Goal: Navigation & Orientation: Find specific page/section

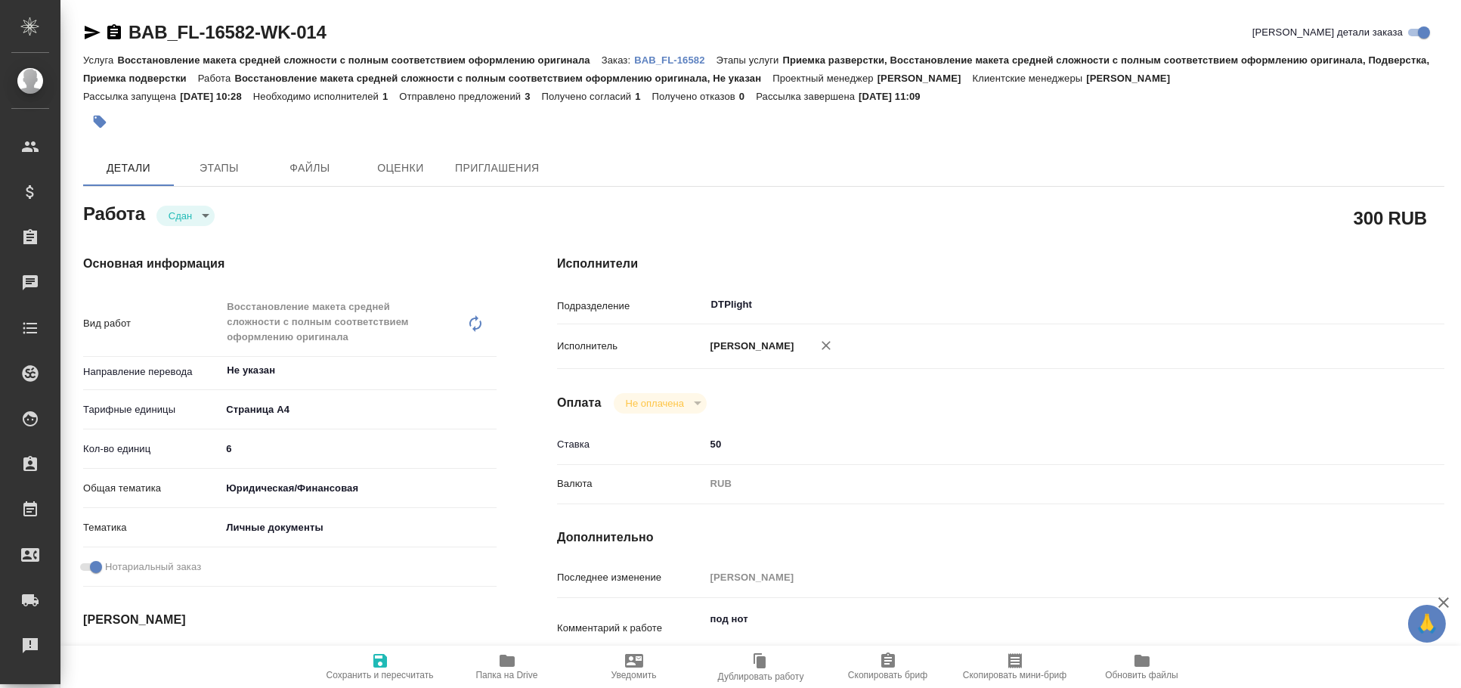
type textarea "x"
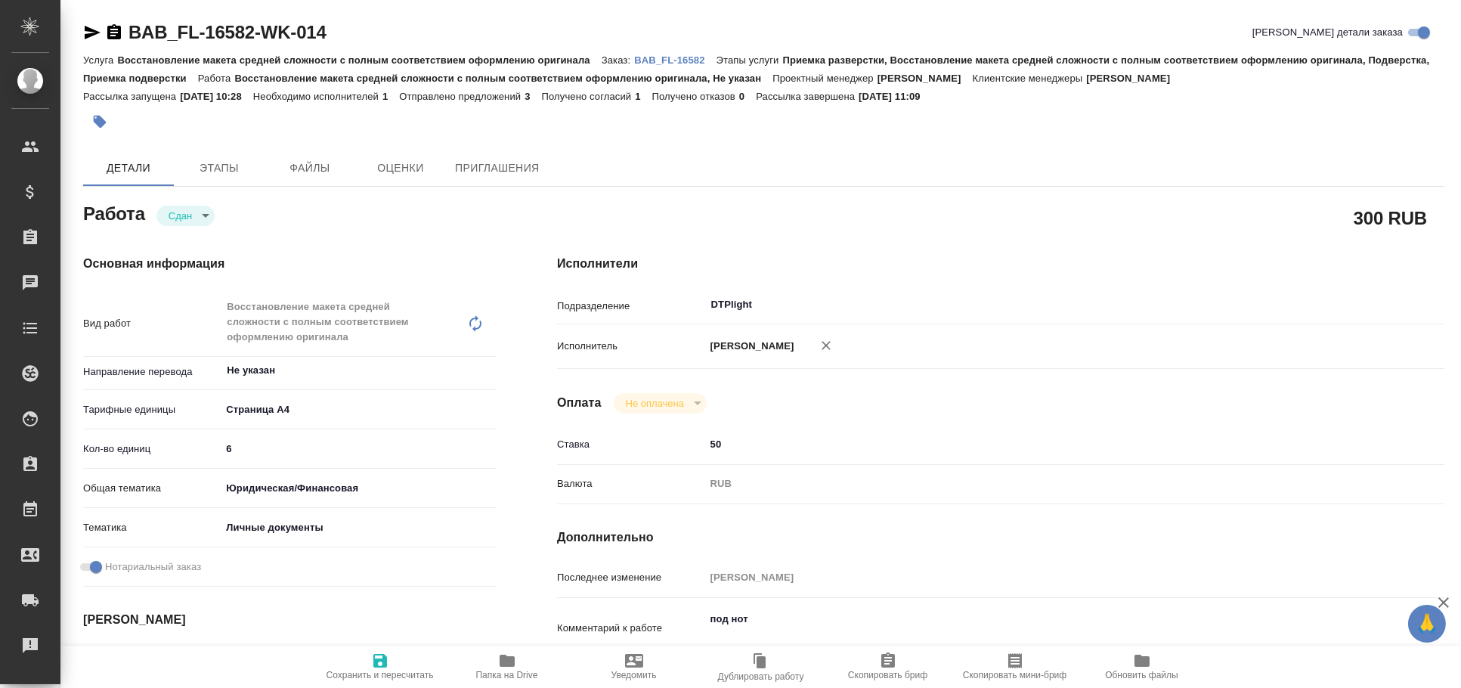
type textarea "x"
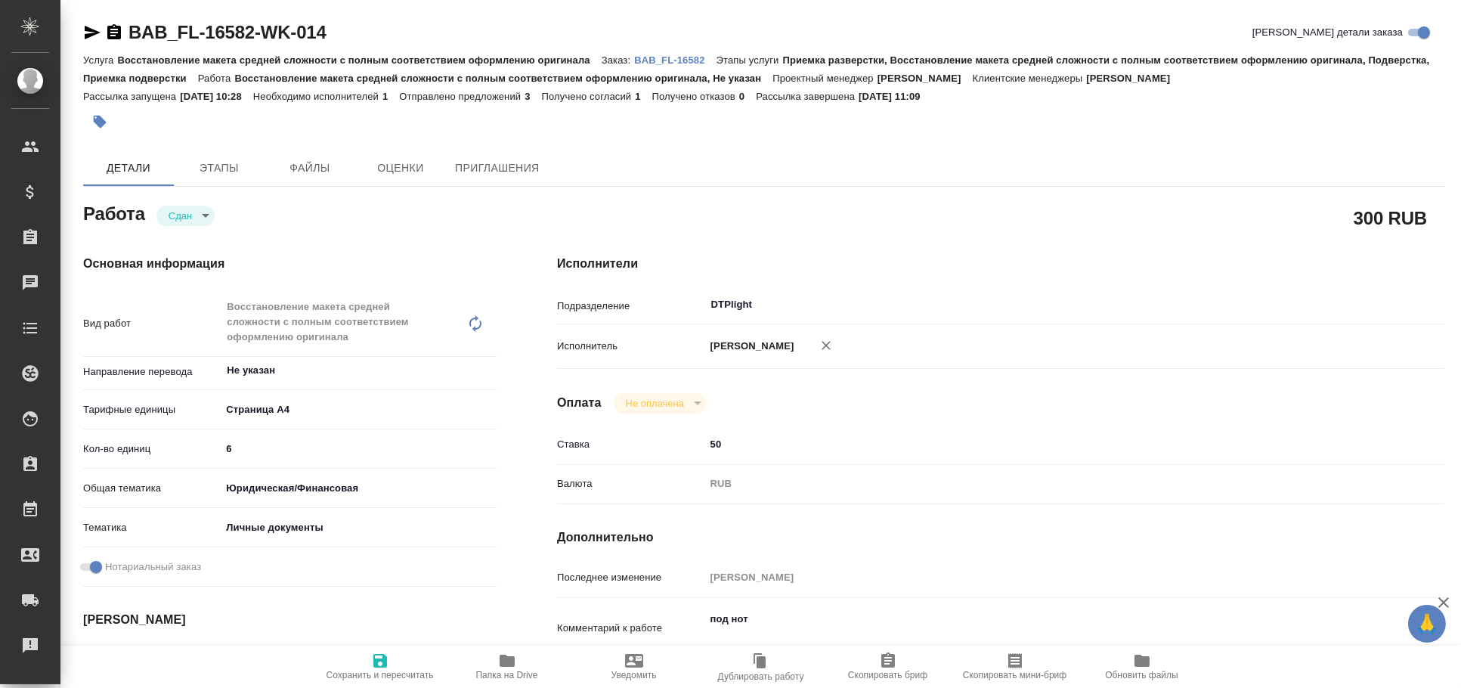
type textarea "x"
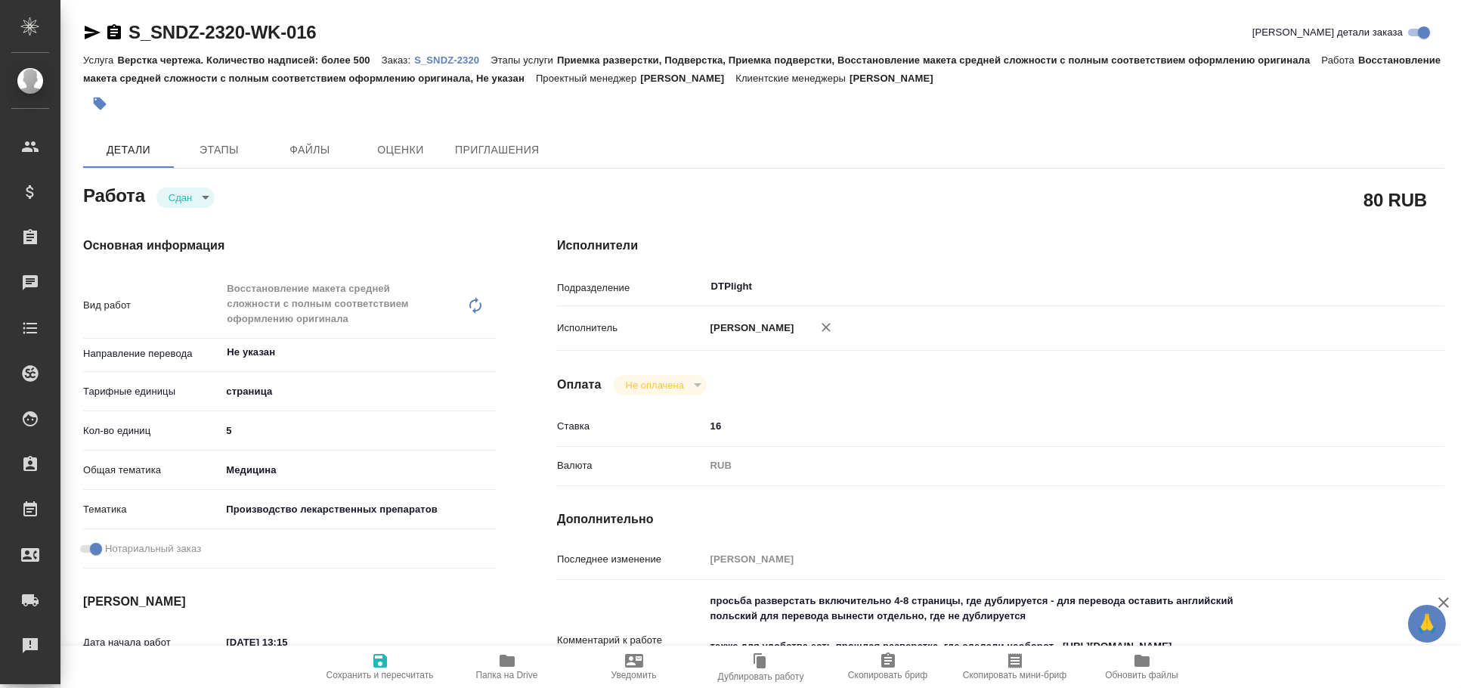
type textarea "x"
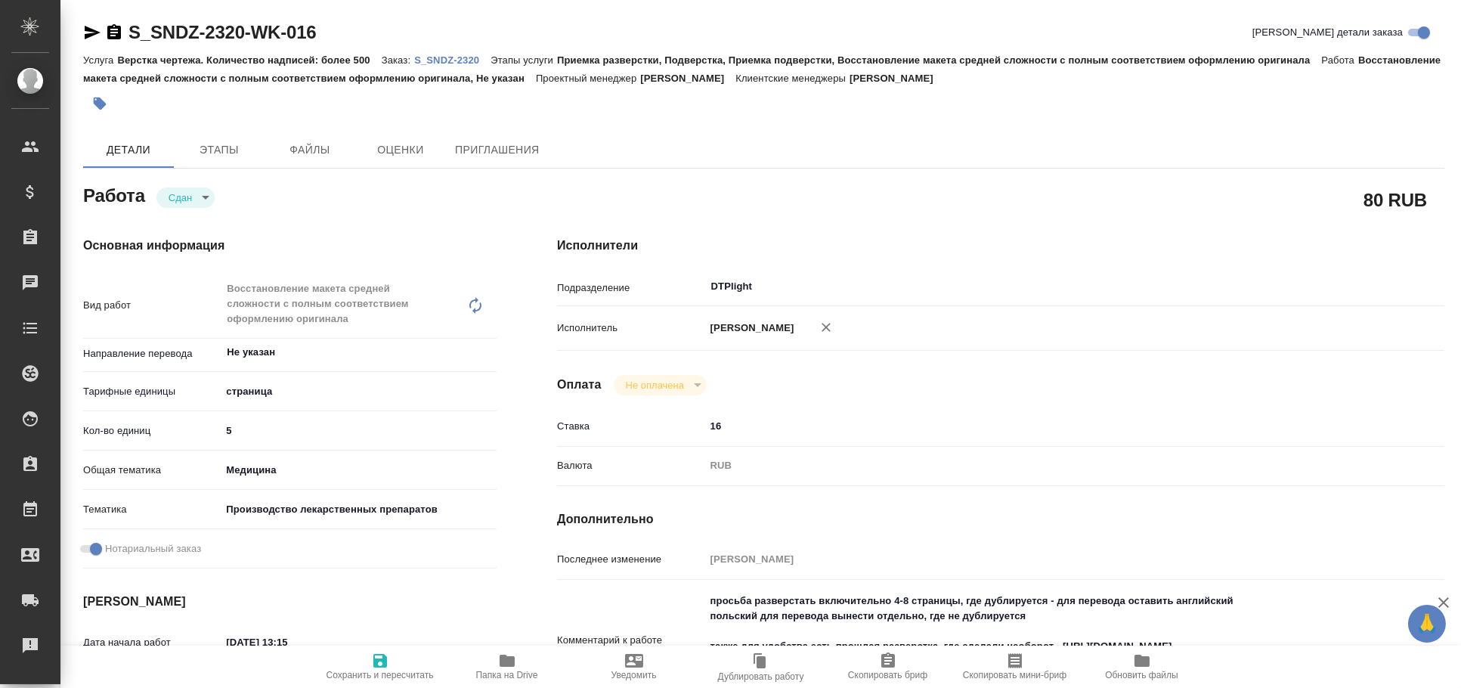
type textarea "x"
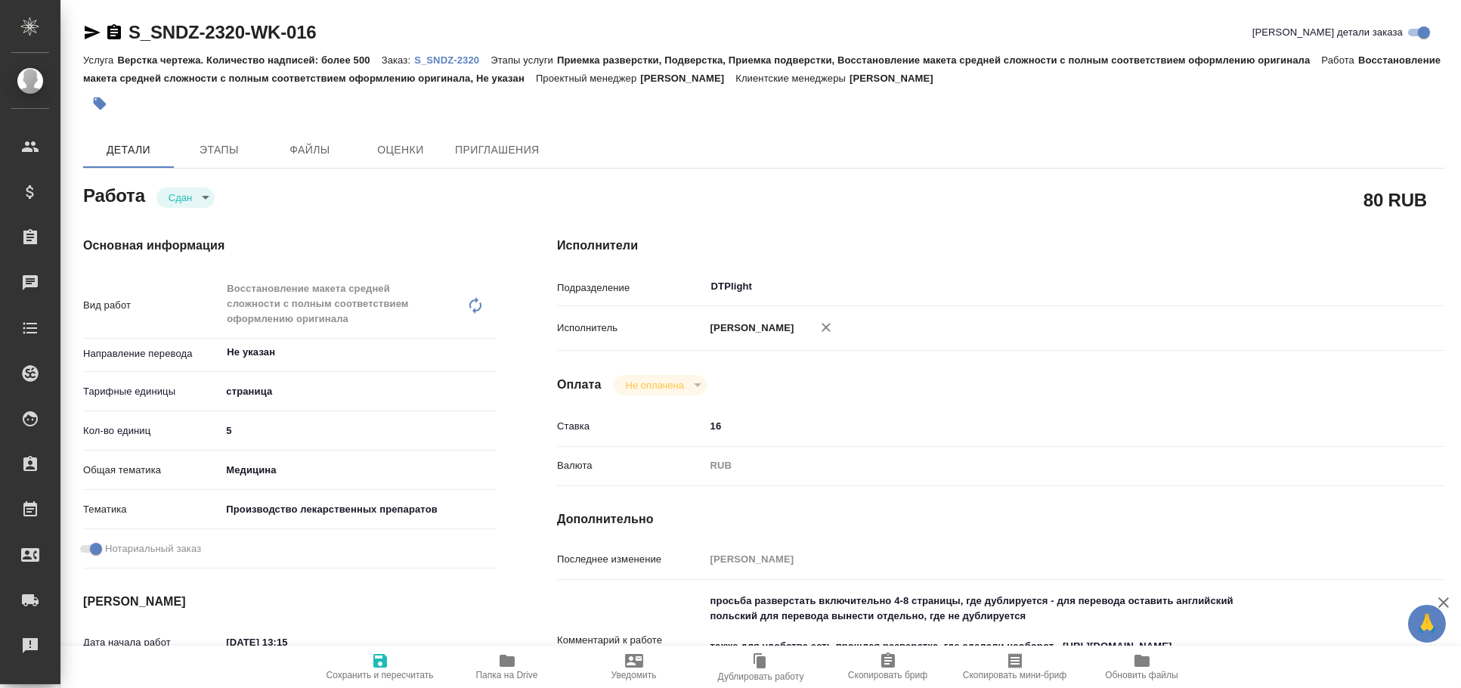
type textarea "x"
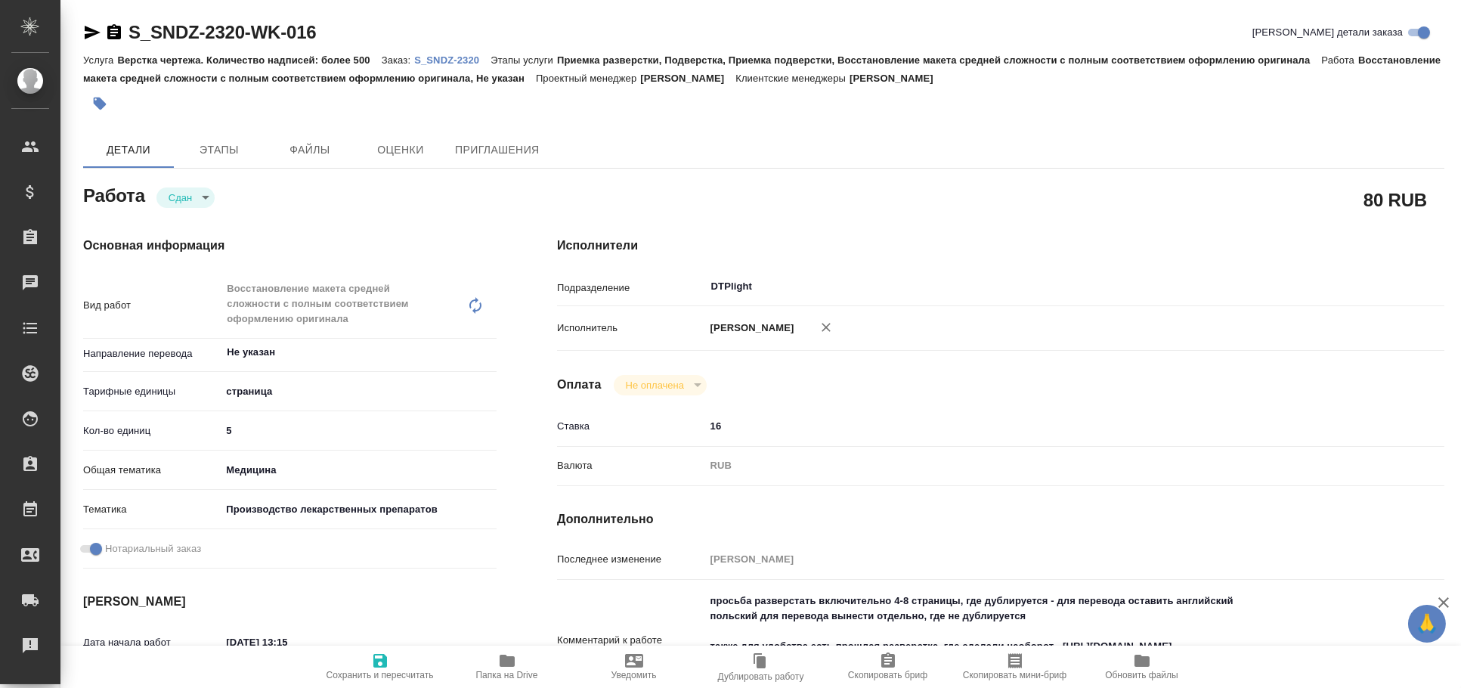
type textarea "x"
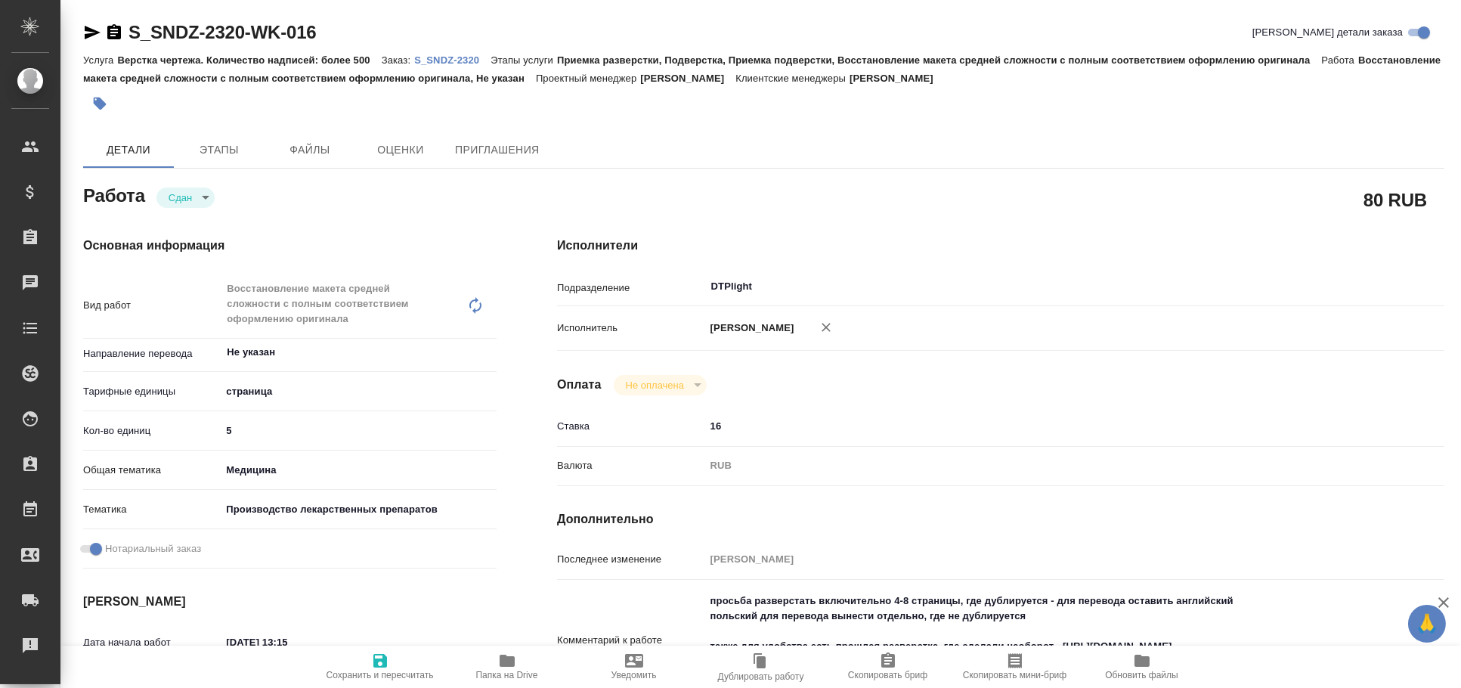
type textarea "x"
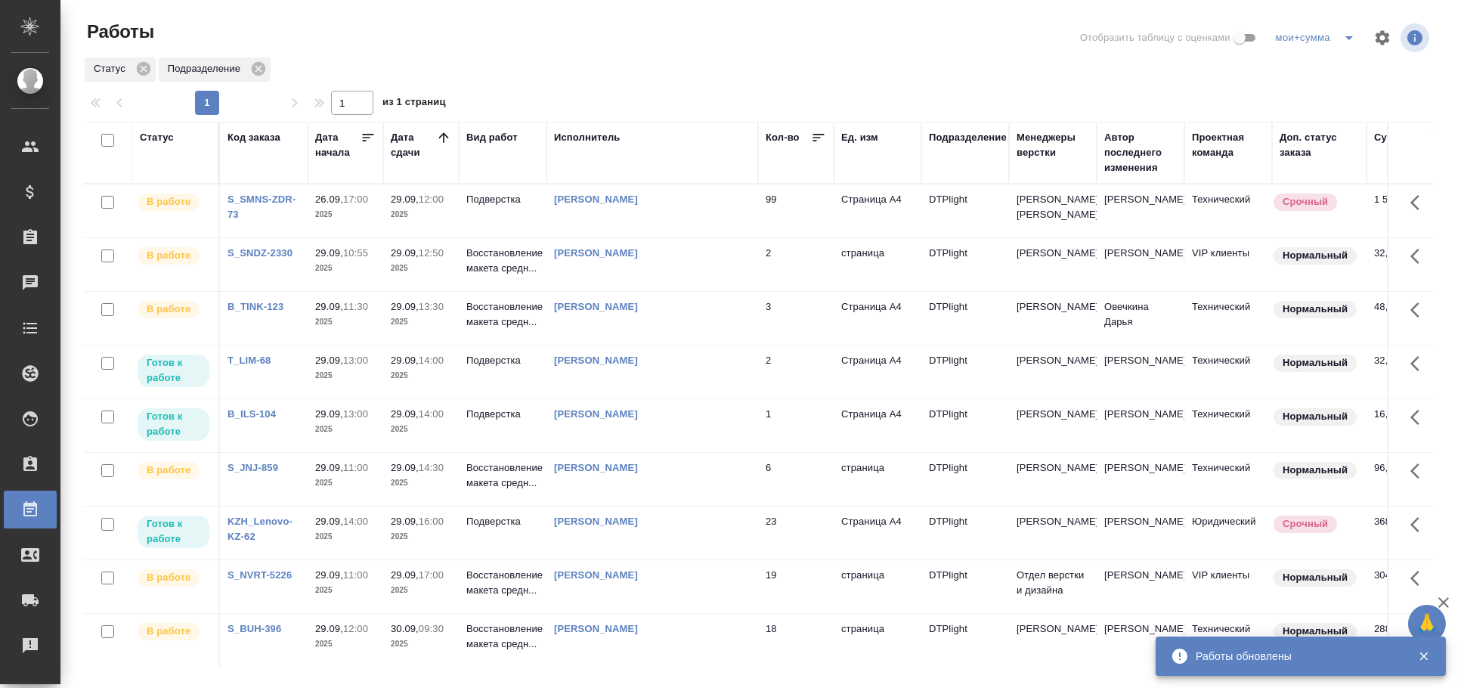
click at [156, 135] on div "Статус" at bounding box center [157, 137] width 34 height 15
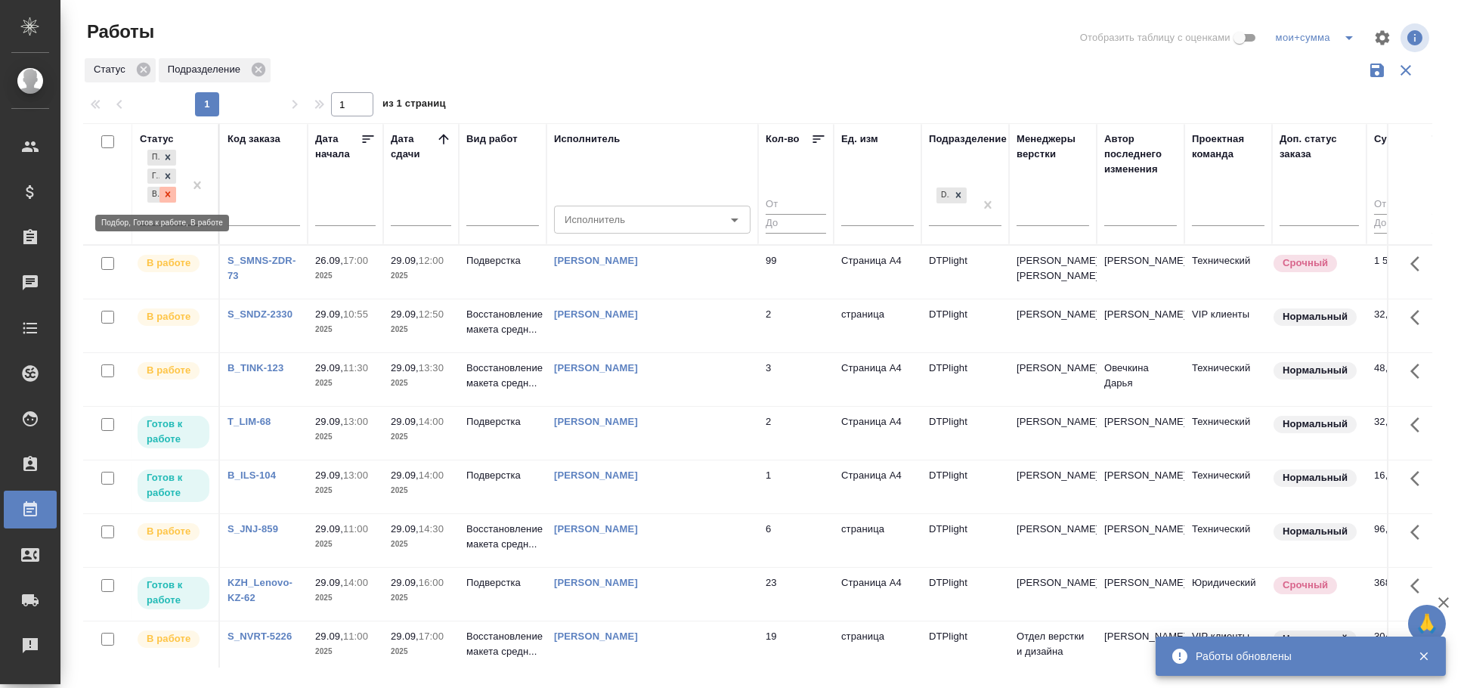
click at [169, 195] on icon at bounding box center [167, 194] width 5 height 5
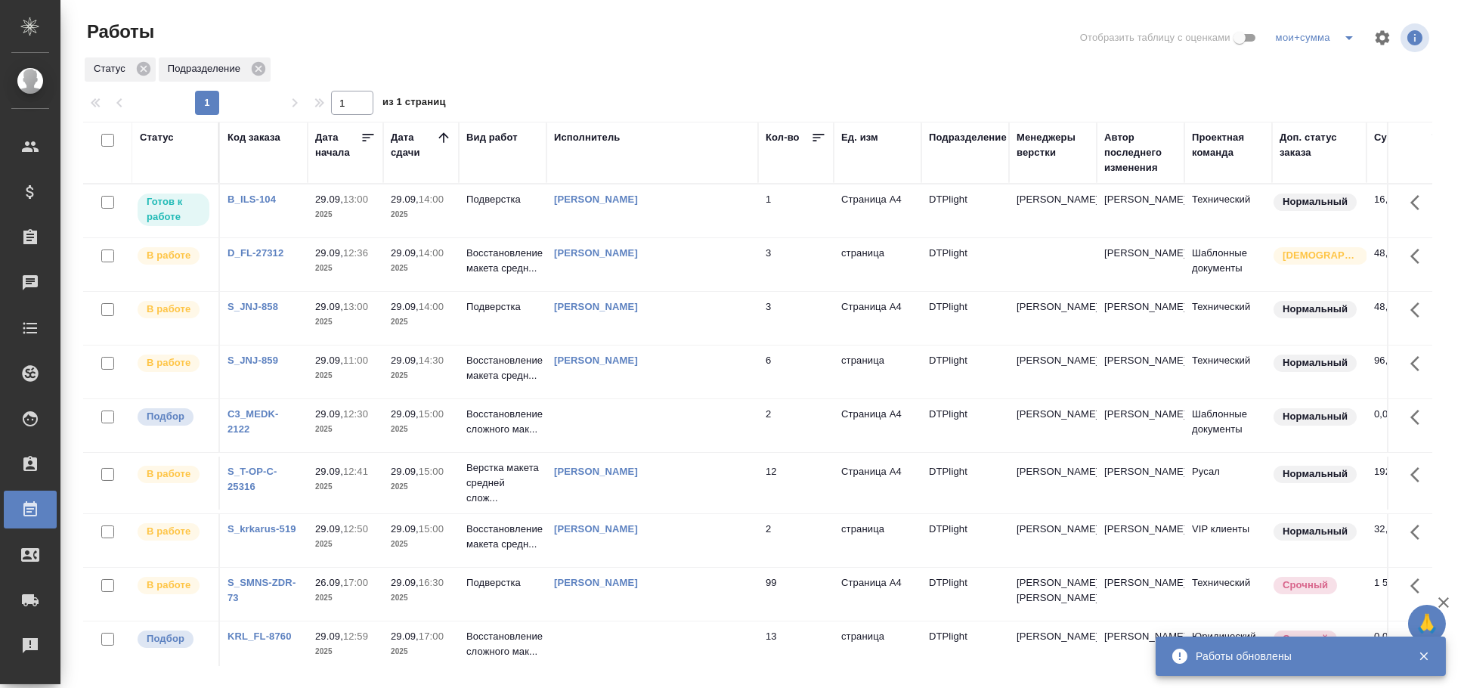
click at [692, 203] on div "Сархатов Руслан" at bounding box center [652, 199] width 196 height 15
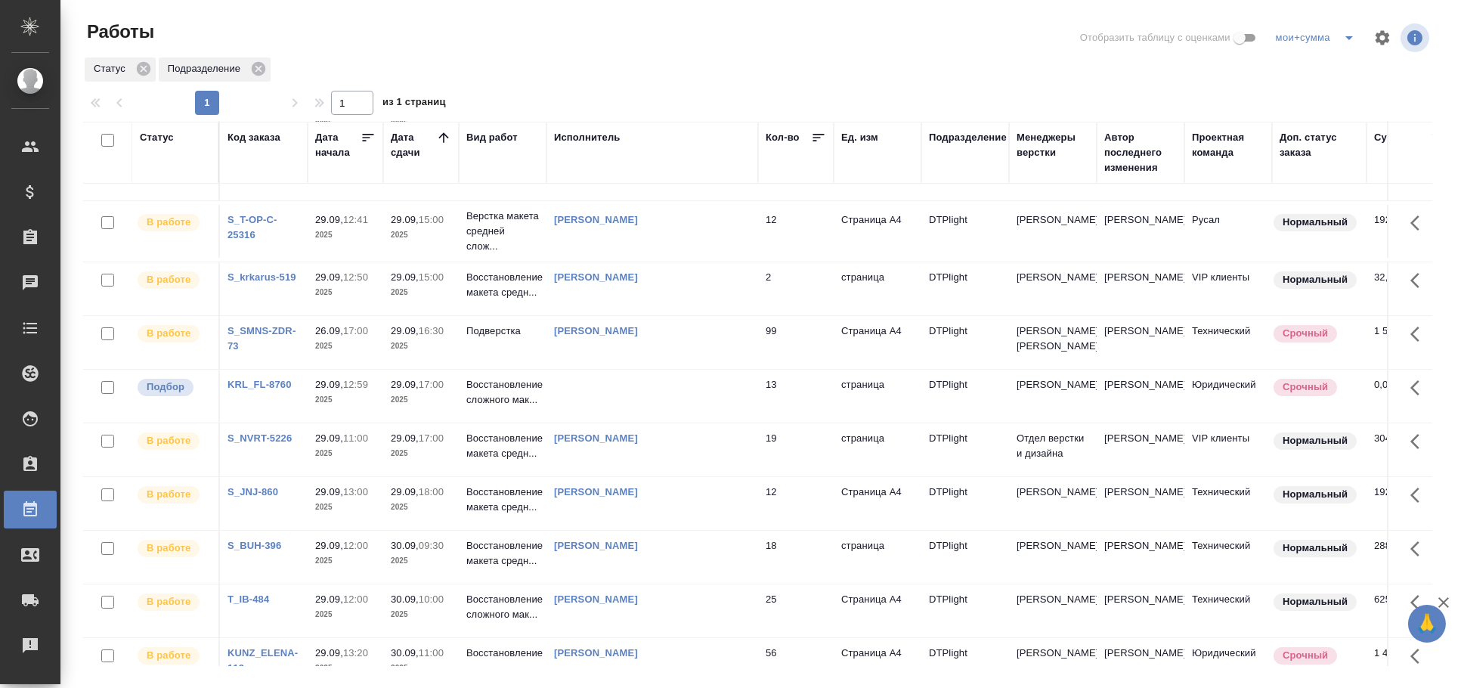
scroll to position [83, 0]
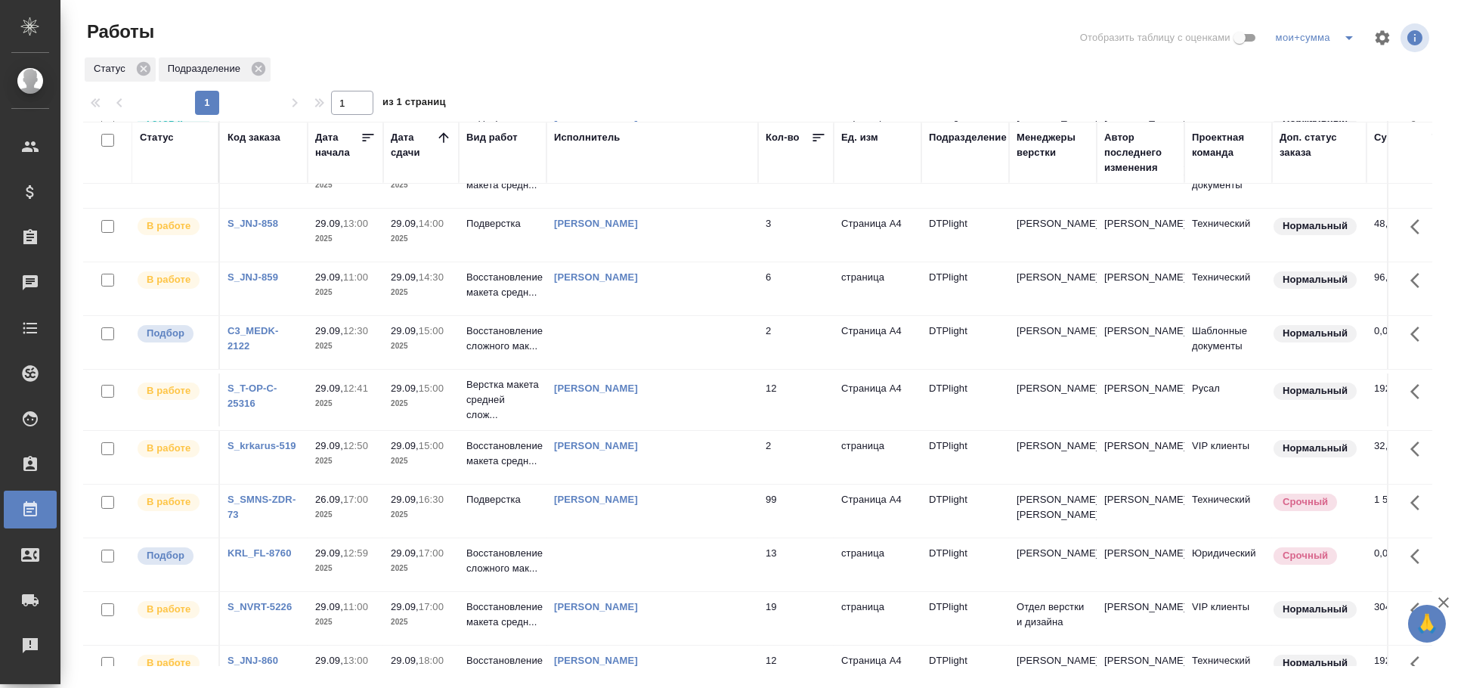
click at [697, 359] on td at bounding box center [652, 342] width 212 height 53
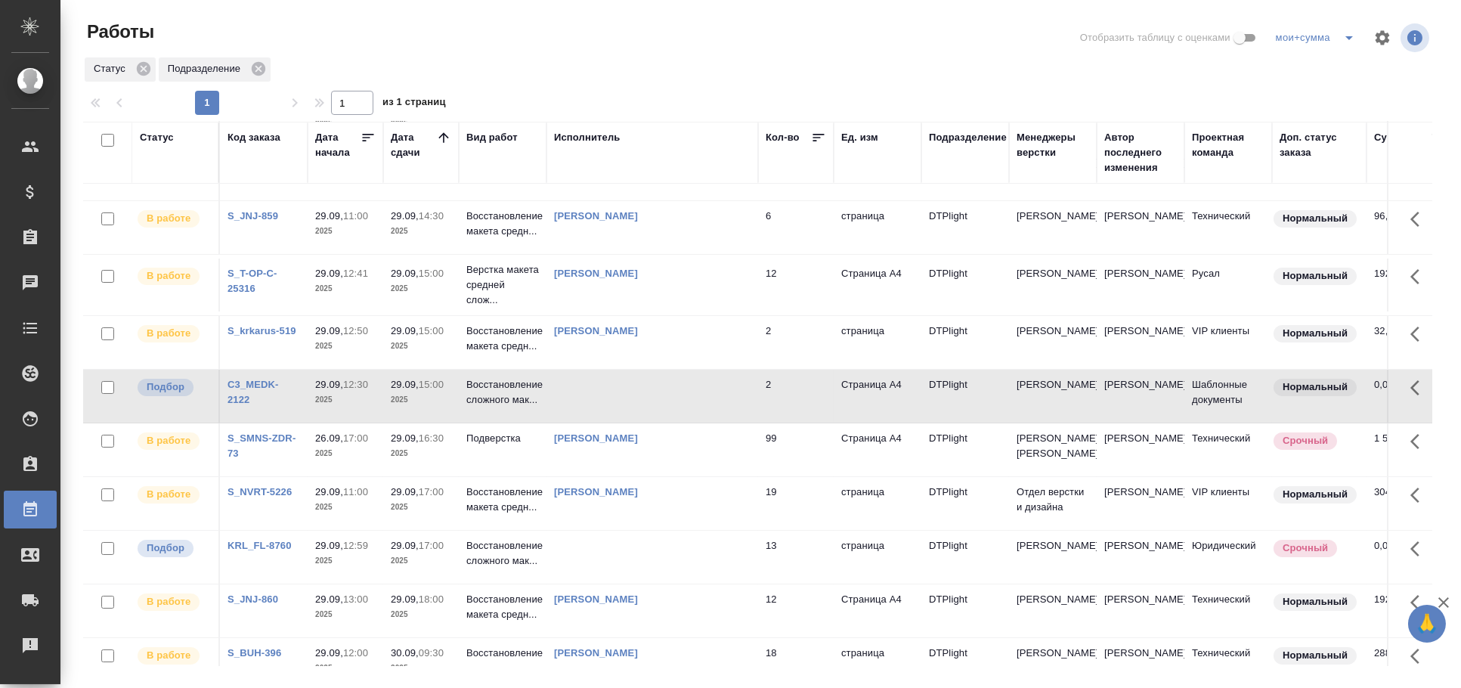
scroll to position [0, 0]
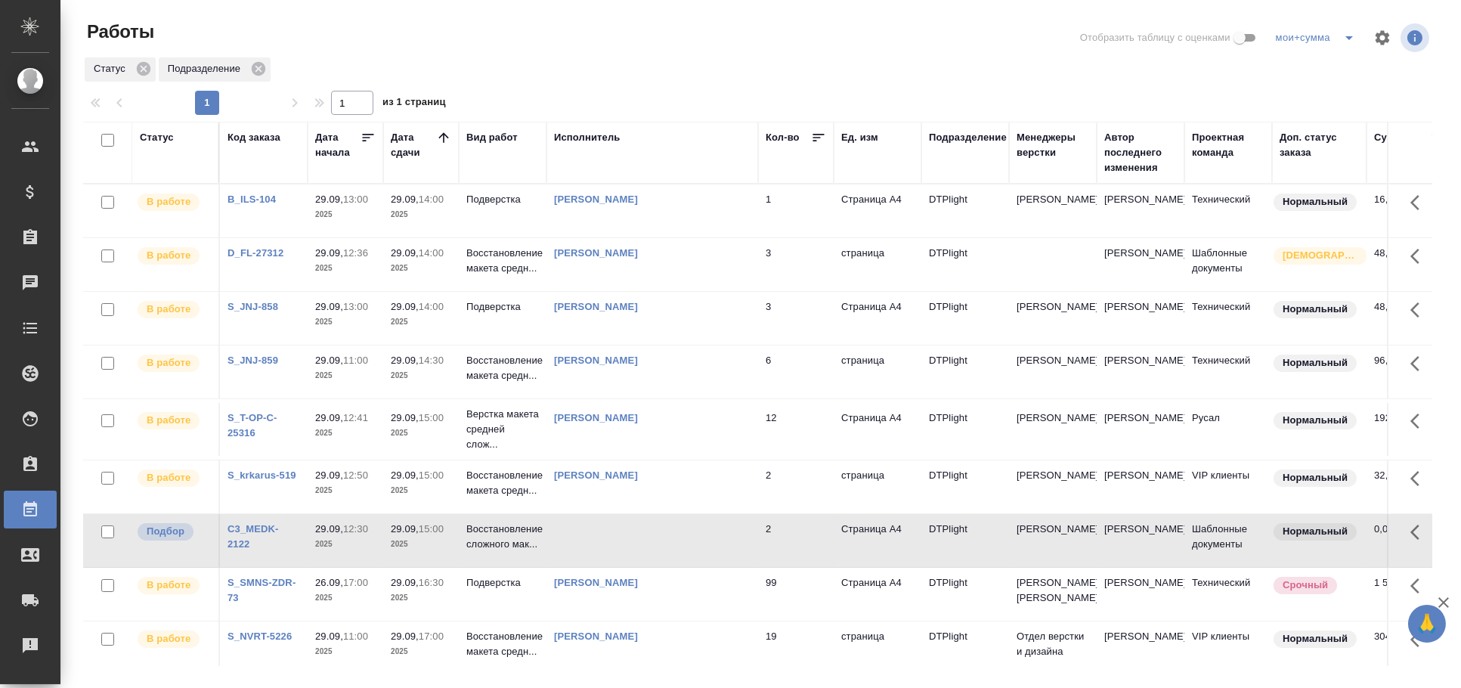
click at [657, 532] on td at bounding box center [652, 540] width 212 height 53
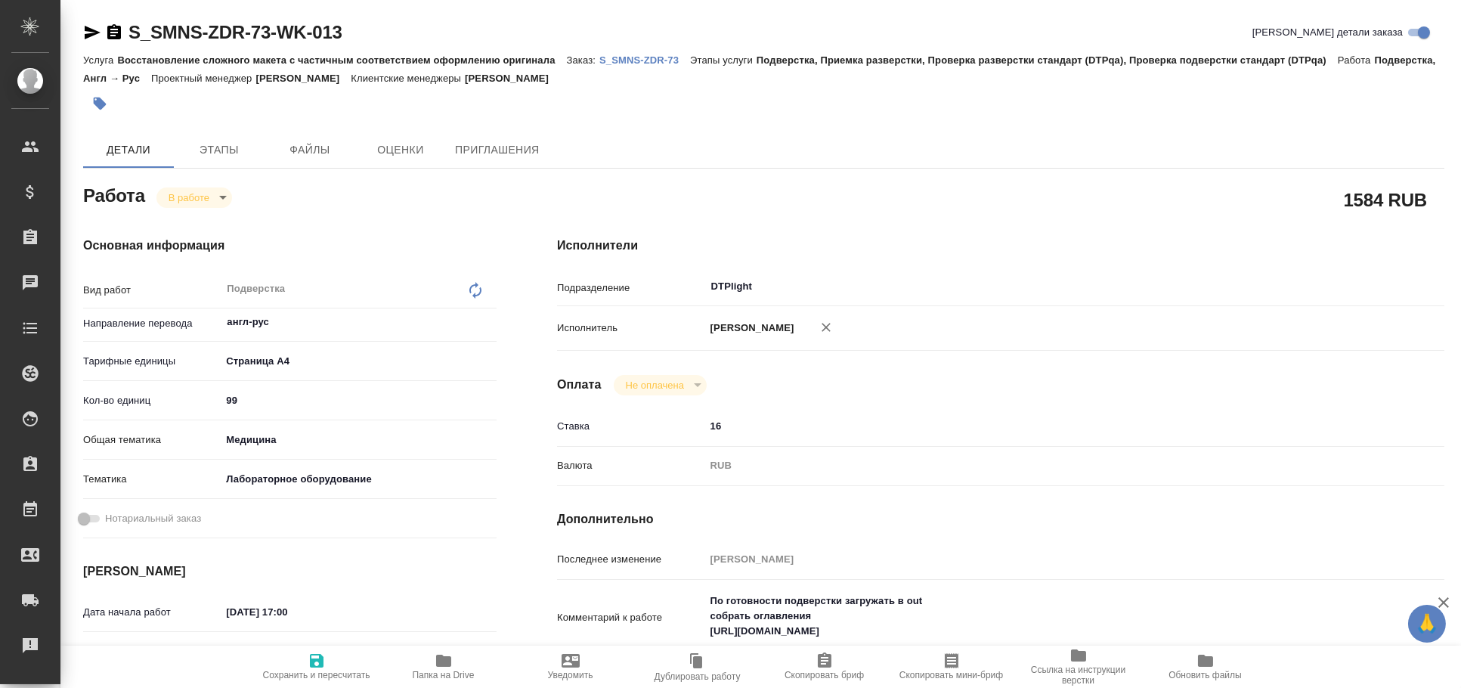
type textarea "x"
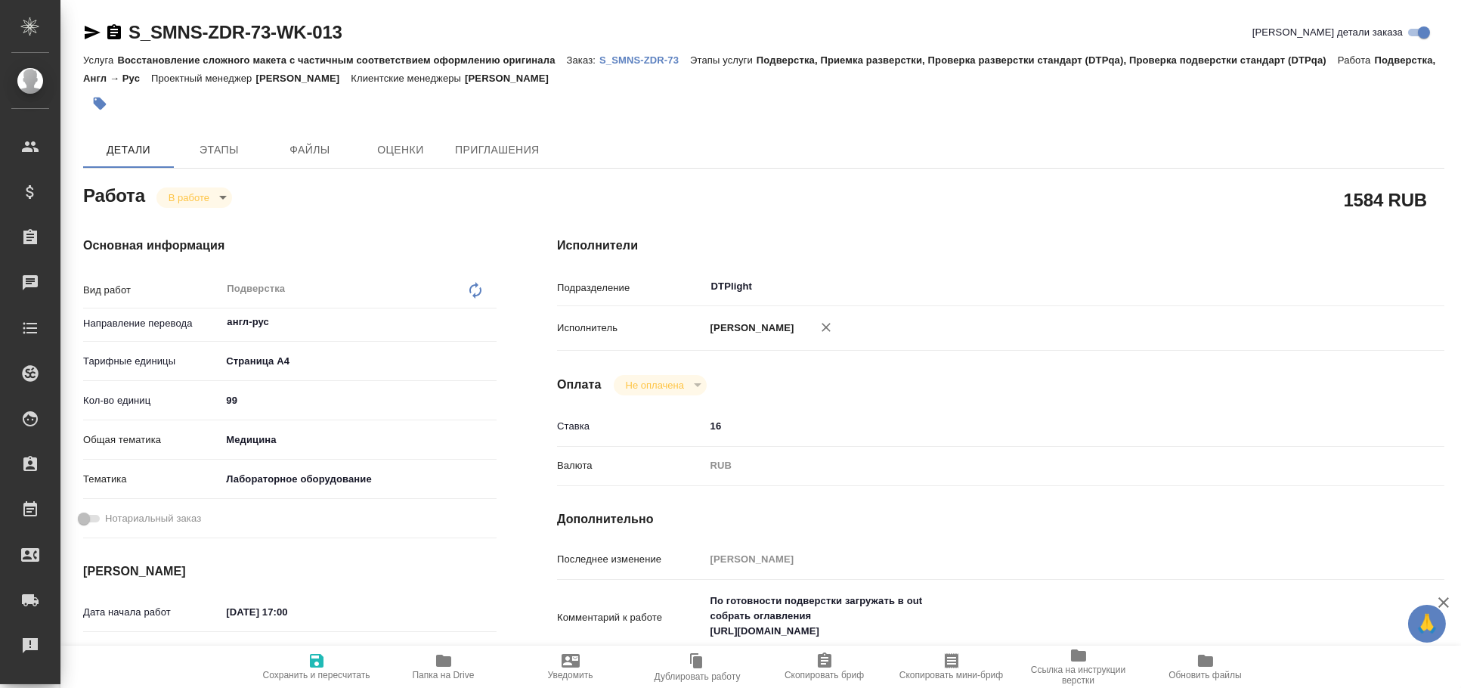
type textarea "x"
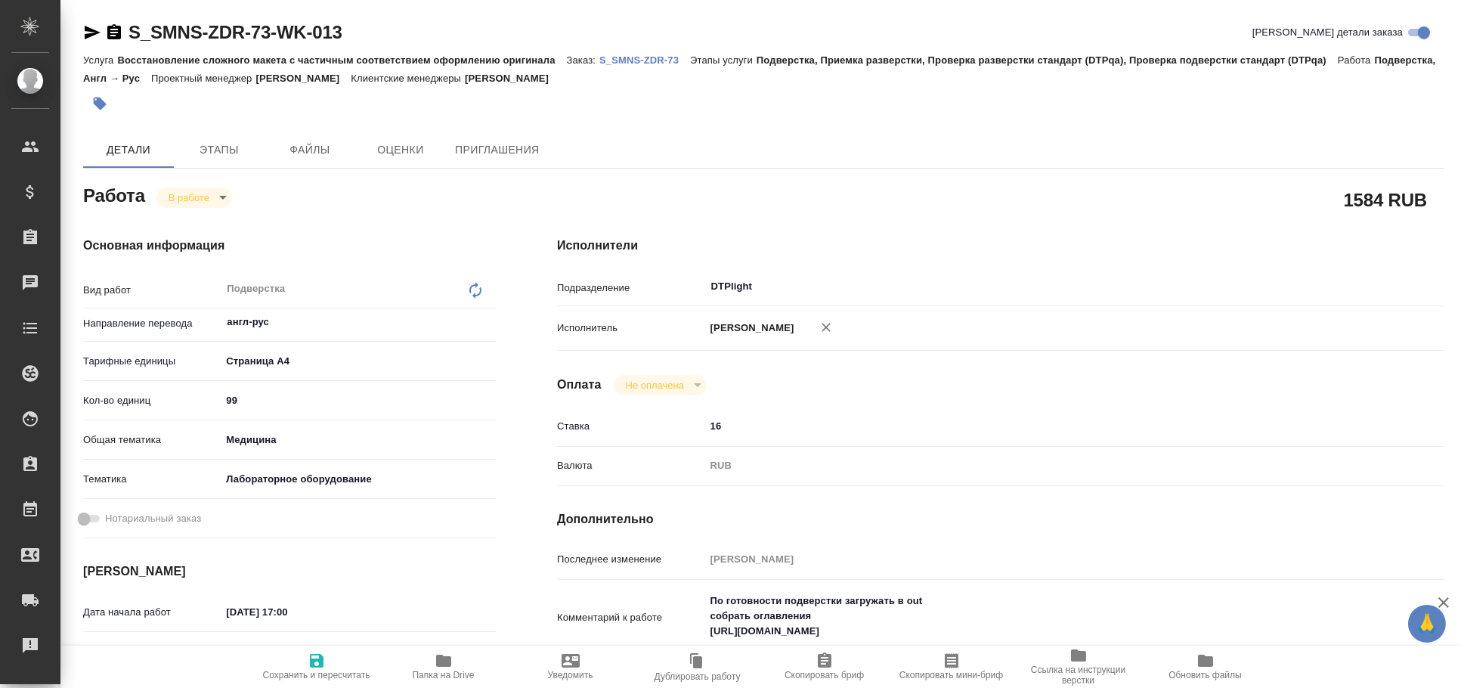
type textarea "x"
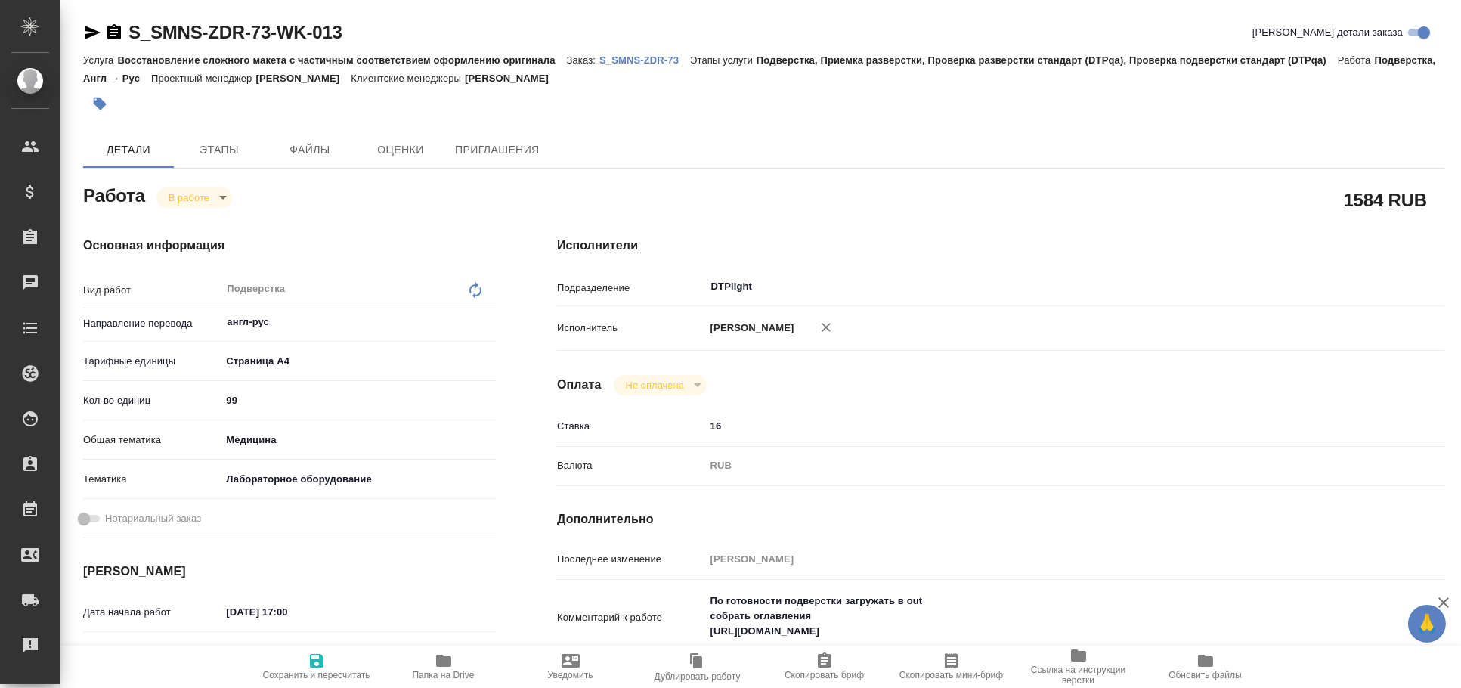
type textarea "x"
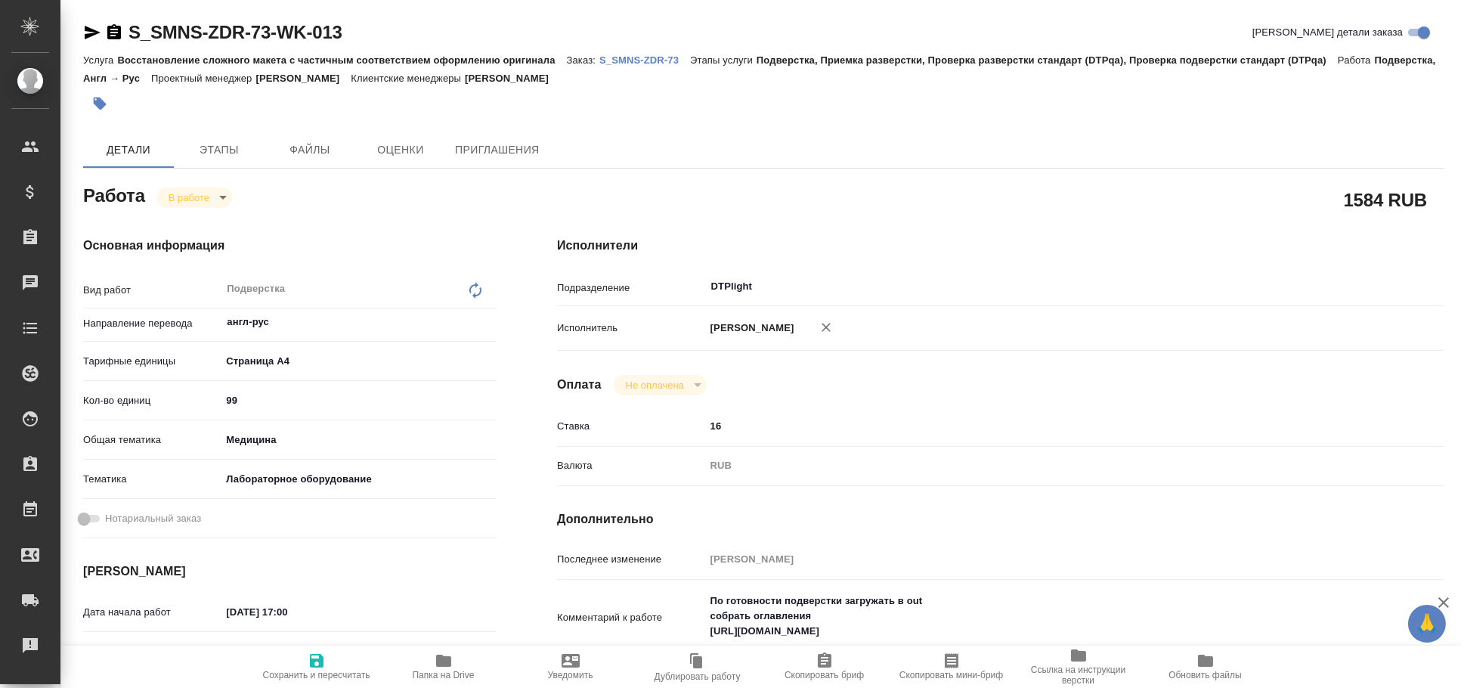
scroll to position [83, 0]
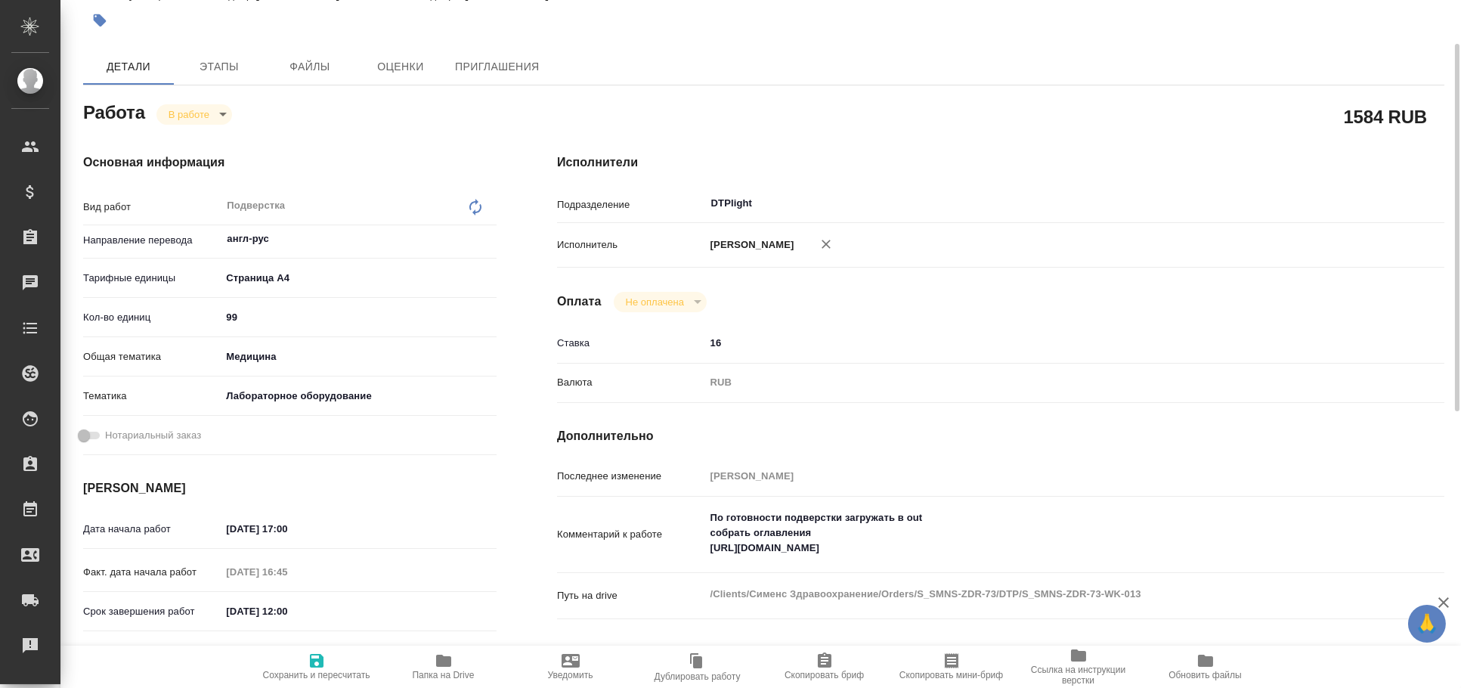
type textarea "x"
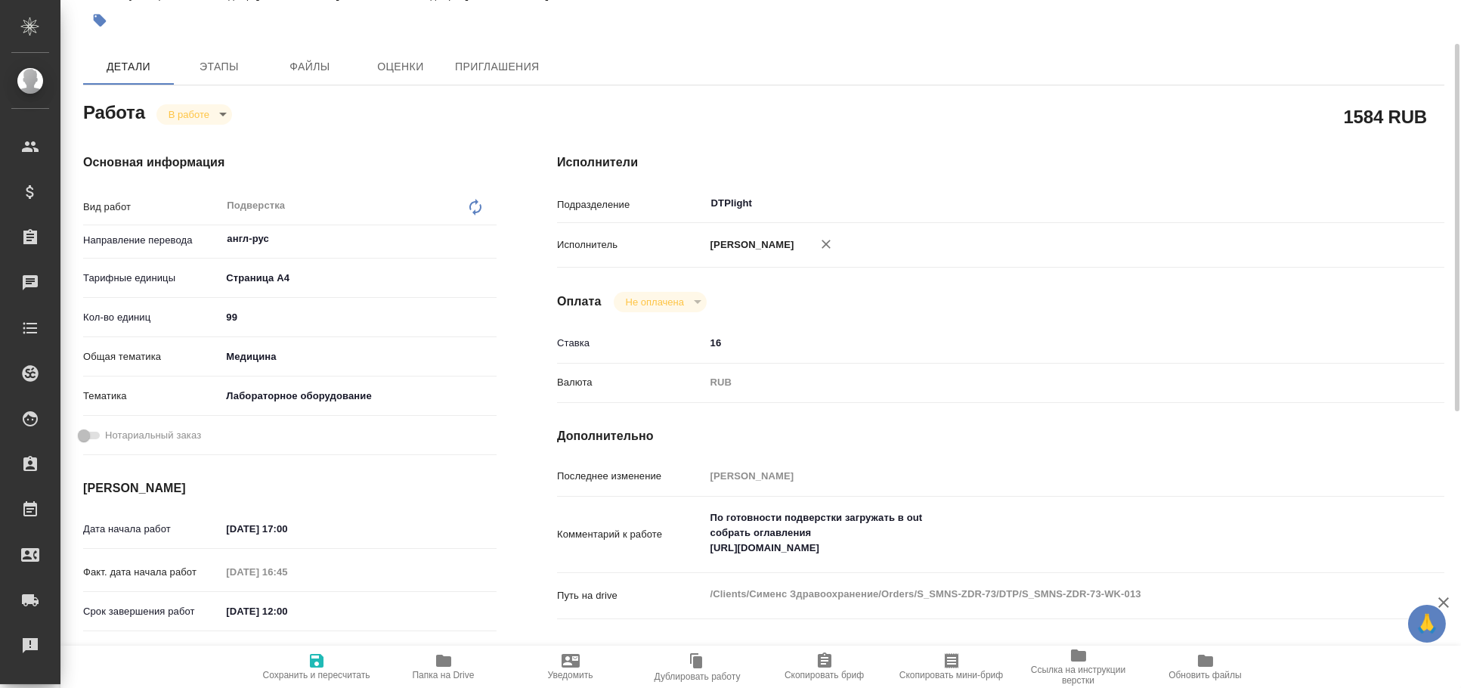
click at [435, 660] on icon "button" at bounding box center [444, 660] width 18 height 18
click at [812, 543] on textarea "По готовности подверстки загружать в out собрать оглавления [URL][DOMAIN_NAME]" at bounding box center [1038, 533] width 666 height 56
click at [812, 543] on textarea "По готовности подверстки загружать в out собрать оглавления [URL][DOMAIN_NAME]" at bounding box center [1038, 534] width 664 height 56
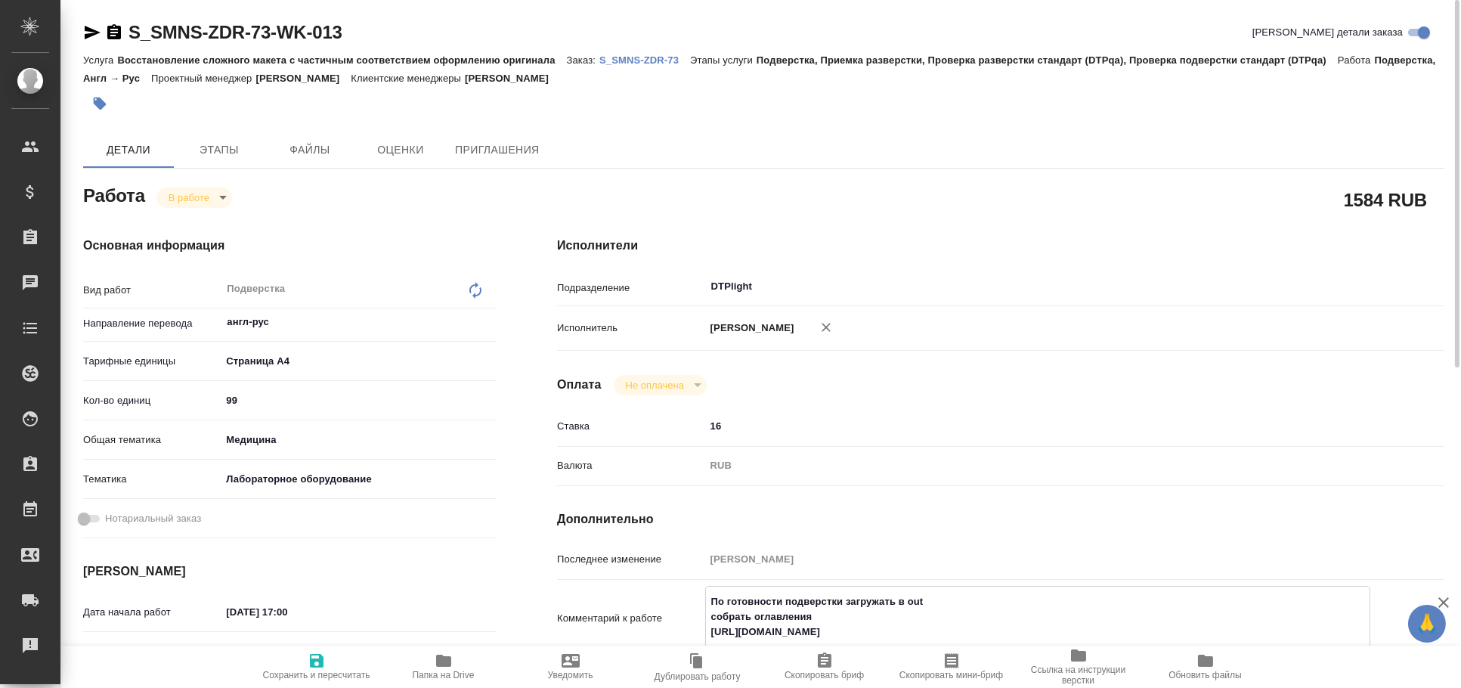
click at [650, 58] on p "S_SMNS-ZDR-73" at bounding box center [644, 59] width 91 height 11
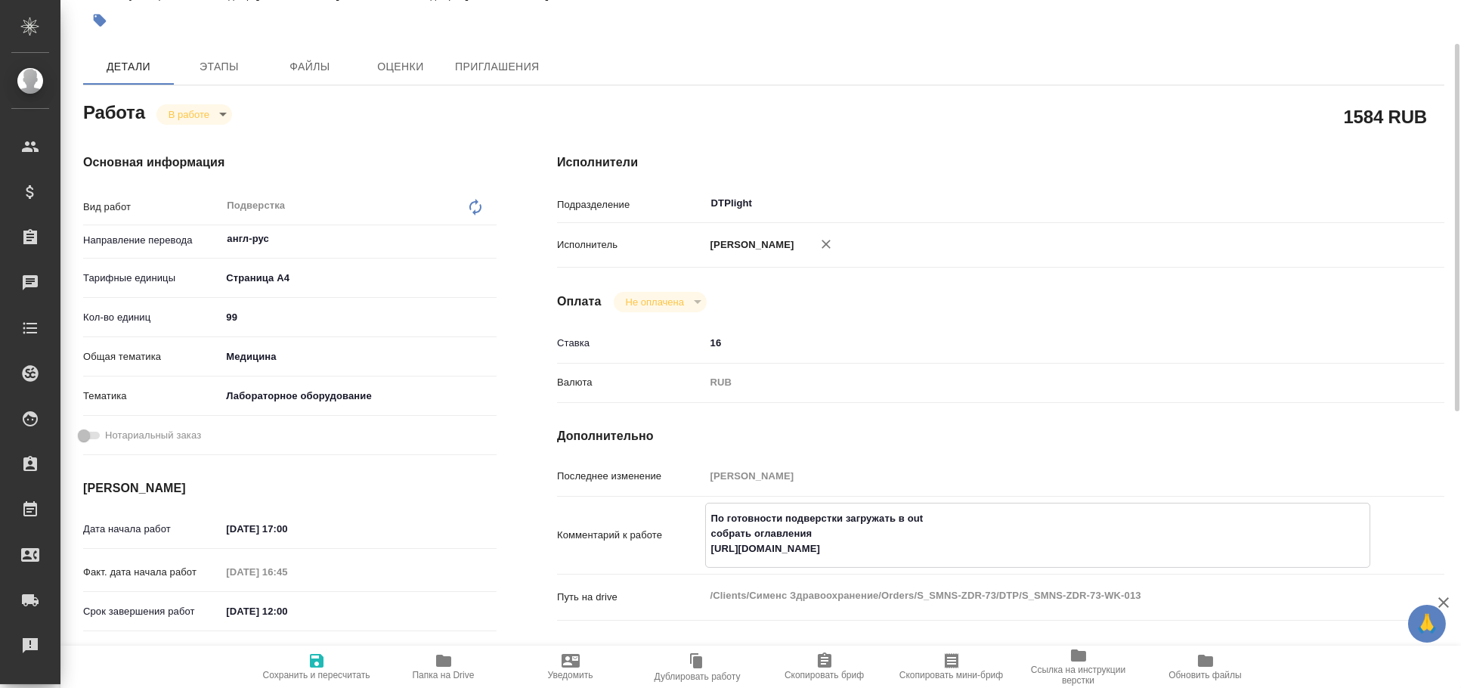
click at [909, 549] on textarea "По готовности подверстки загружать в out собрать оглавления https://drive.awate…" at bounding box center [1038, 534] width 664 height 56
type textarea "x"
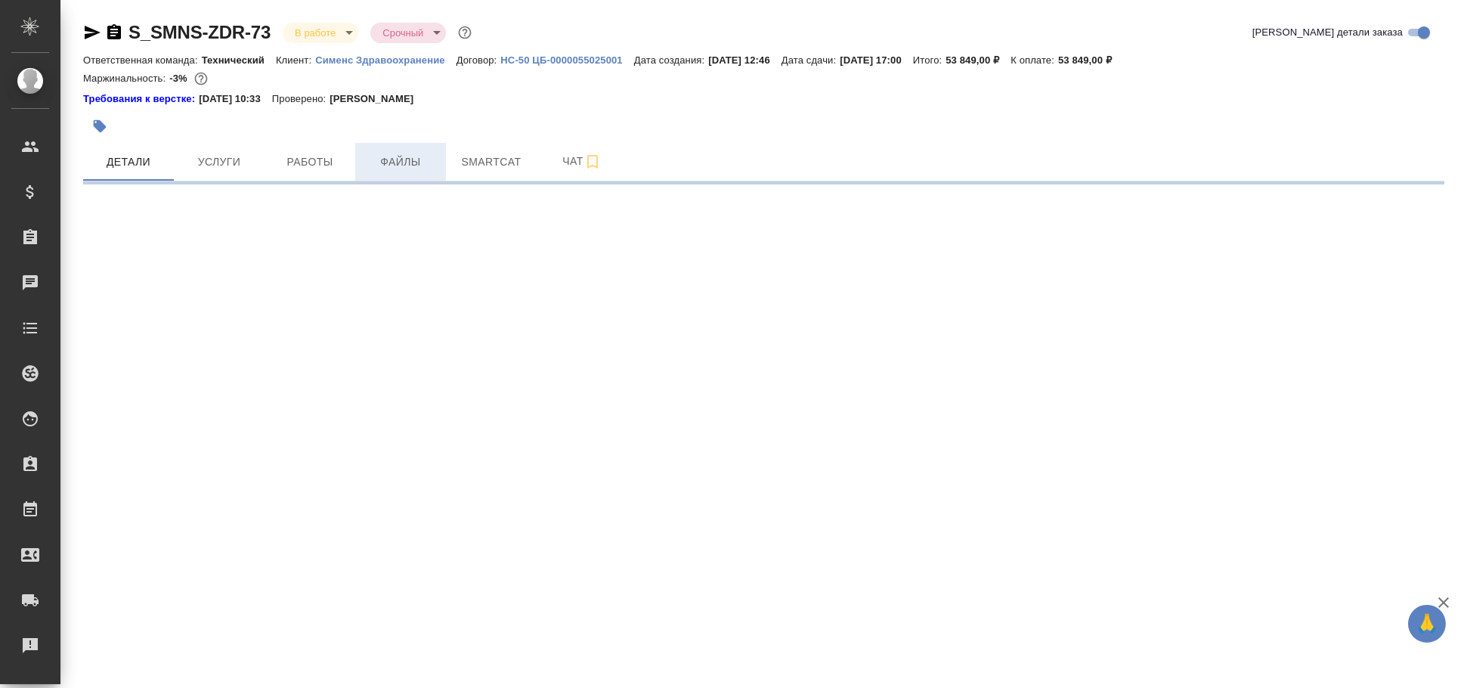
select select "RU"
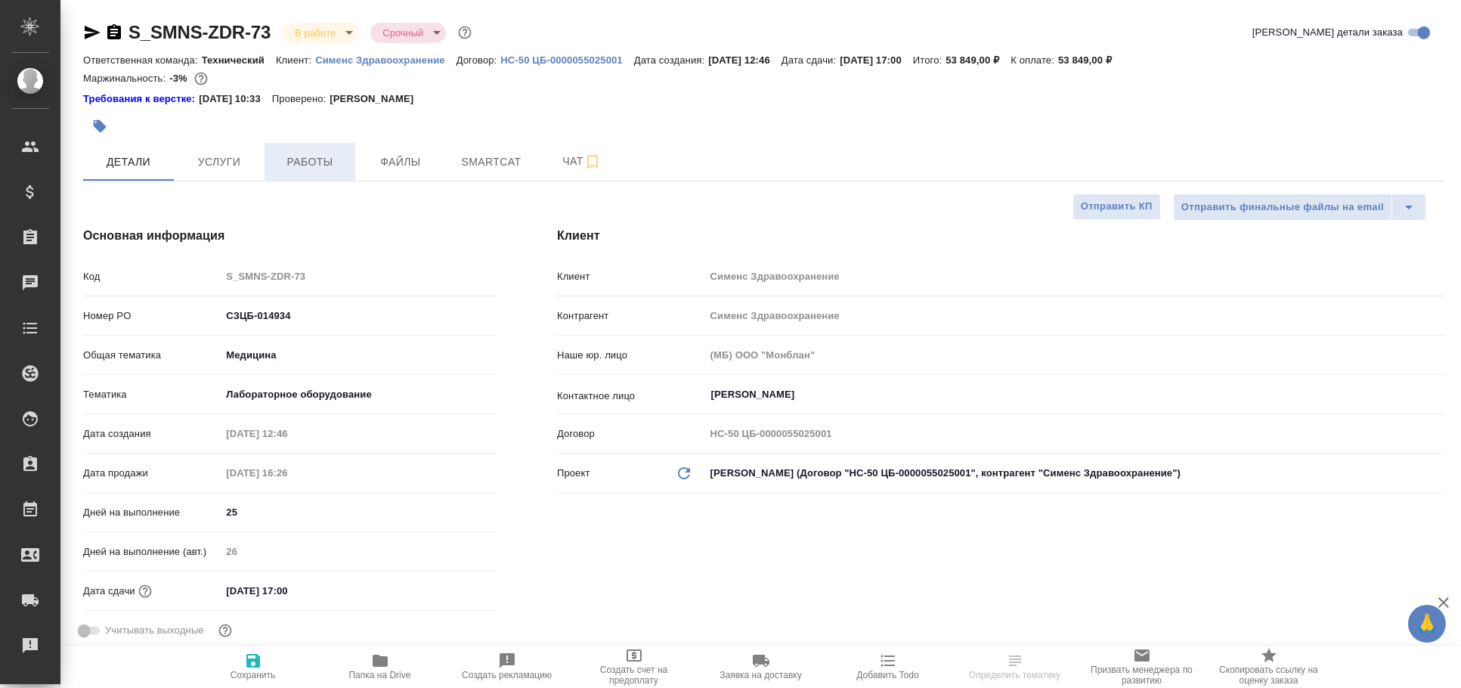
type textarea "x"
click at [317, 167] on span "Работы" at bounding box center [310, 162] width 73 height 19
type textarea "x"
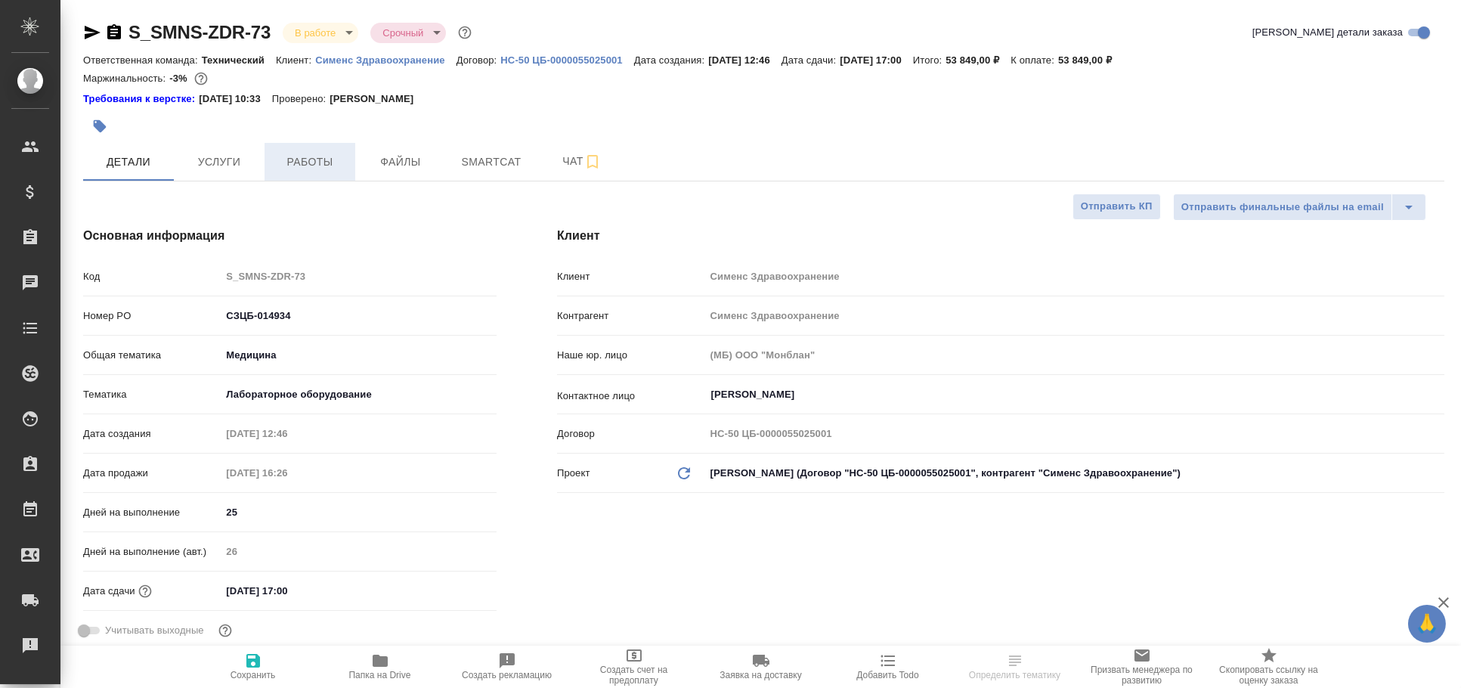
type textarea "x"
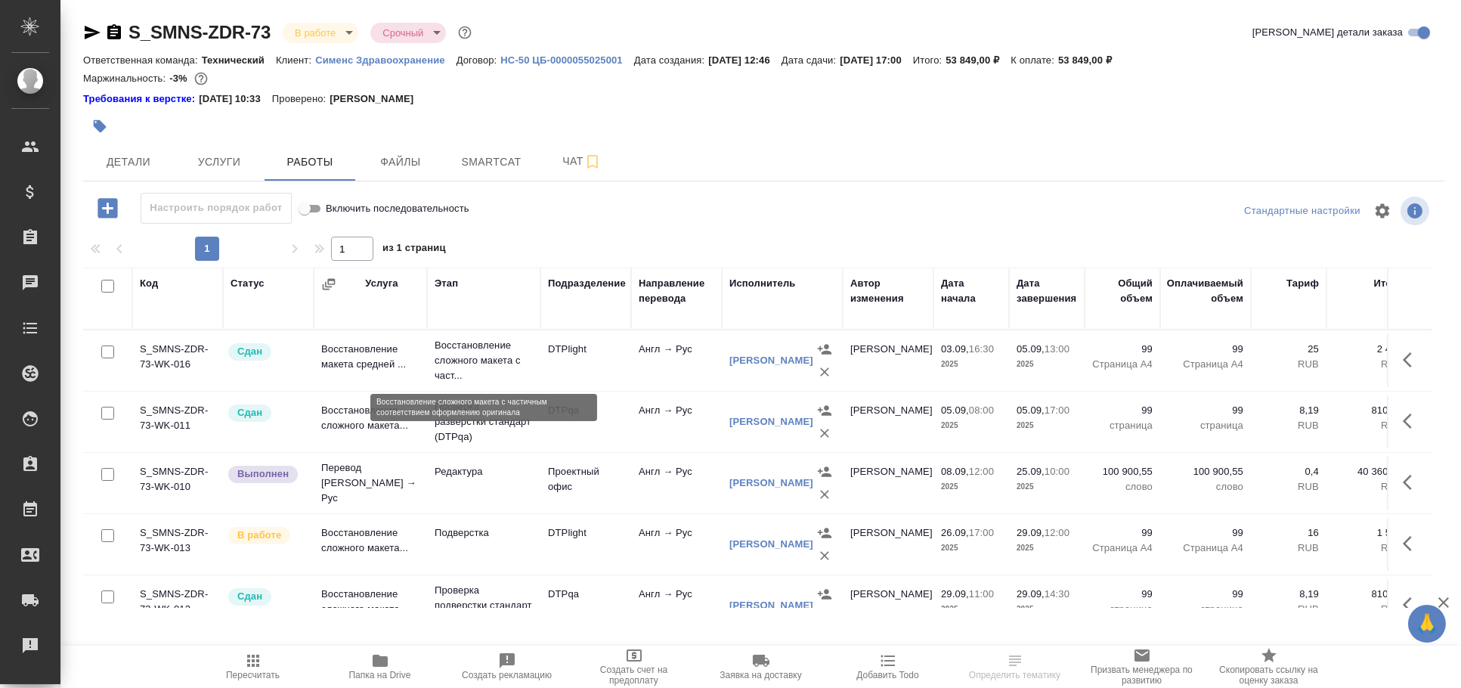
click at [495, 378] on p "Восстановление сложного макета с част..." at bounding box center [484, 360] width 98 height 45
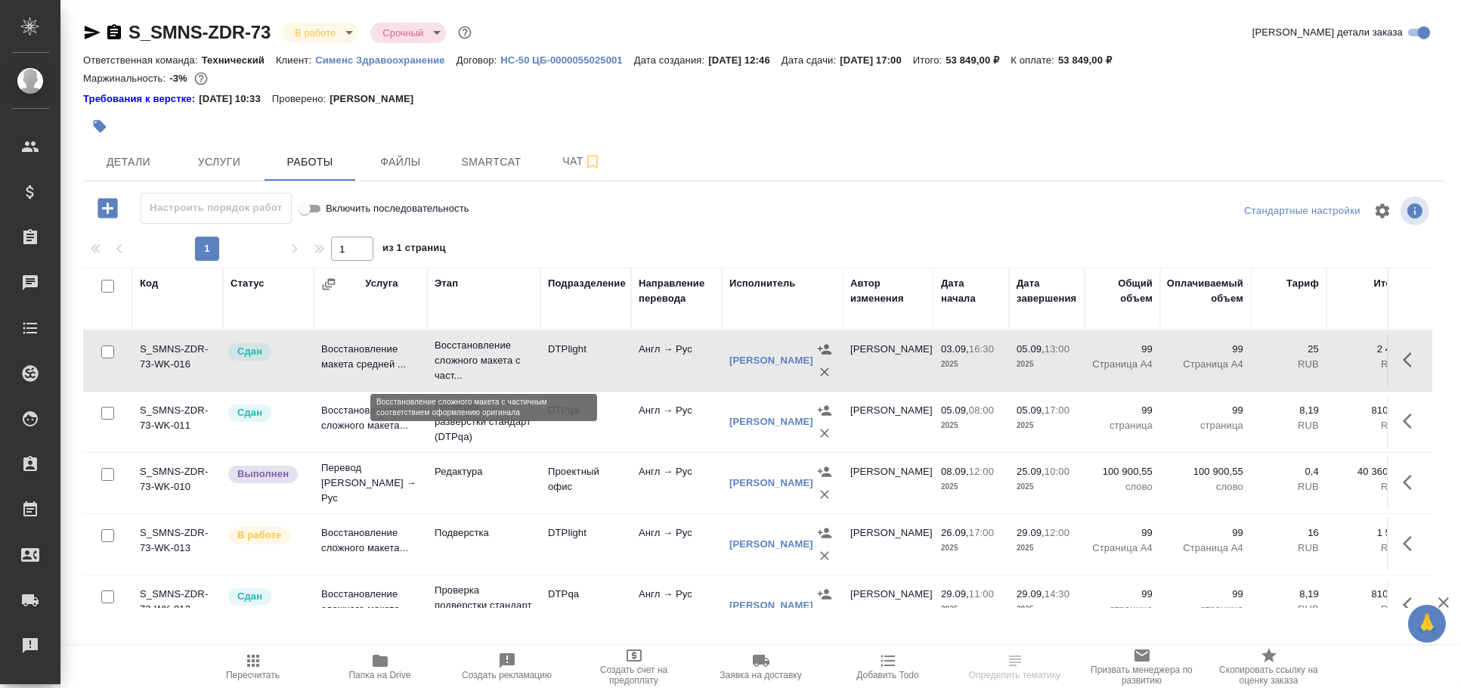
click at [495, 378] on p "Восстановление сложного макета с част..." at bounding box center [484, 360] width 98 height 45
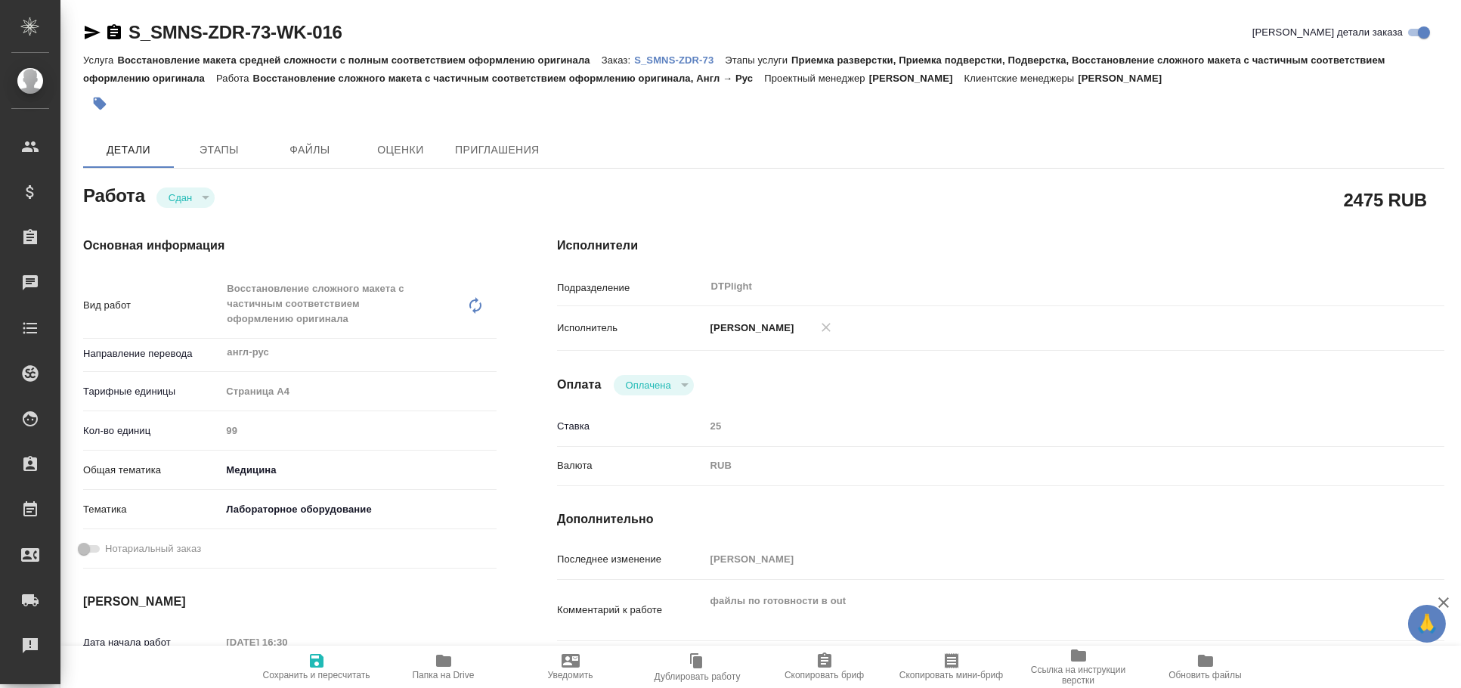
type textarea "x"
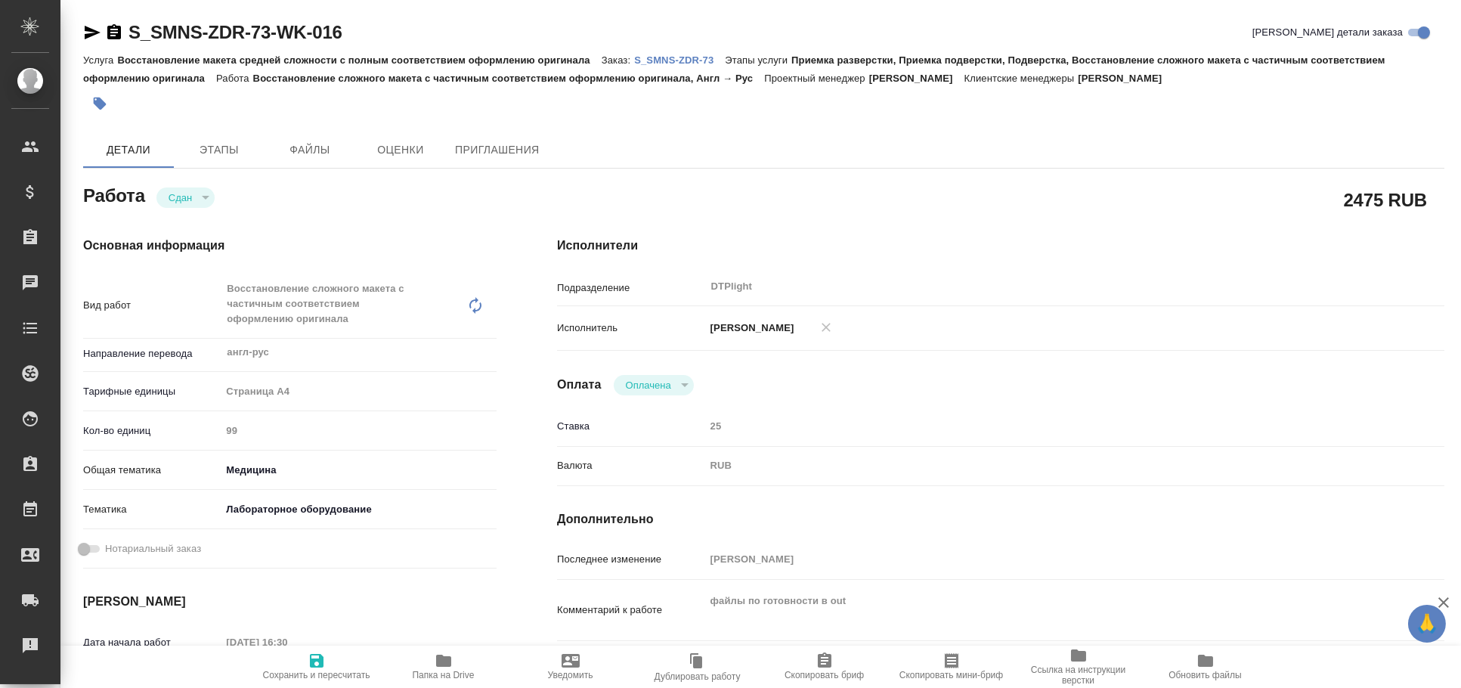
type textarea "x"
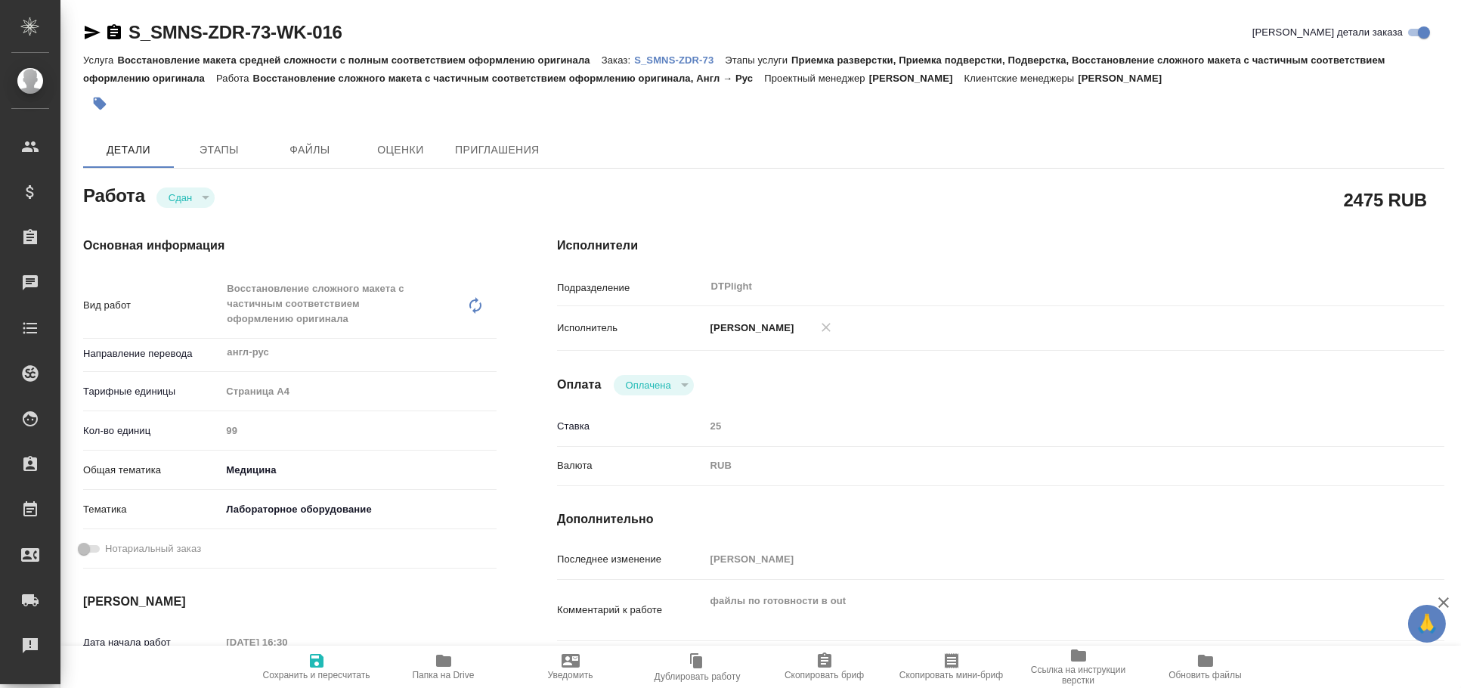
type textarea "x"
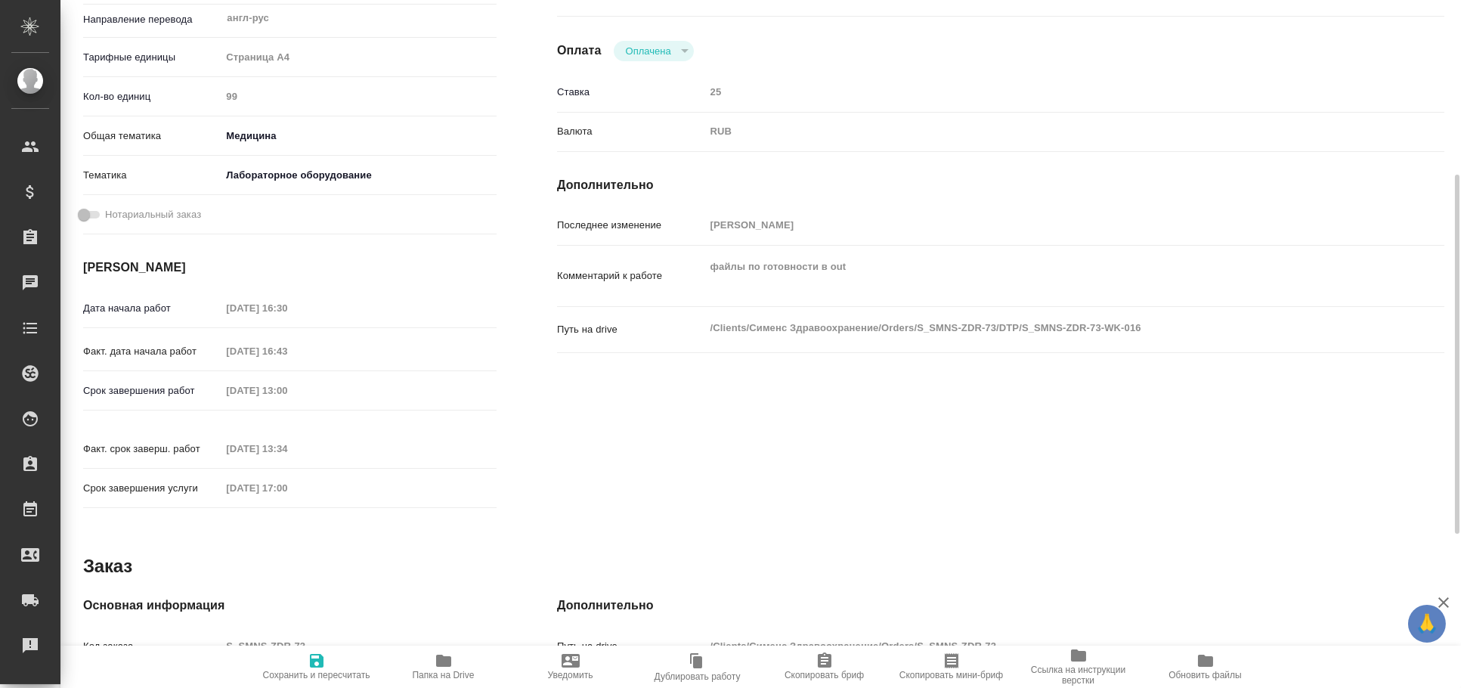
type textarea "x"
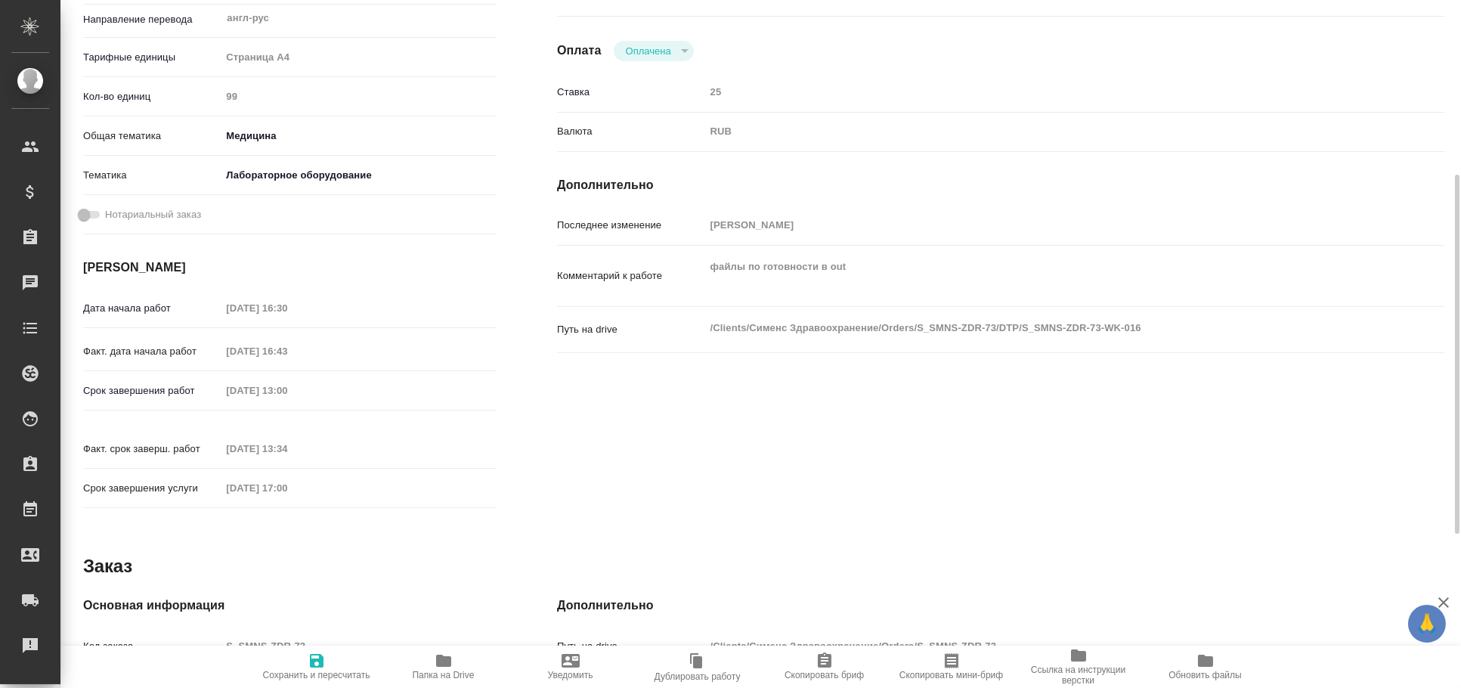
scroll to position [630, 0]
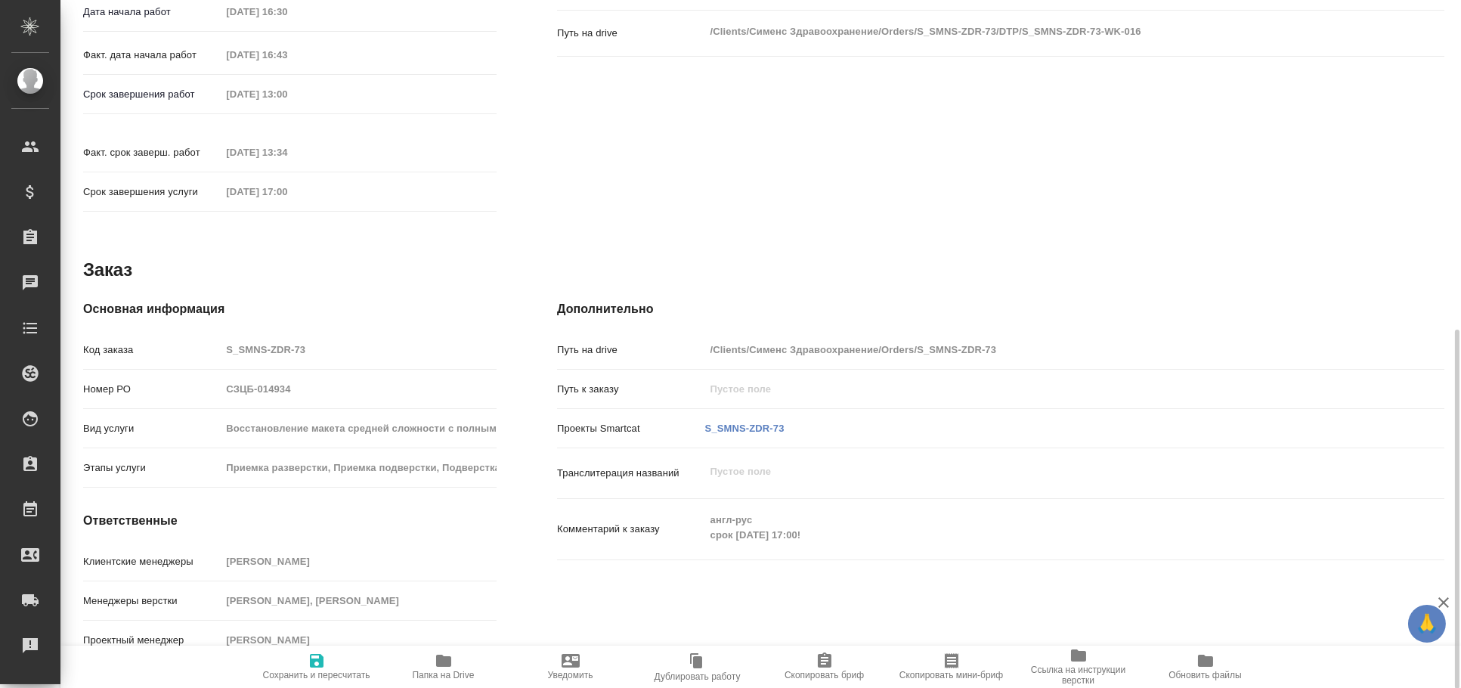
click at [481, 661] on span "Папка на Drive" at bounding box center [443, 665] width 109 height 29
type textarea "x"
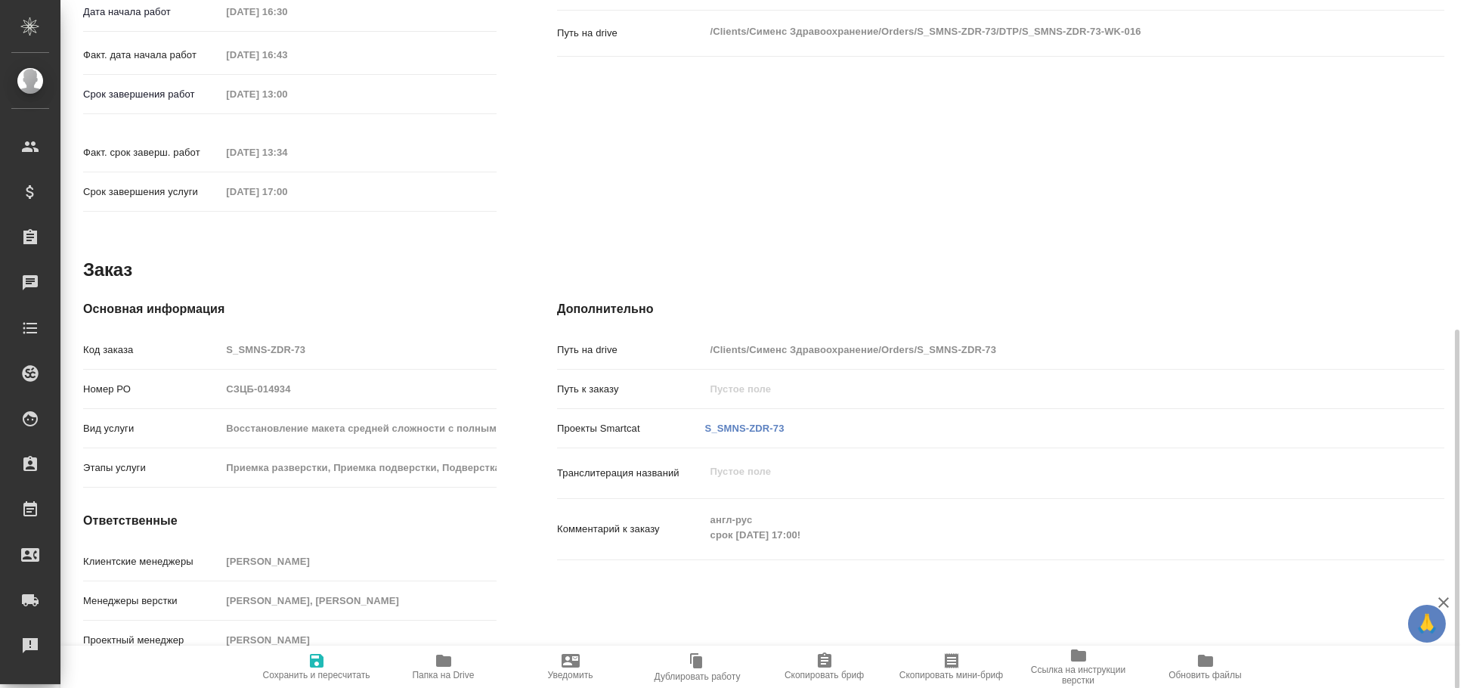
type textarea "x"
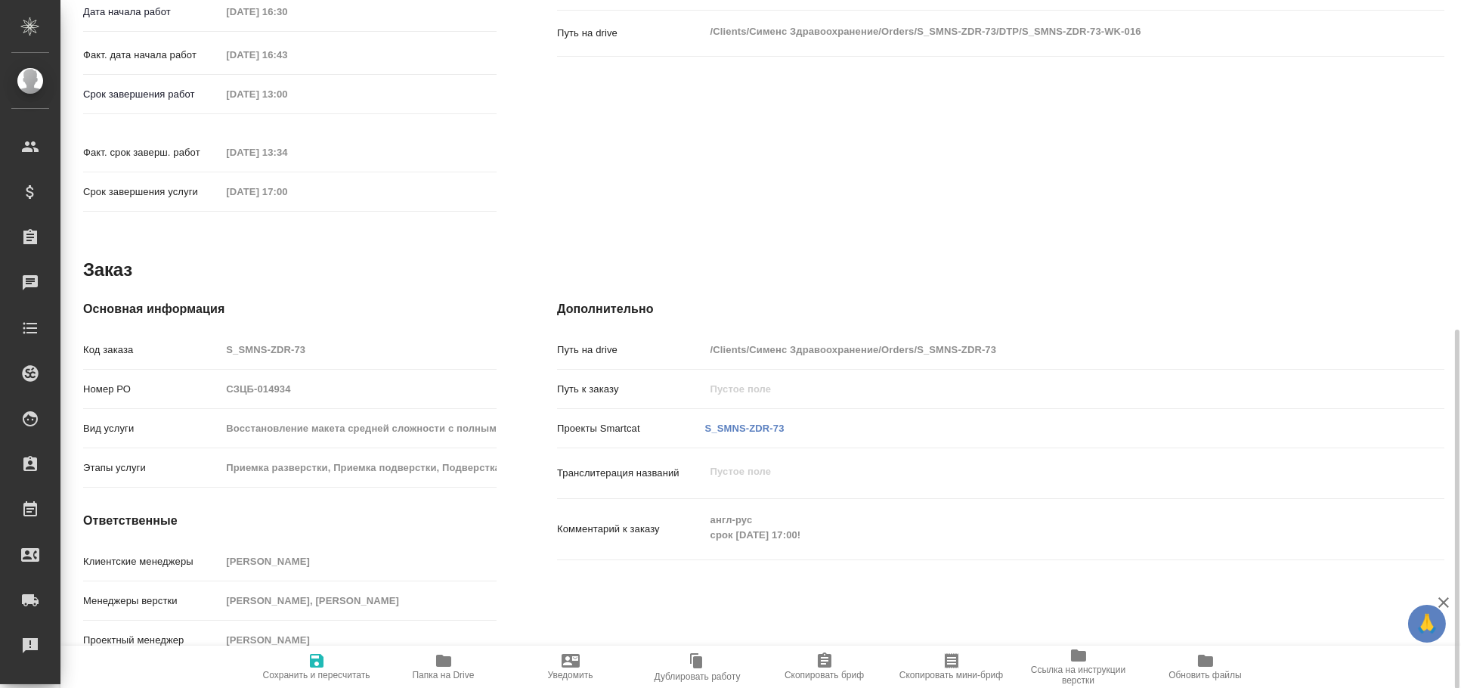
type textarea "x"
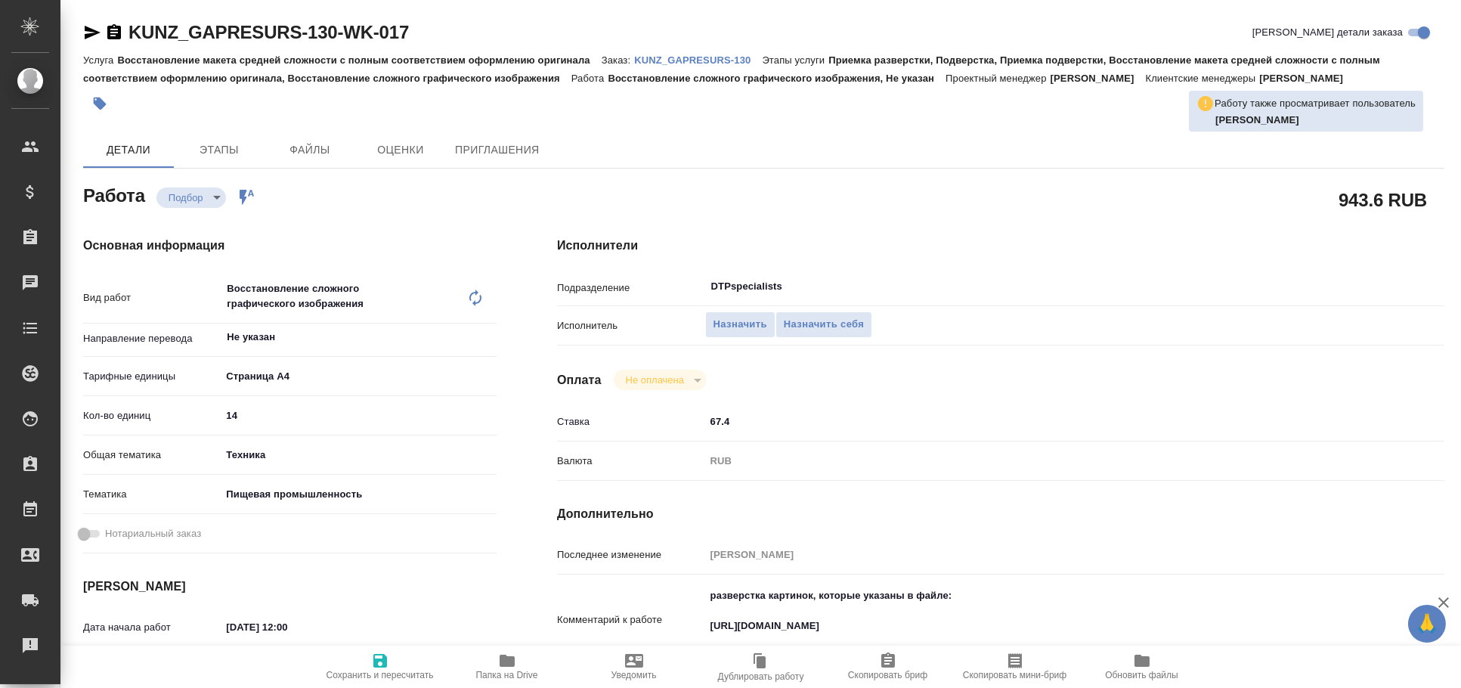
type textarea "x"
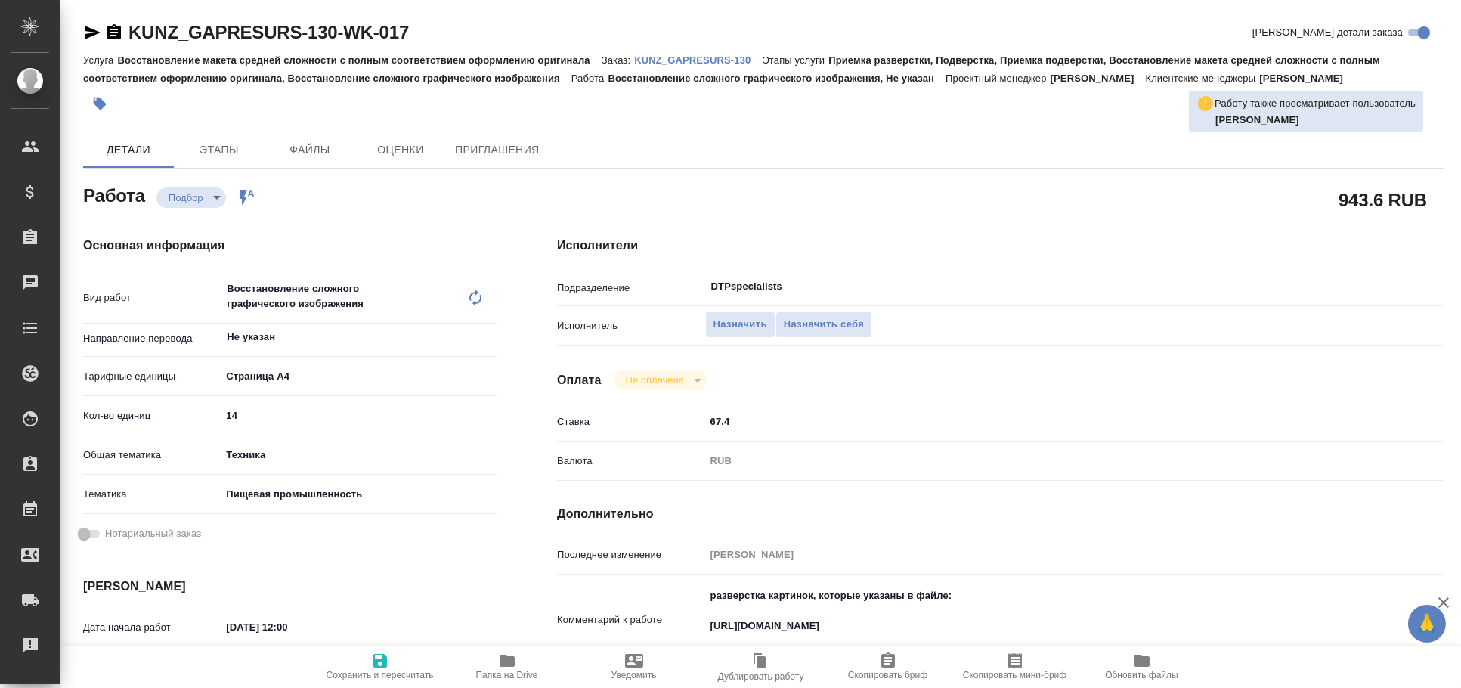
type textarea "x"
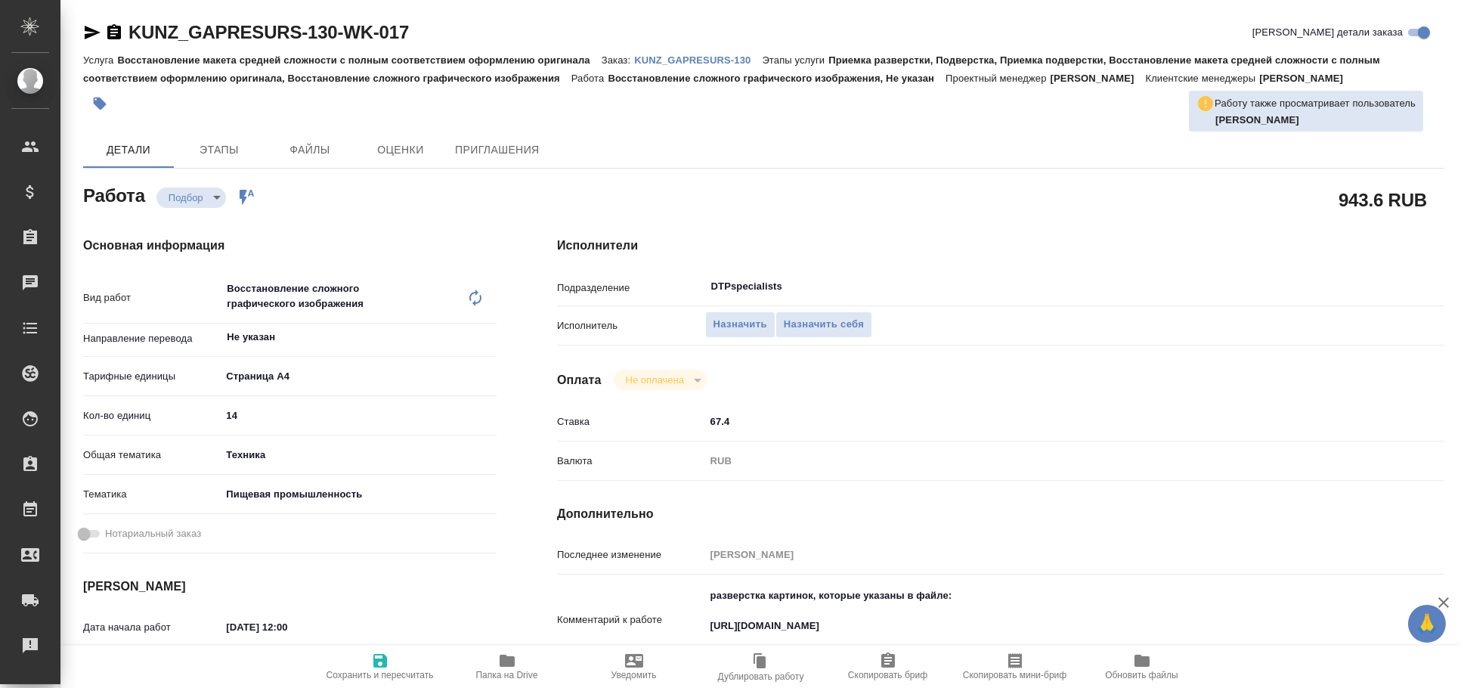
type textarea "x"
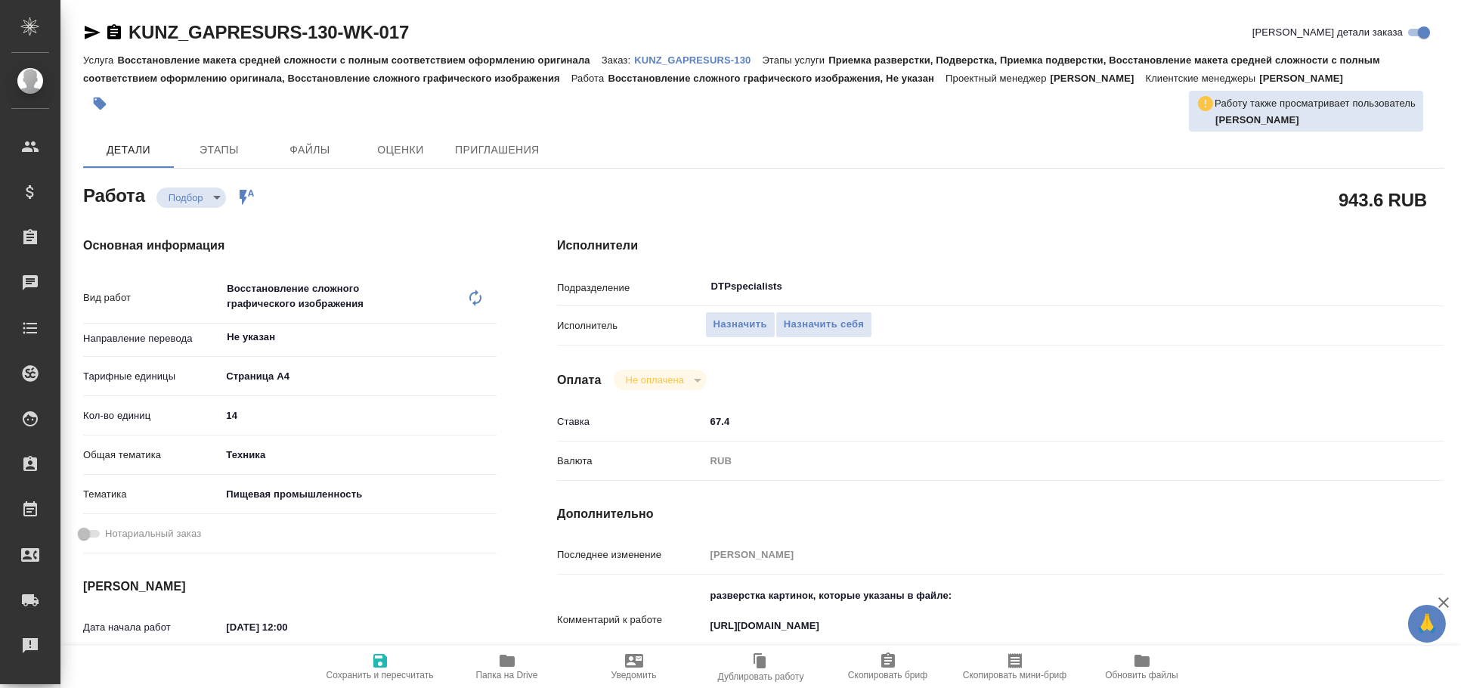
scroll to position [251, 0]
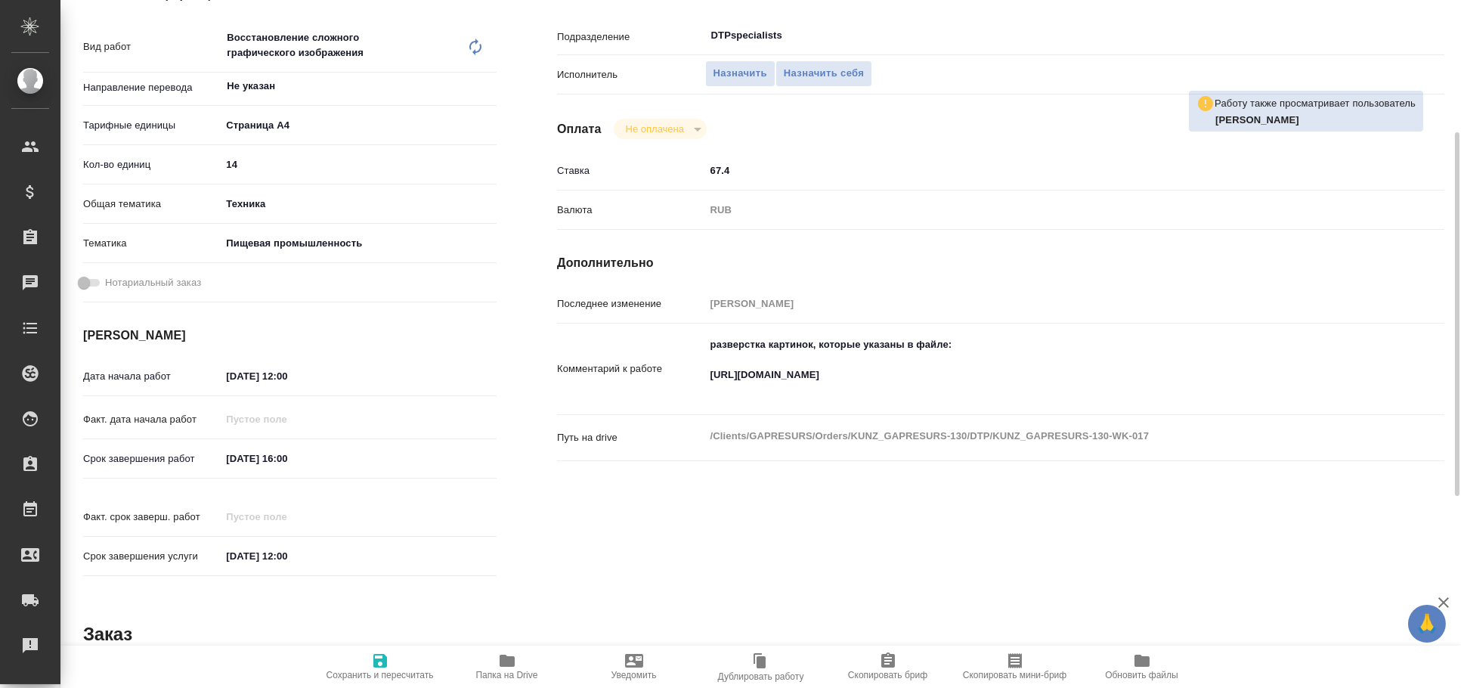
type textarea "x"
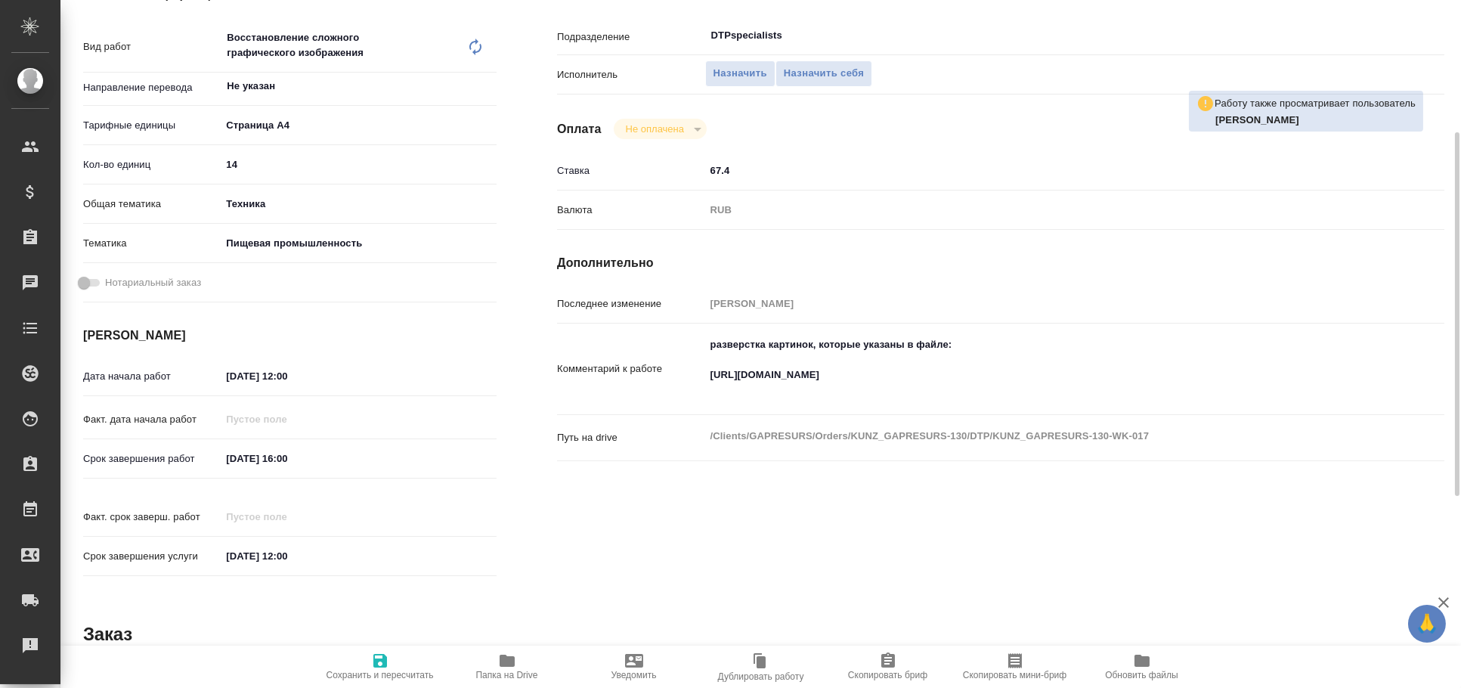
type textarea "x"
click at [772, 383] on textarea "разверстка картинок, которые указаны в файле: https://drive.awatera.com/apps/fi…" at bounding box center [1038, 367] width 666 height 71
click at [772, 383] on textarea "разверстка картинок, которые указаны в файле: https://drive.awatera.com/apps/fi…" at bounding box center [1038, 368] width 664 height 71
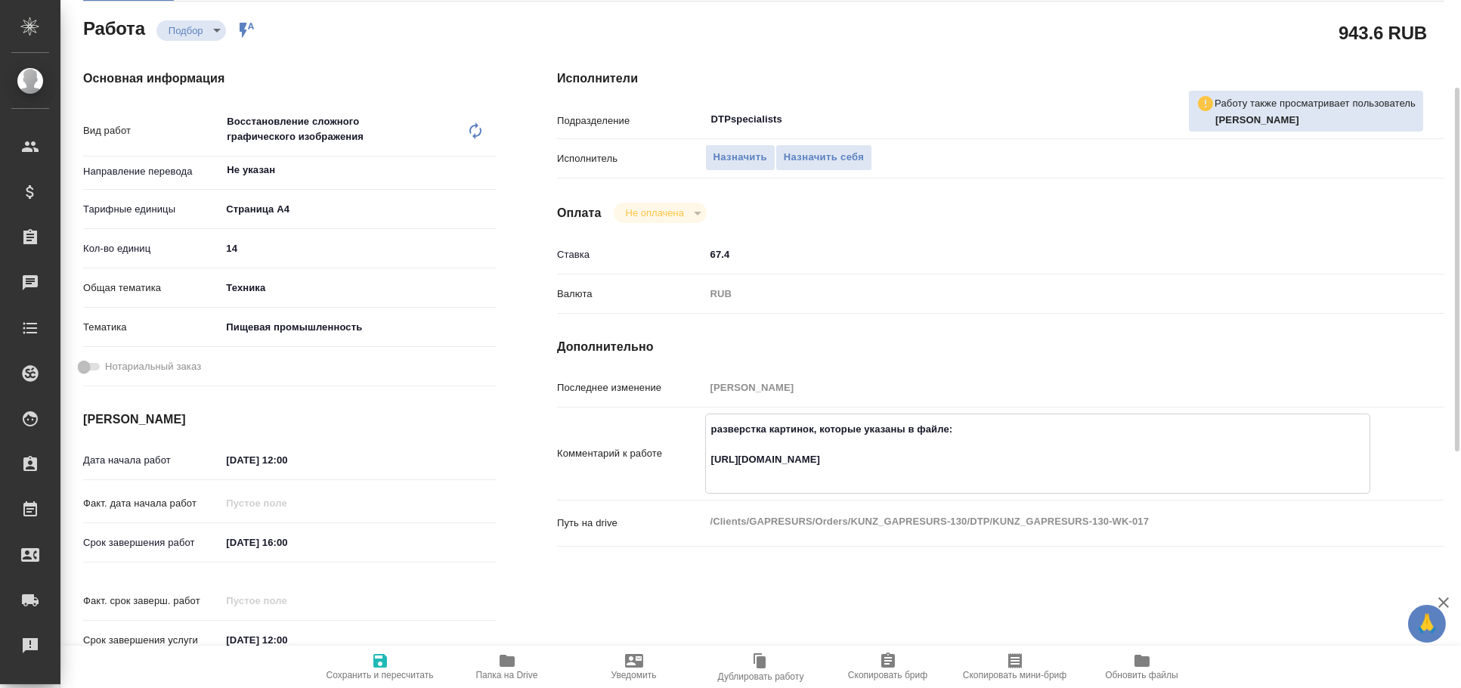
type textarea "x"
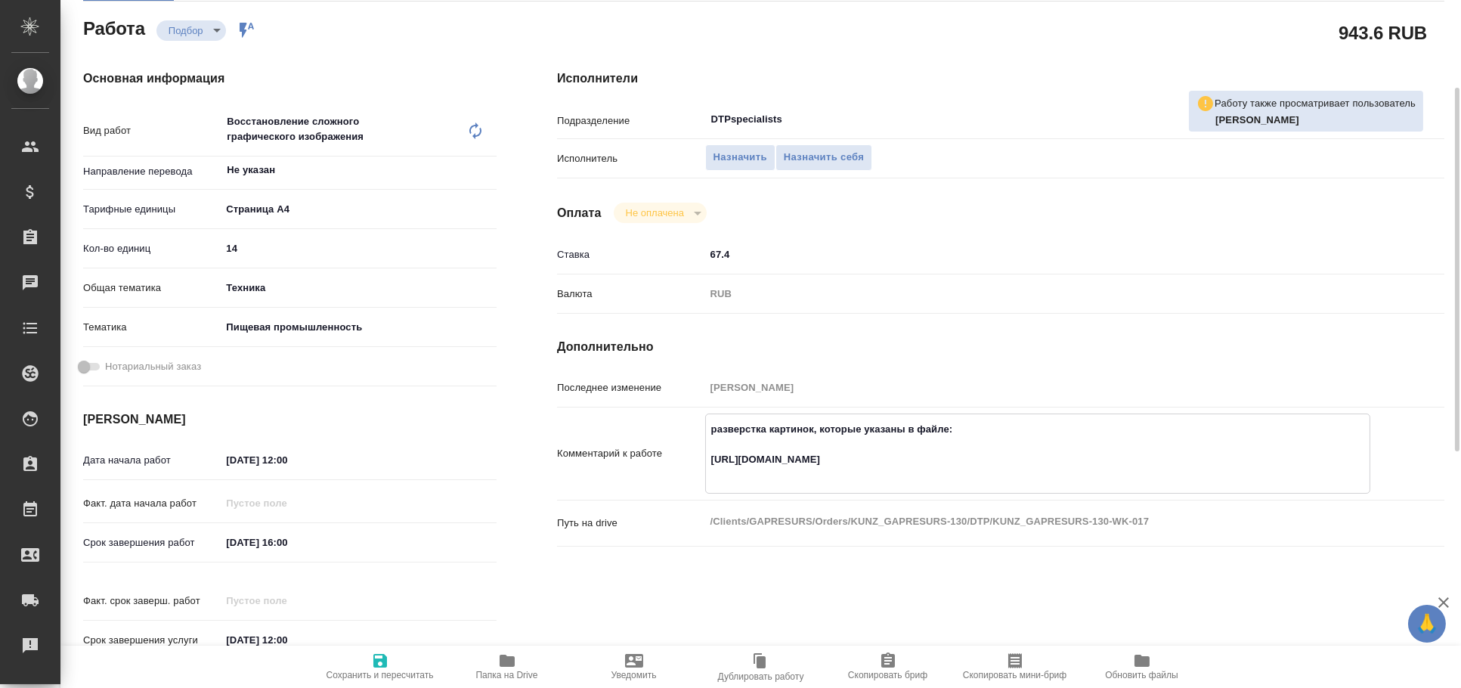
click at [517, 657] on span "Папка на Drive" at bounding box center [507, 665] width 109 height 29
click at [855, 463] on textarea "разверстка картинок, которые указаны в файле: https://drive.awatera.com/apps/fi…" at bounding box center [1038, 451] width 666 height 71
click at [855, 463] on textarea "разверстка картинок, которые указаны в файле: https://drive.awatera.com/apps/fi…" at bounding box center [1038, 451] width 664 height 71
type textarea "x"
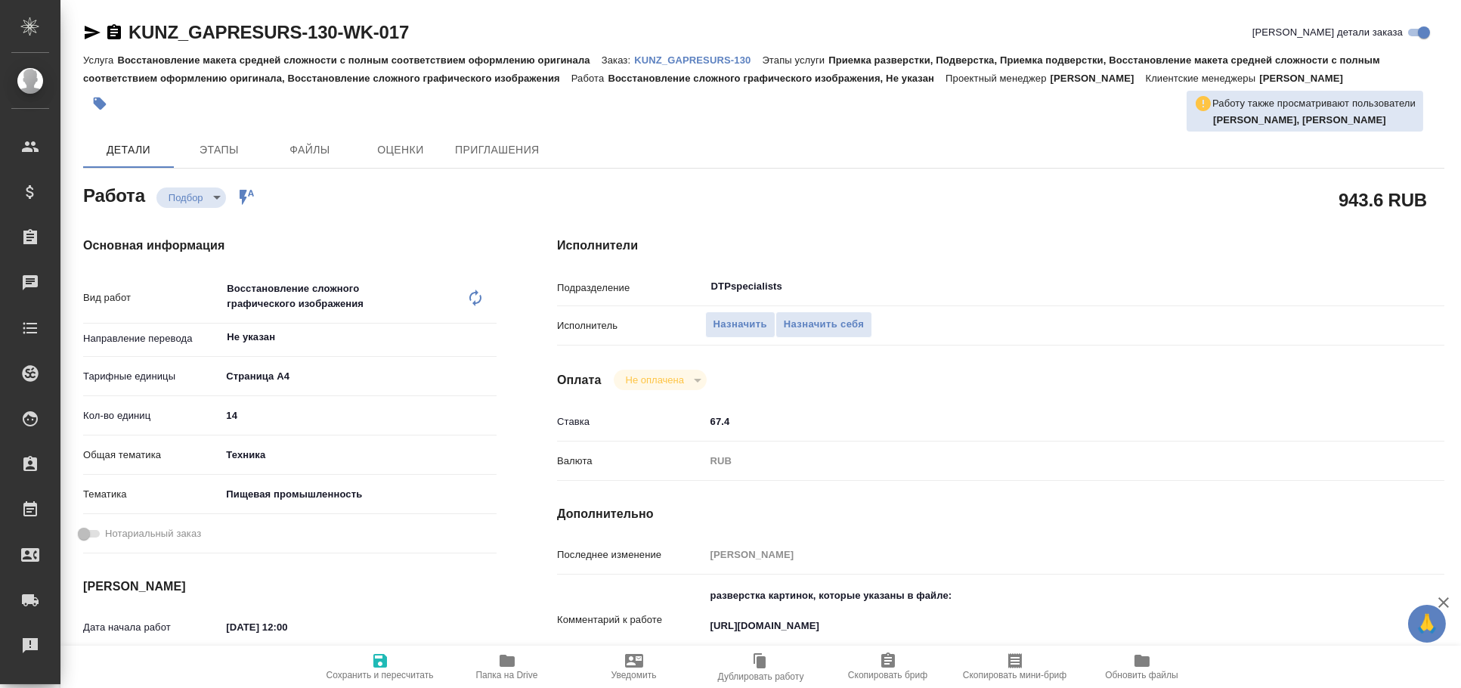
type textarea "x"
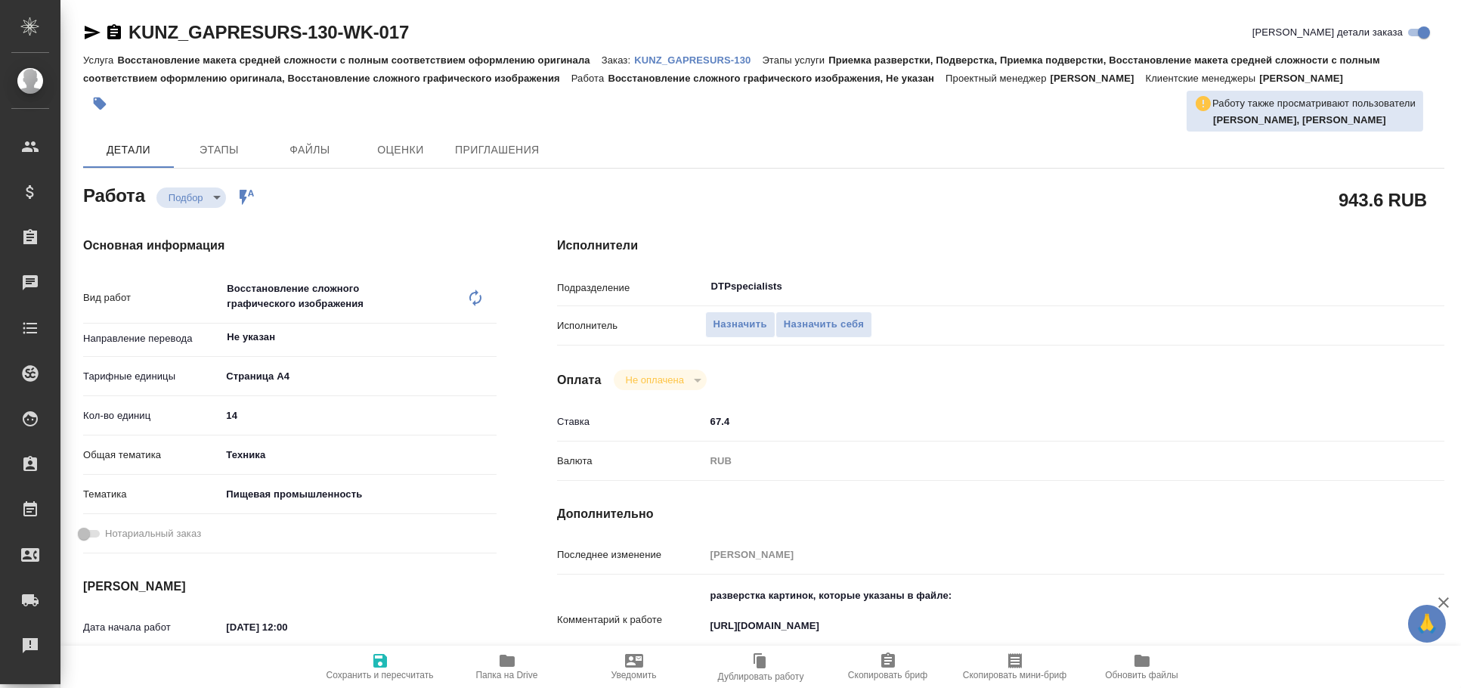
type textarea "x"
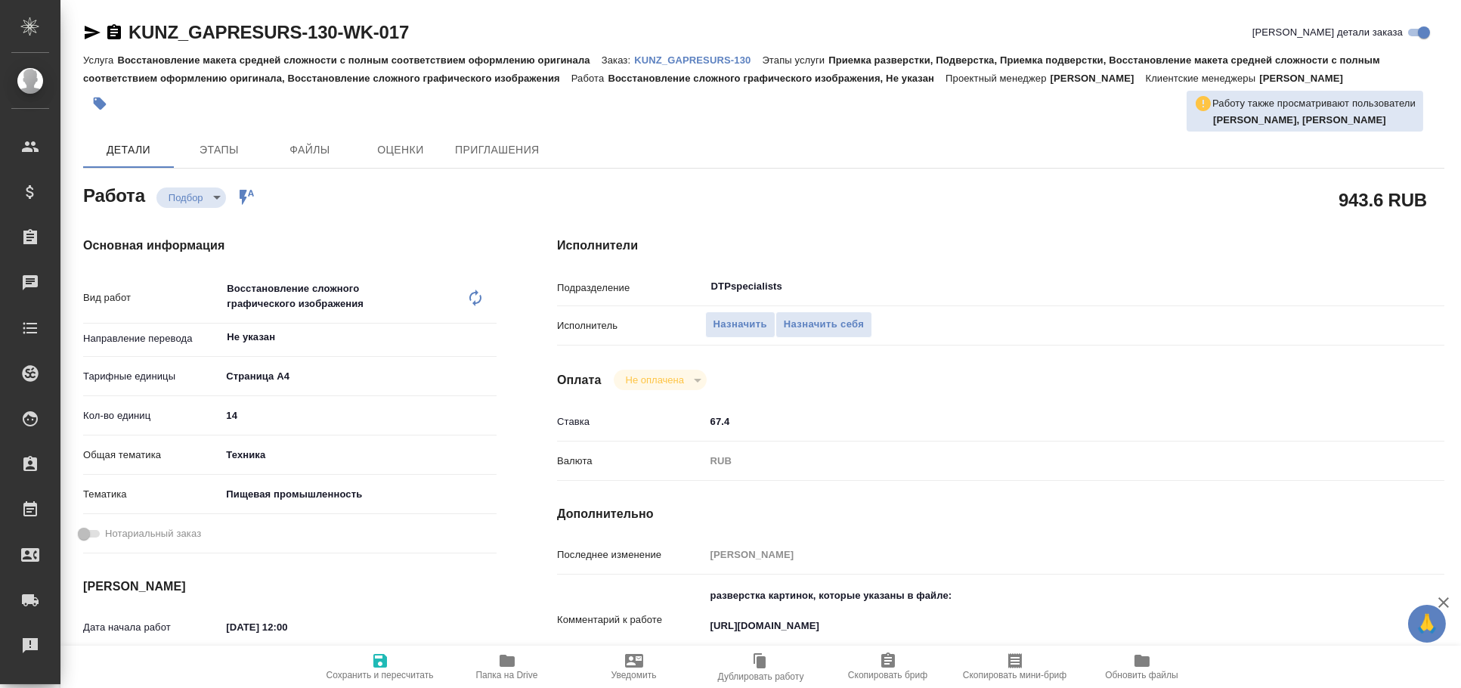
type textarea "x"
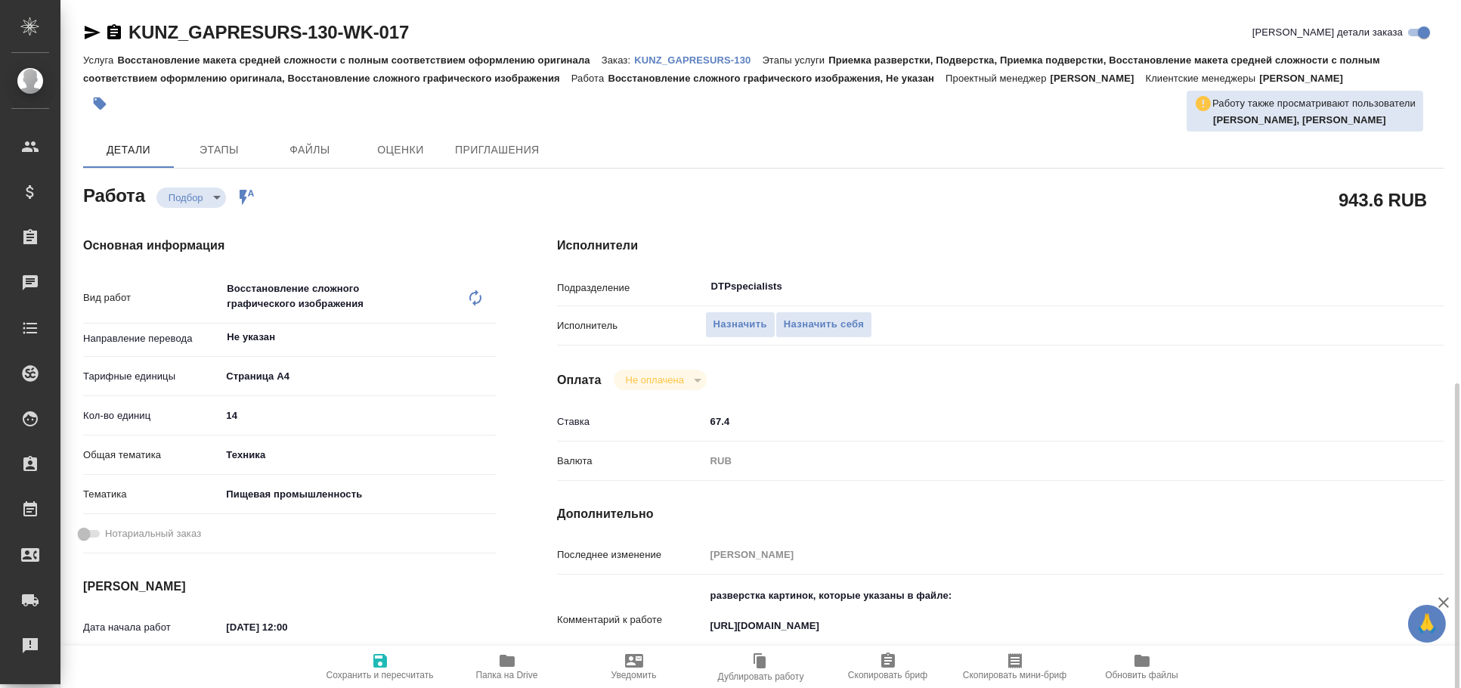
scroll to position [251, 0]
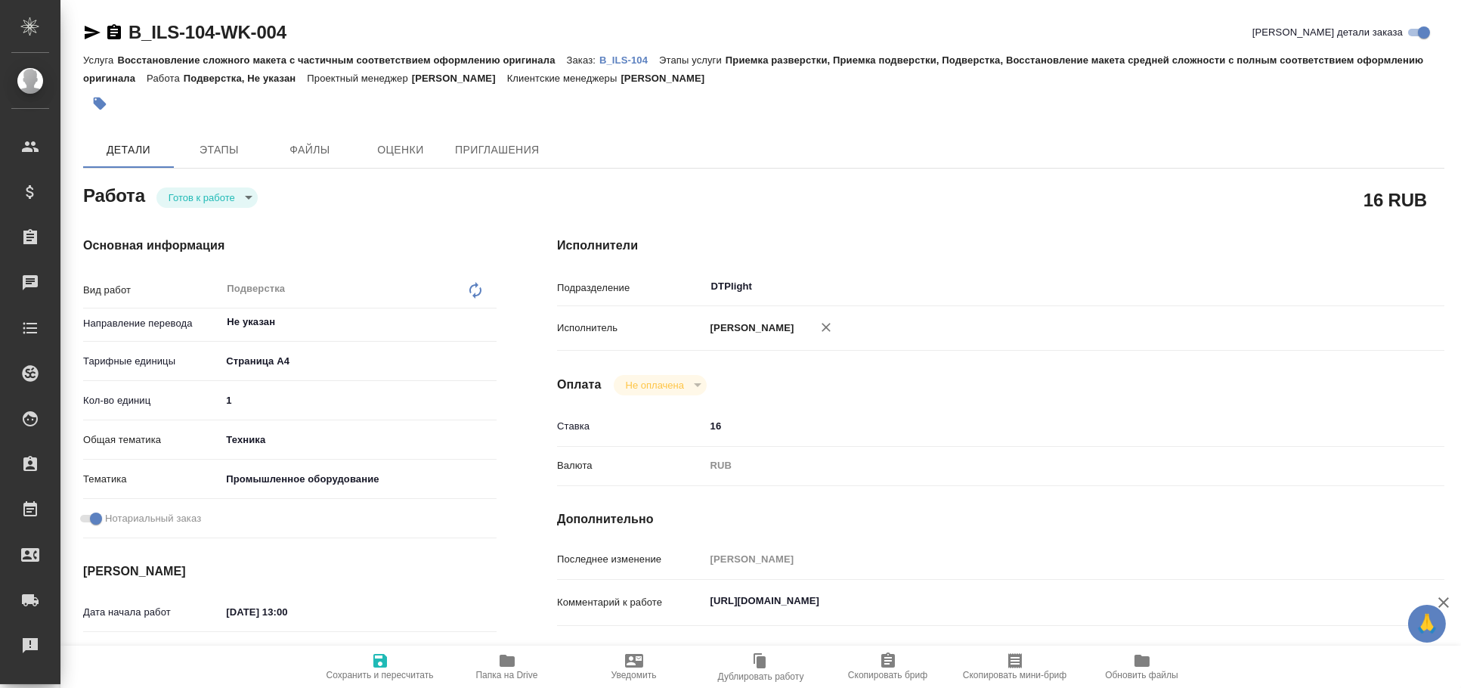
type textarea "x"
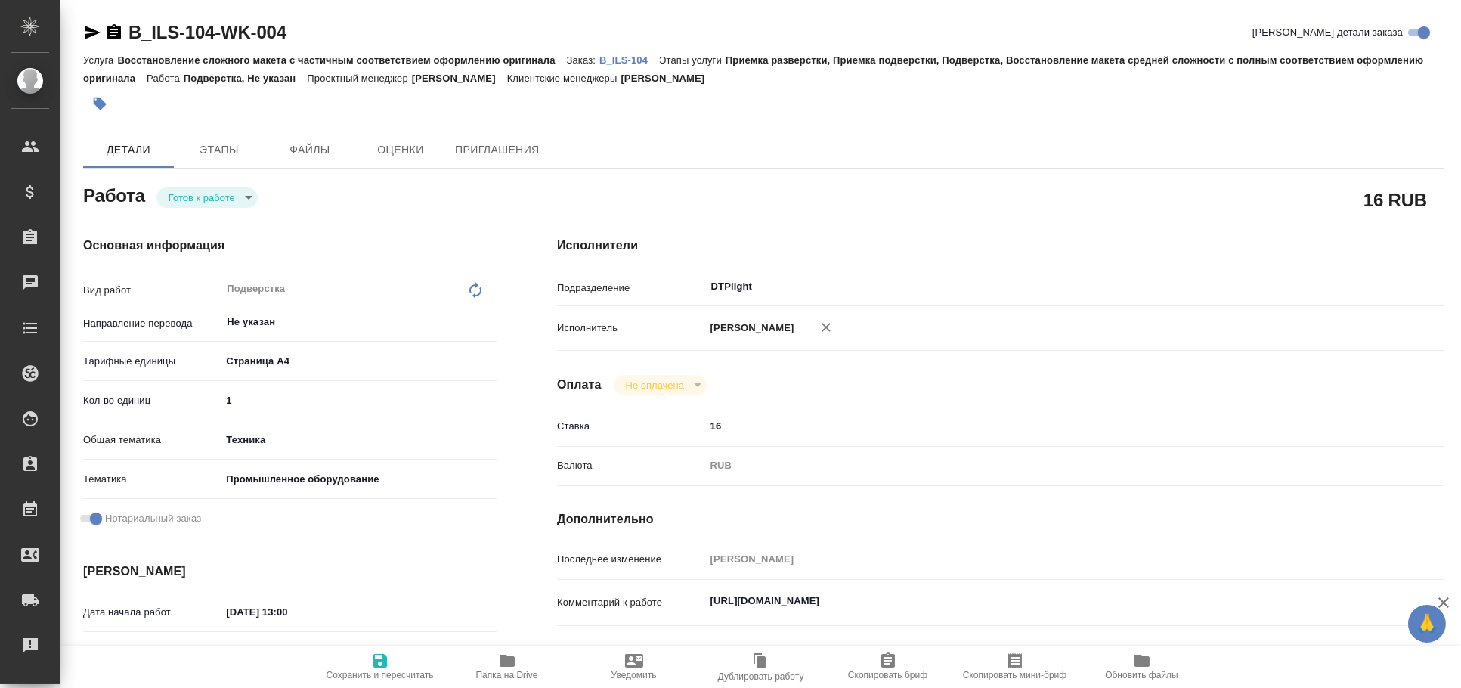
type textarea "x"
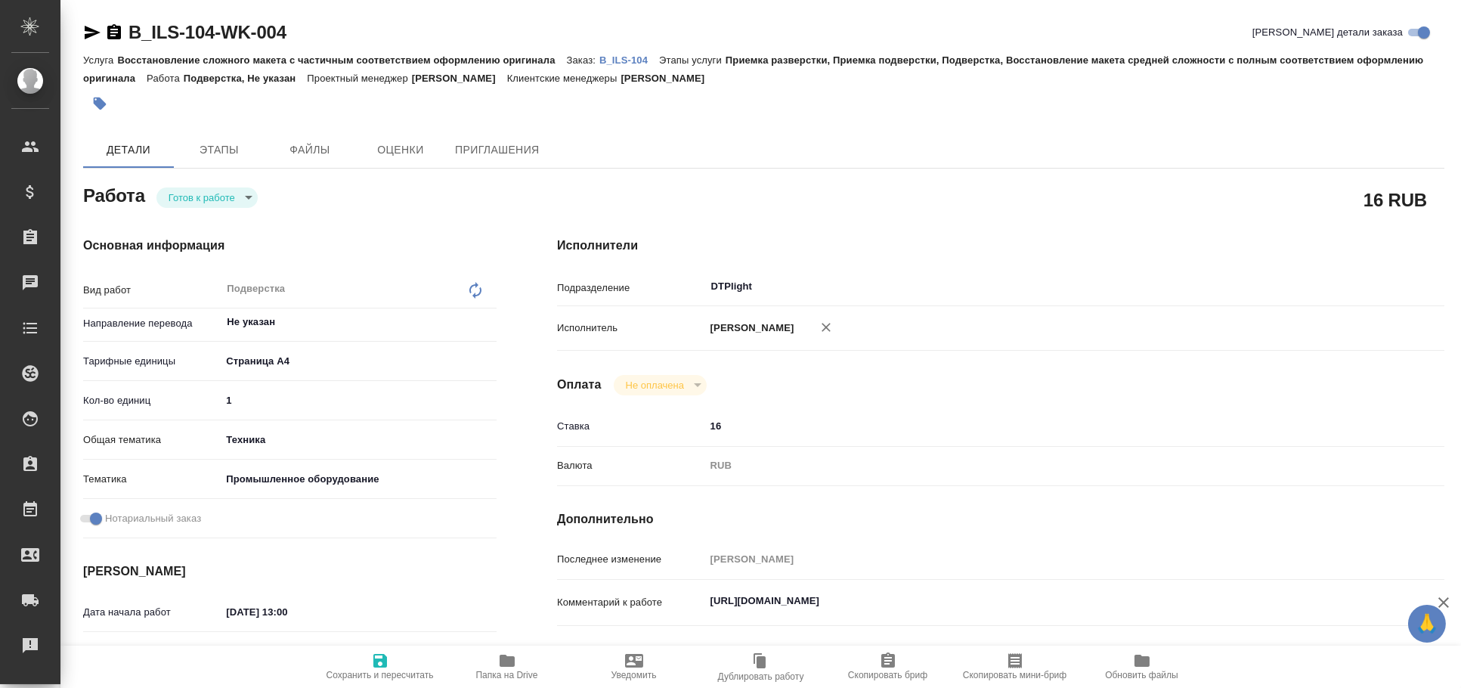
click at [88, 27] on icon "button" at bounding box center [93, 33] width 16 height 14
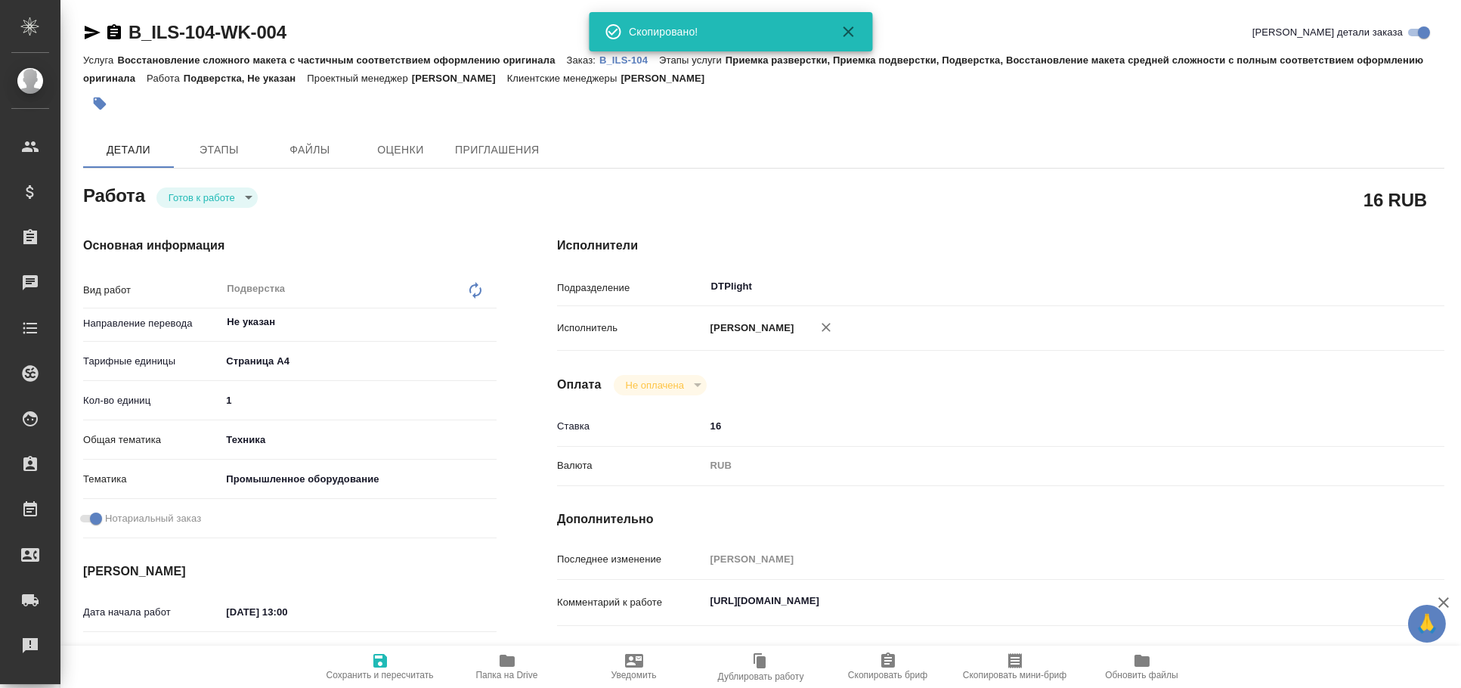
type textarea "x"
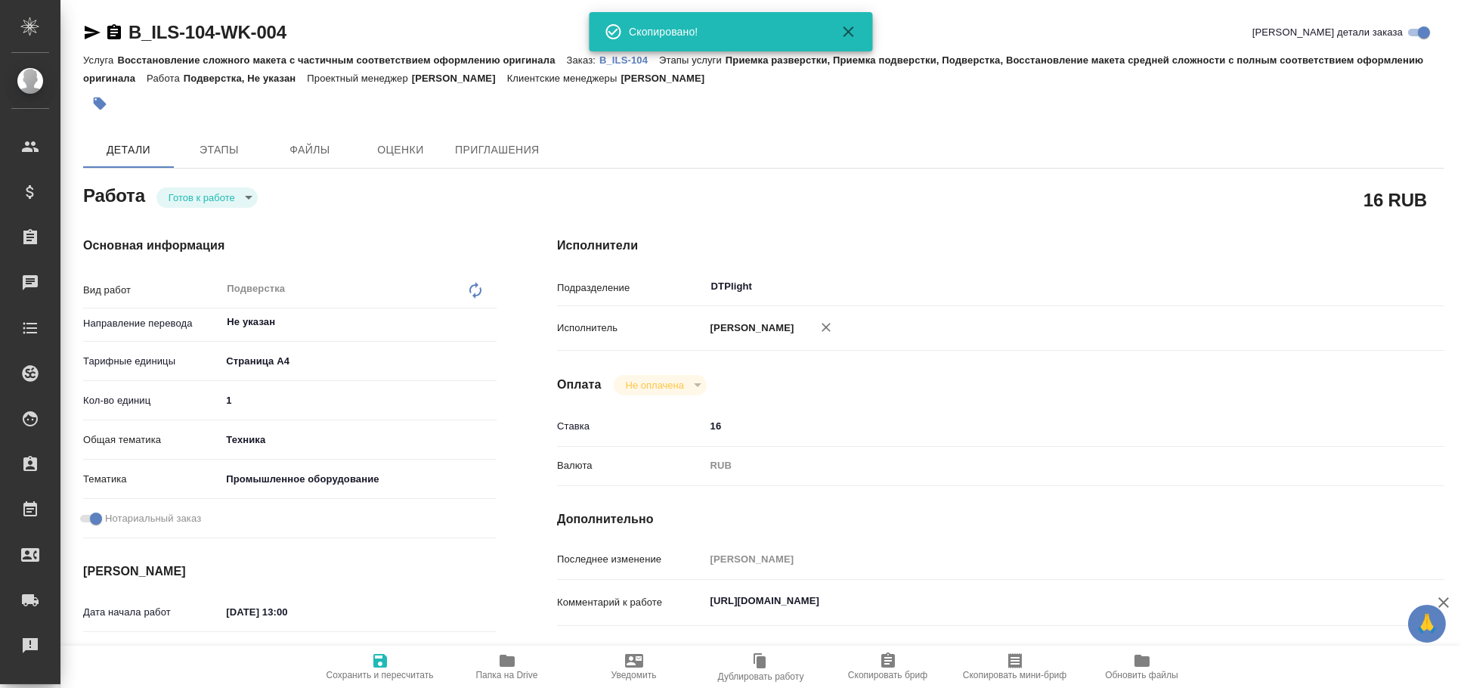
type textarea "x"
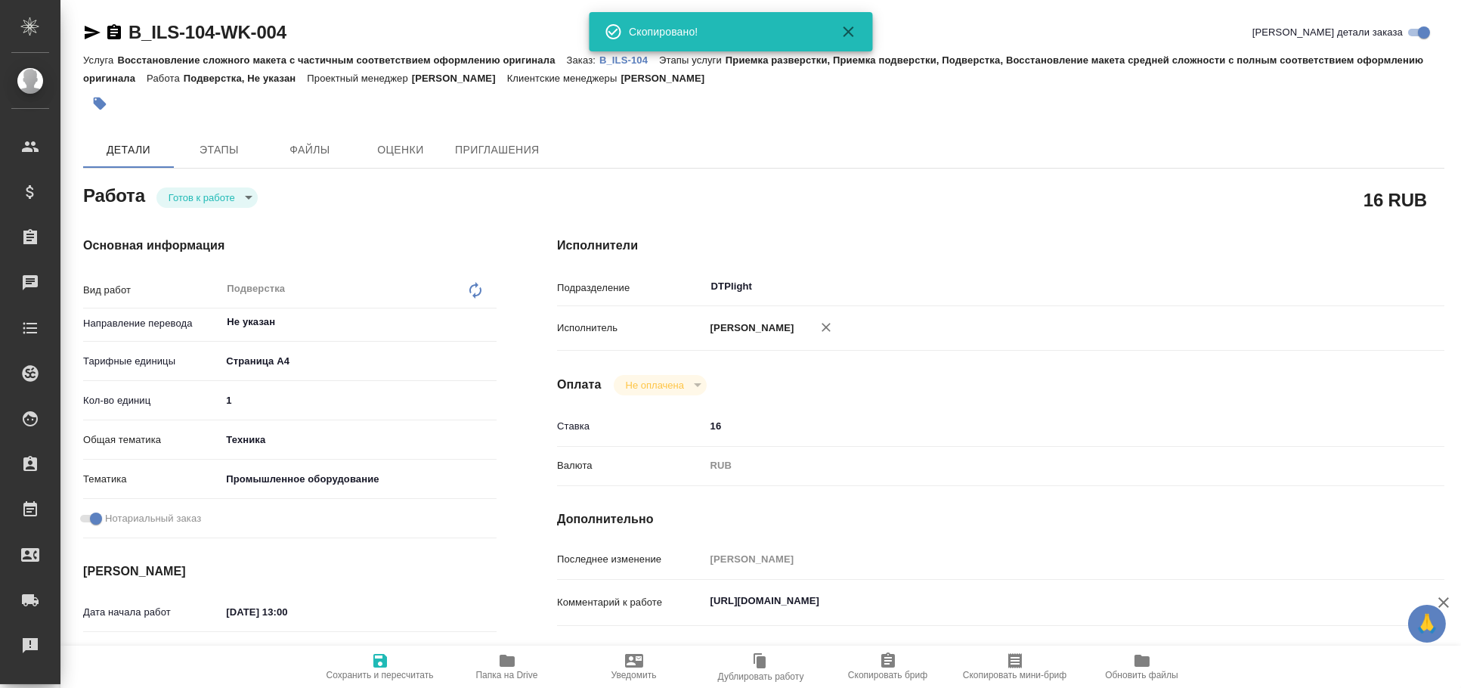
type textarea "x"
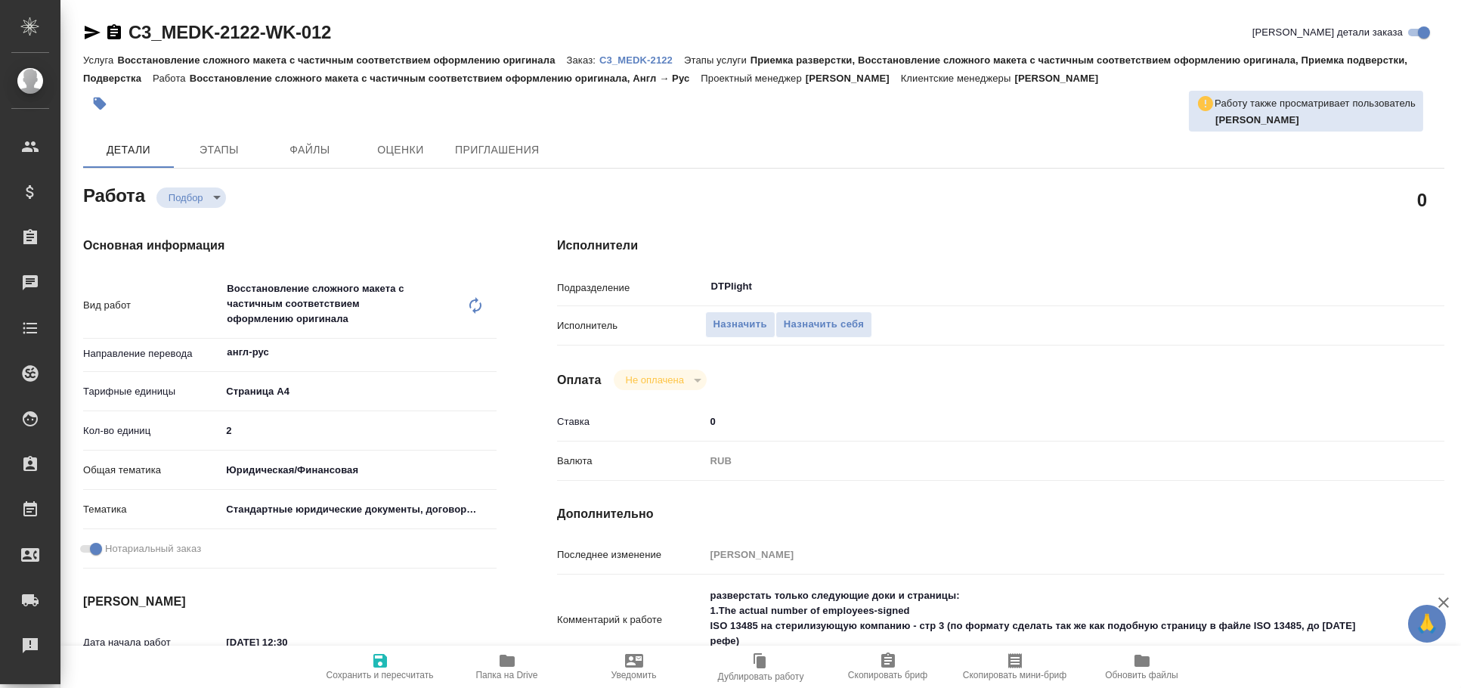
type textarea "x"
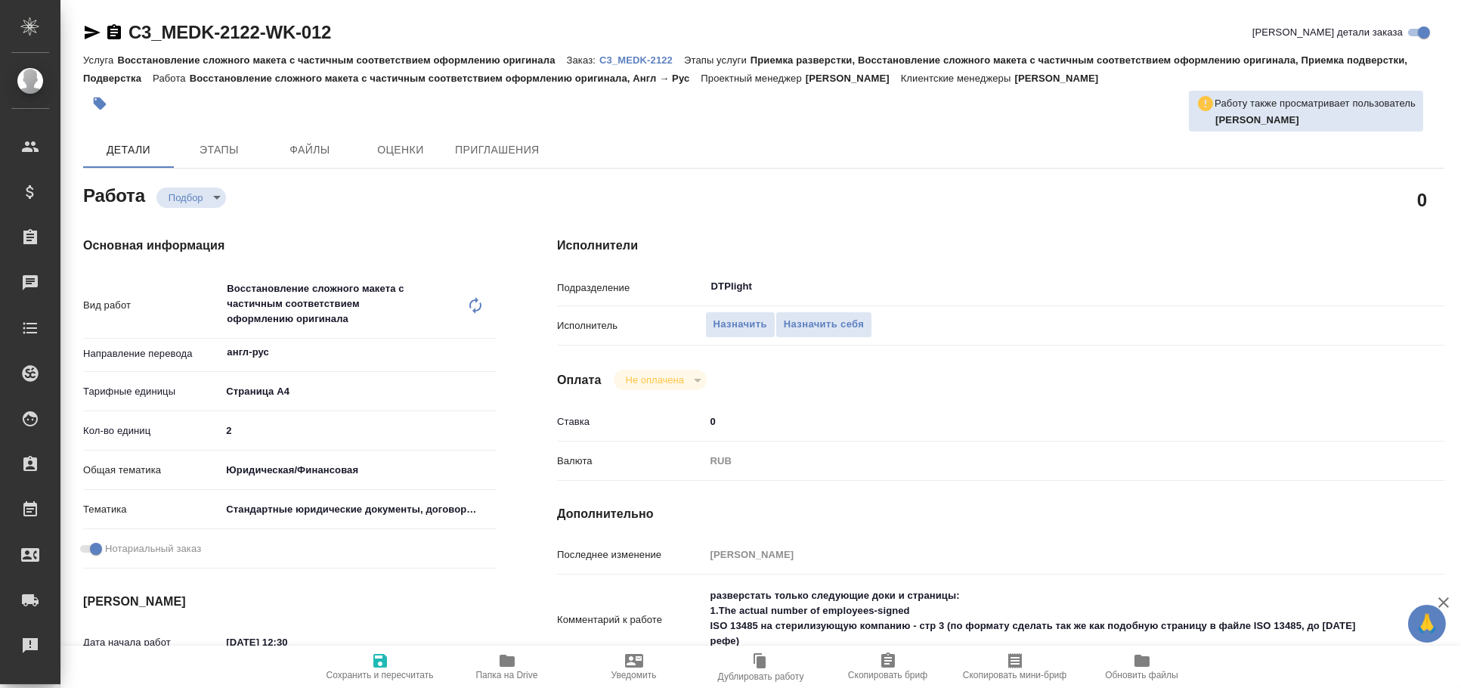
type textarea "x"
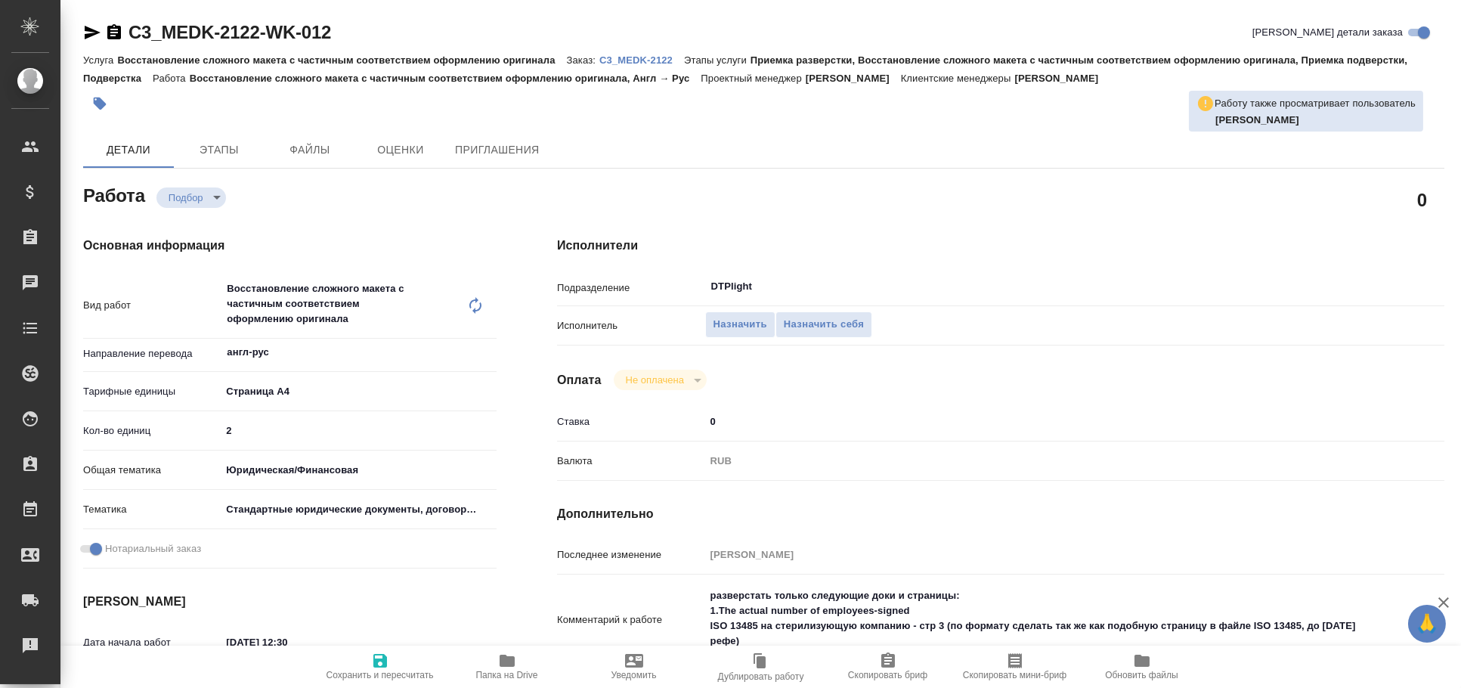
type textarea "x"
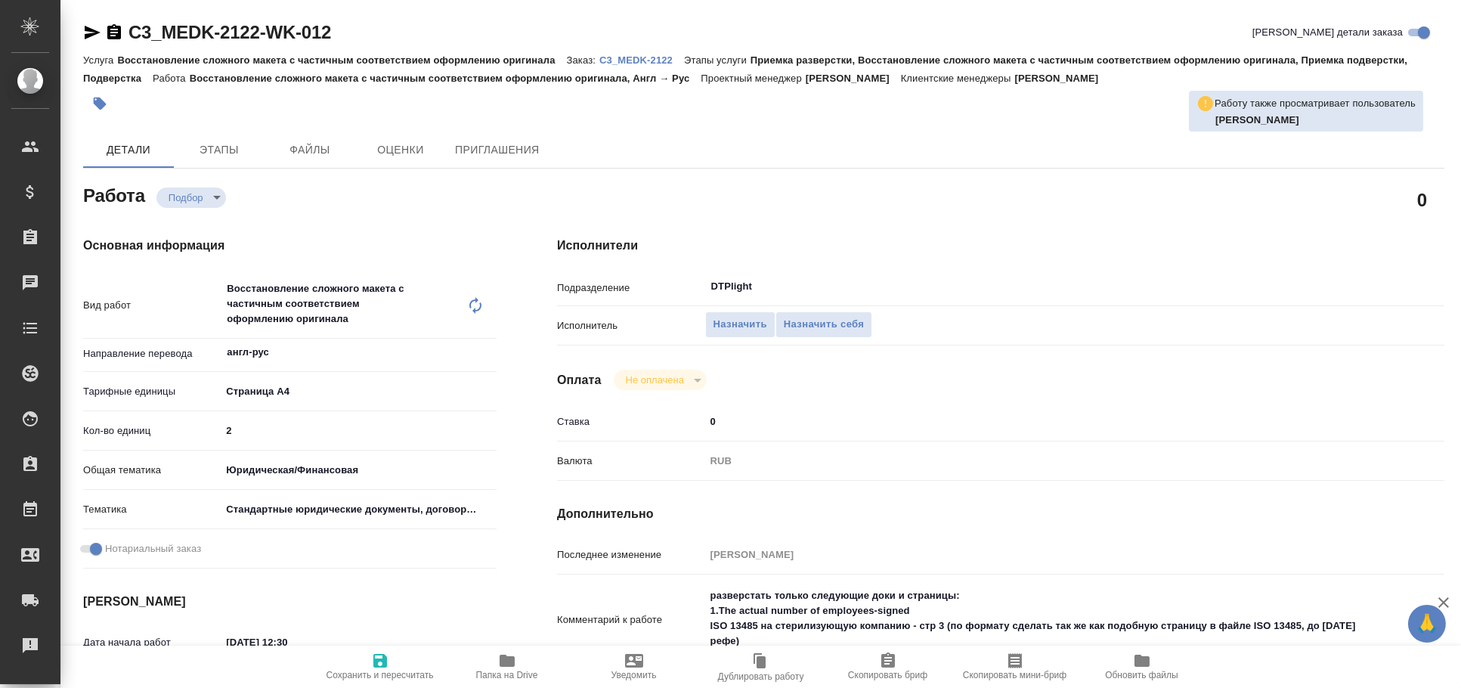
type textarea "x"
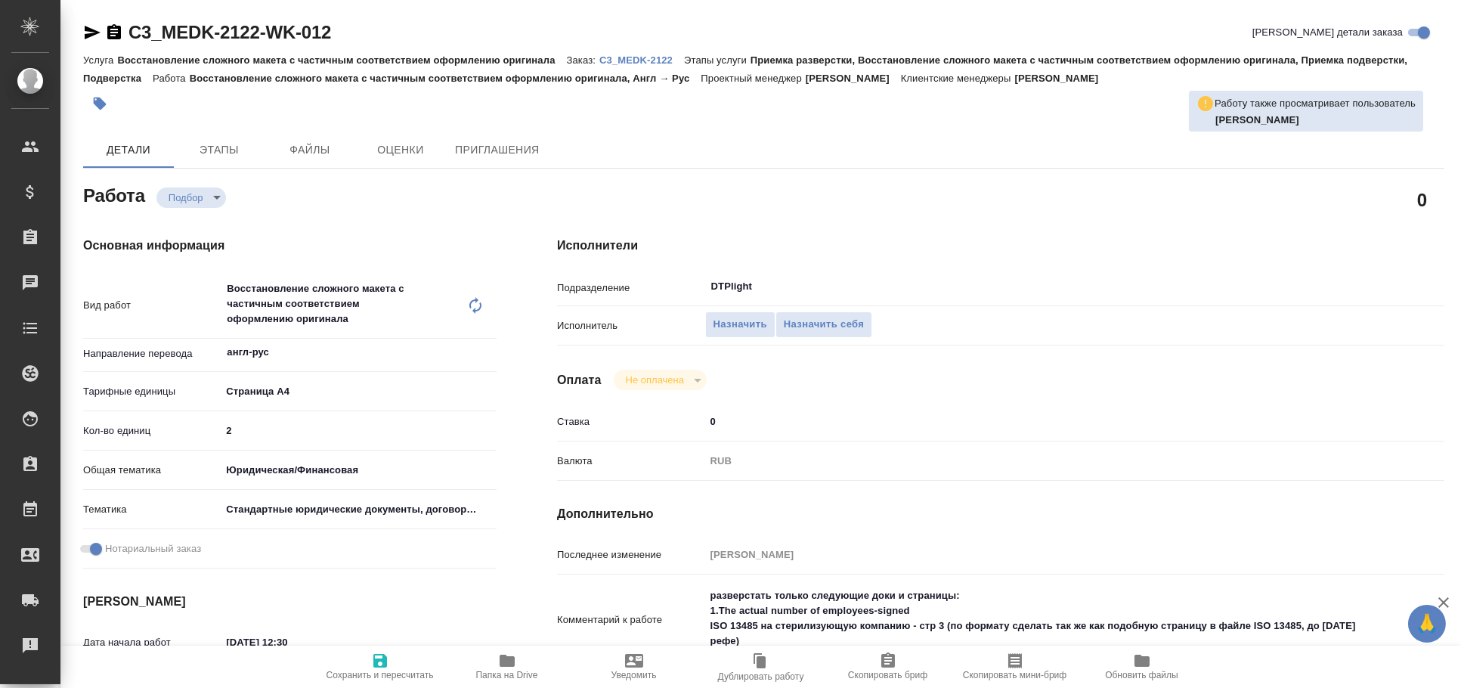
type textarea "x"
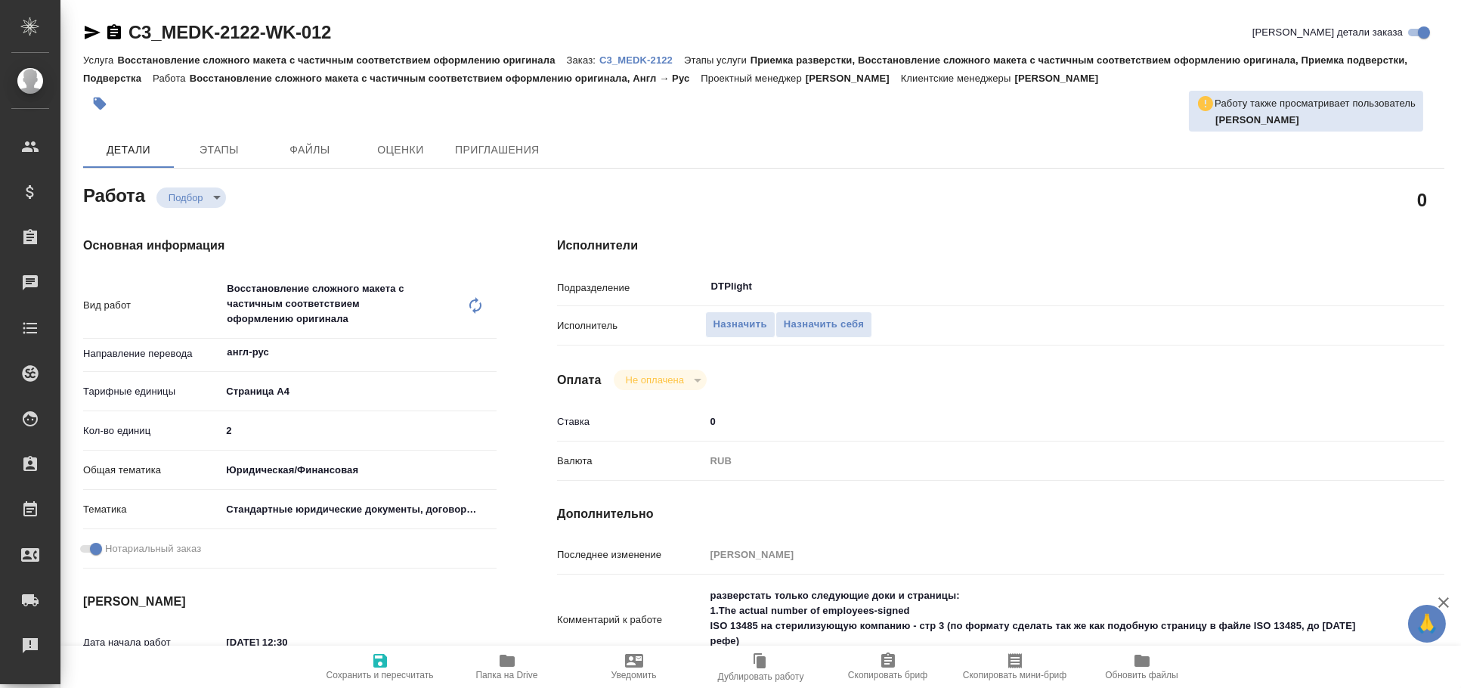
type textarea "x"
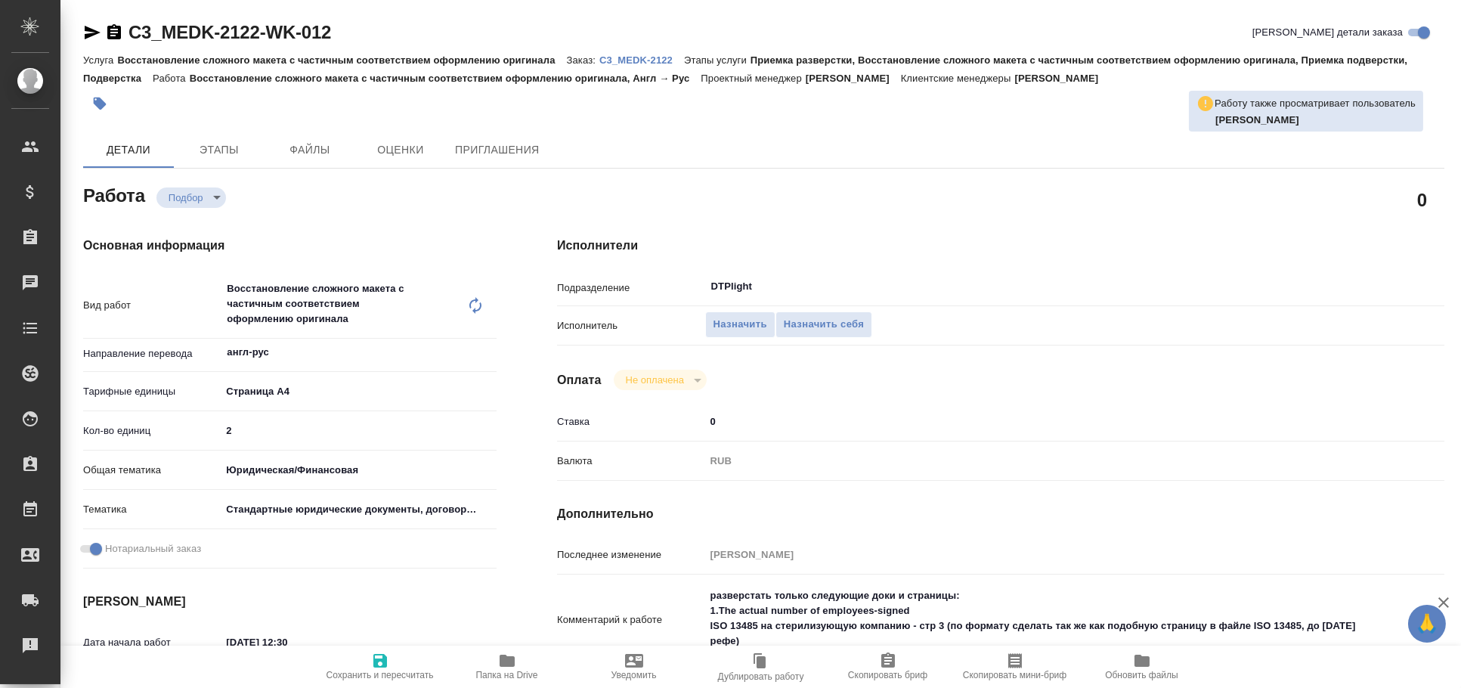
type textarea "x"
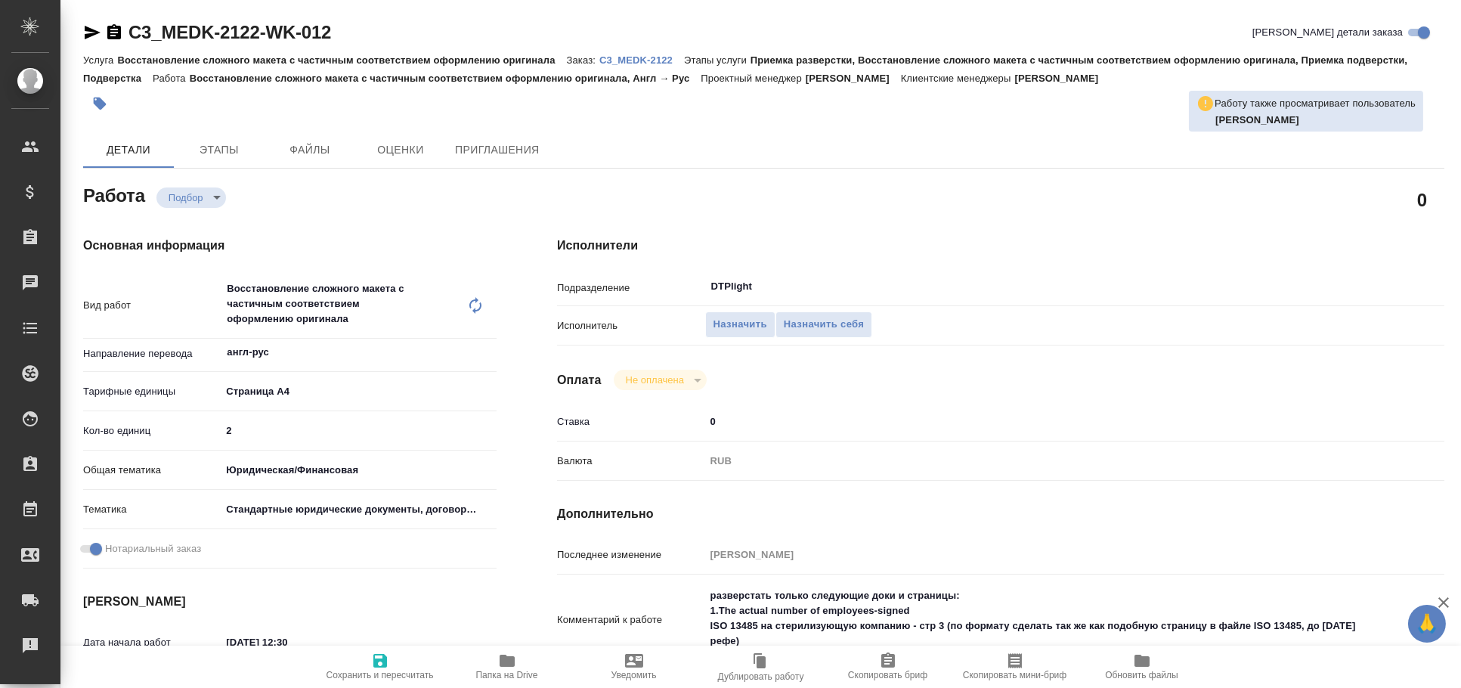
type textarea "x"
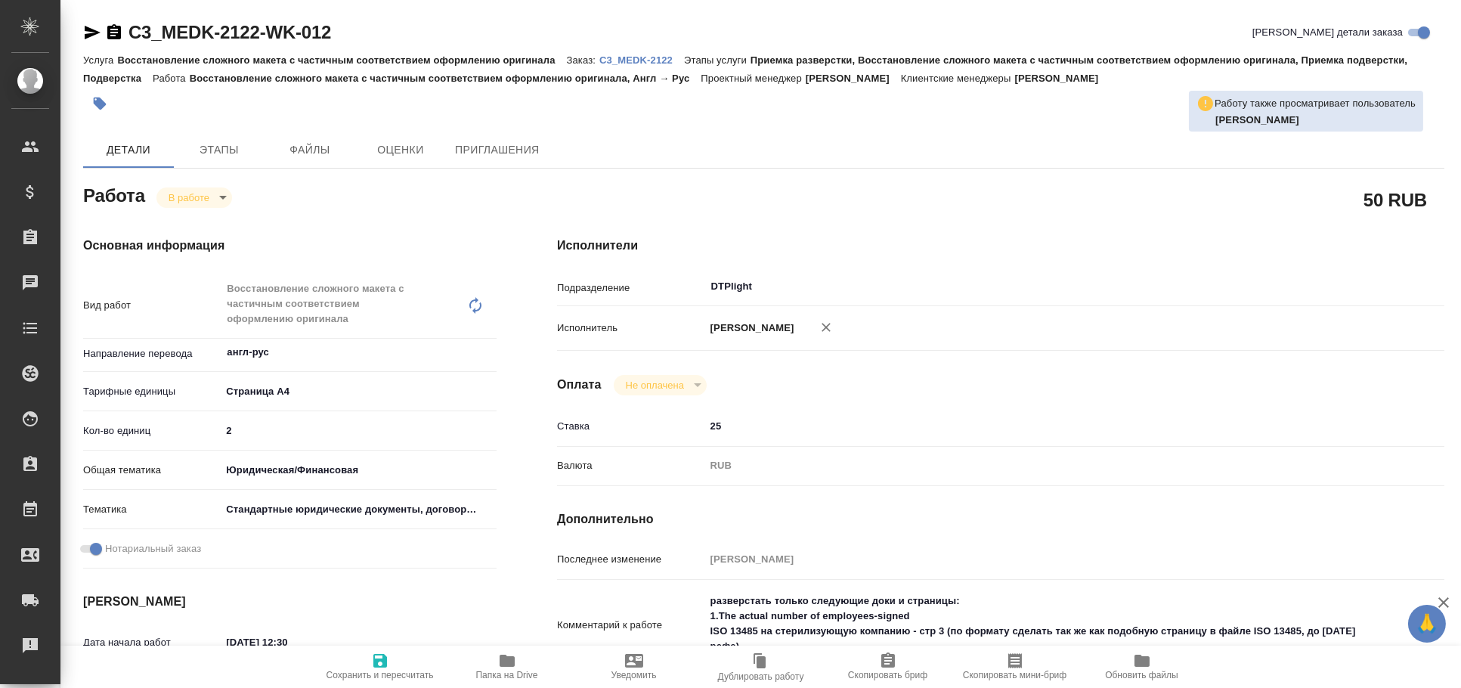
type textarea "x"
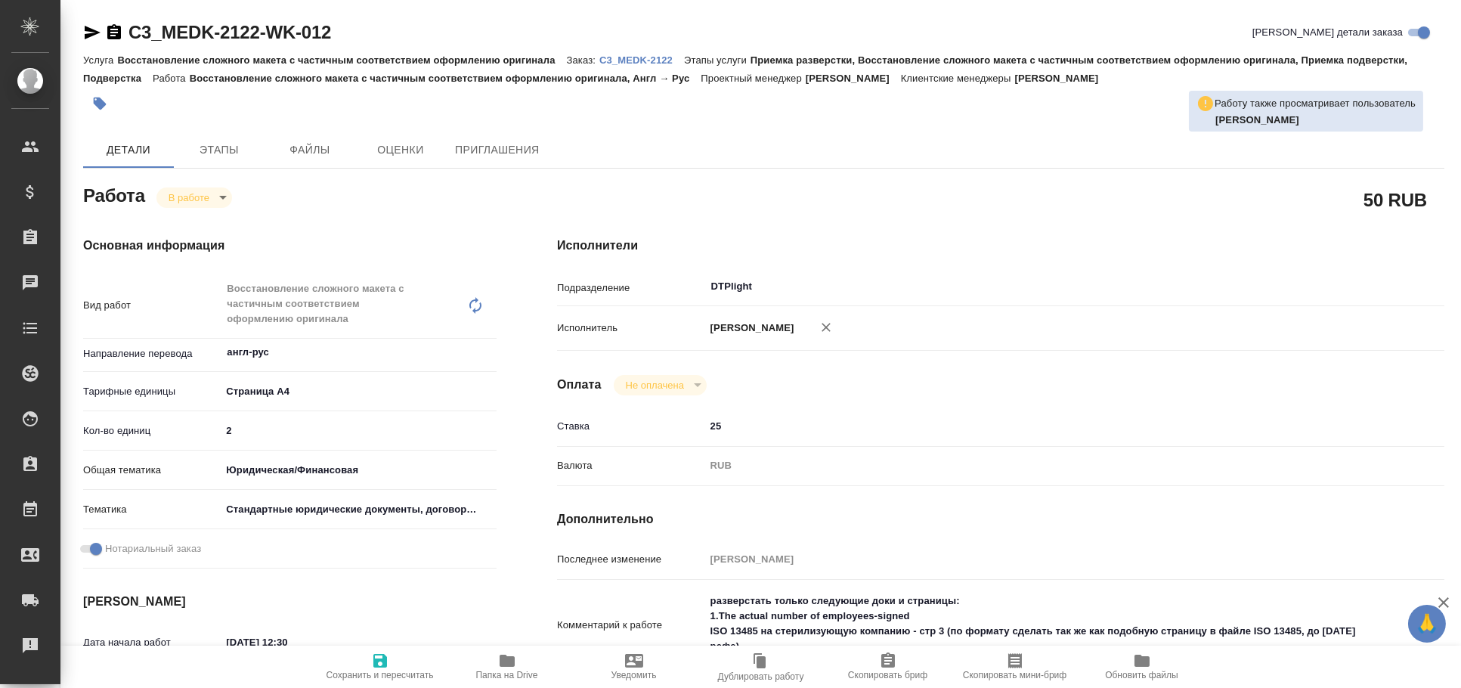
type textarea "x"
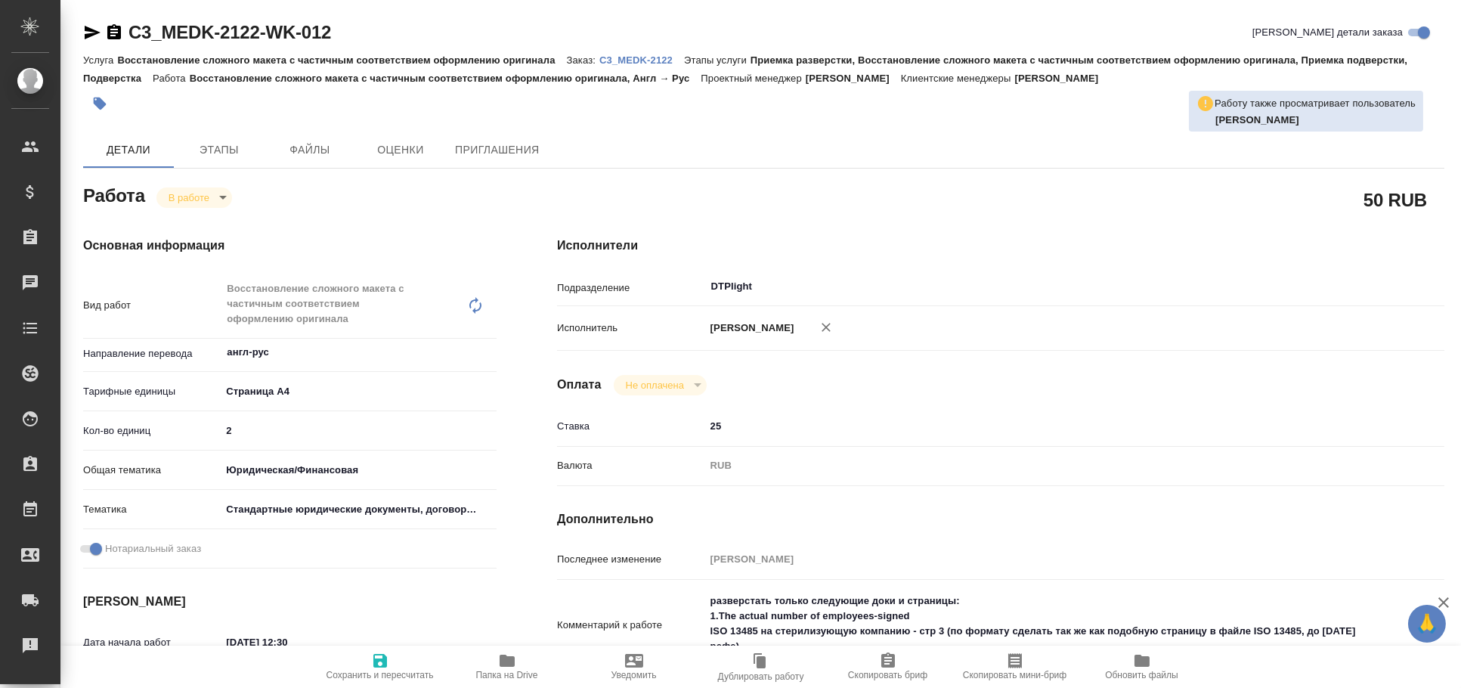
type textarea "x"
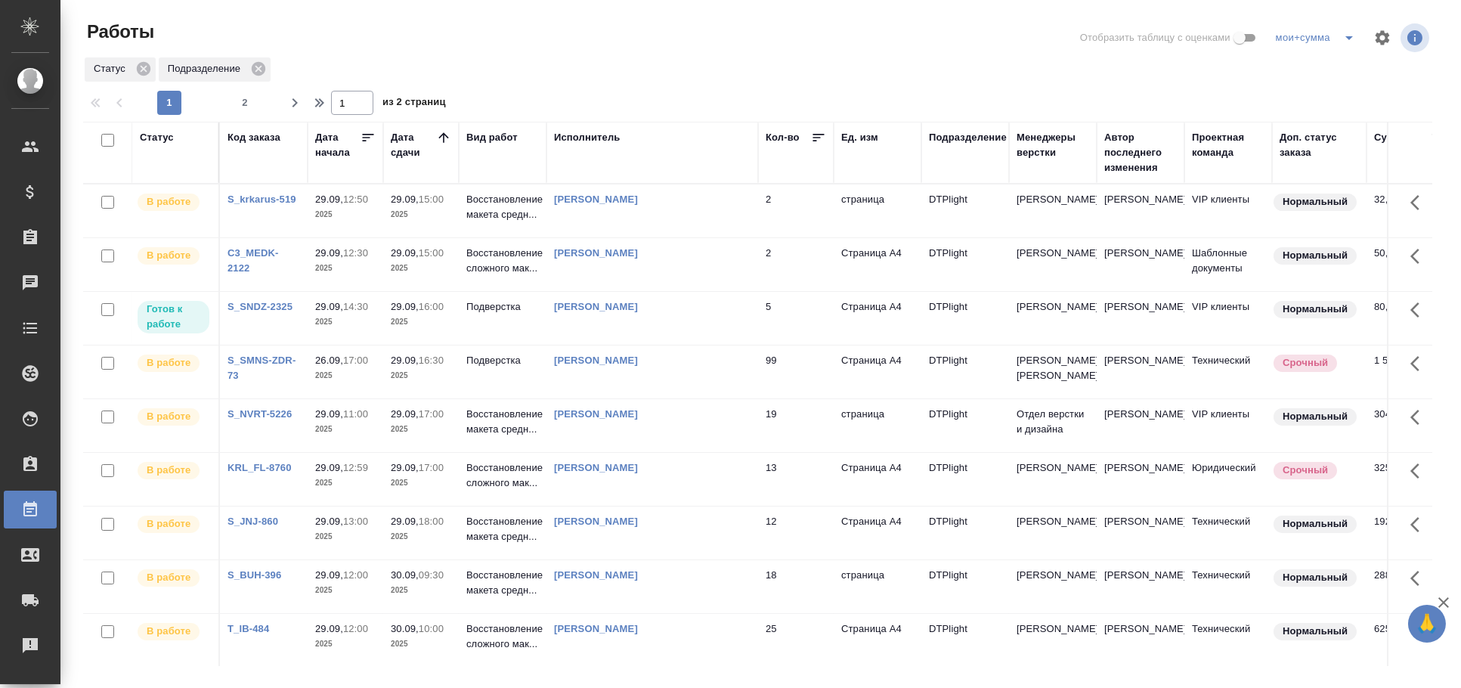
click at [682, 340] on td "Гусельников Роман" at bounding box center [652, 318] width 212 height 53
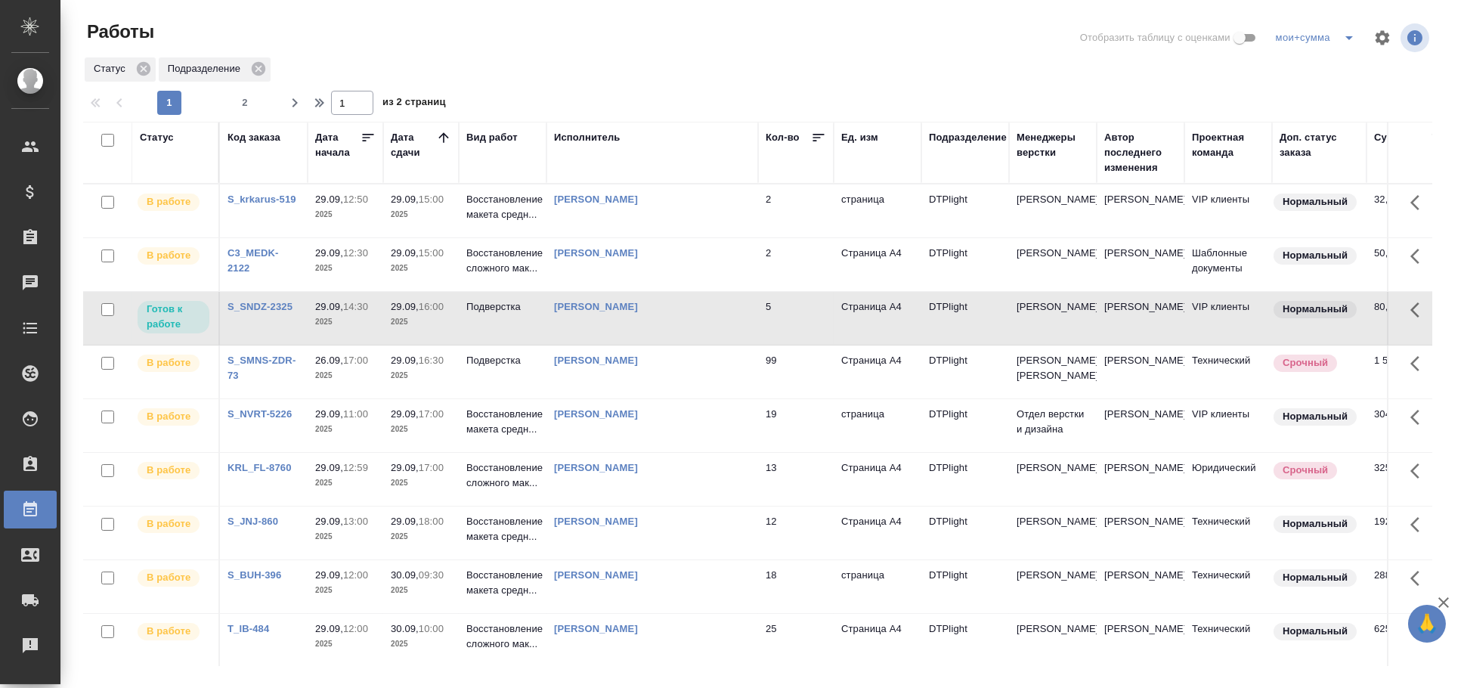
click at [682, 340] on td "Гусельников Роман" at bounding box center [652, 318] width 212 height 53
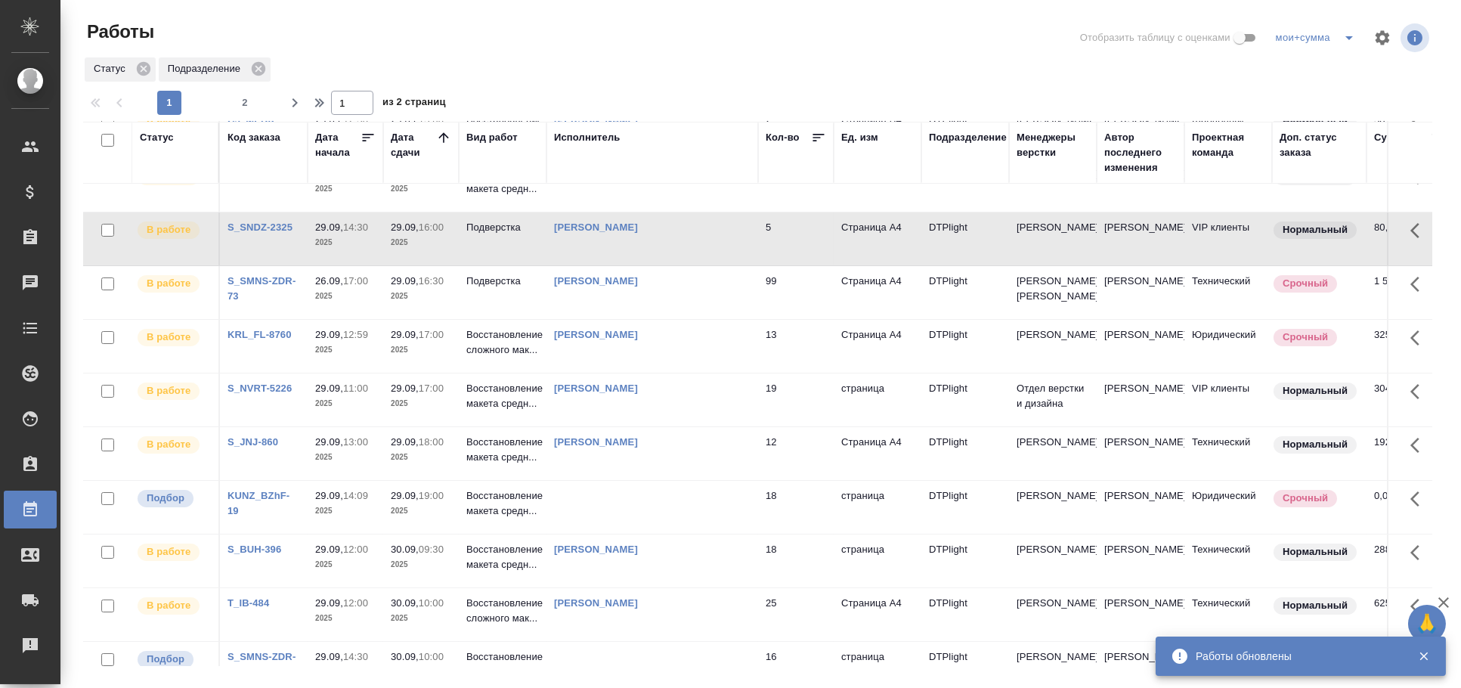
scroll to position [168, 0]
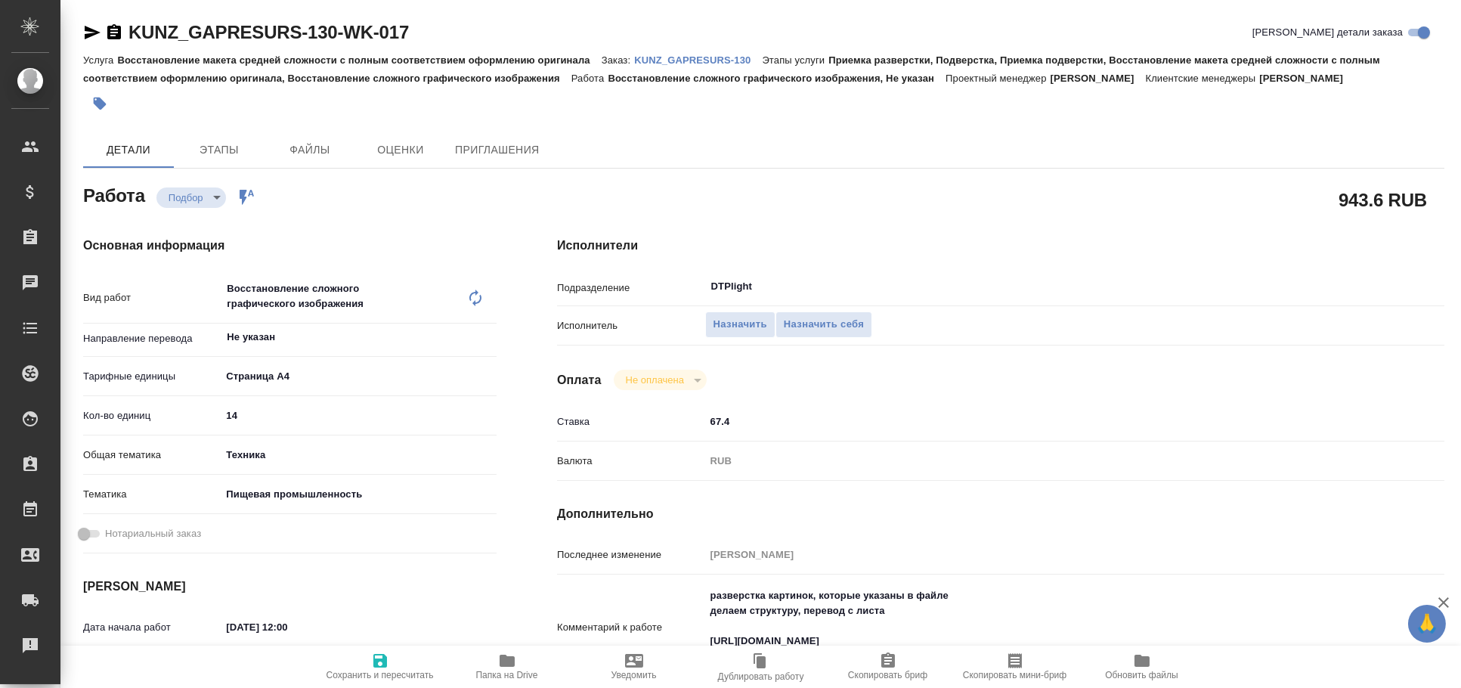
type textarea "x"
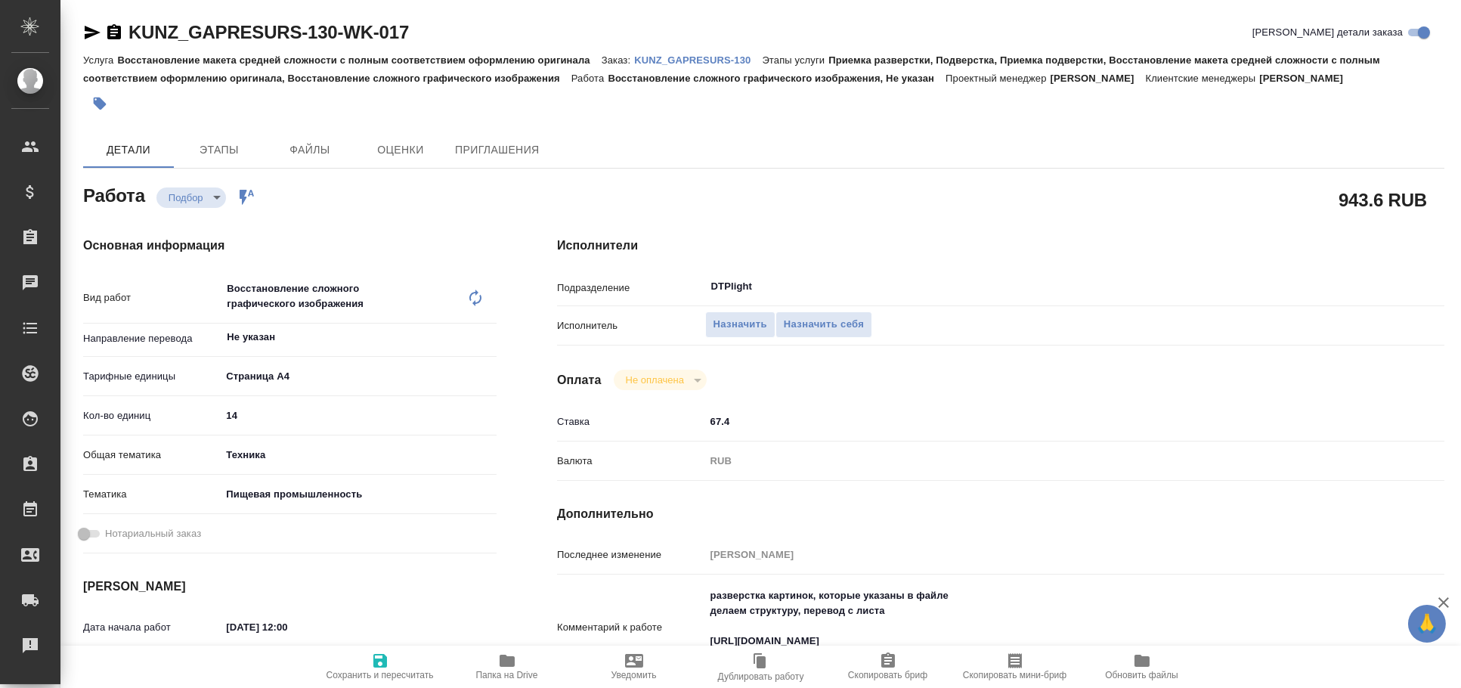
type textarea "x"
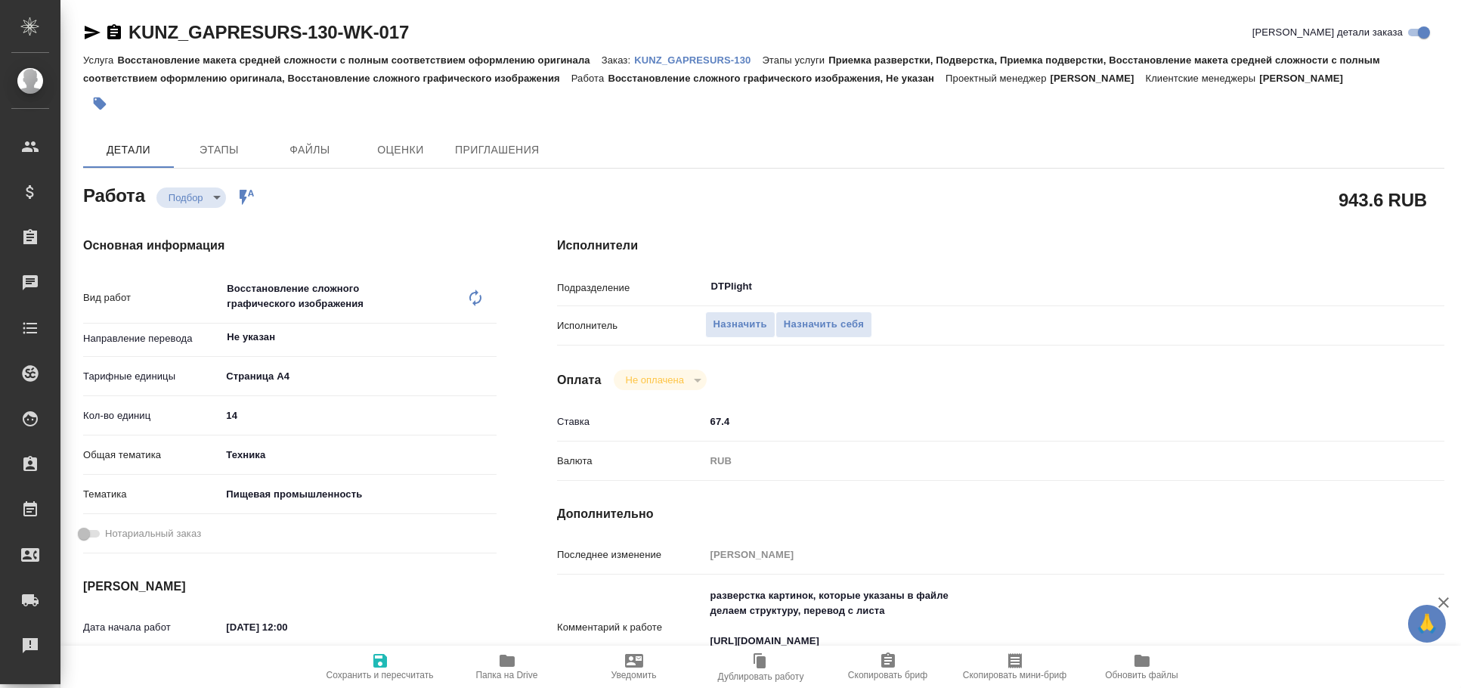
type textarea "x"
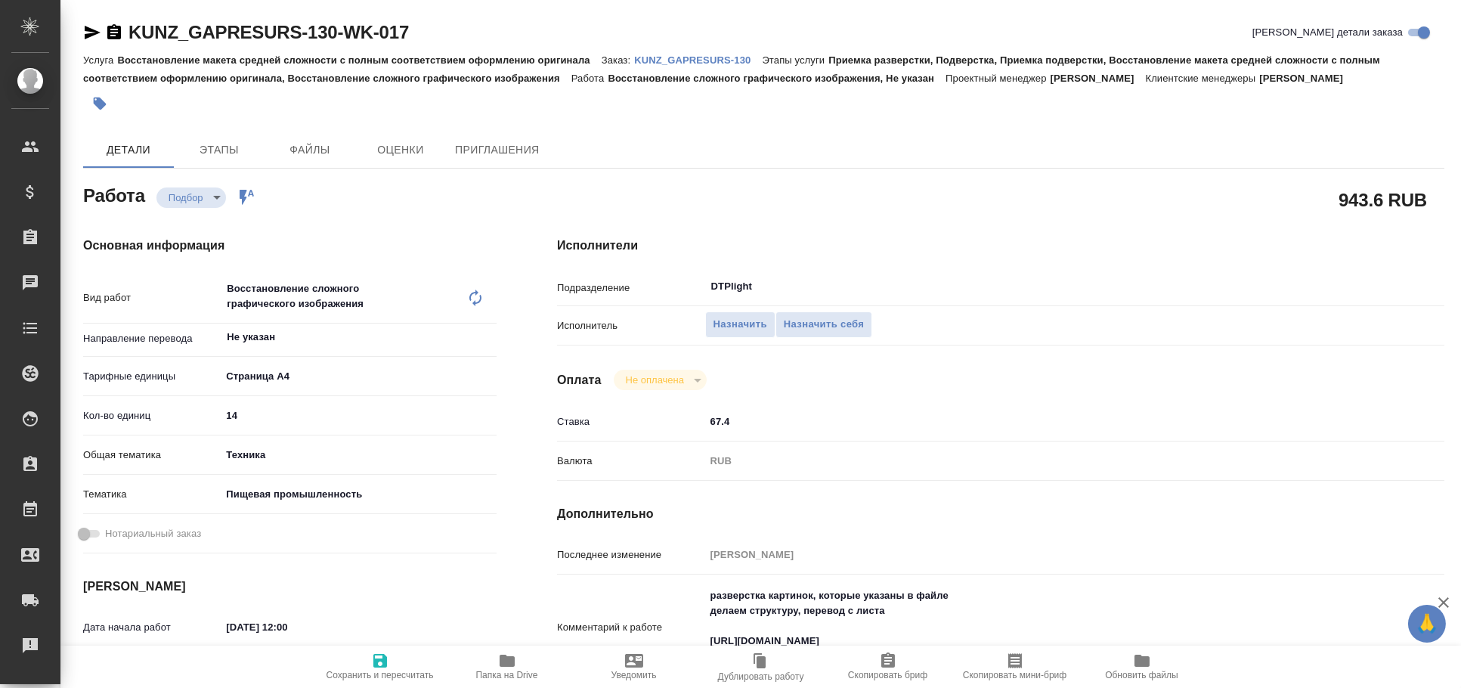
scroll to position [167, 0]
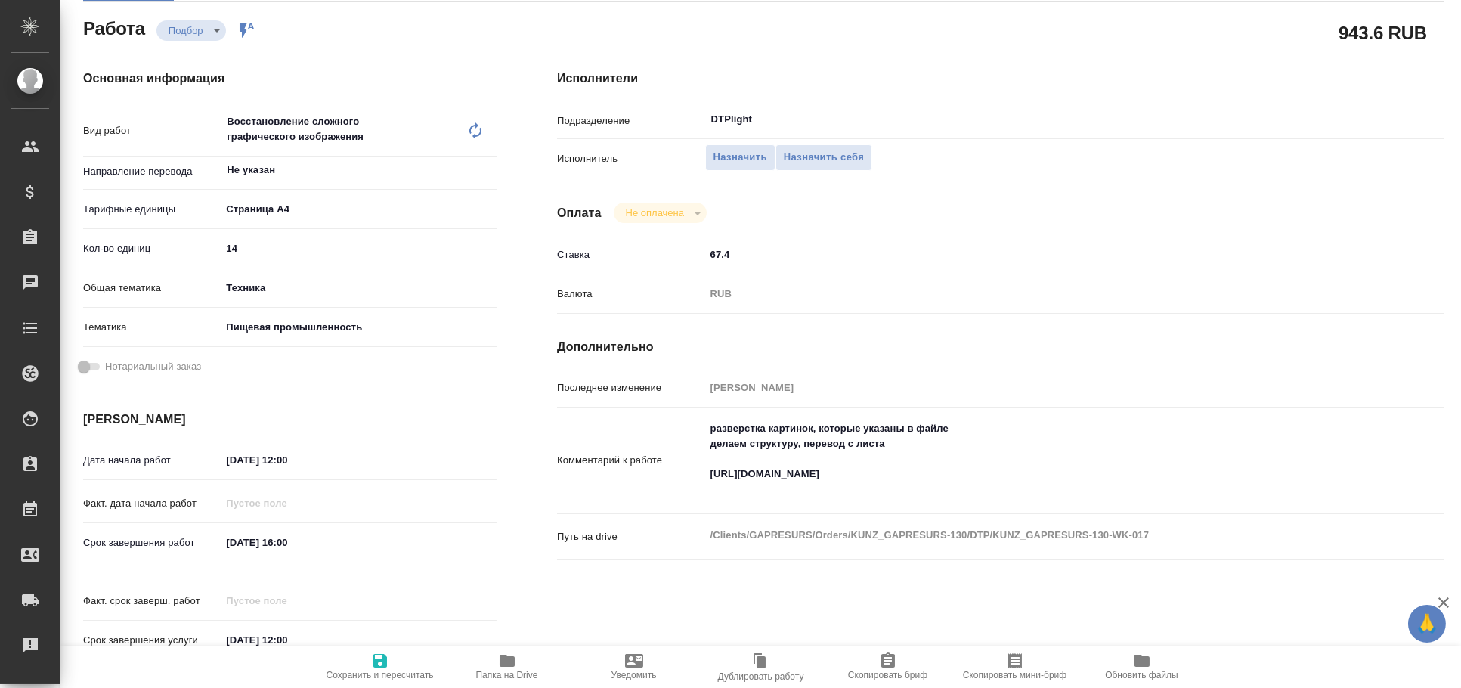
type textarea "x"
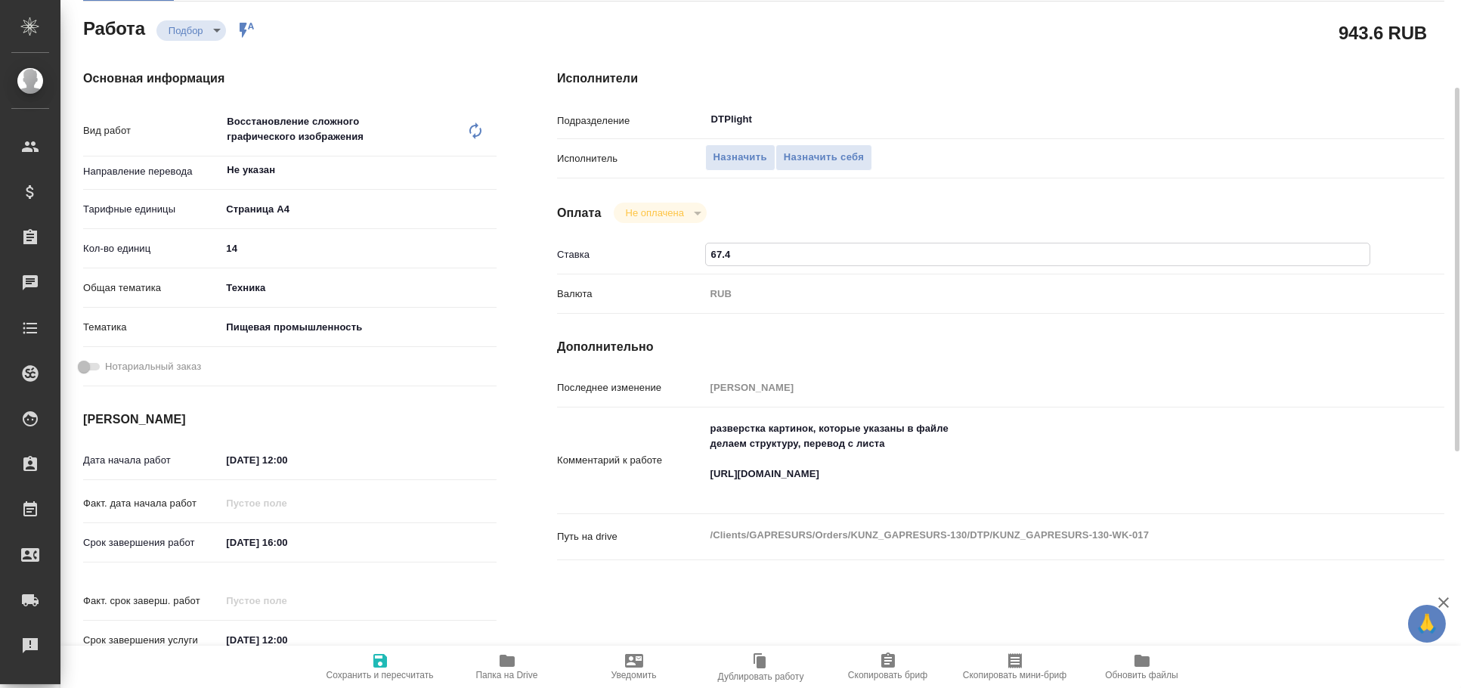
drag, startPoint x: 759, startPoint y: 259, endPoint x: 701, endPoint y: 255, distance: 57.6
click at [708, 256] on input "67.4" at bounding box center [1038, 254] width 664 height 22
type textarea "x"
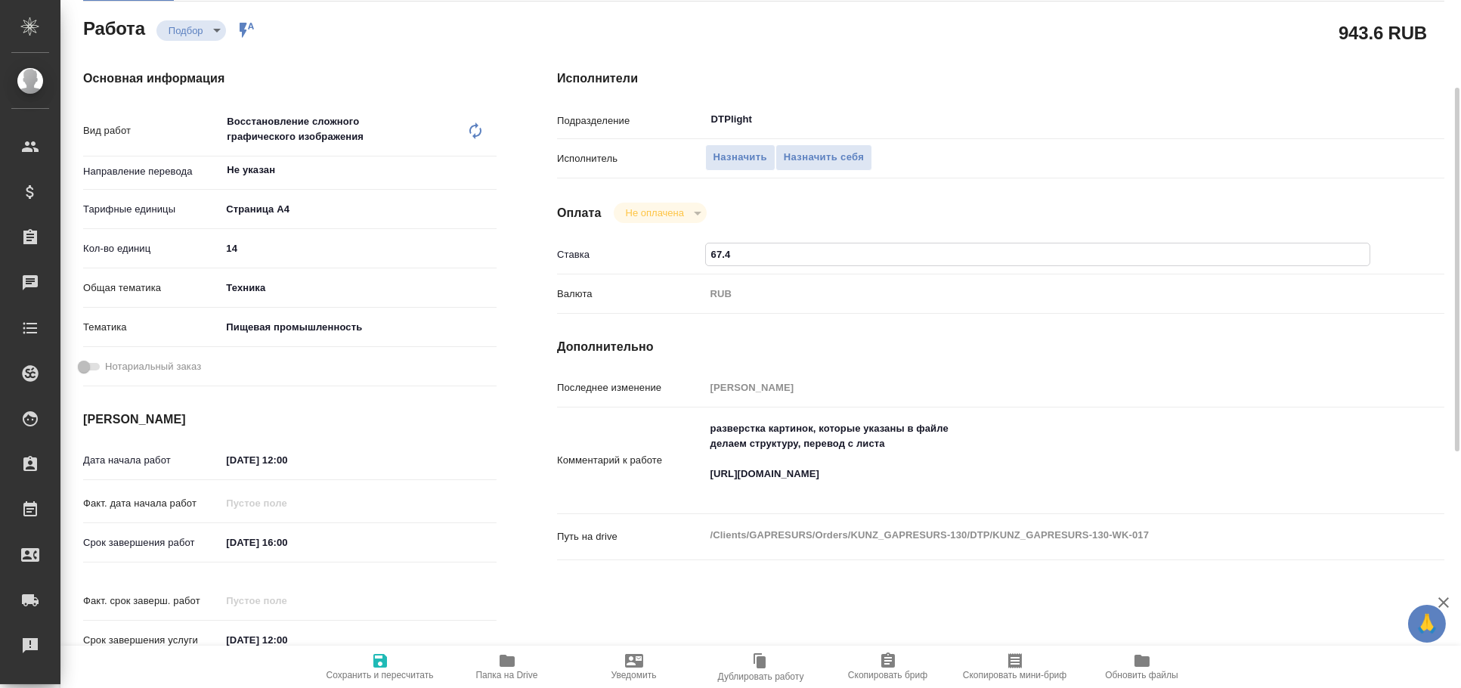
type textarea "x"
click at [378, 660] on icon "button" at bounding box center [380, 661] width 14 height 14
type textarea "x"
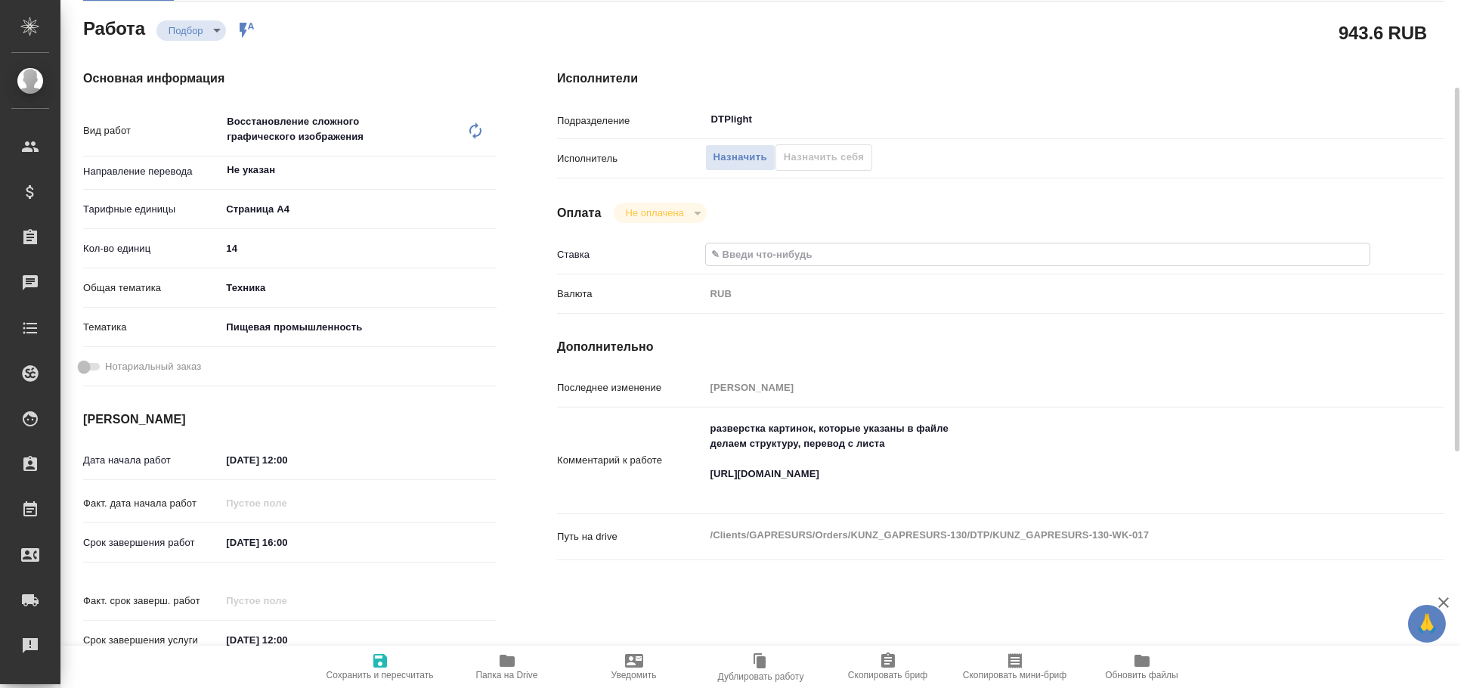
type textarea "x"
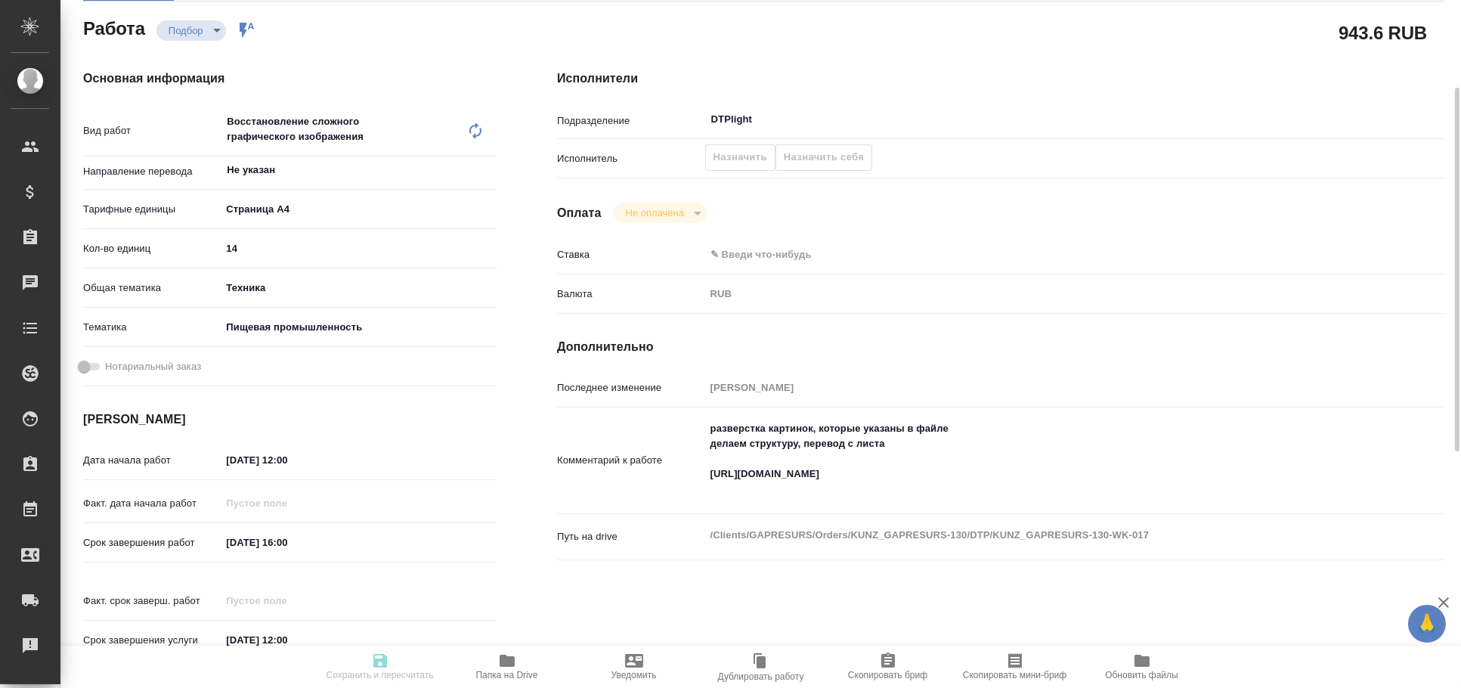
type textarea "x"
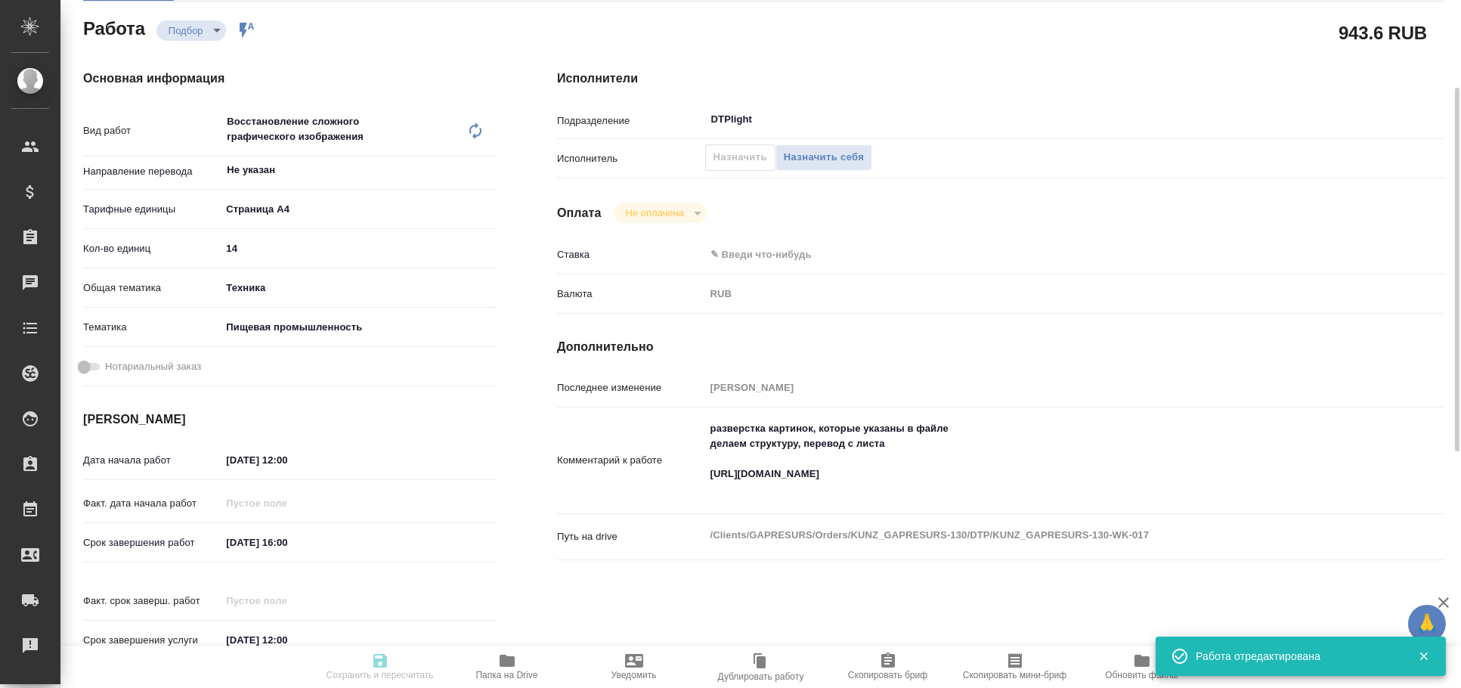
type input "recruiting"
type textarea "Восстановление сложного графического изображения"
type textarea "x"
type input "Не указан"
type input "5f036ec4e16dec2d6b59c8ff"
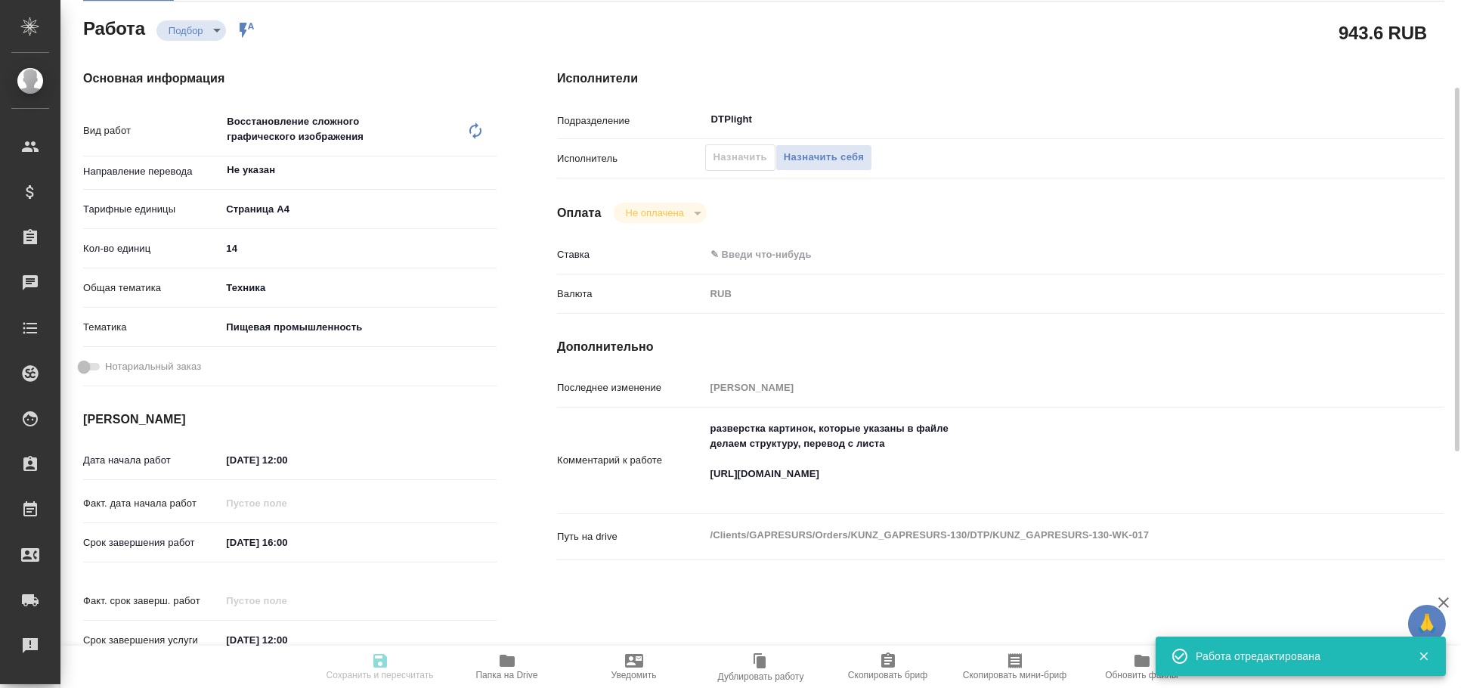
type input "14"
type input "tech"
type input "5a8b8b956a9677013d343d8f"
type input "[DATE] 12:00"
type input "[DATE] 16:00"
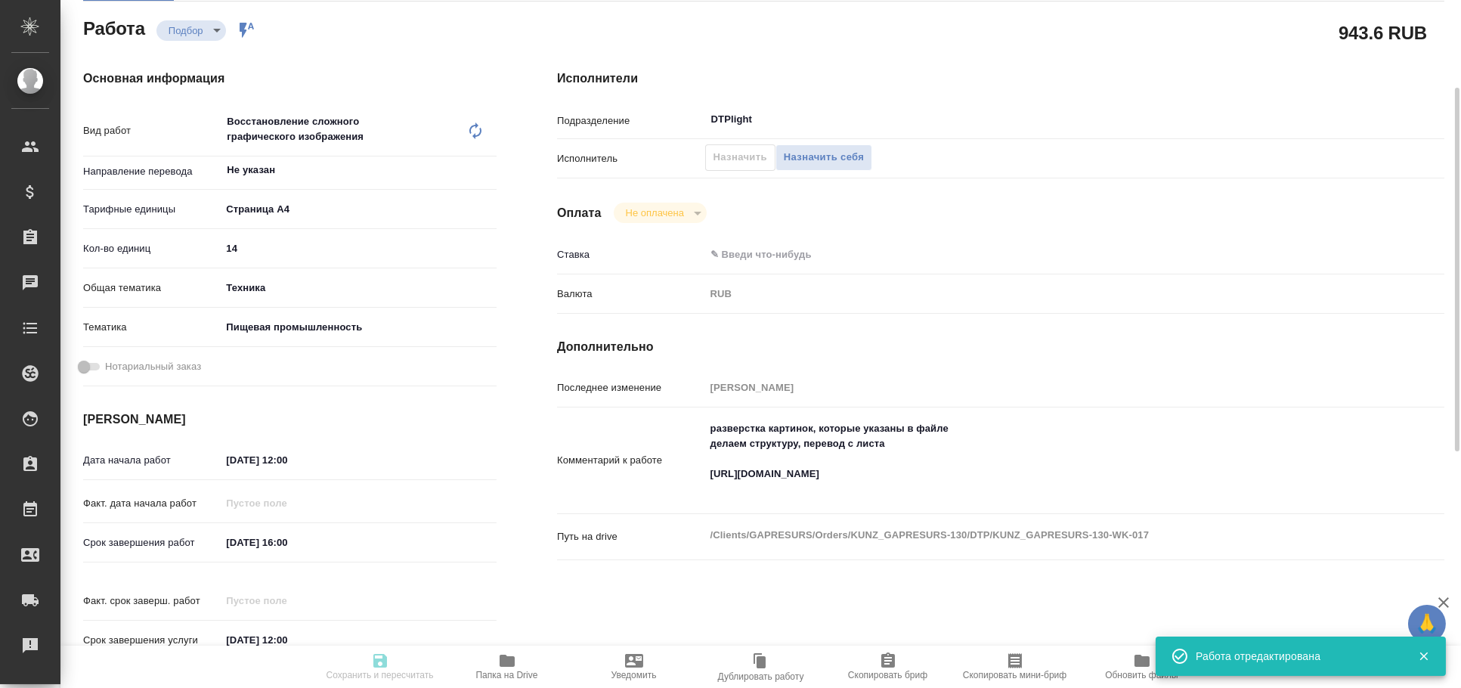
type input "[DATE] 12:00"
type input "DTPlight"
type input "notPayed"
type input "0"
type input "RUB"
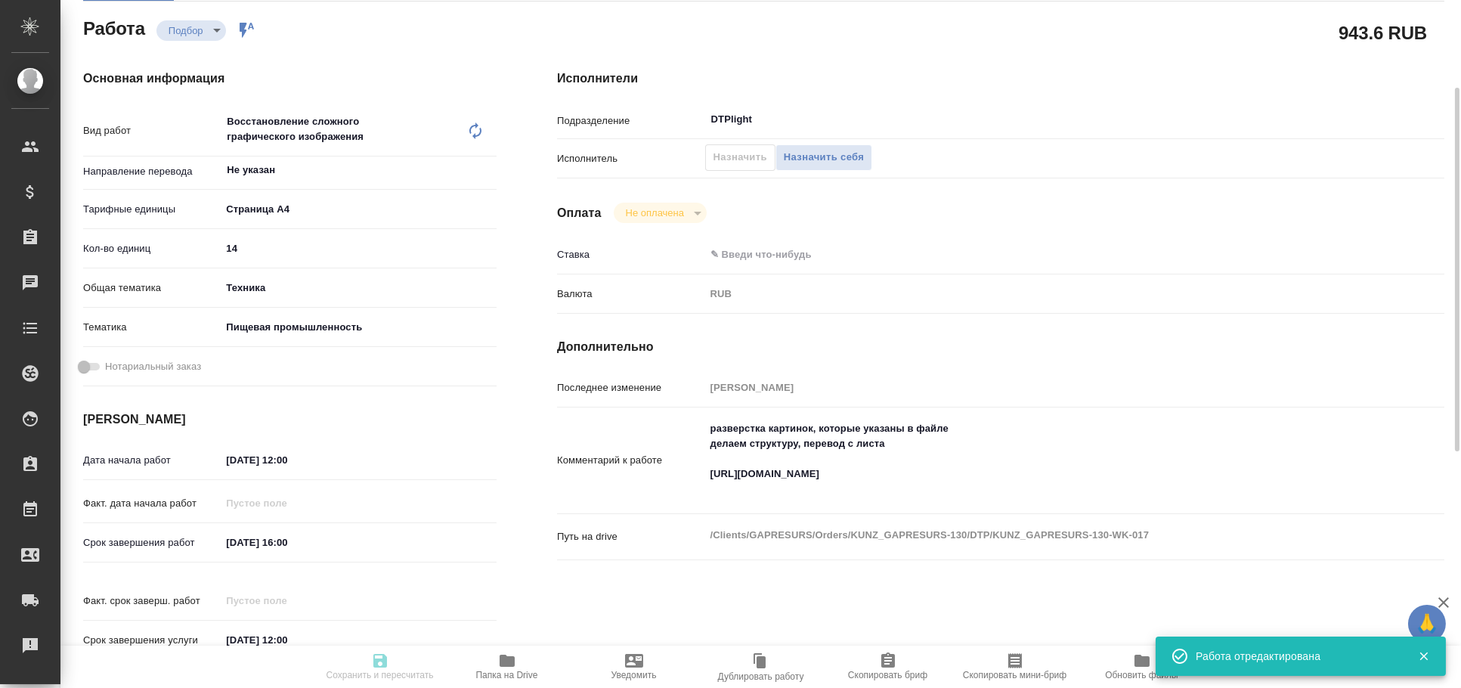
type input "[PERSON_NAME]"
type textarea "разверстка картинок, которые указаны в файле делаем структуру, перевод с листа …"
type textarea "x"
type textarea "/Clients/GAPRESURS/Orders/KUNZ_GAPRESURS-130/DTP/KUNZ_GAPRESURS-130-WK-017"
type textarea "x"
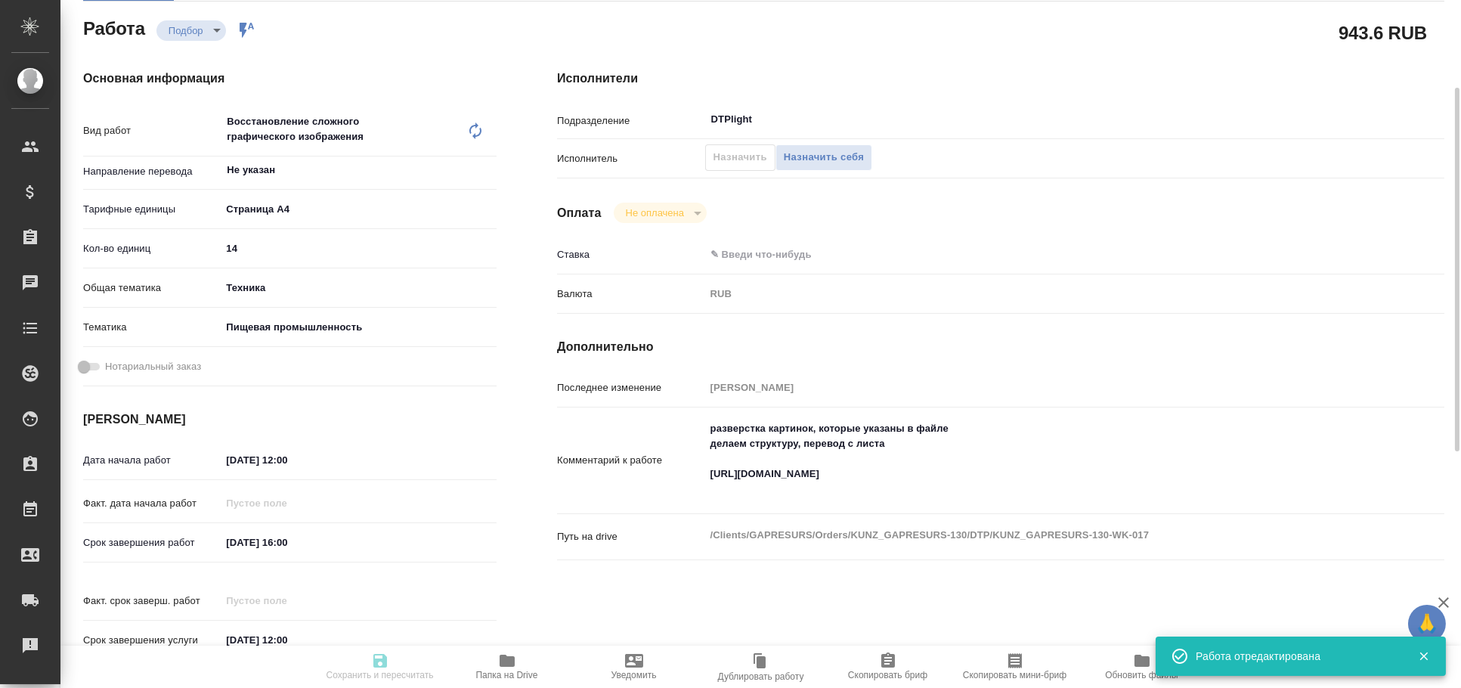
type input "KUNZ_GAPRESURS-130"
type input "Восстановление макета средней сложности с полным соответствием оформлению ориги…"
type input "Приемка разверстки, Подверстка, Приемка подверстки, Восстановление макета средн…"
type input "[PERSON_NAME]"
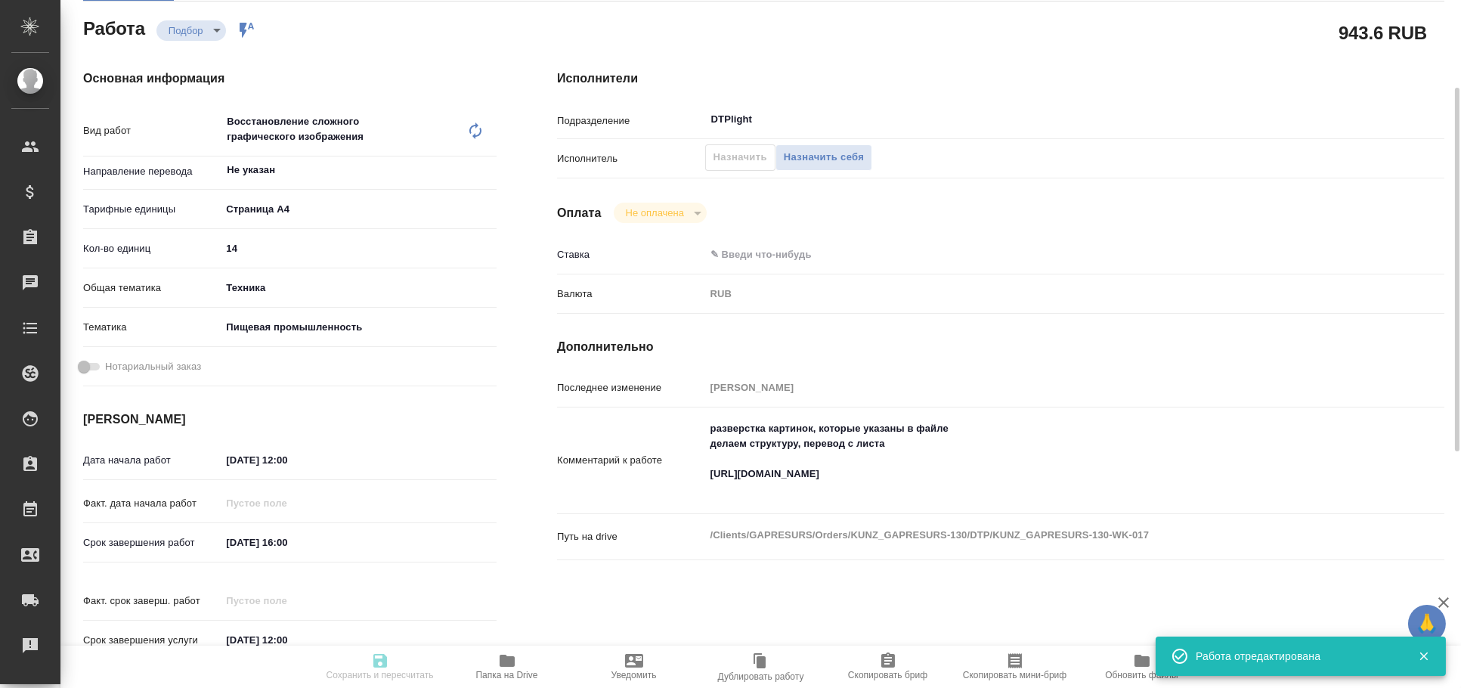
type input "/Clients/GAPRESURS/Orders/KUNZ_GAPRESURS-130"
type textarea "x"
type textarea "с арабского на русский по тарифу «Профессиональный» с сохранением верстки."
type textarea "x"
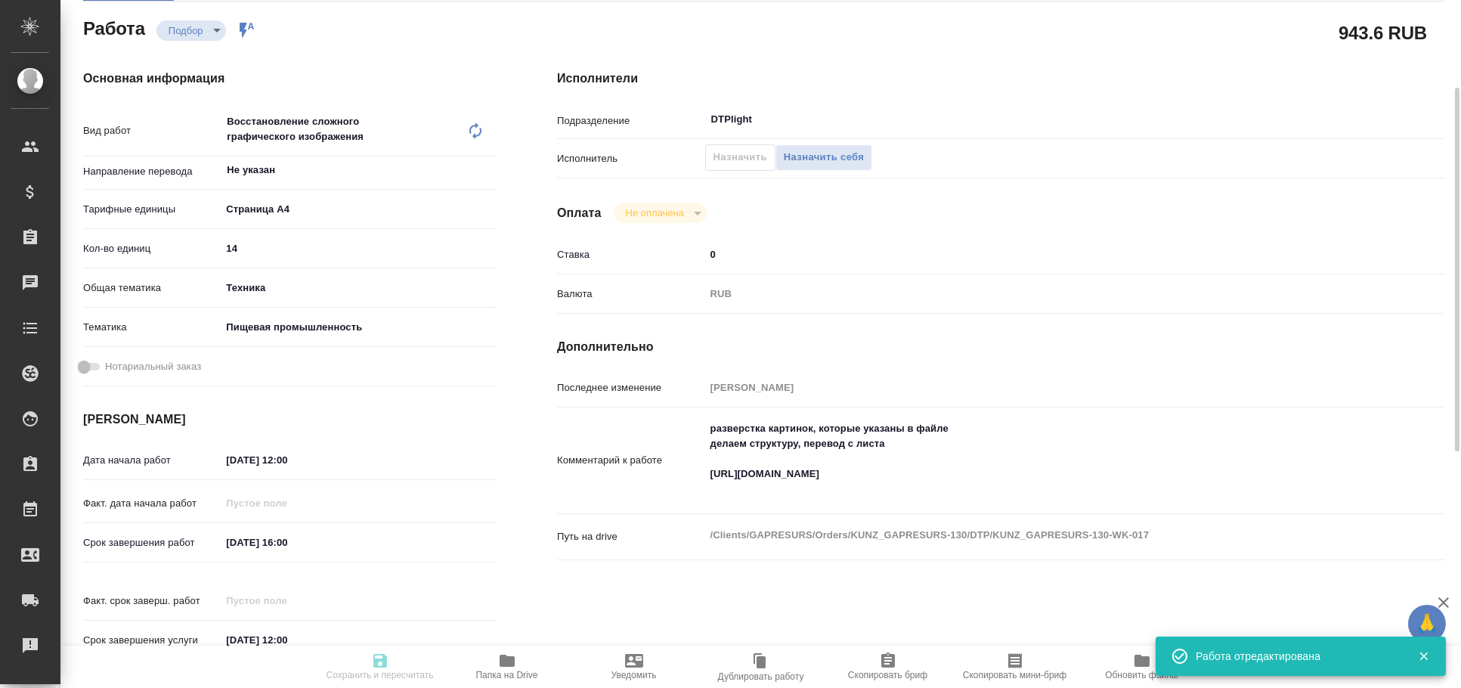
type textarea "x"
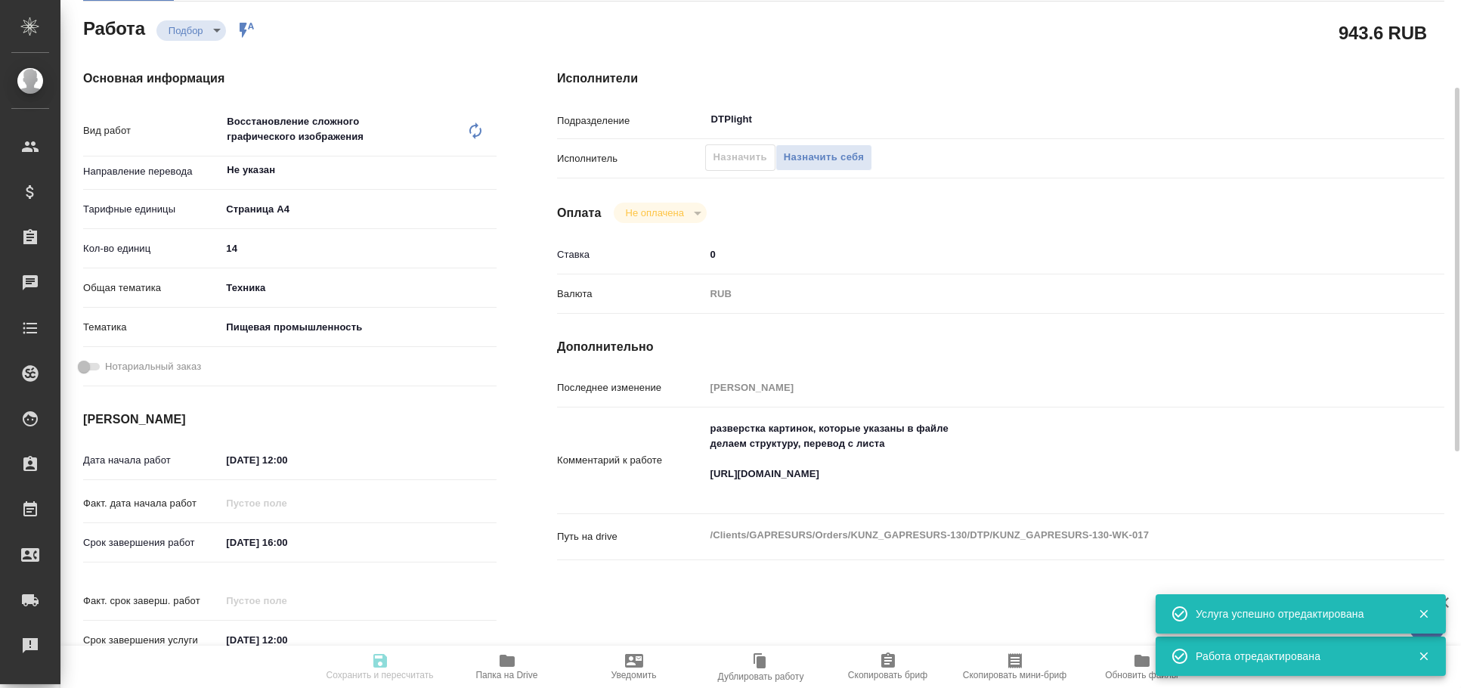
type textarea "x"
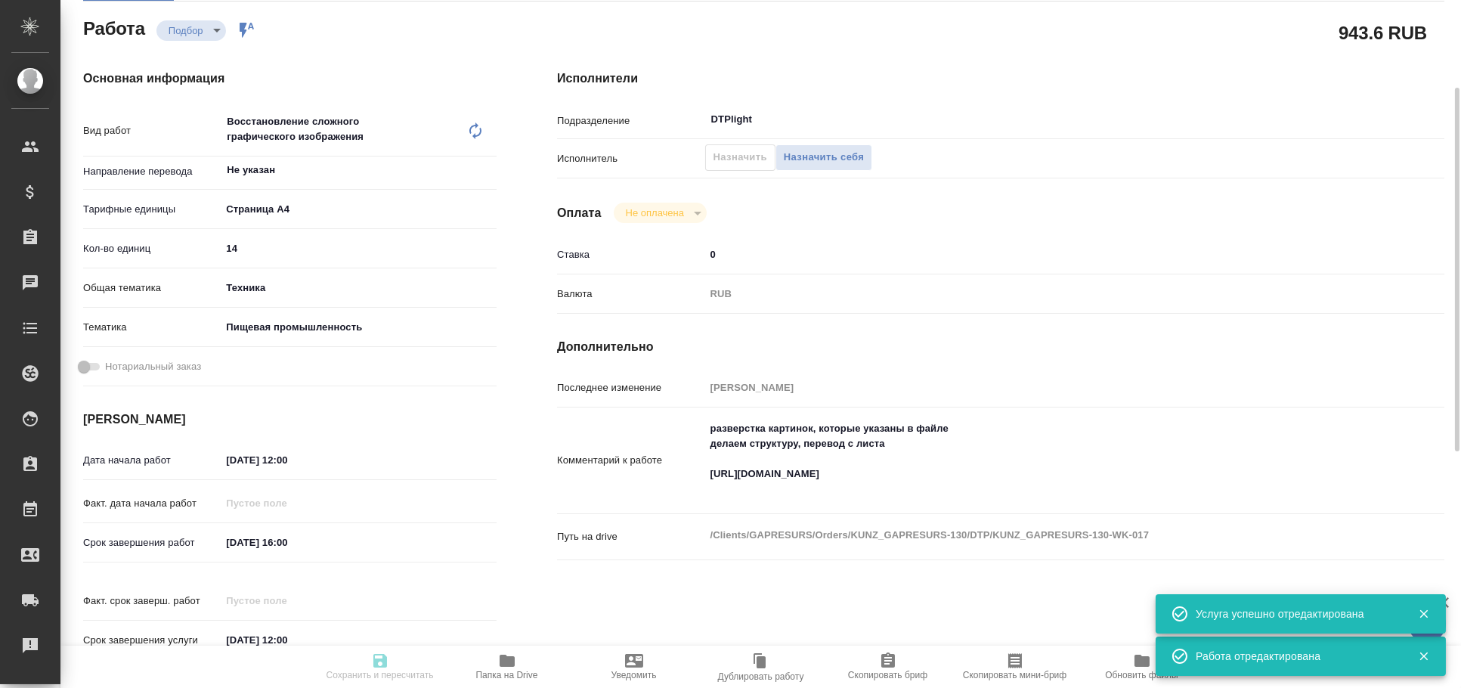
type textarea "x"
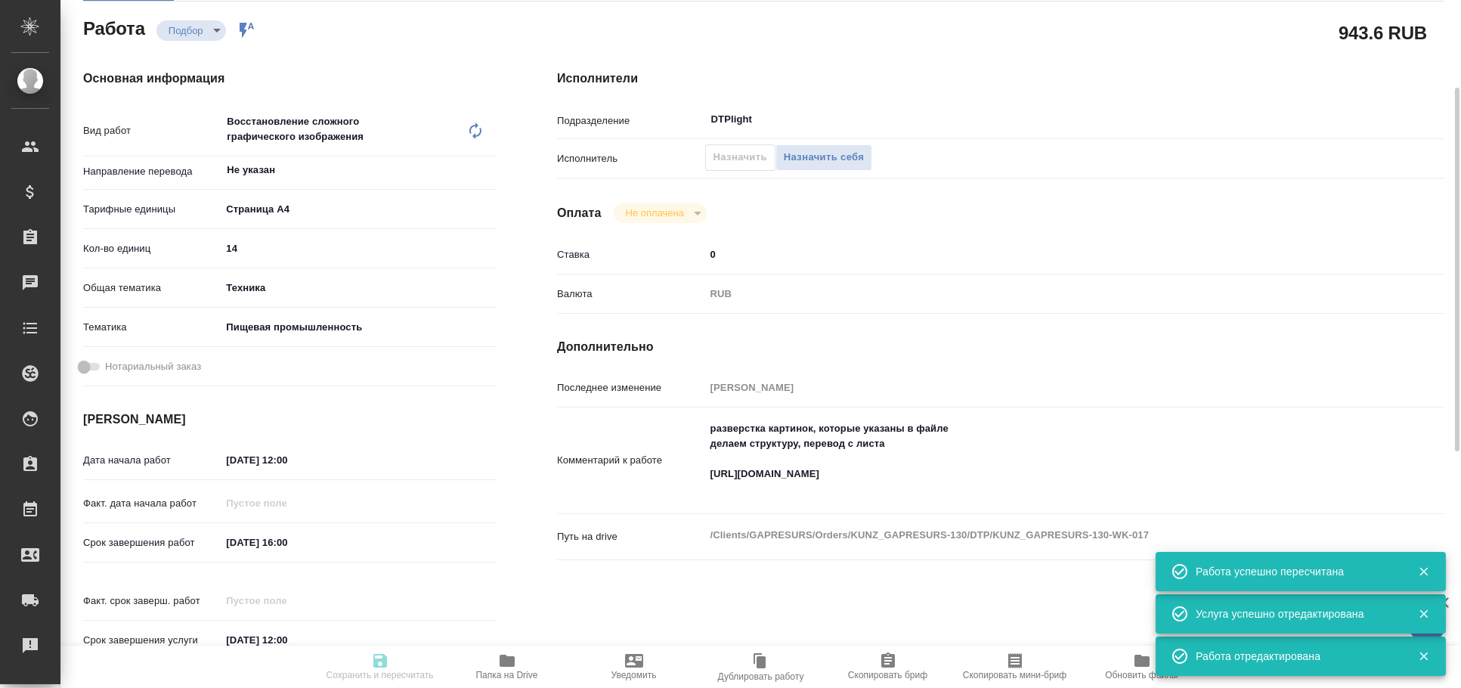
type input "recruiting"
type textarea "Восстановление сложного графического изображения"
type textarea "x"
type input "Не указан"
type input "5f036ec4e16dec2d6b59c8ff"
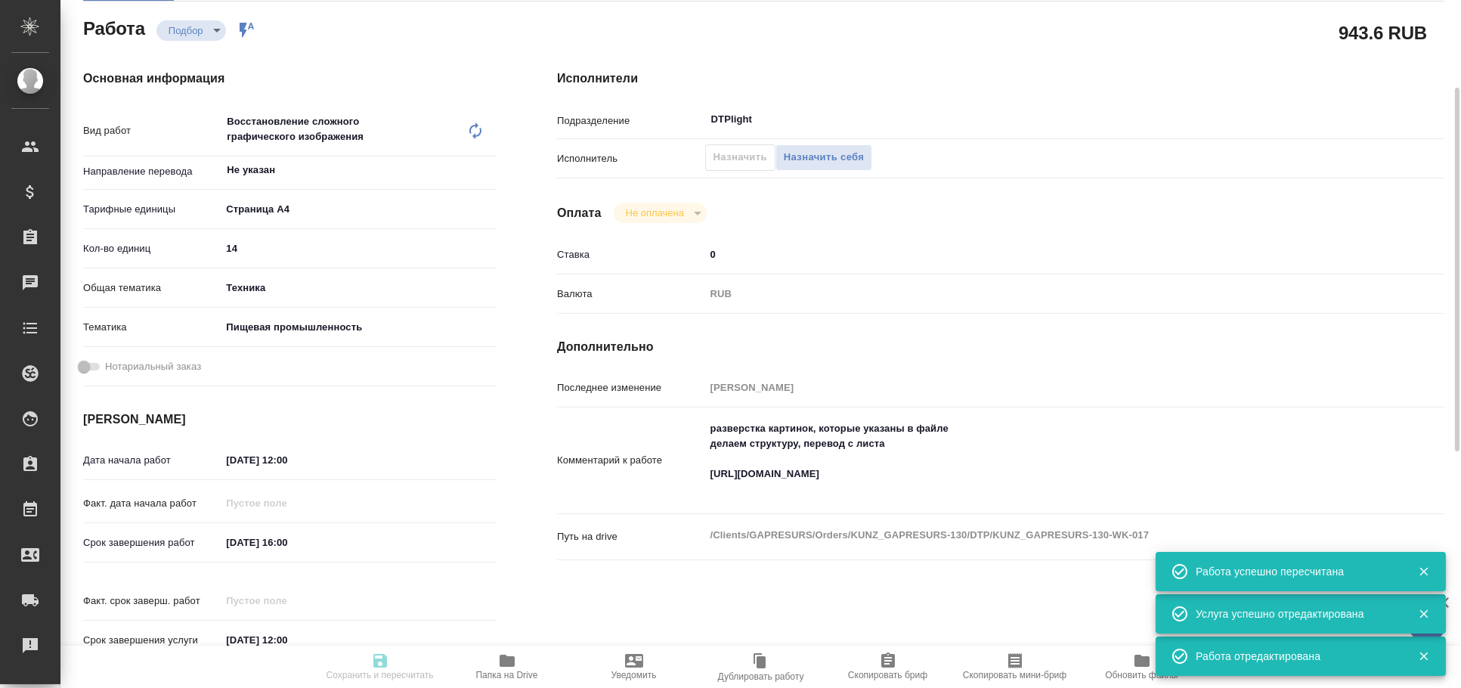
type input "14"
type input "tech"
type input "5a8b8b956a9677013d343d8f"
type input "29.09.2025 12:00"
type input "30.09.2025 16:00"
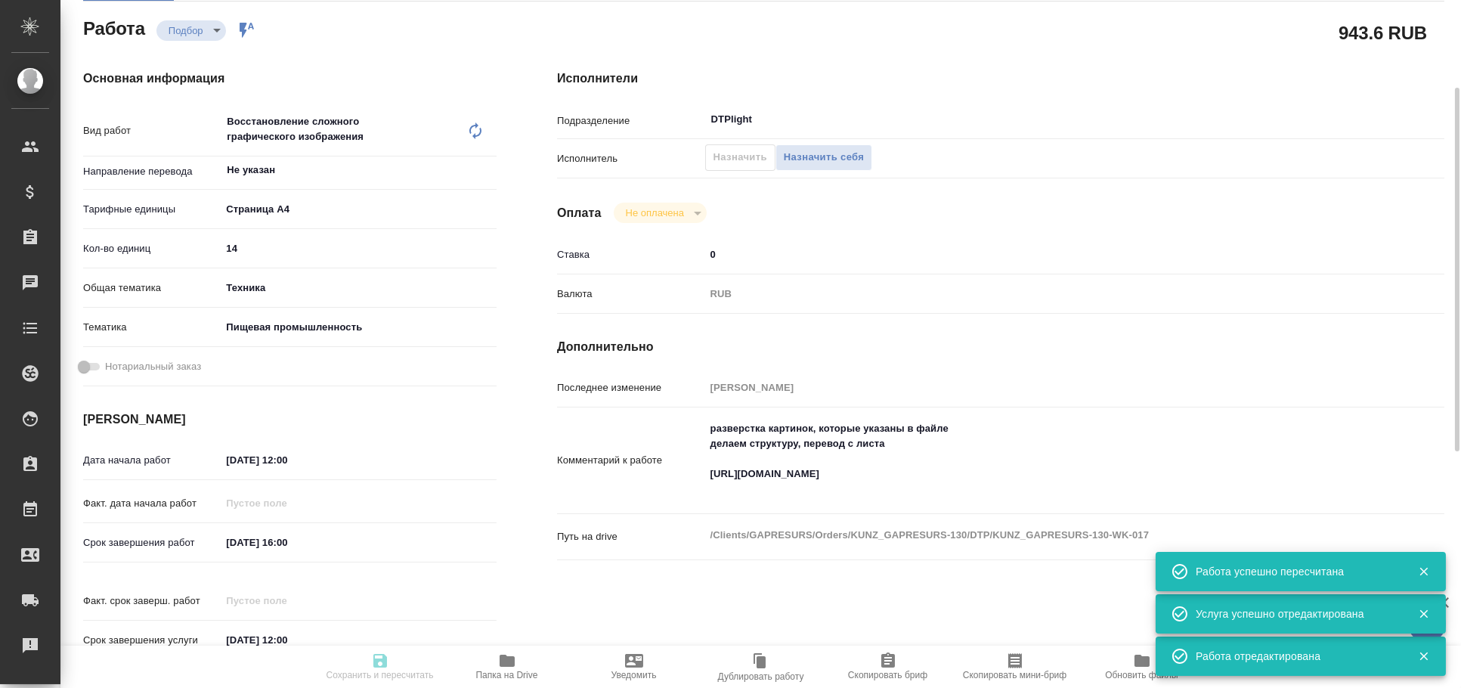
type input "02.10.2025 12:00"
type input "DTPlight"
type input "notPayed"
type input "0"
type input "RUB"
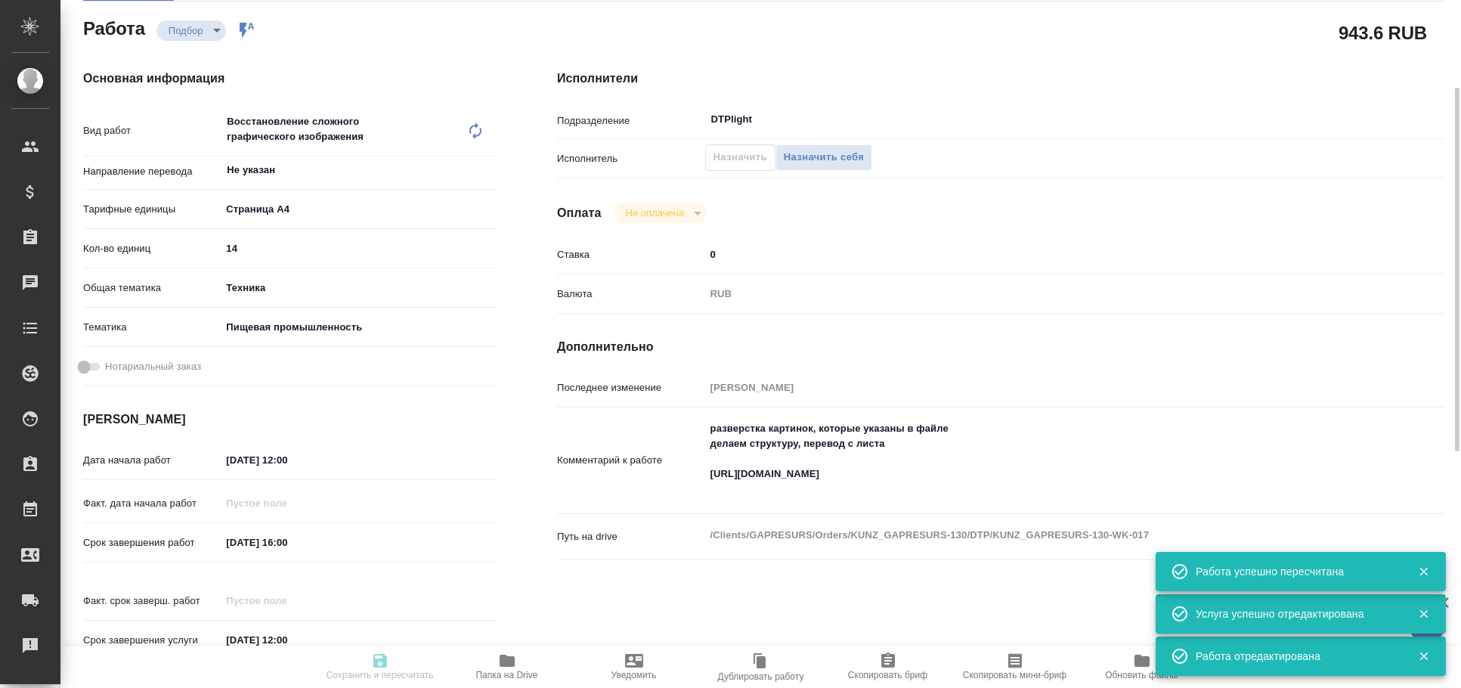
type input "Архипова Екатерина"
type textarea "разверстка картинок, которые указаны в файле делаем структуру, перевод с листа …"
type textarea "x"
type textarea "/Clients/GAPRESURS/Orders/KUNZ_GAPRESURS-130/DTP/KUNZ_GAPRESURS-130-WK-017"
type textarea "x"
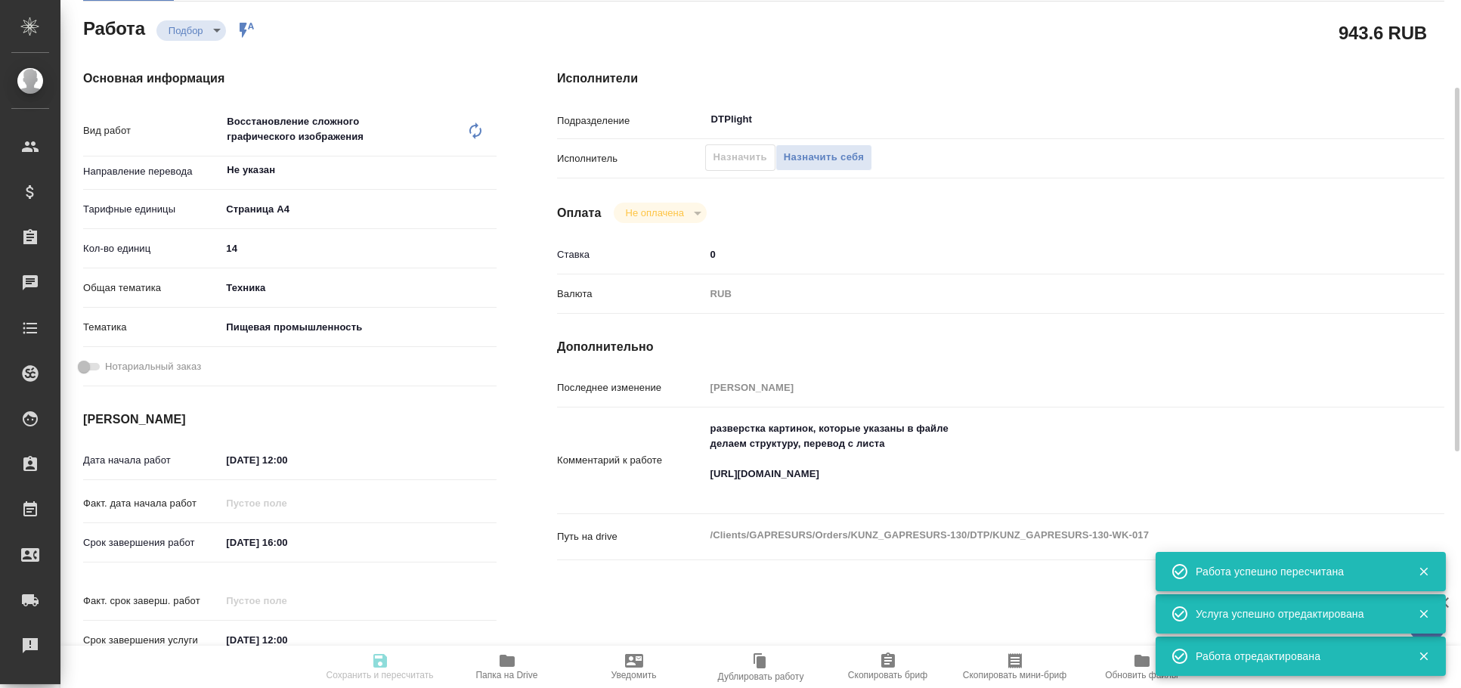
type input "KUNZ_GAPRESURS-130"
type input "Восстановление макета средней сложности с полным соответствием оформлению ориги…"
type input "Приемка разверстки, Подверстка, Приемка подверстки, Восстановление макета средн…"
type input "Веселова Юлия"
type input "Арсеньева Вера"
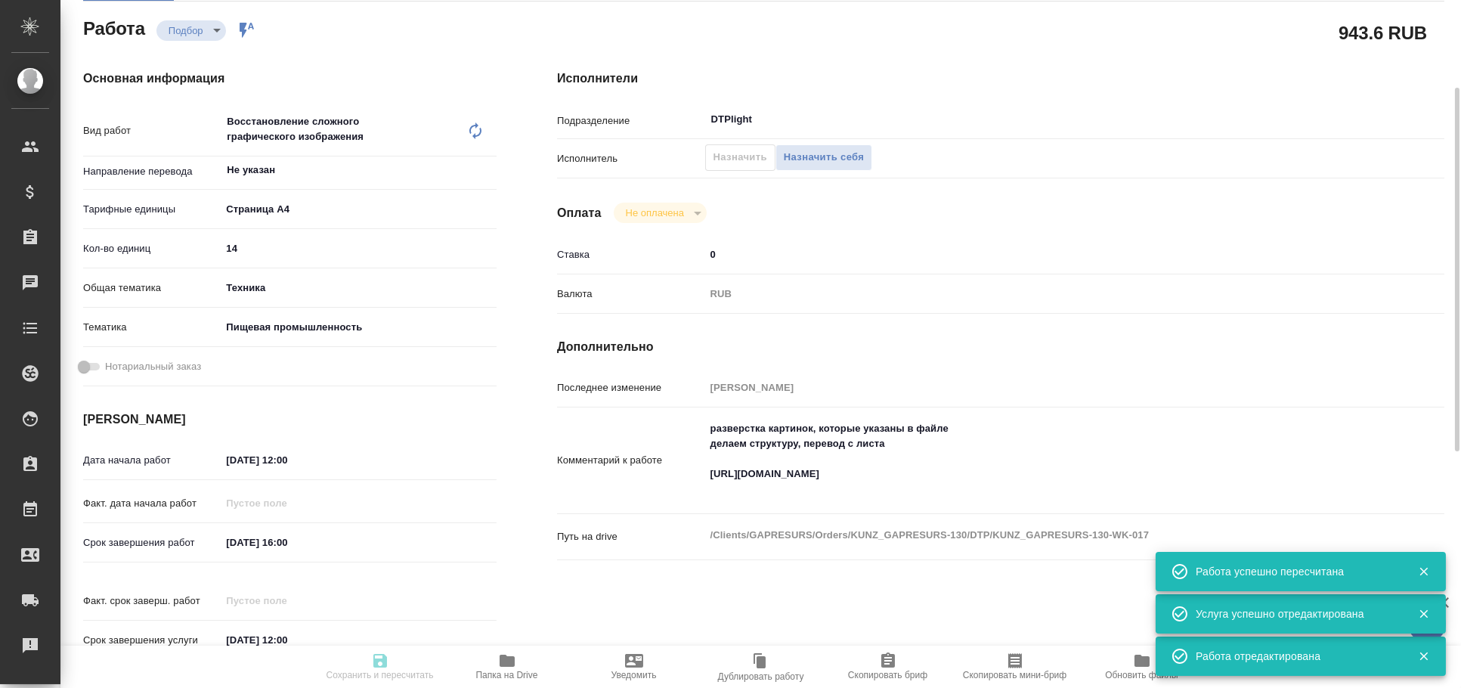
type input "/Clients/GAPRESURS/Orders/KUNZ_GAPRESURS-130"
type textarea "x"
type textarea "с арабского на русский по тарифу «Профессиональный» с сохранением верстки."
type textarea "x"
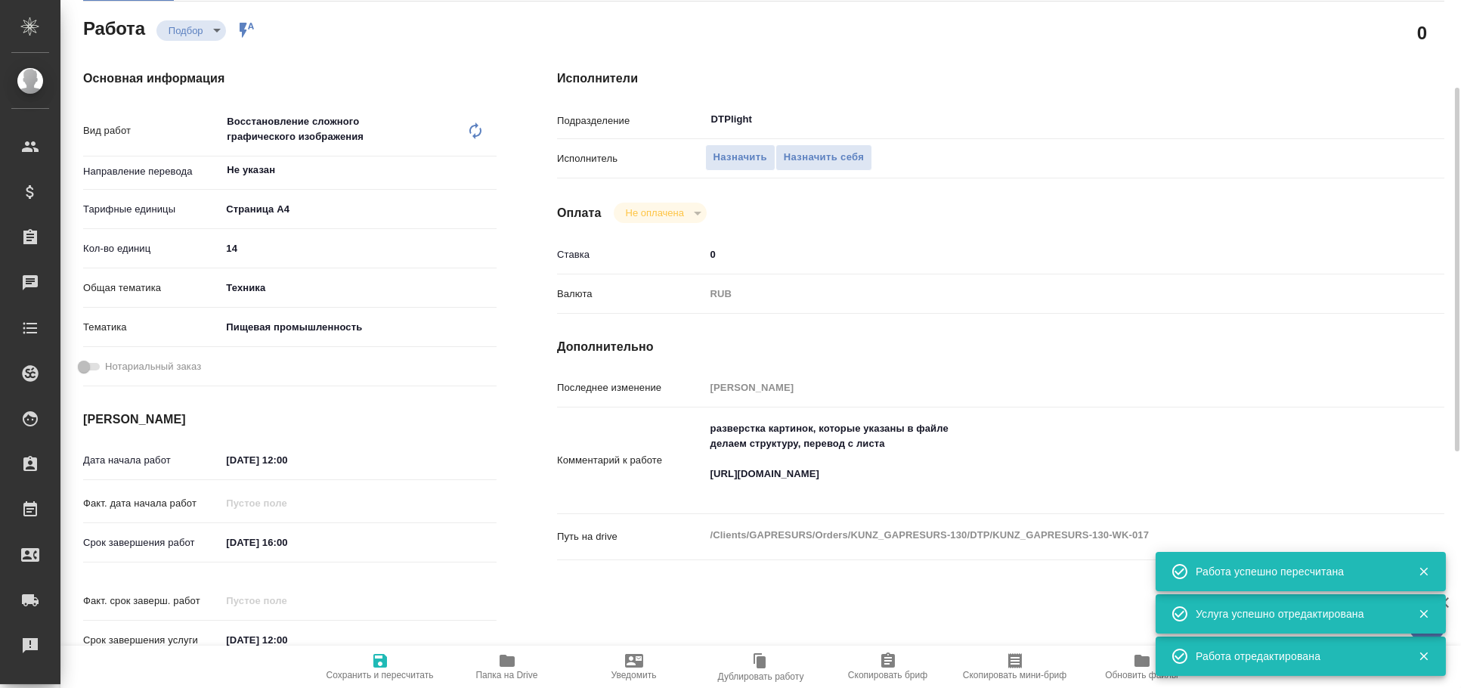
type textarea "x"
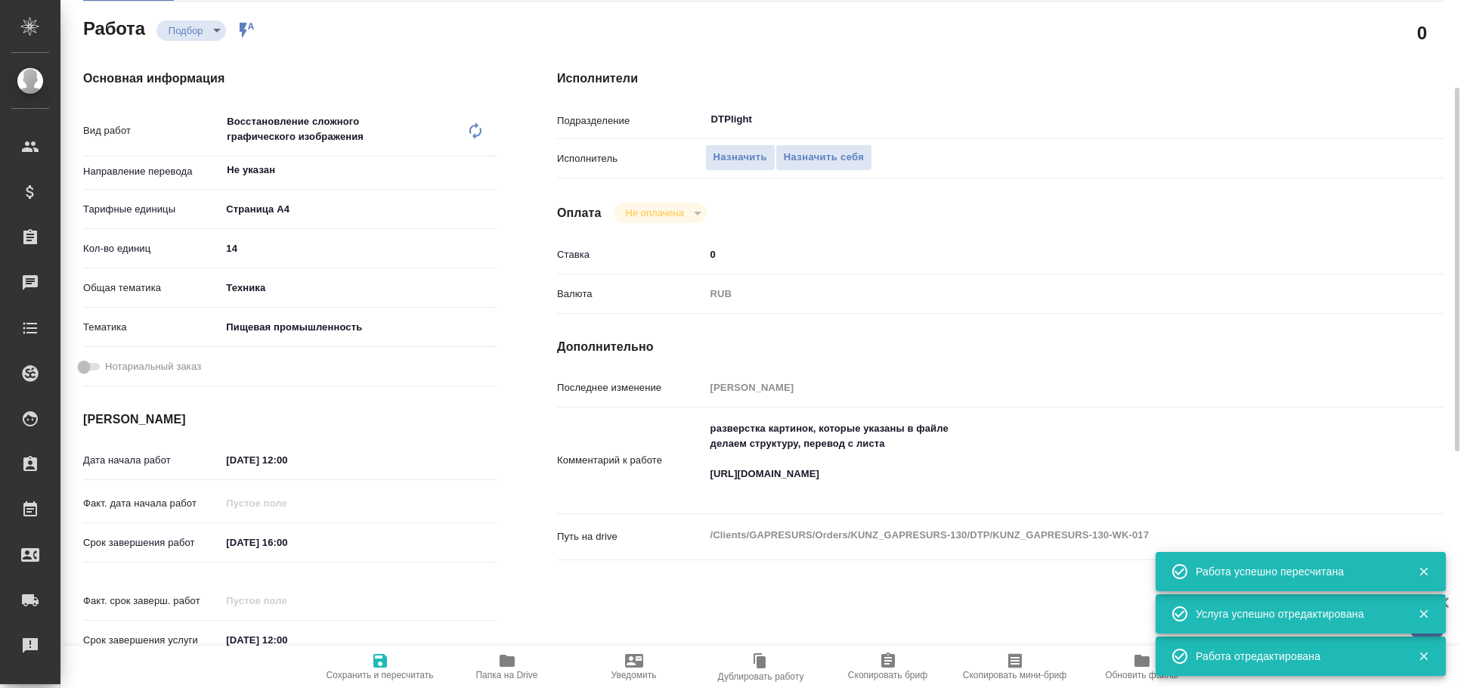
type textarea "x"
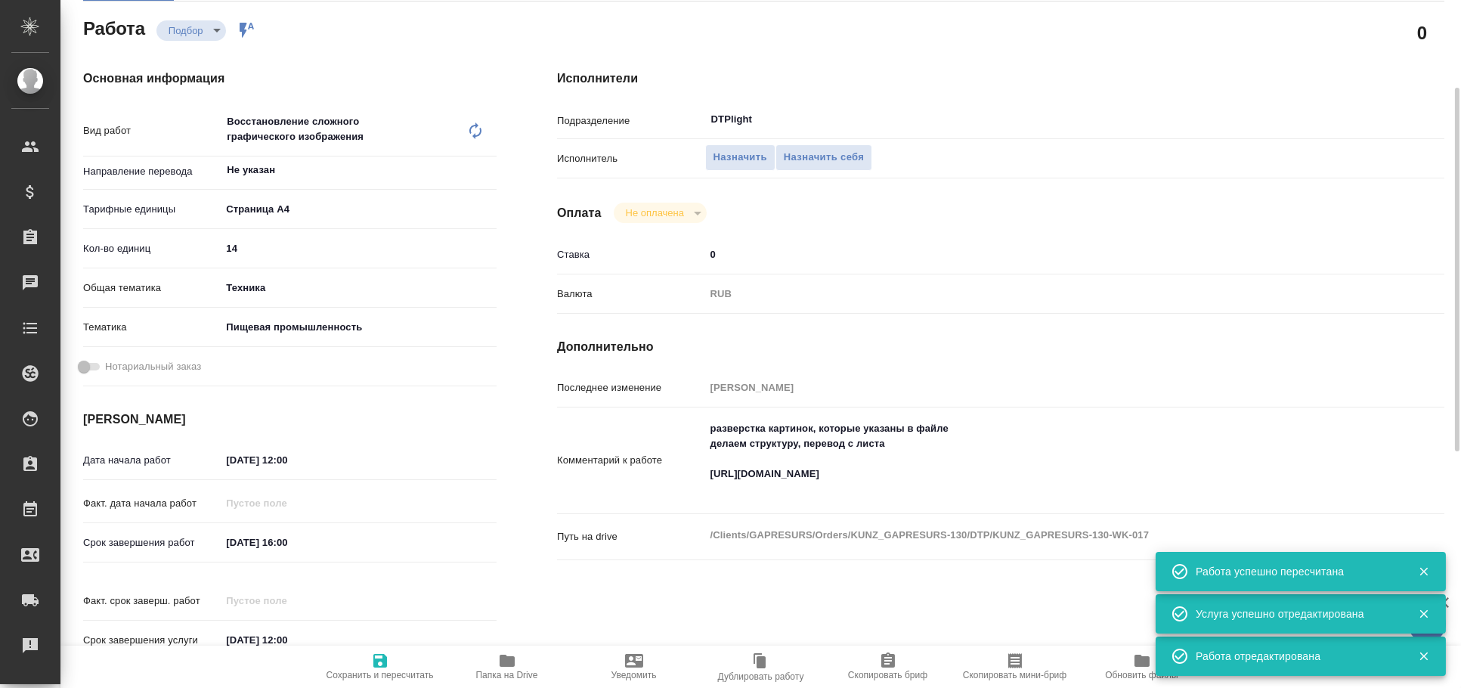
type textarea "x"
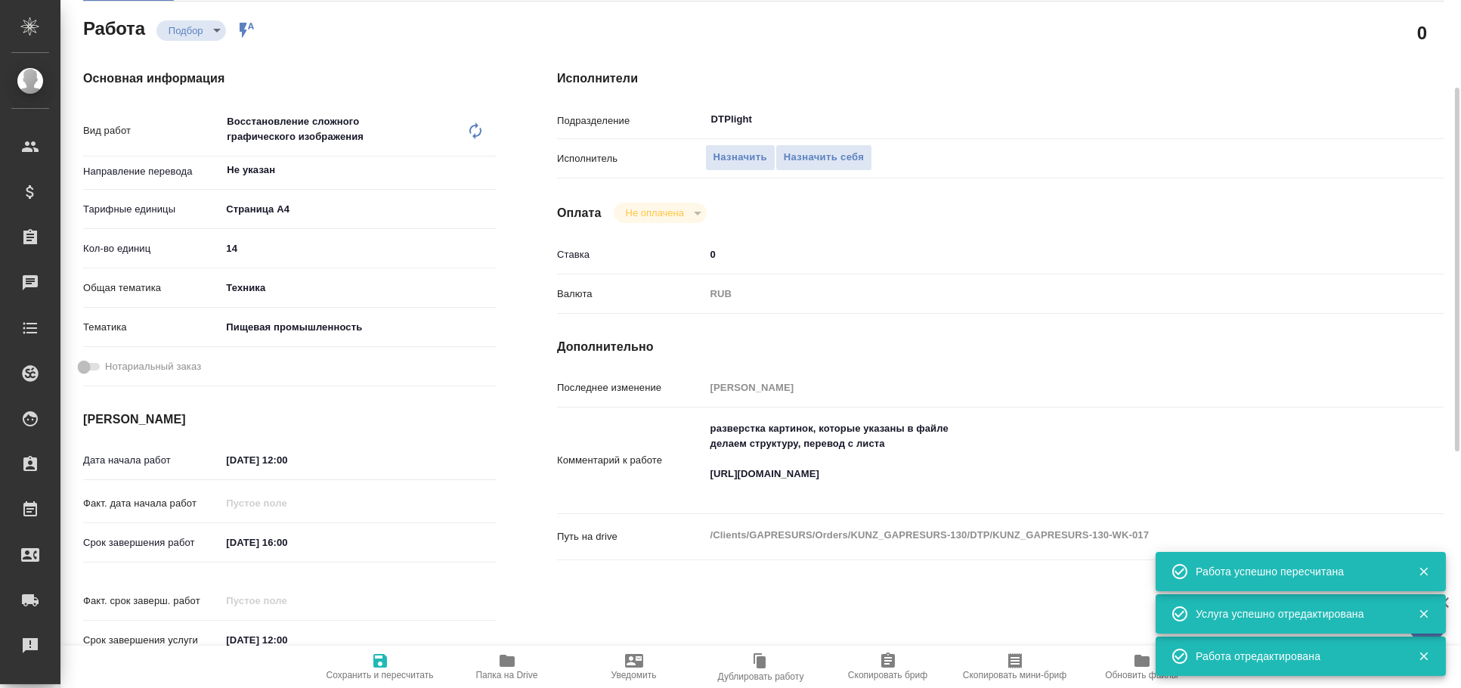
type textarea "x"
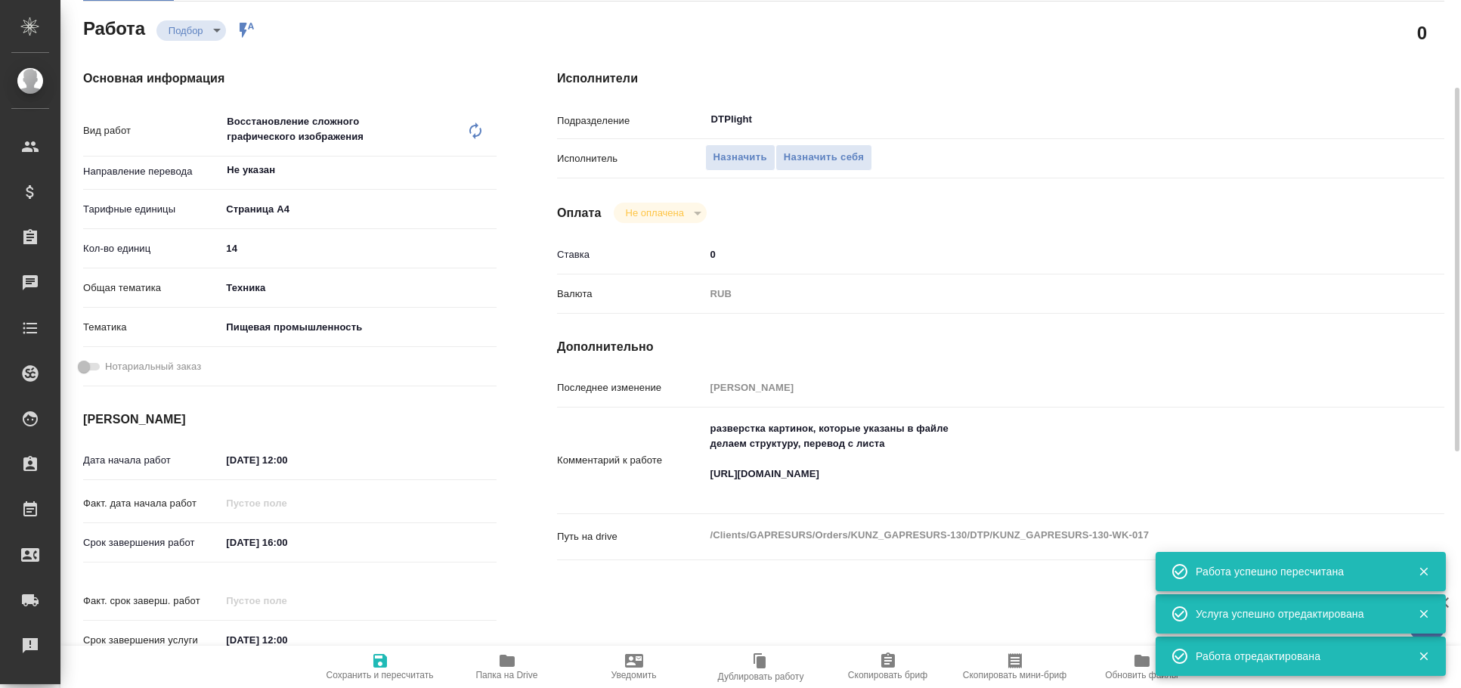
type textarea "x"
click at [817, 477] on textarea "разверстка картинок, которые указаны в файле делаем структуру, перевод с листа …" at bounding box center [1038, 459] width 666 height 86
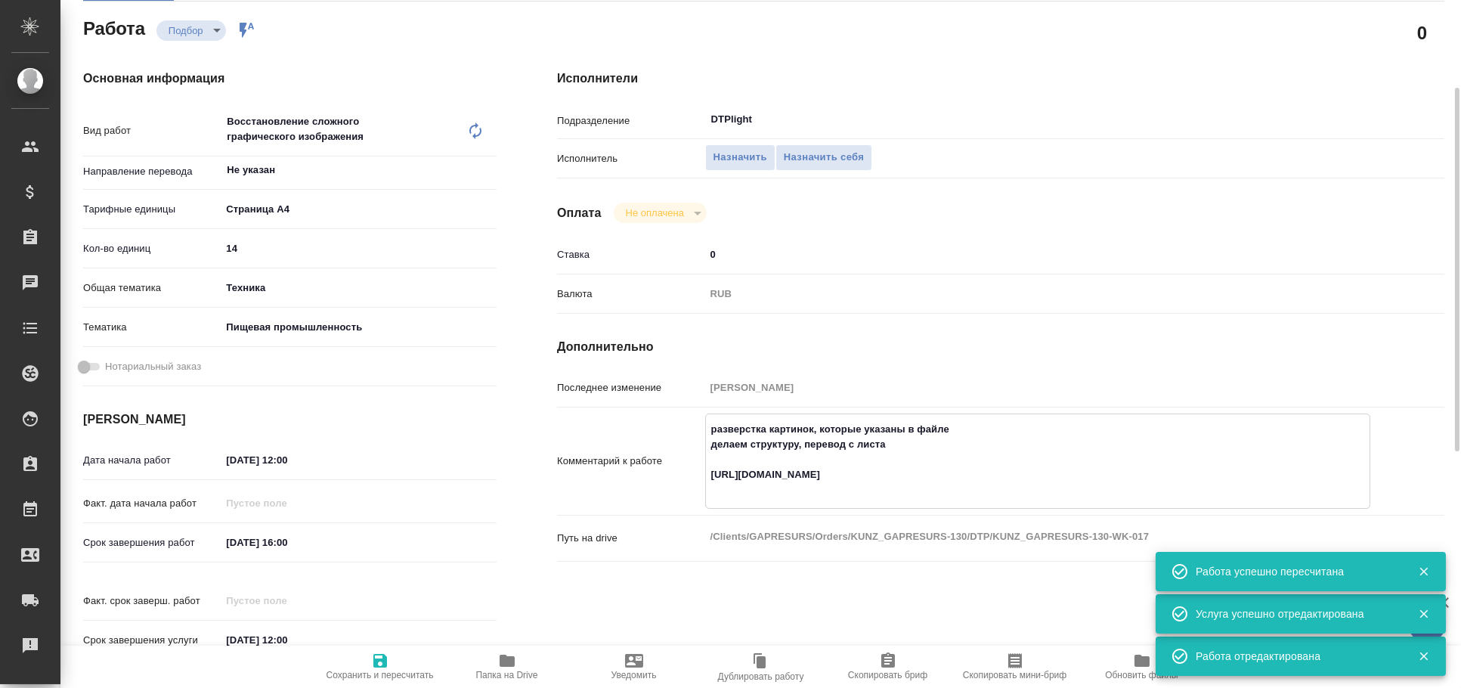
click at [817, 477] on textarea "разверстка картинок, которые указаны в файле делаем структуру, перевод с листа …" at bounding box center [1038, 459] width 664 height 86
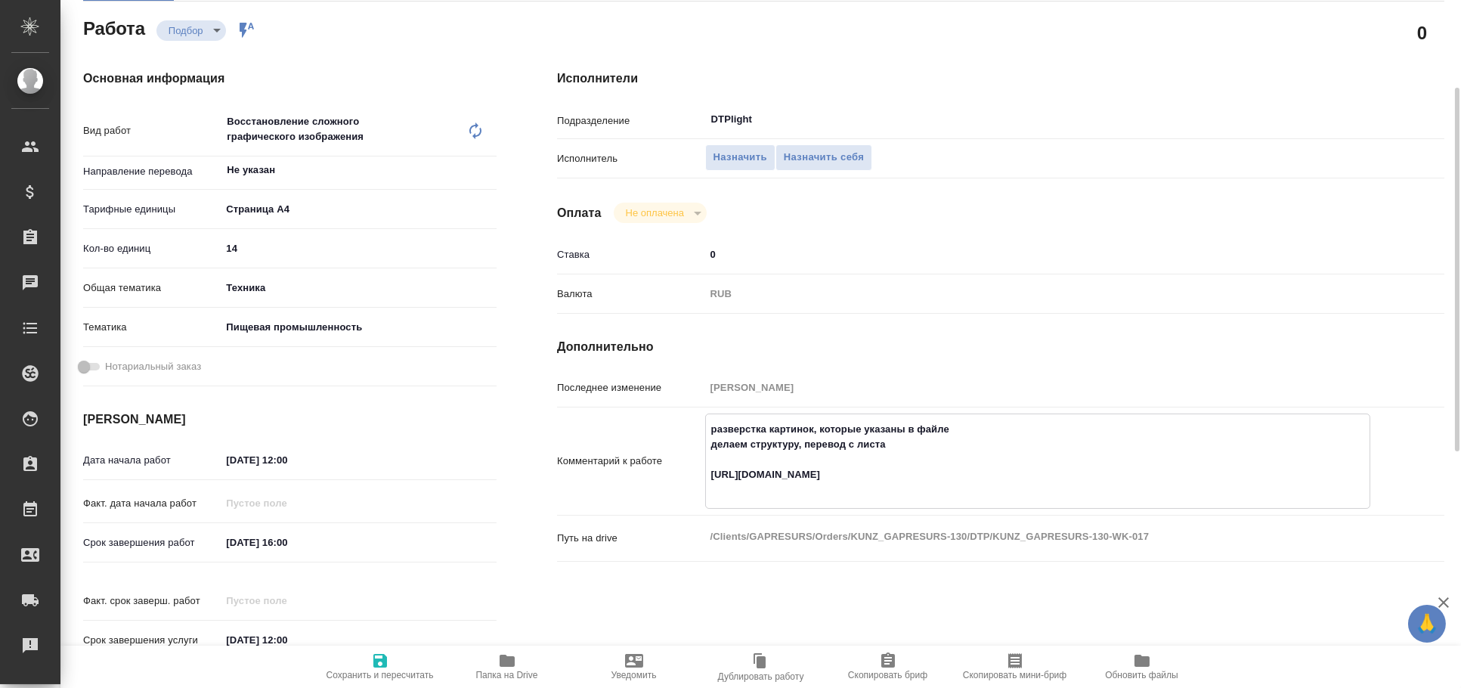
type textarea "x"
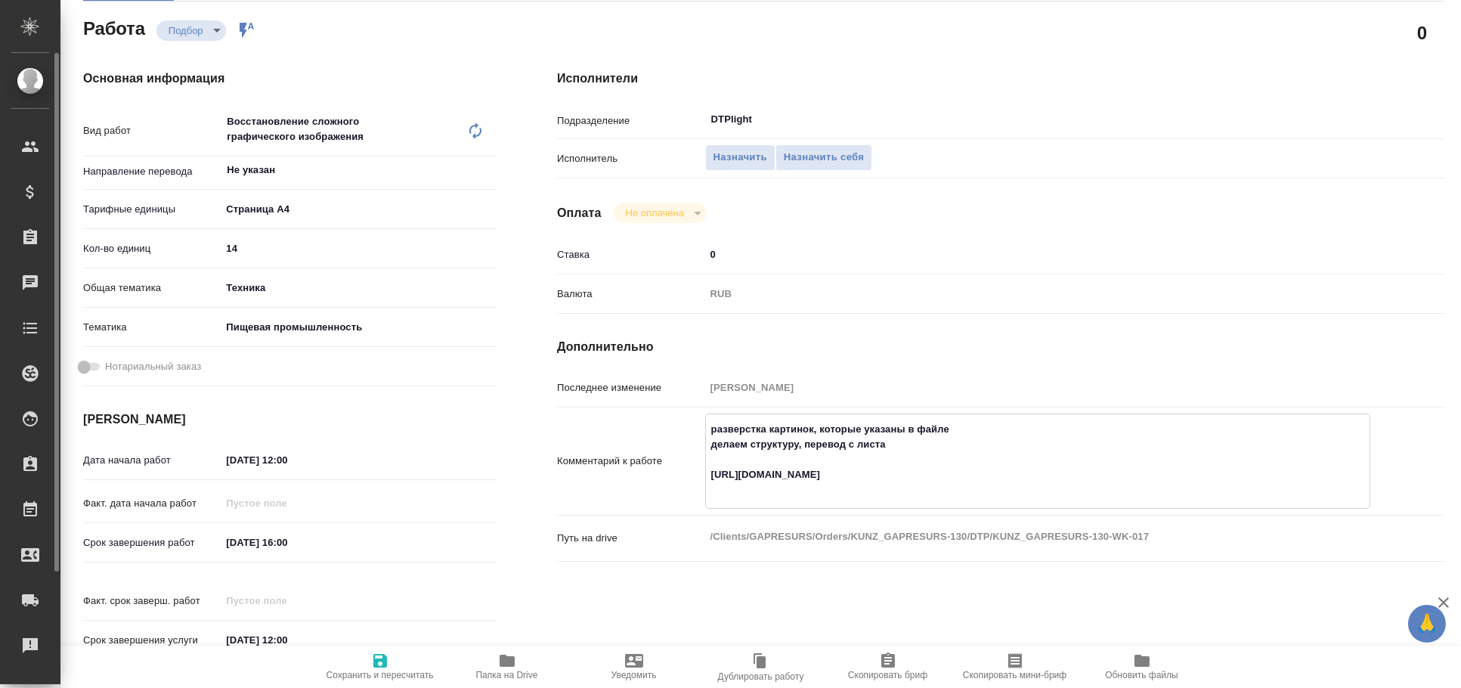
type textarea "x"
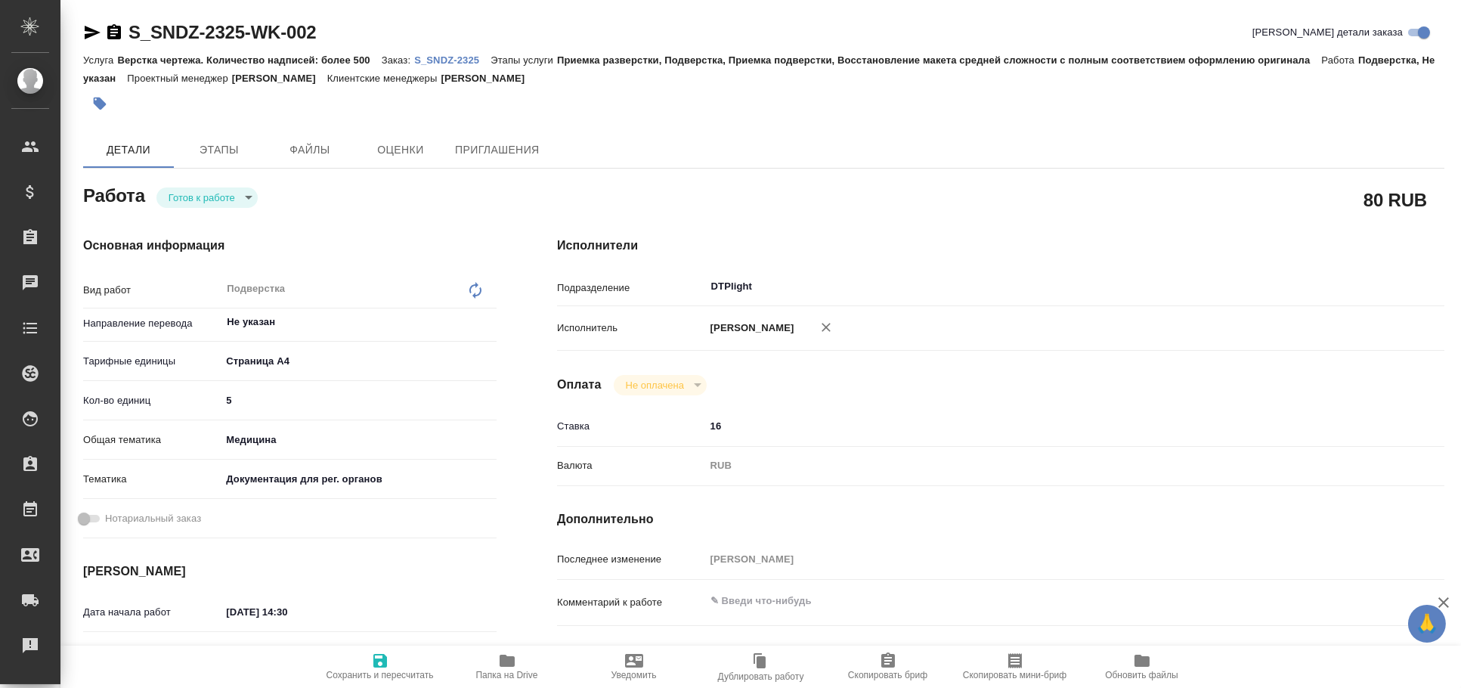
type textarea "x"
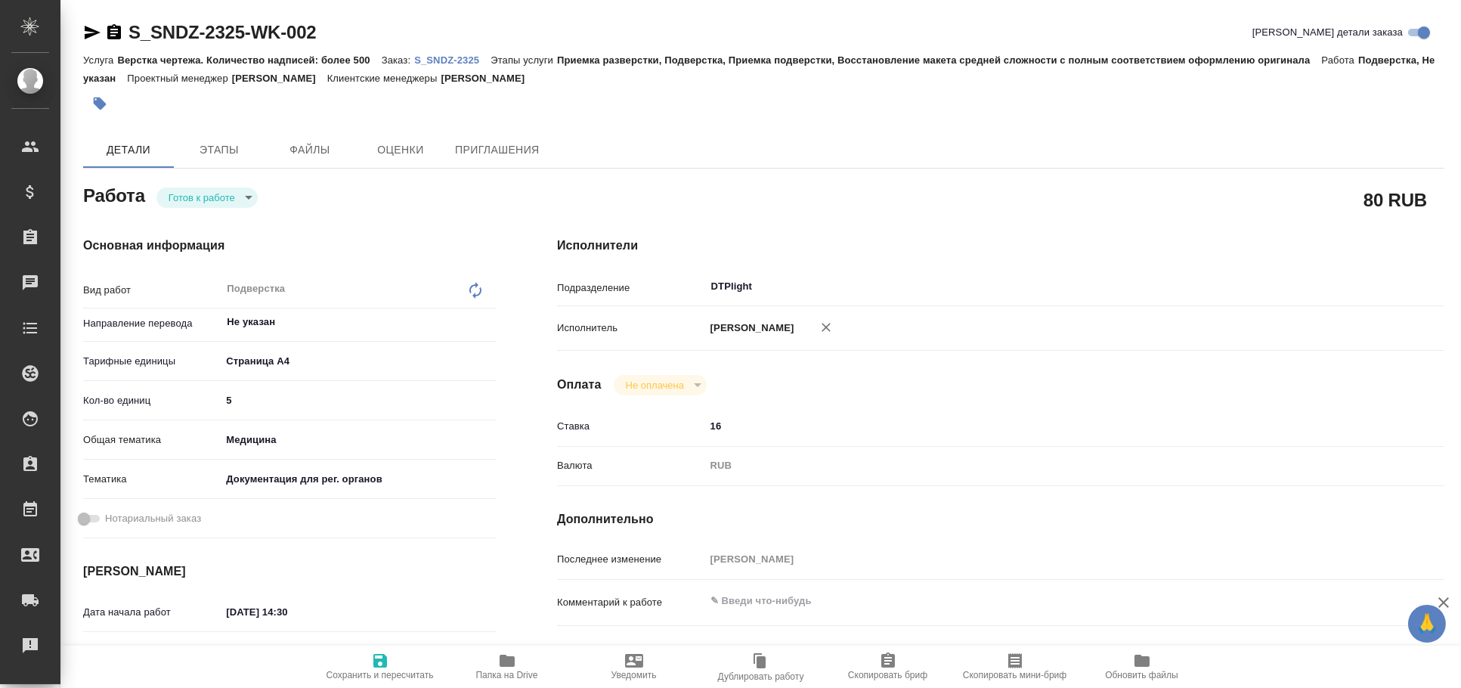
type textarea "x"
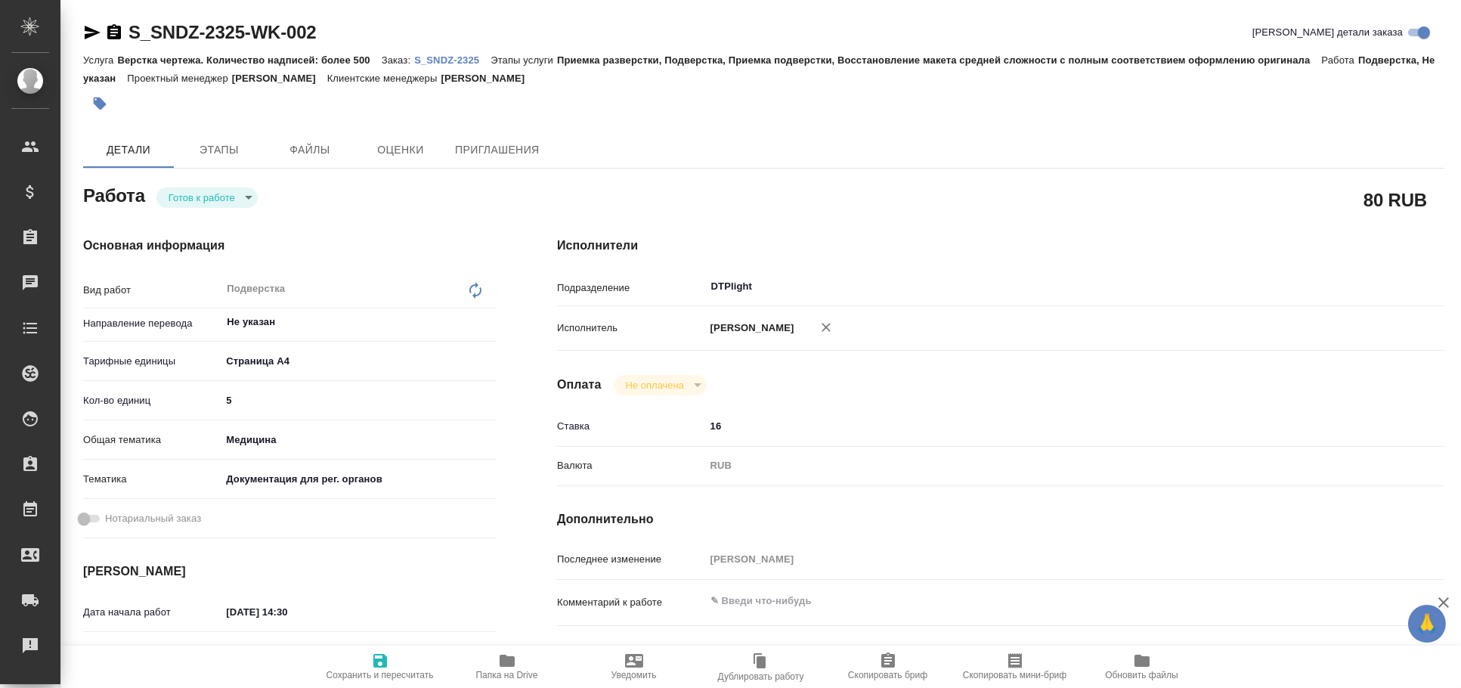
type textarea "x"
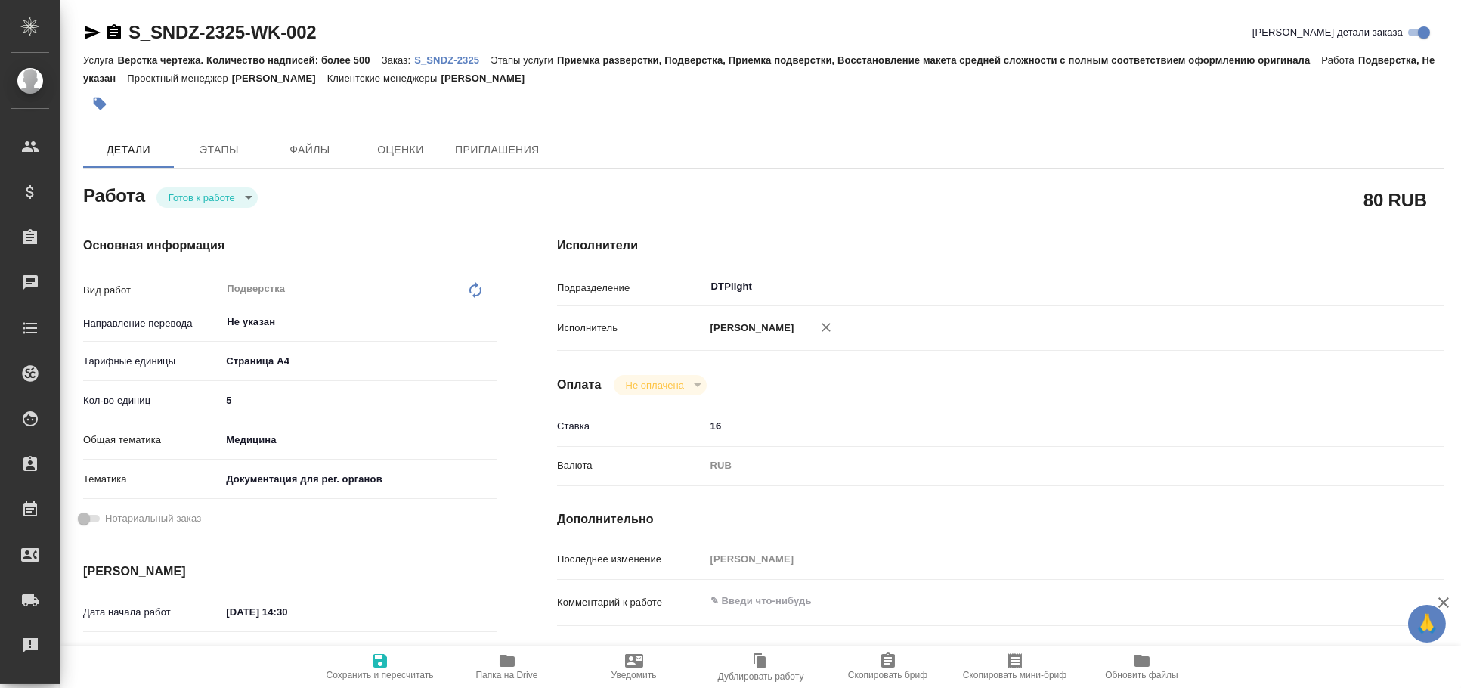
type textarea "x"
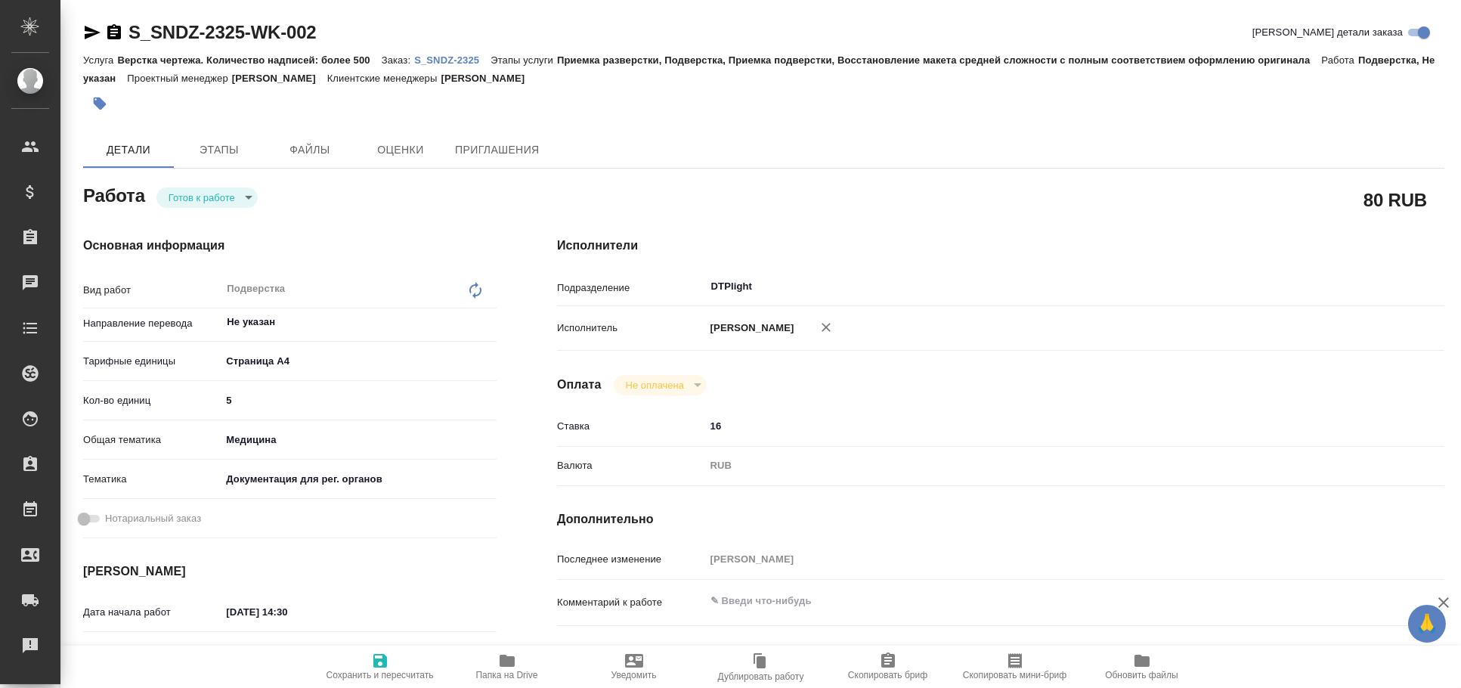
click at [95, 33] on icon "button" at bounding box center [93, 33] width 16 height 14
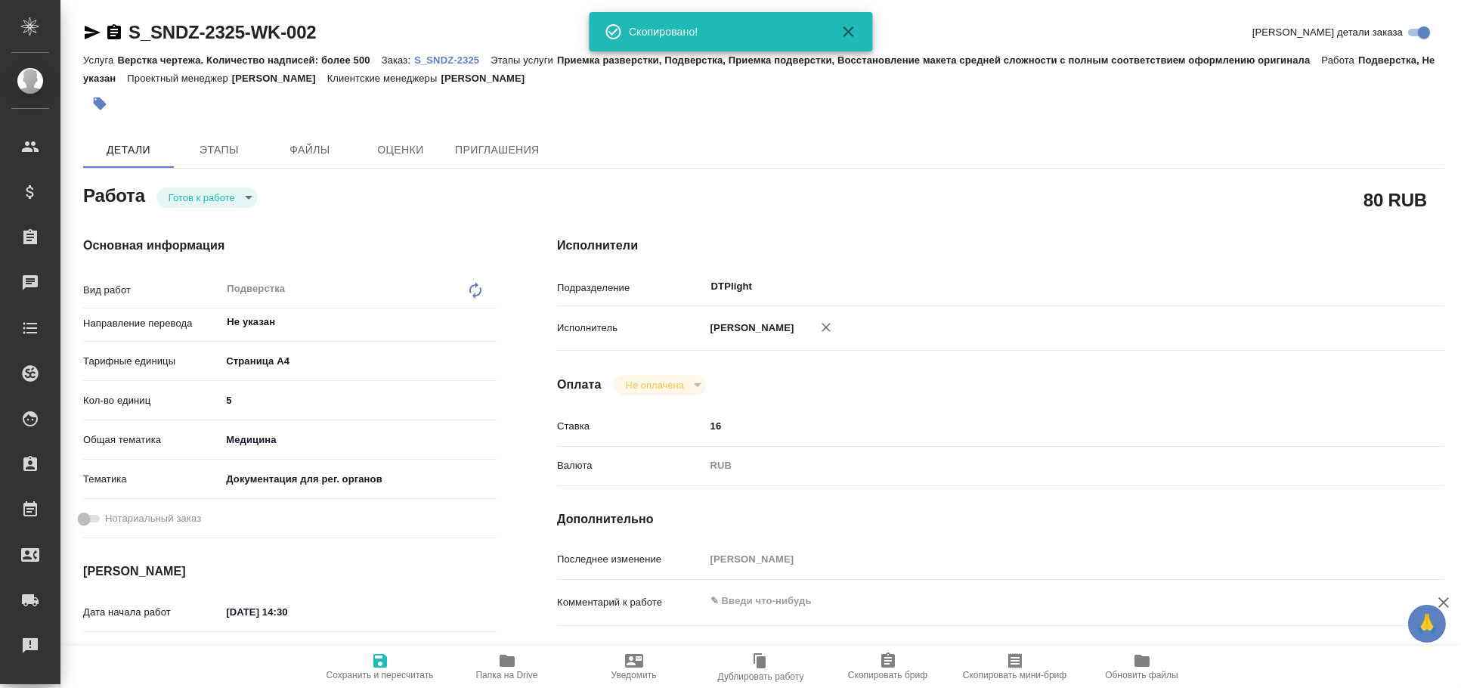
type textarea "x"
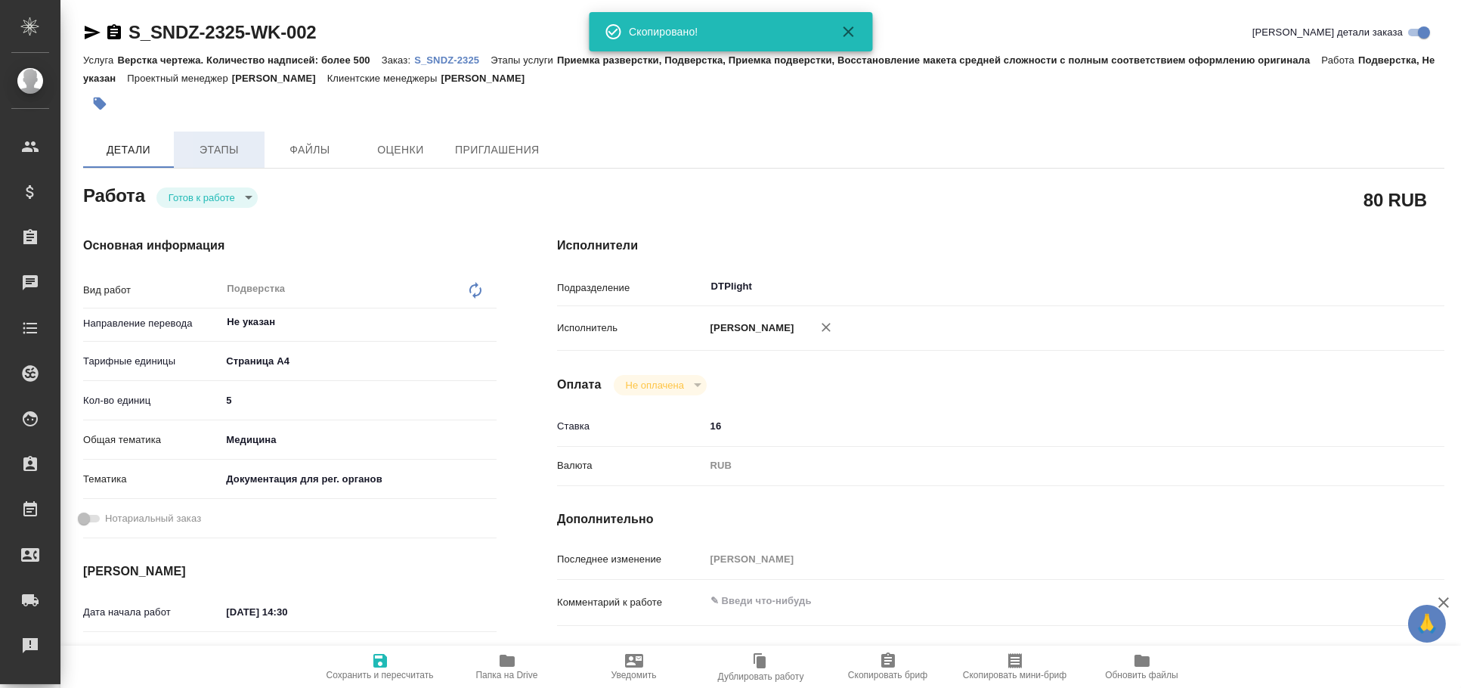
scroll to position [83, 0]
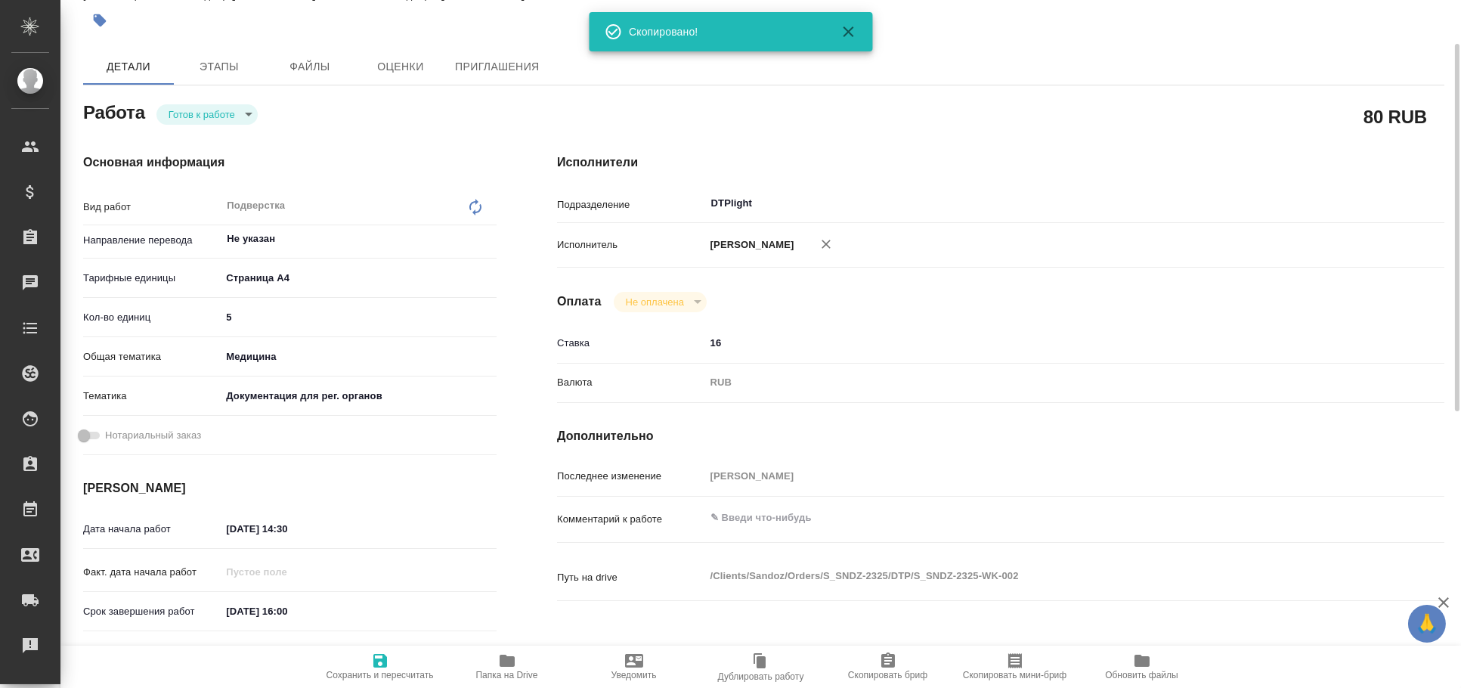
type textarea "x"
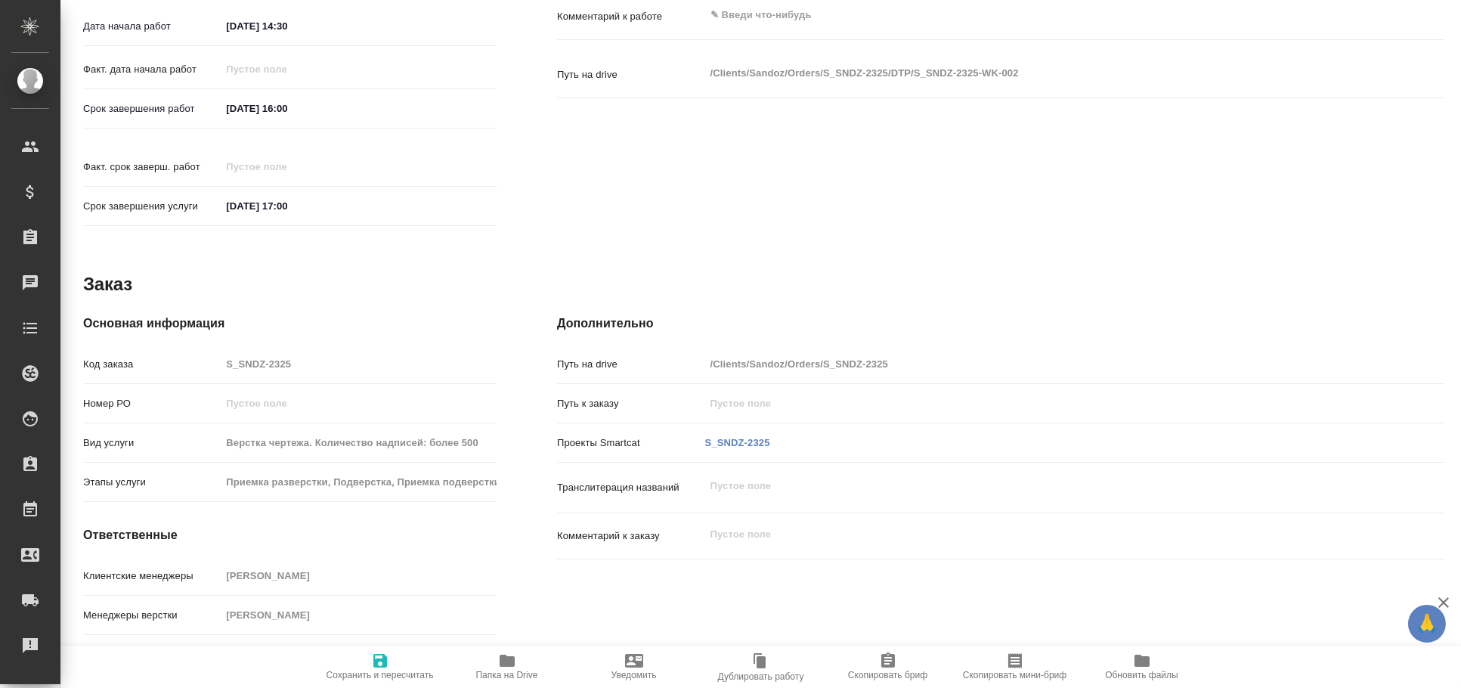
scroll to position [0, 0]
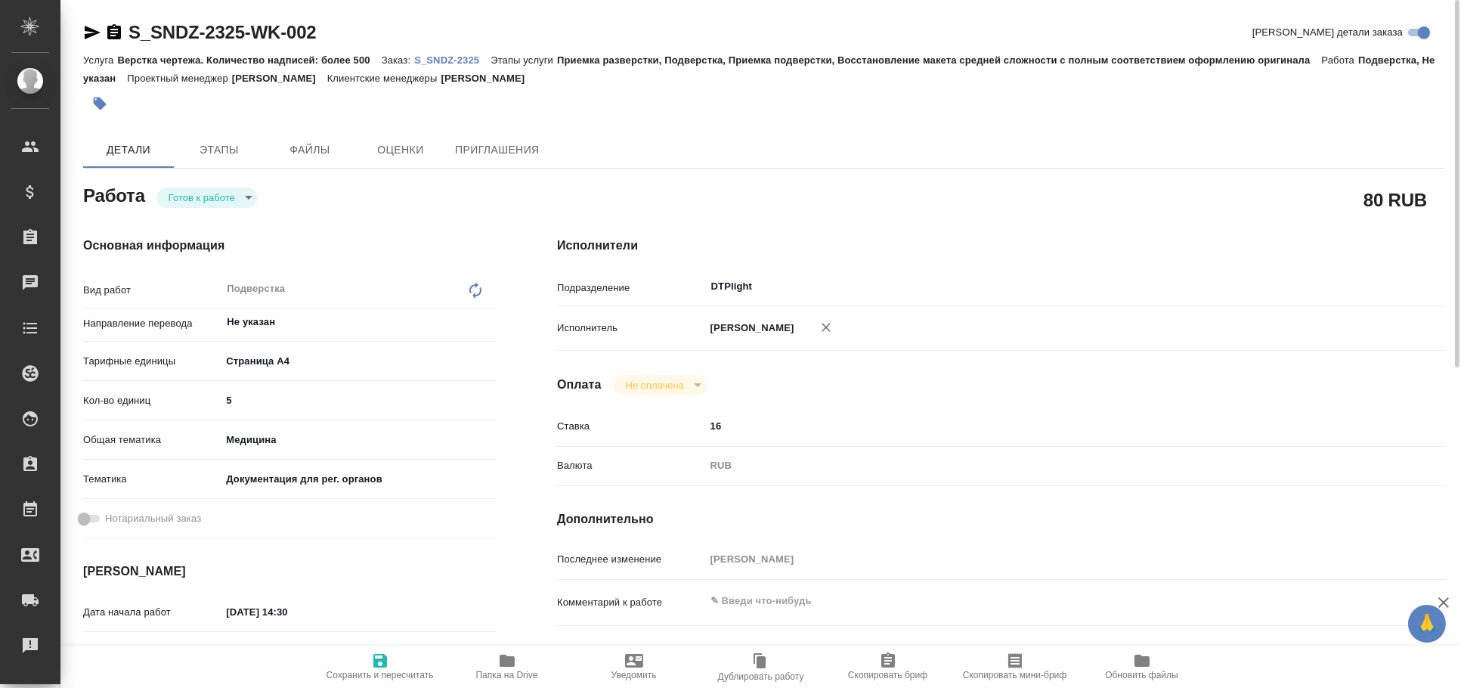
drag, startPoint x: 844, startPoint y: 323, endPoint x: 850, endPoint y: 332, distance: 10.9
click at [834, 323] on icon "button" at bounding box center [825, 327] width 15 height 15
type textarea "x"
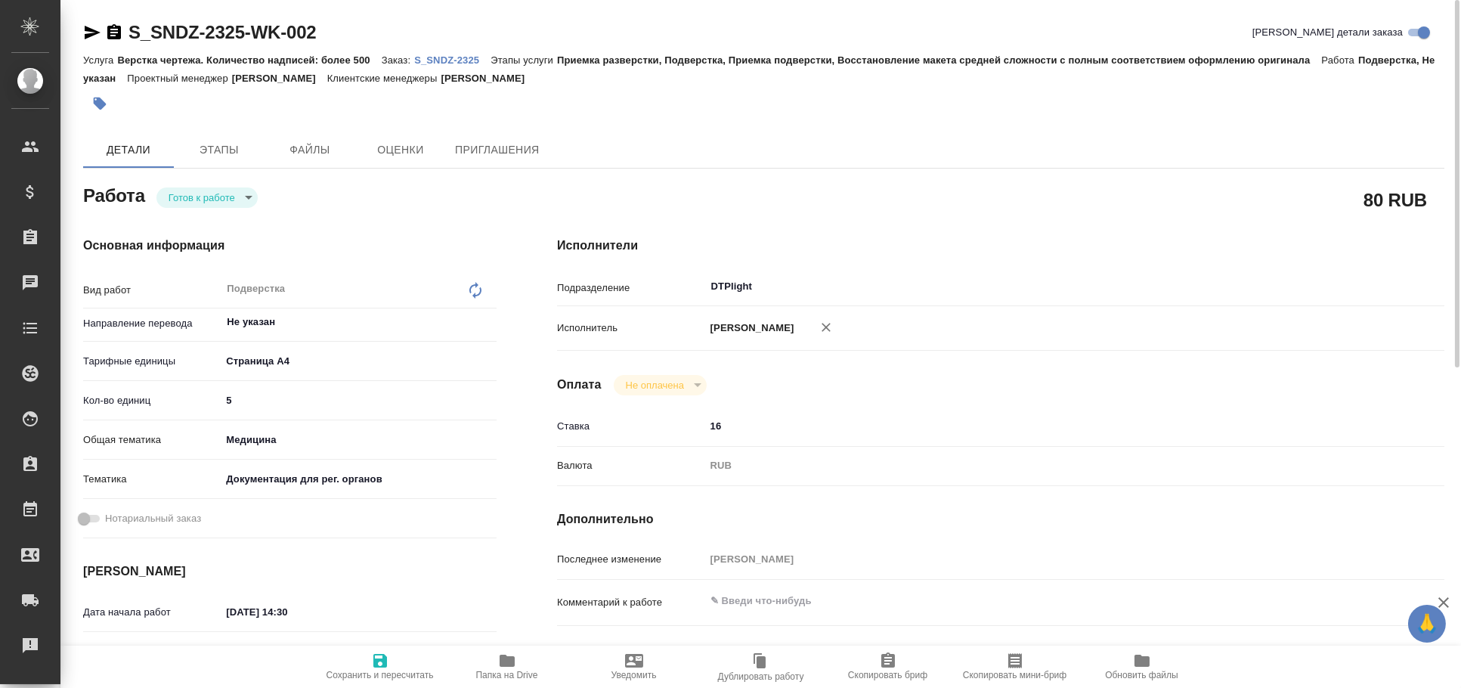
type textarea "x"
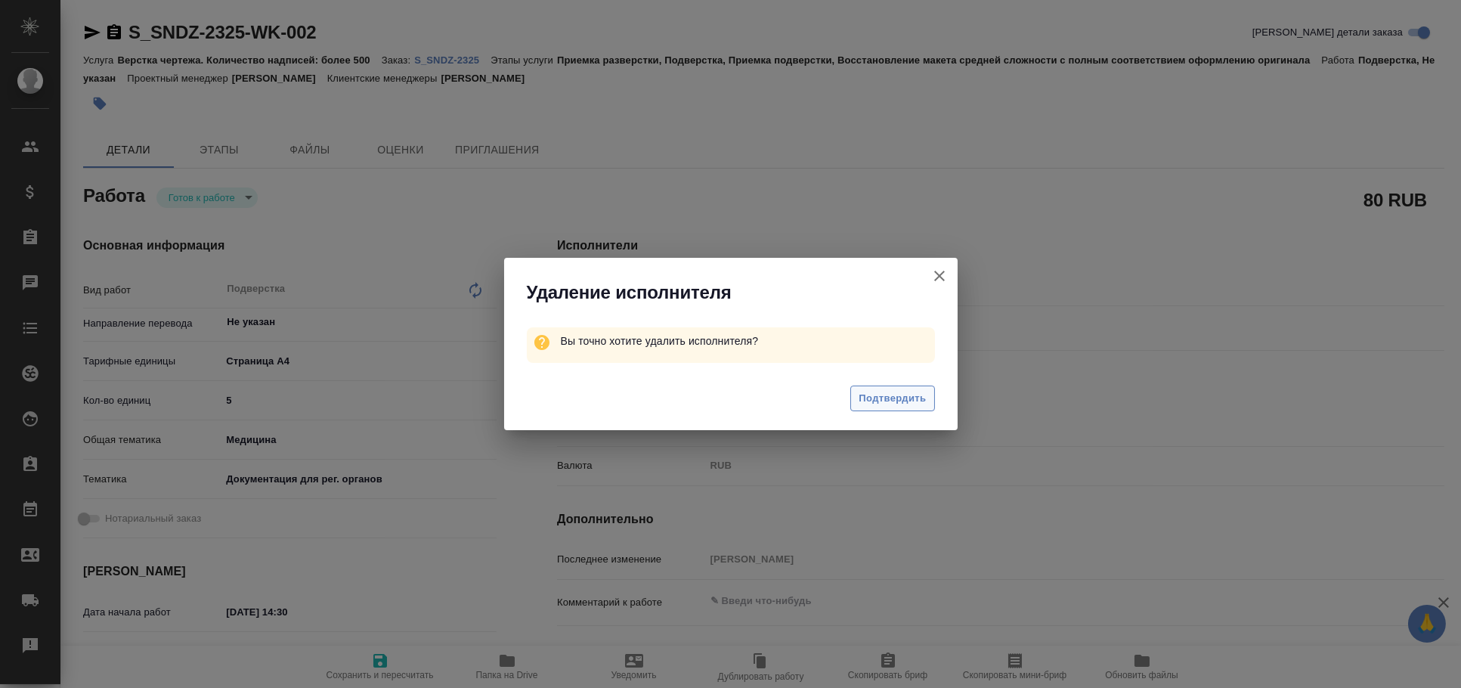
click at [892, 394] on span "Подтвердить" at bounding box center [891, 398] width 67 height 17
type textarea "x"
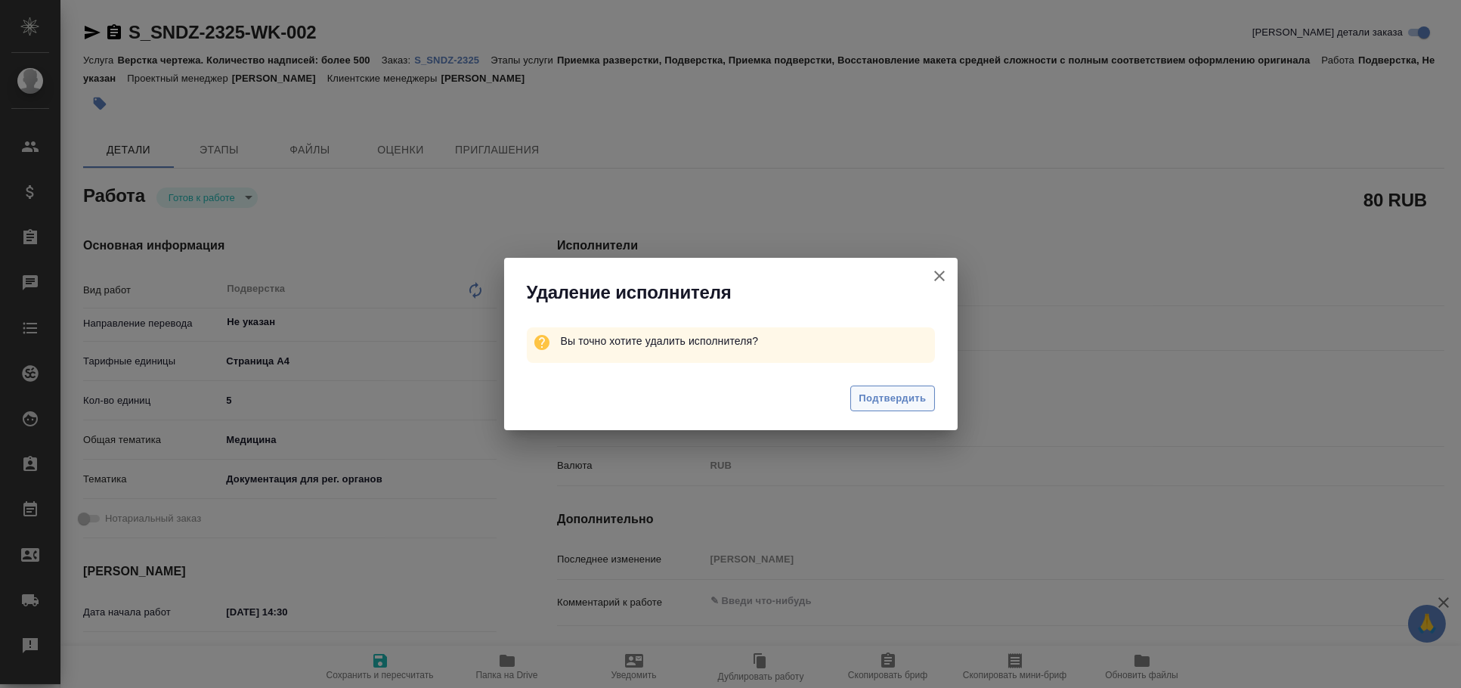
type textarea "x"
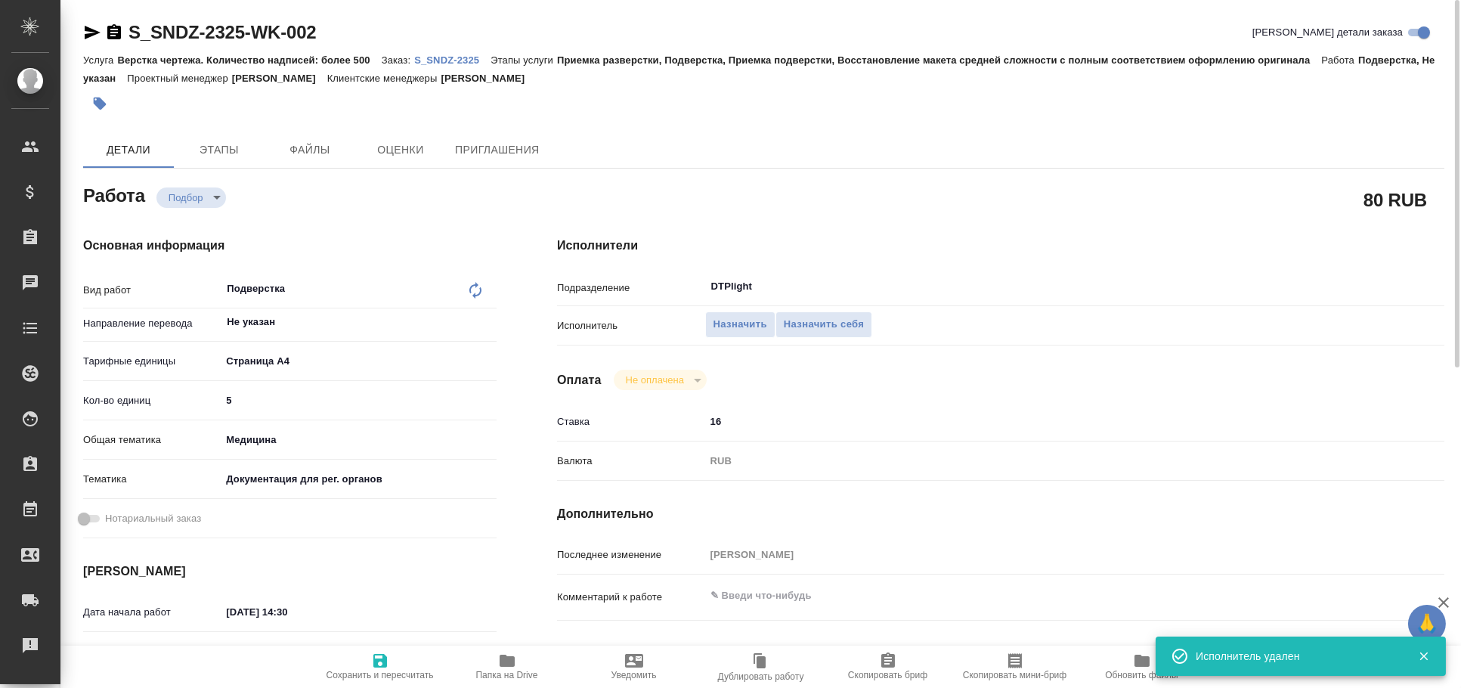
type textarea "x"
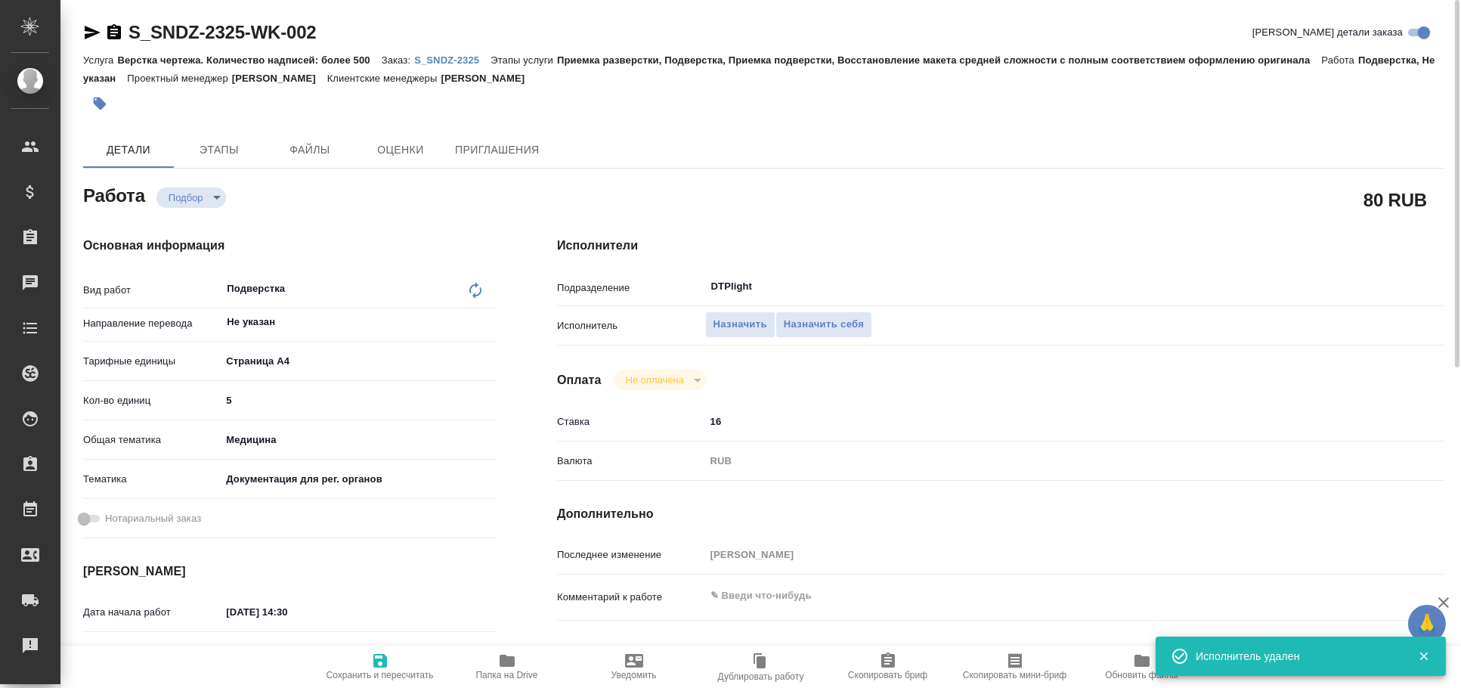
type textarea "x"
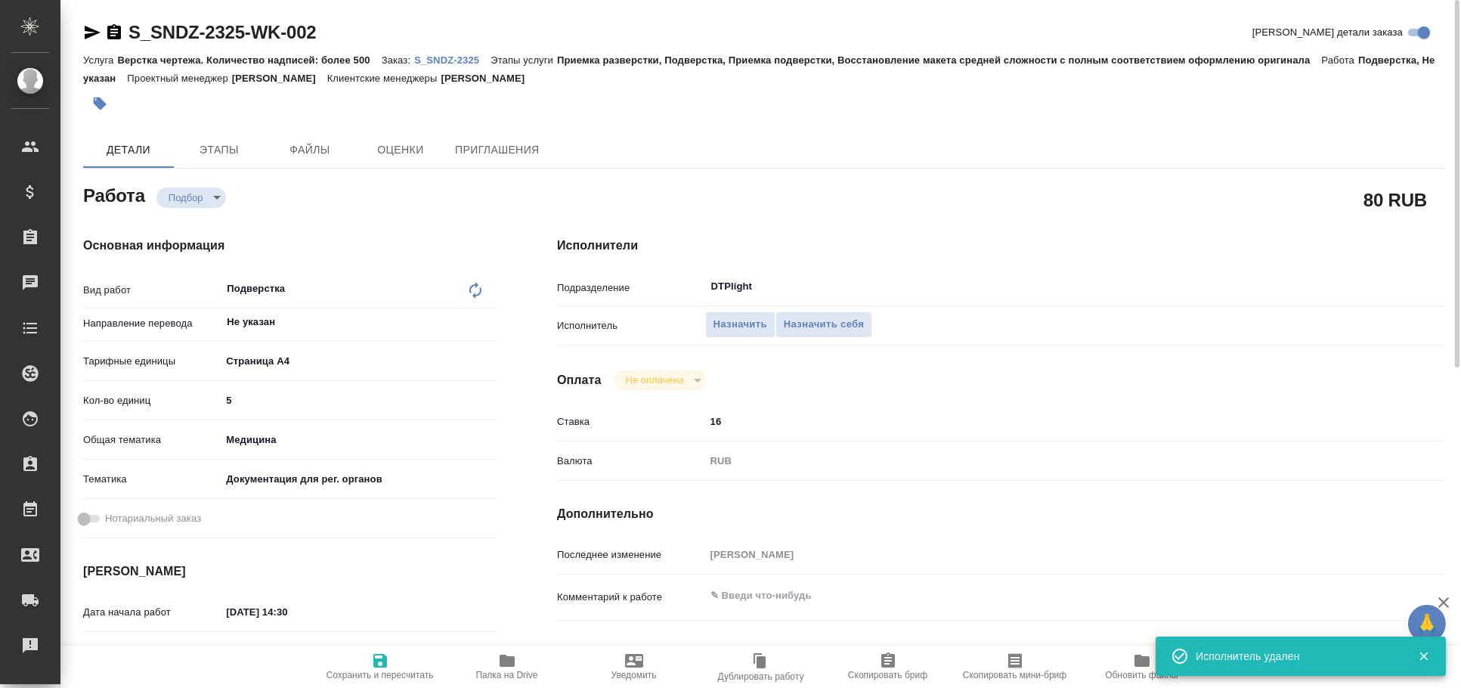
type textarea "x"
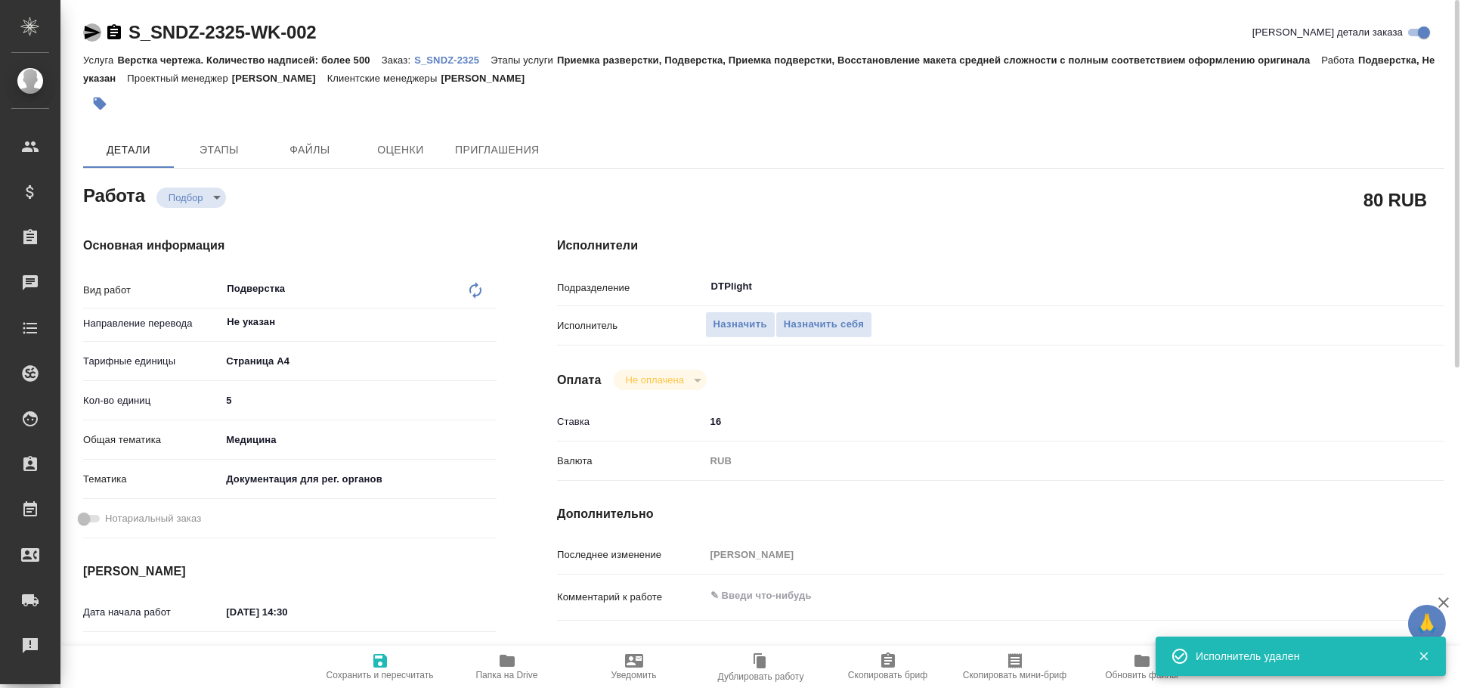
click at [92, 32] on icon "button" at bounding box center [92, 32] width 18 height 18
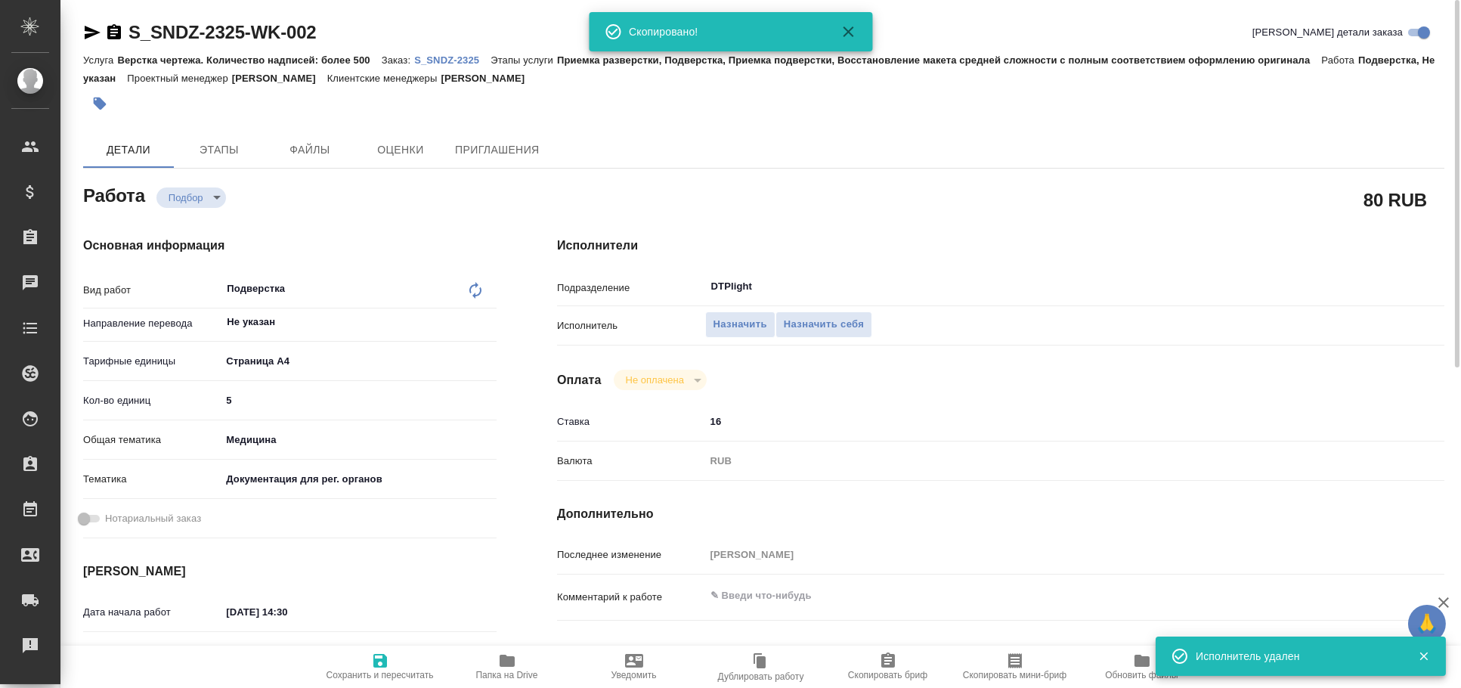
type textarea "x"
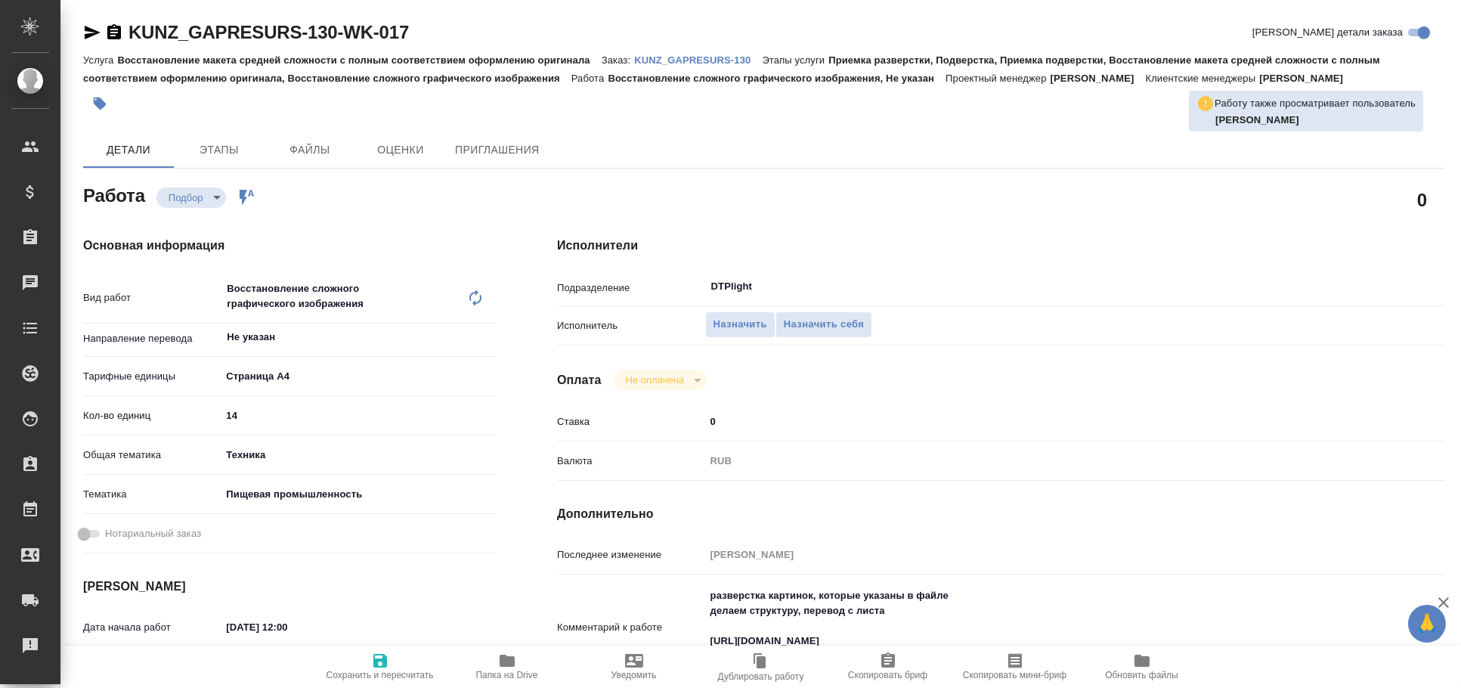
type textarea "x"
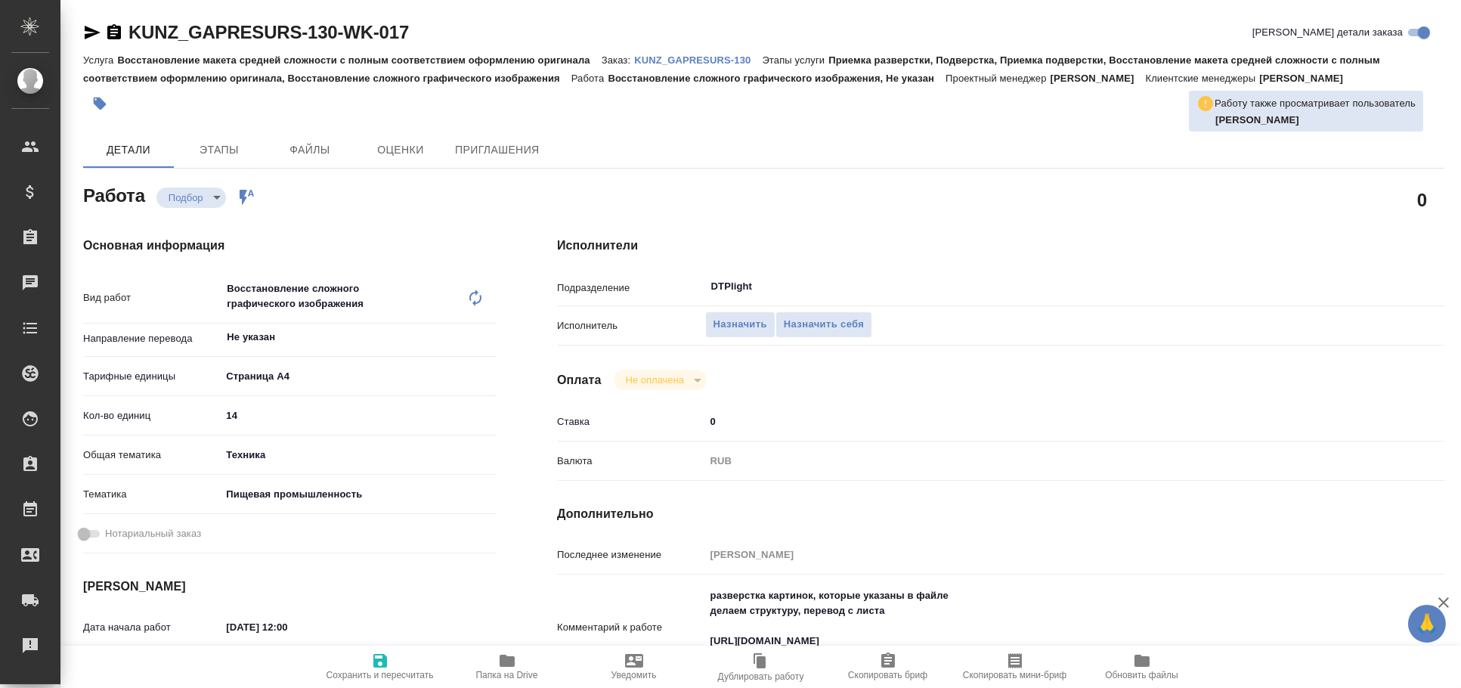
type textarea "x"
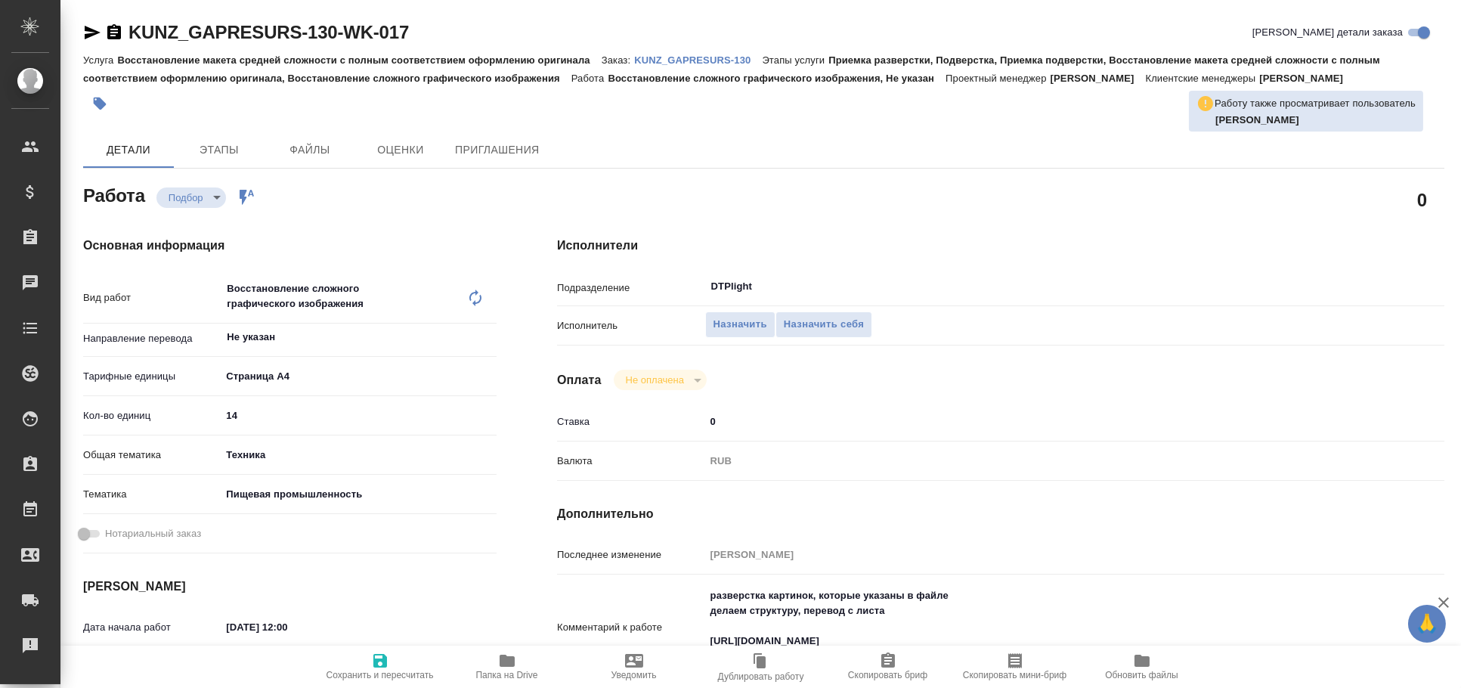
type textarea "x"
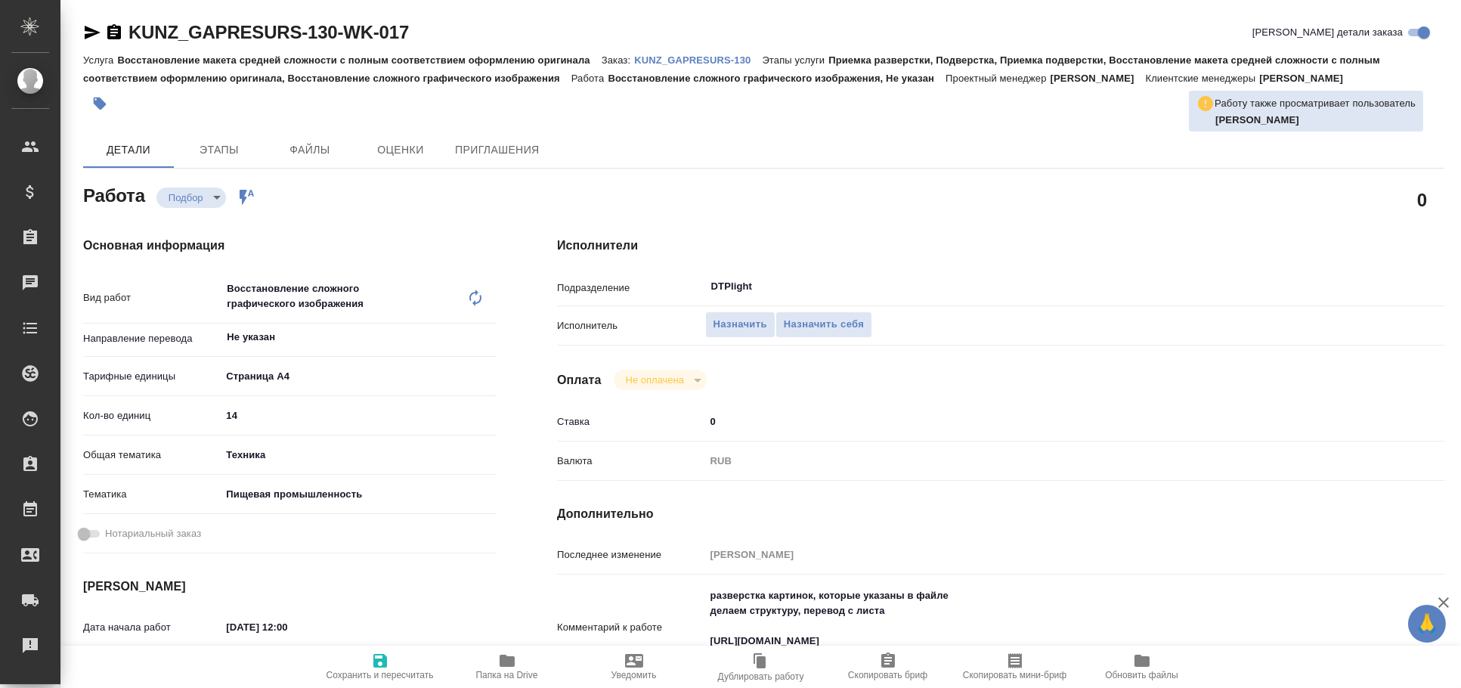
type textarea "x"
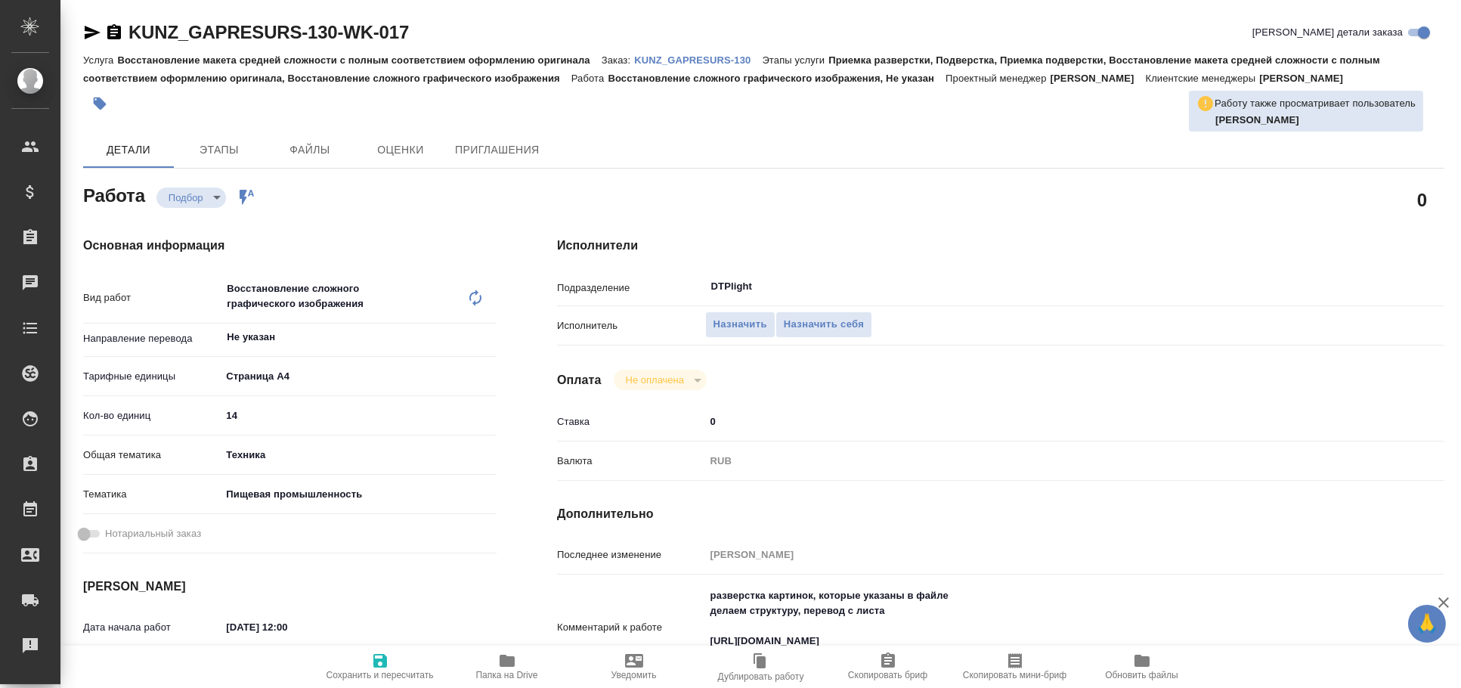
type textarea "x"
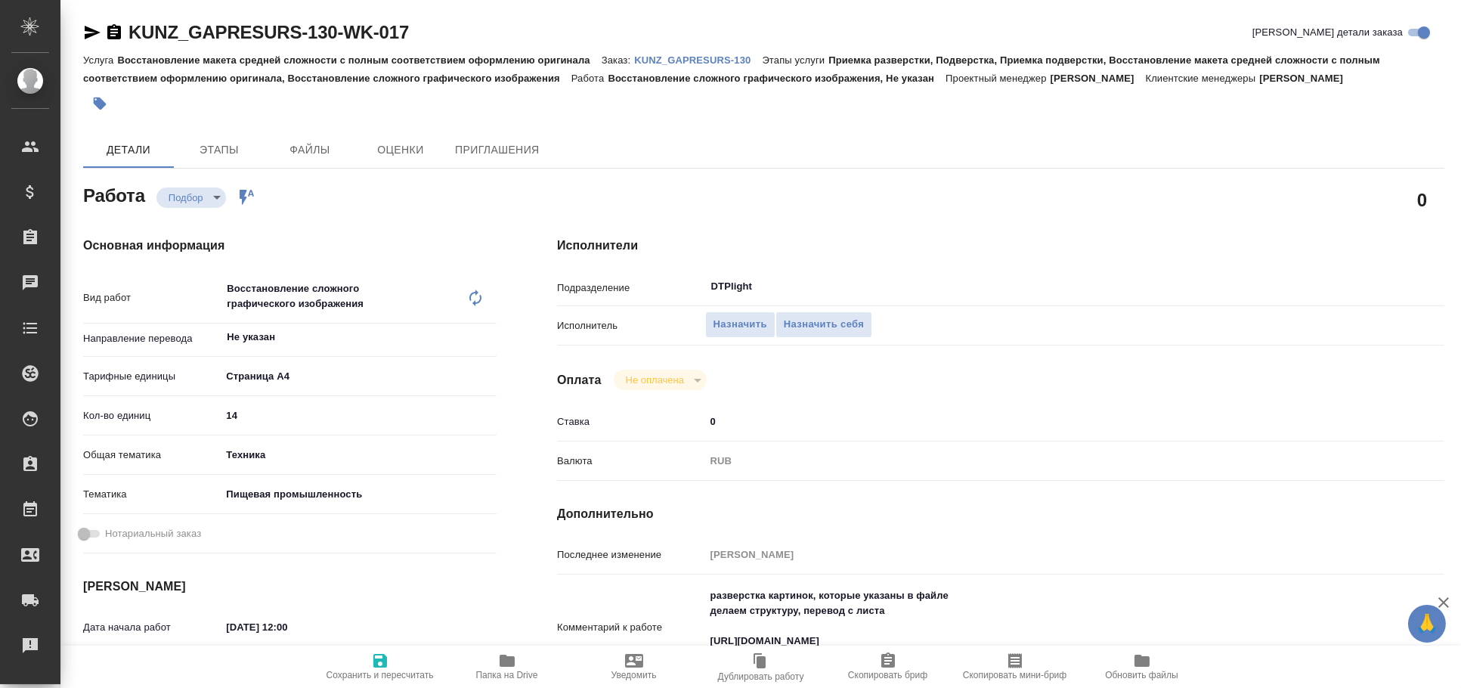
type textarea "x"
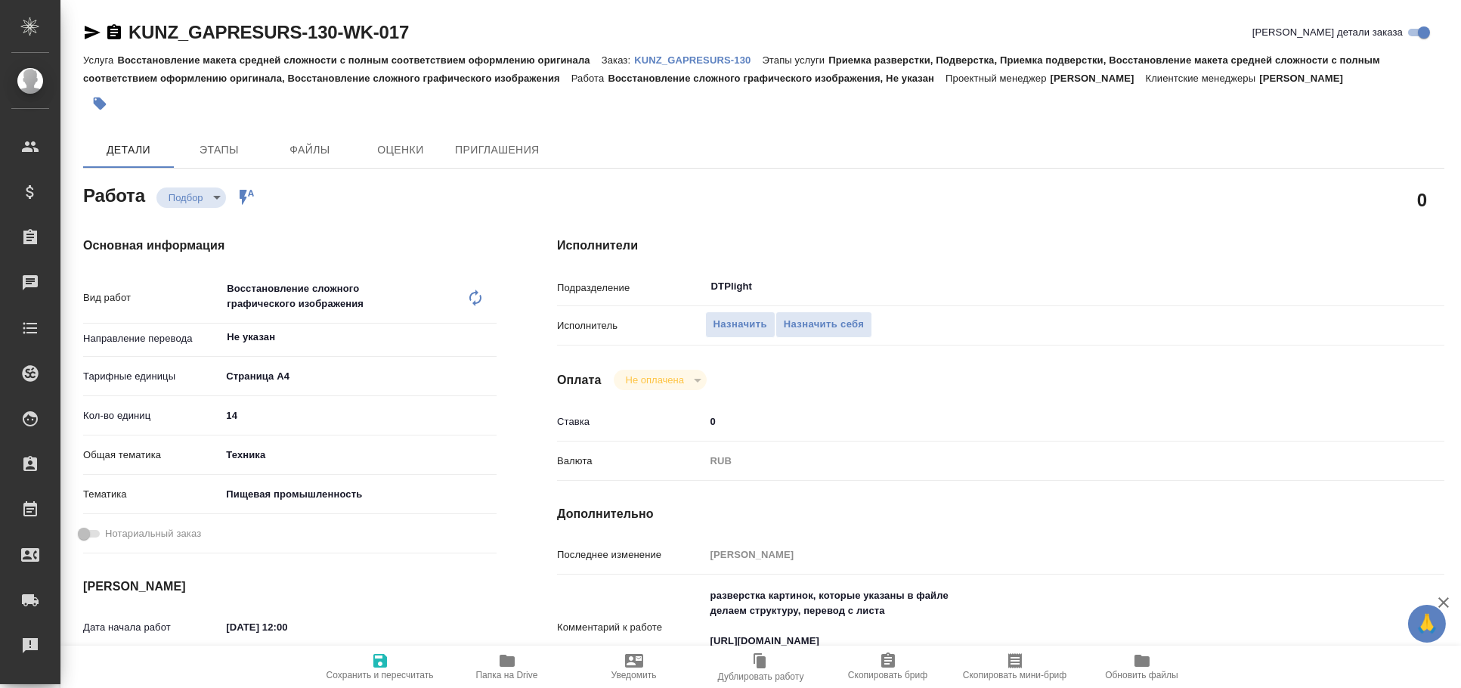
type textarea "x"
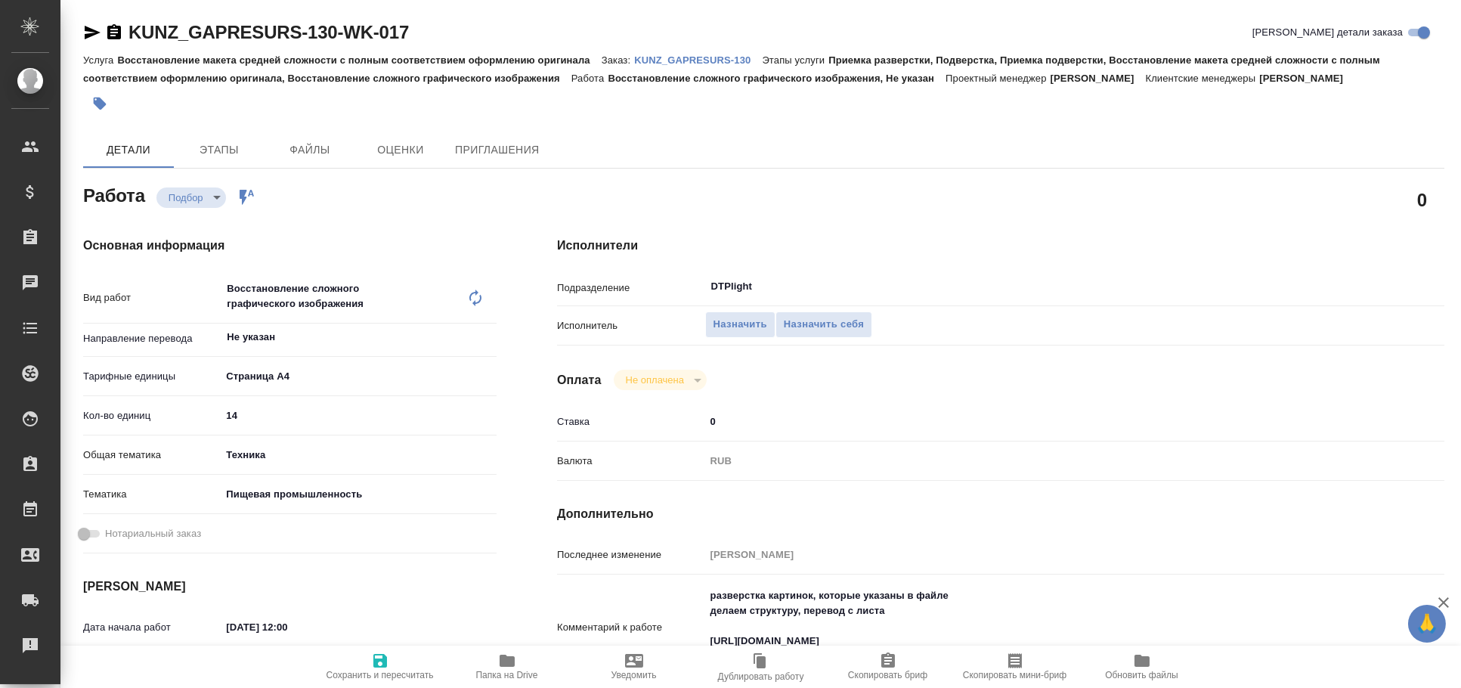
type textarea "x"
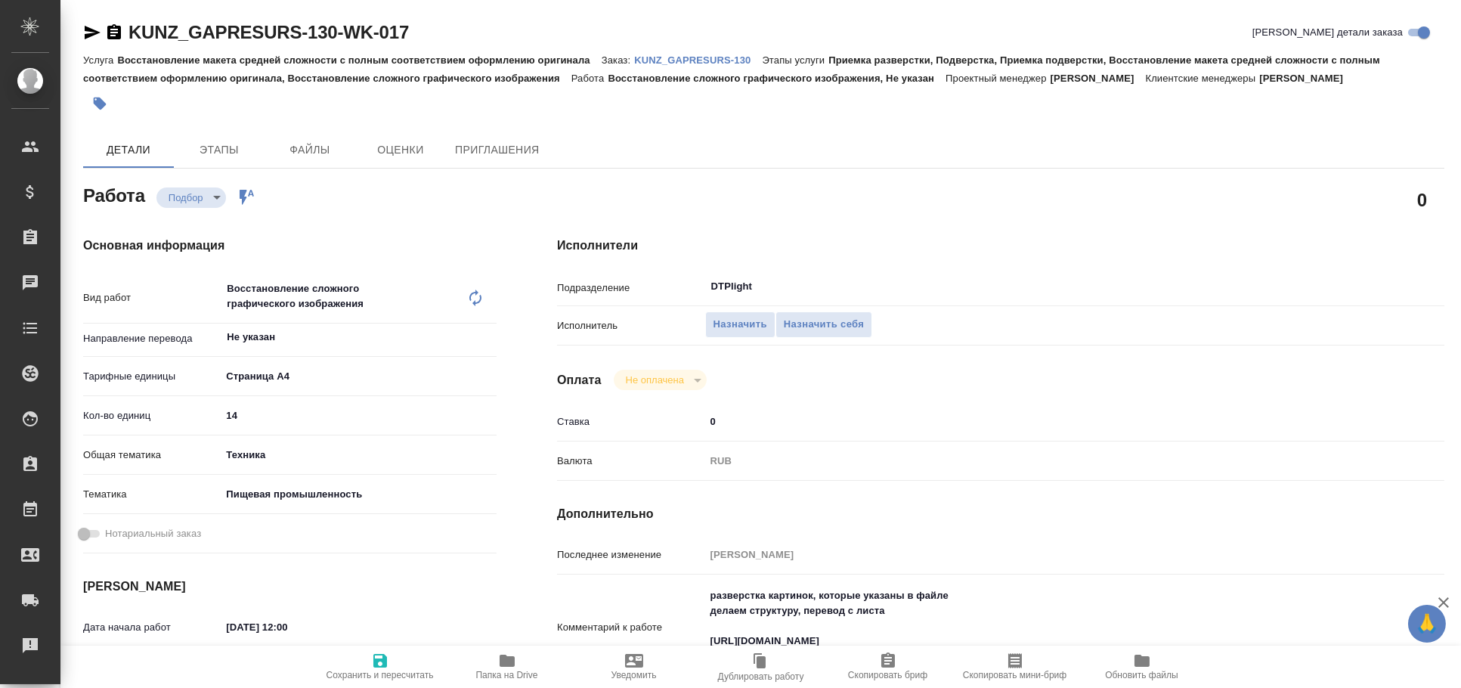
type textarea "x"
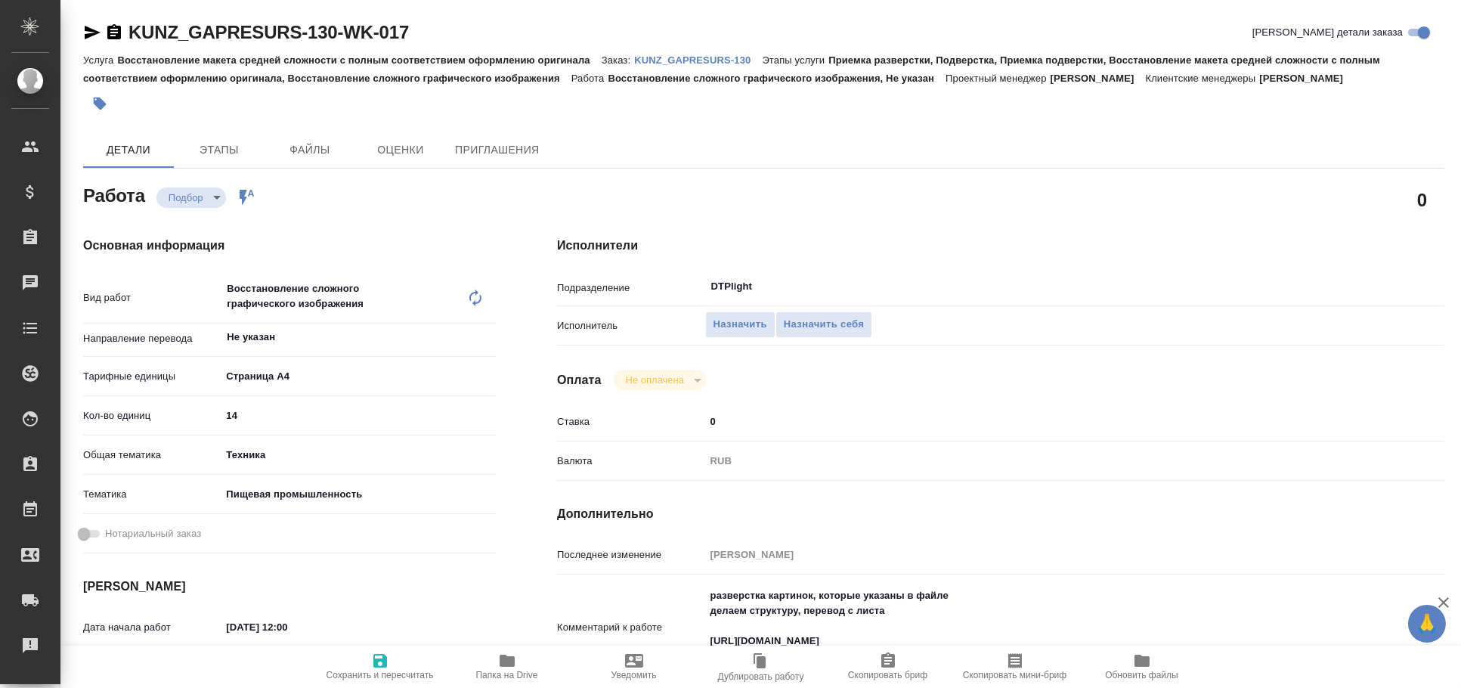
type textarea "x"
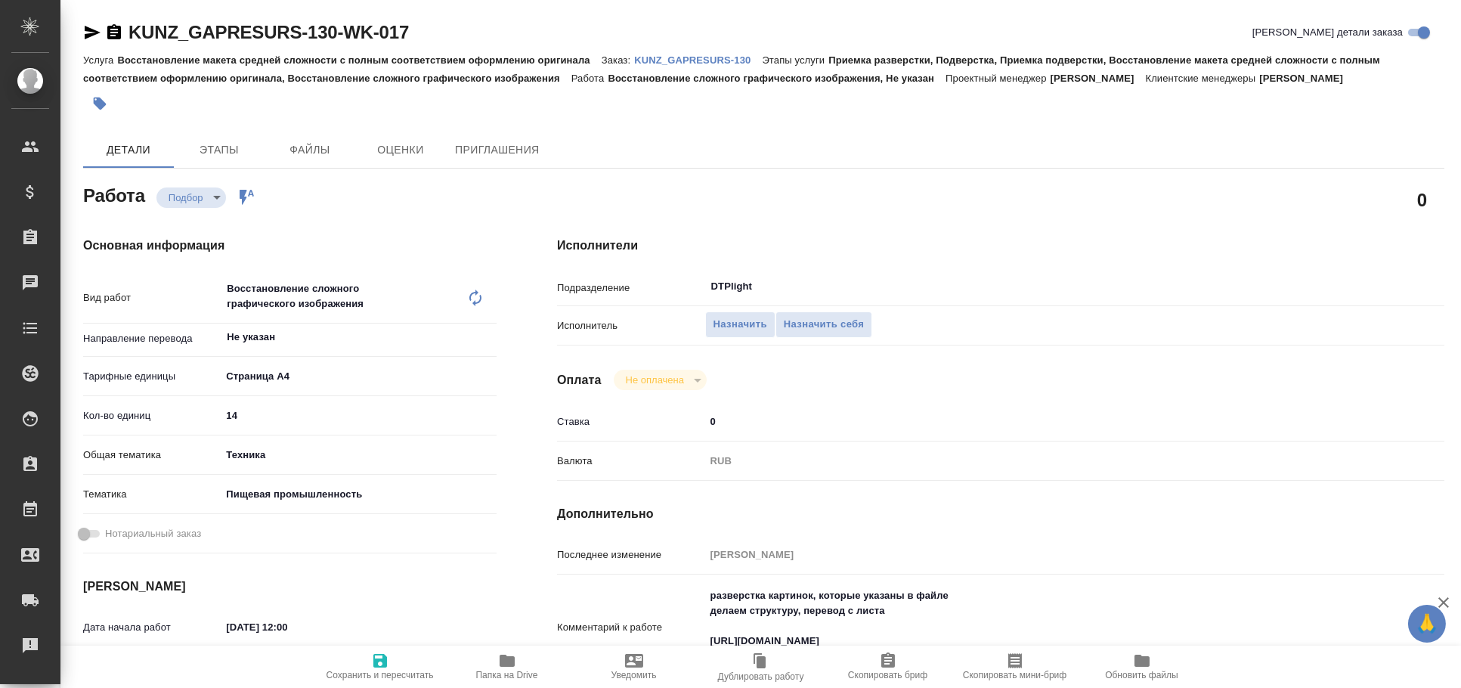
type textarea "x"
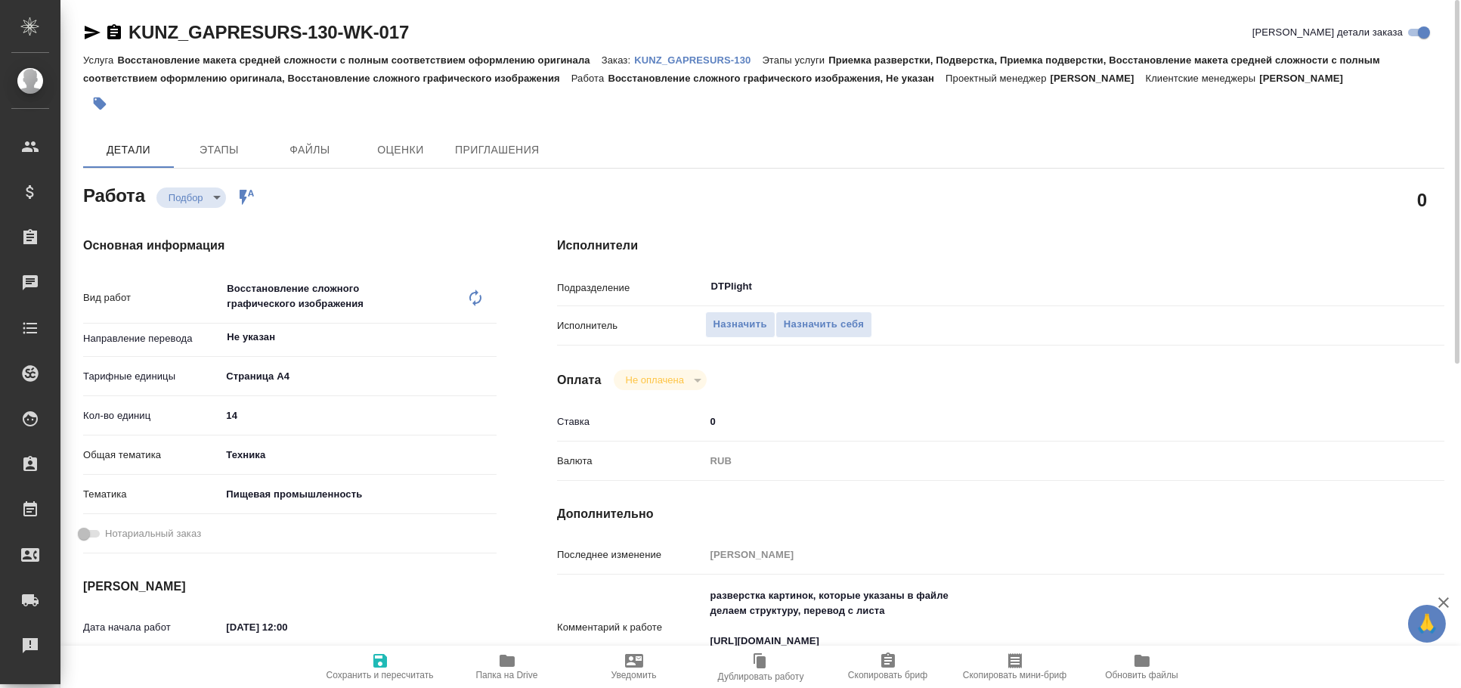
click at [94, 31] on icon "button" at bounding box center [93, 33] width 16 height 14
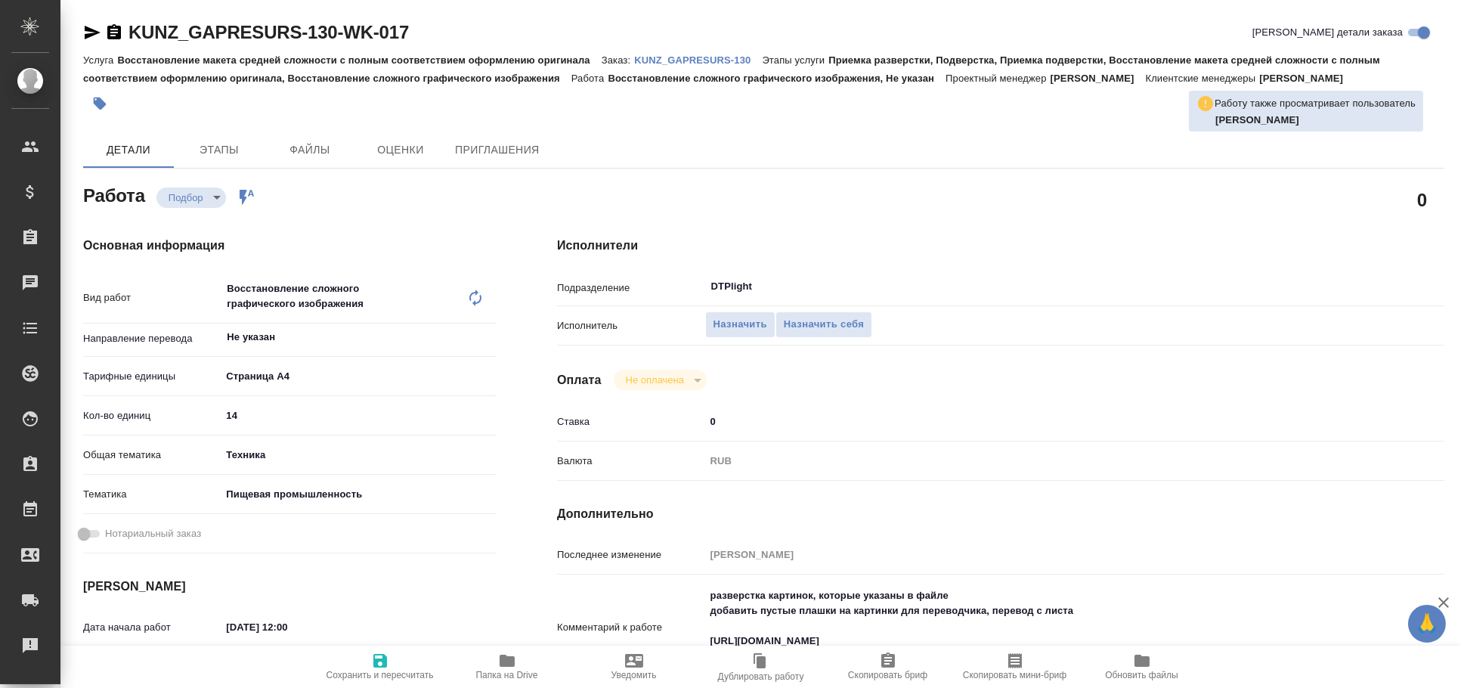
type textarea "x"
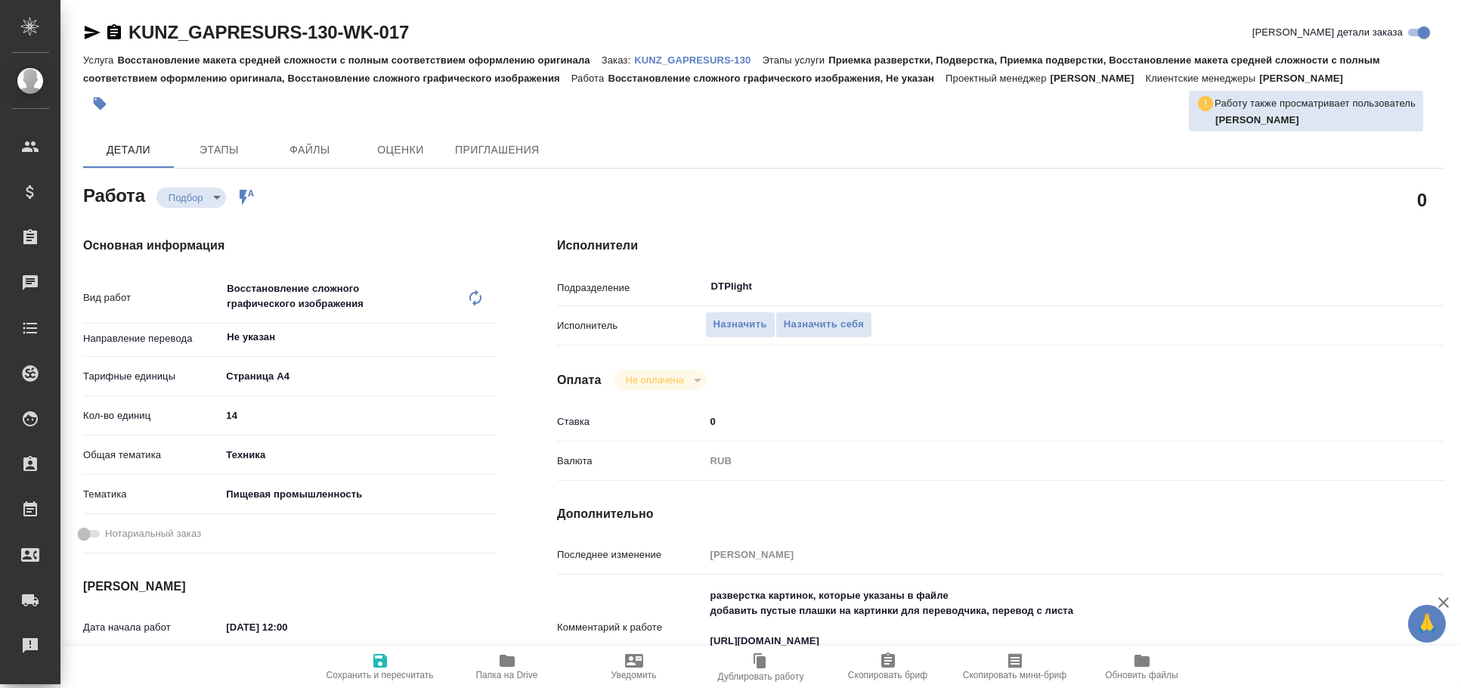
type textarea "x"
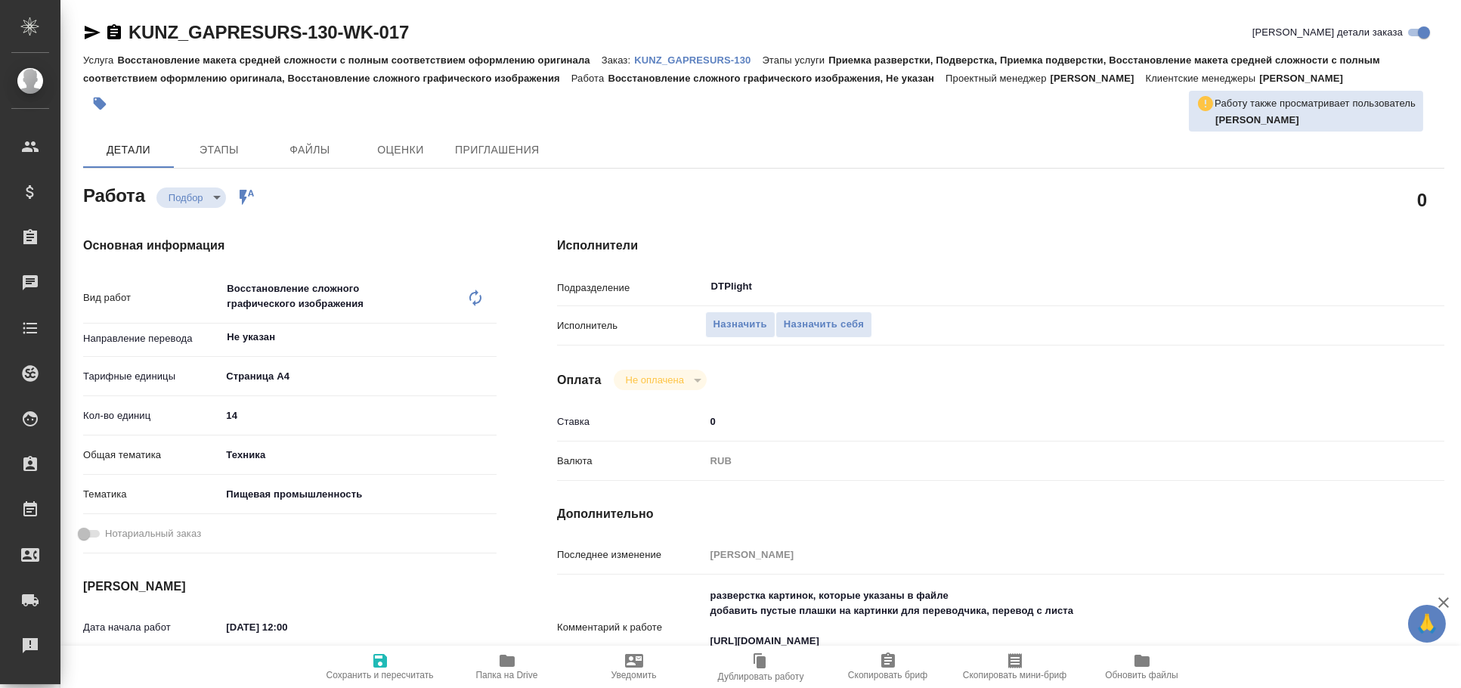
type textarea "x"
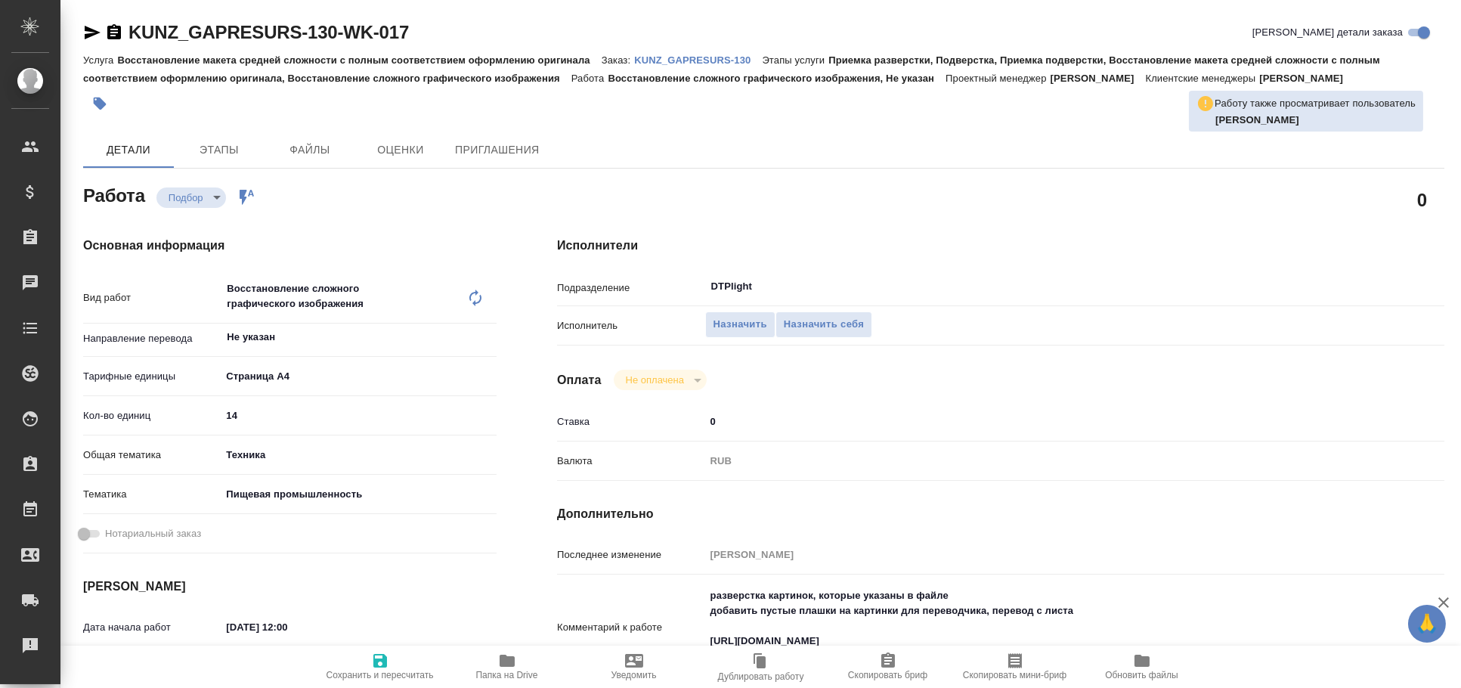
type textarea "x"
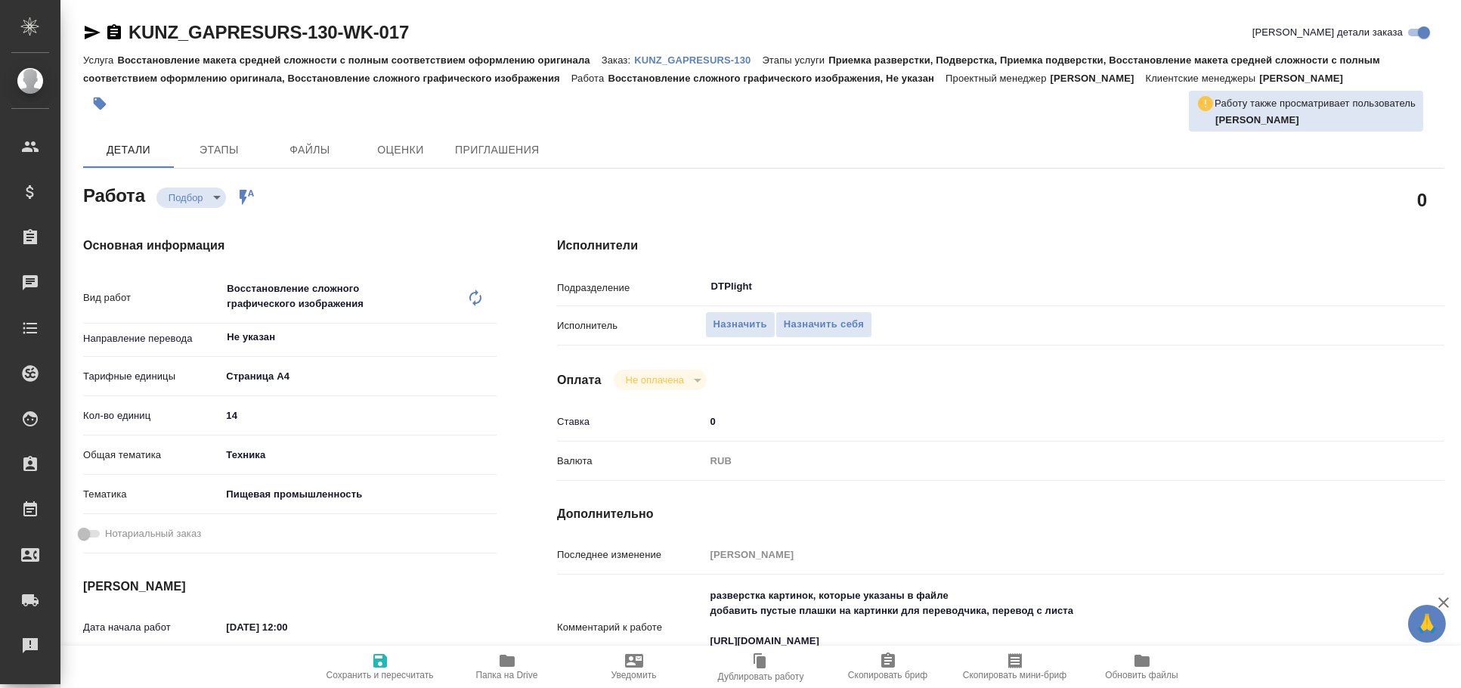
type textarea "x"
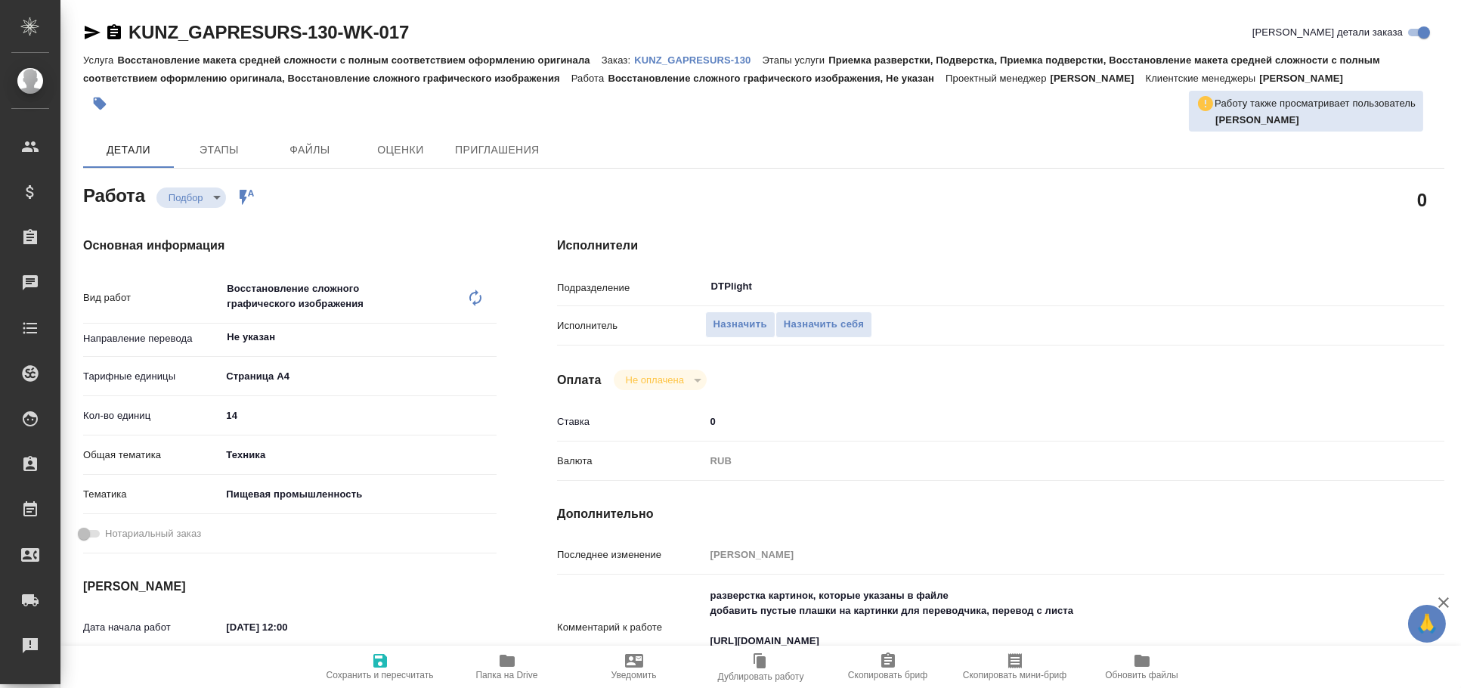
type textarea "x"
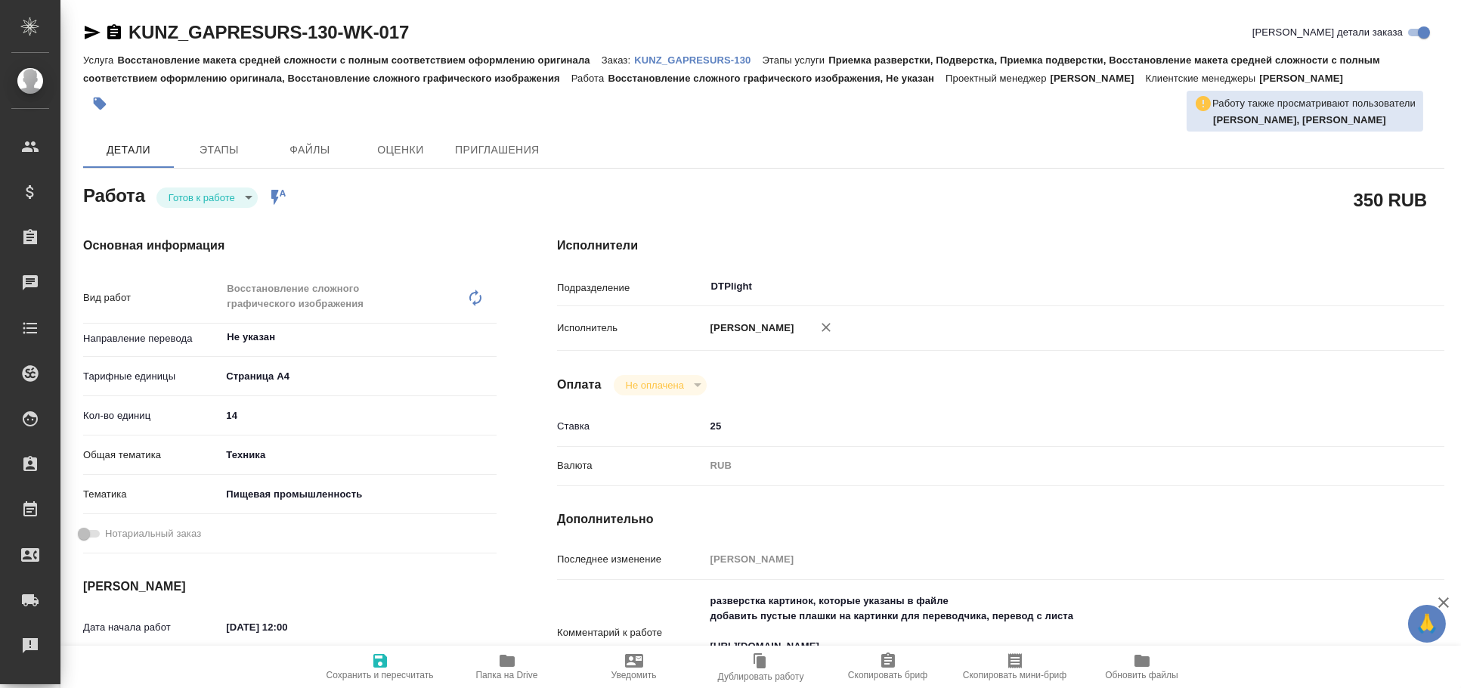
type textarea "x"
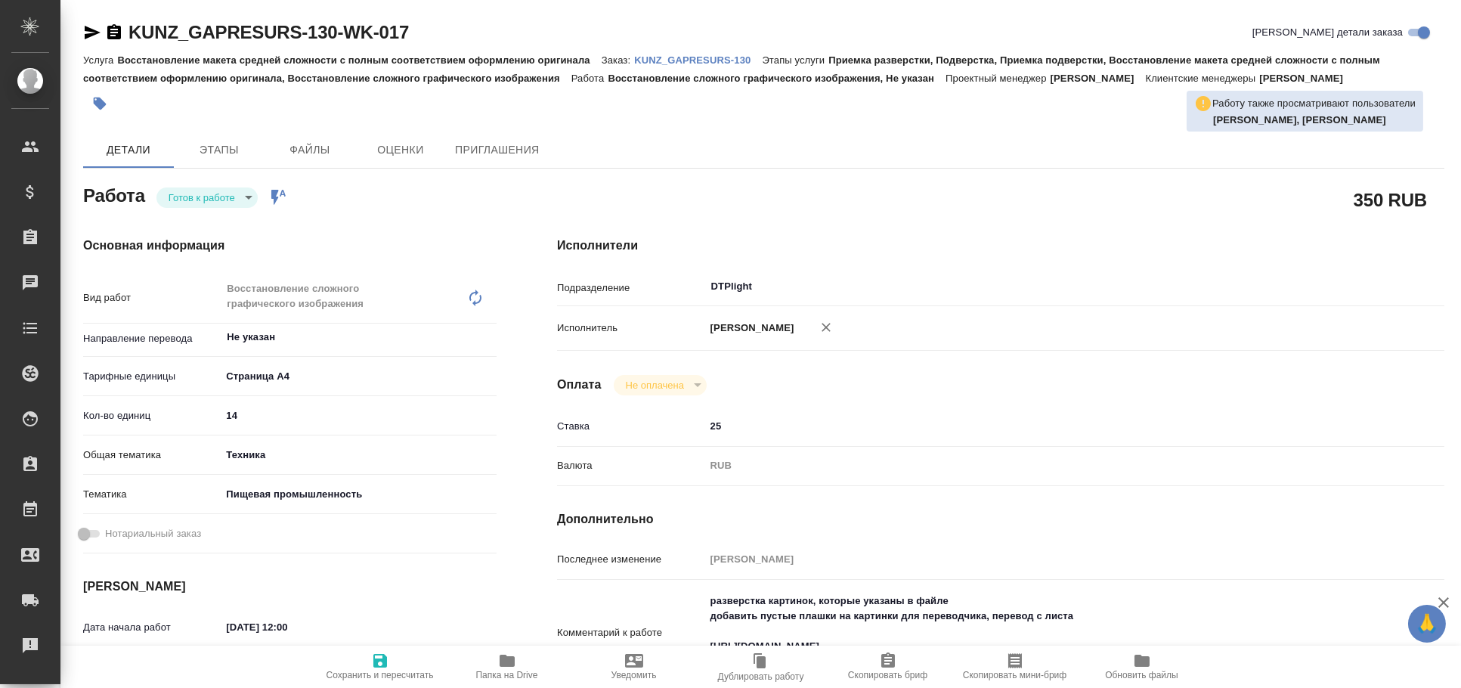
type textarea "x"
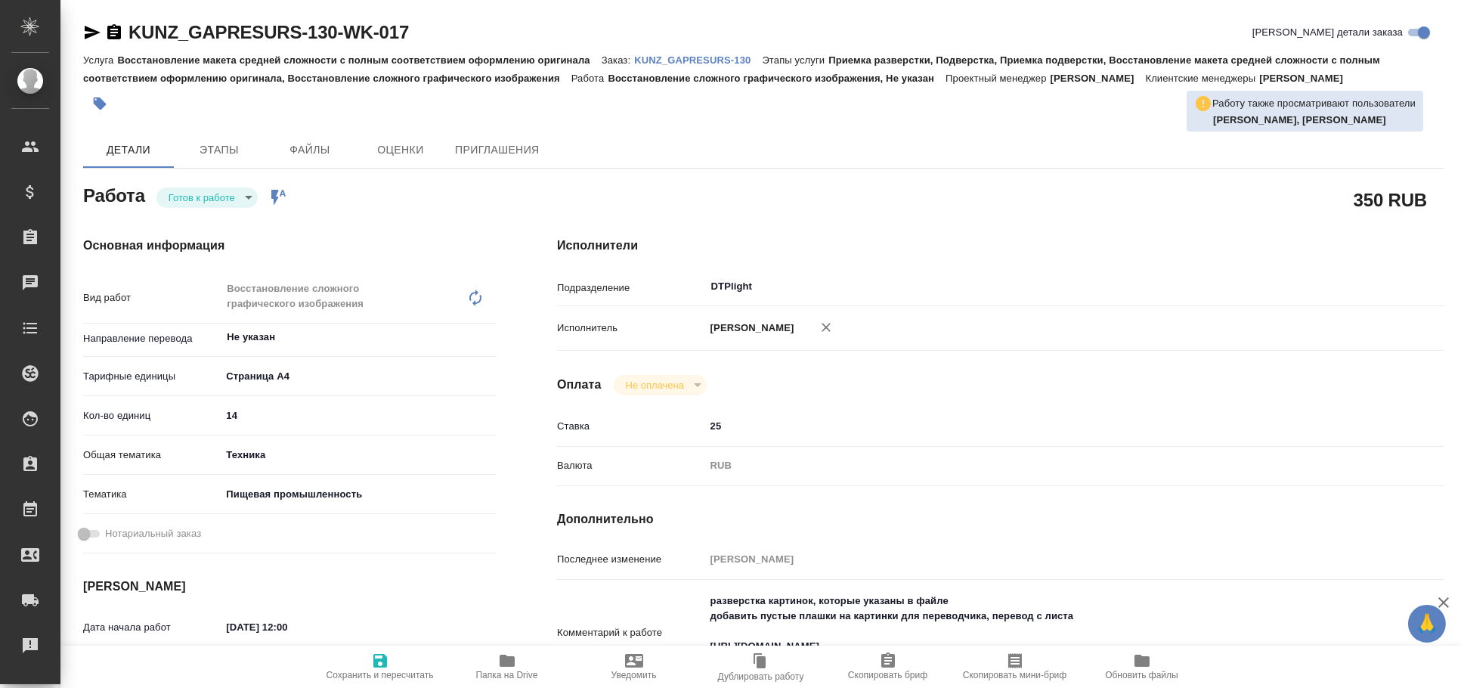
type textarea "x"
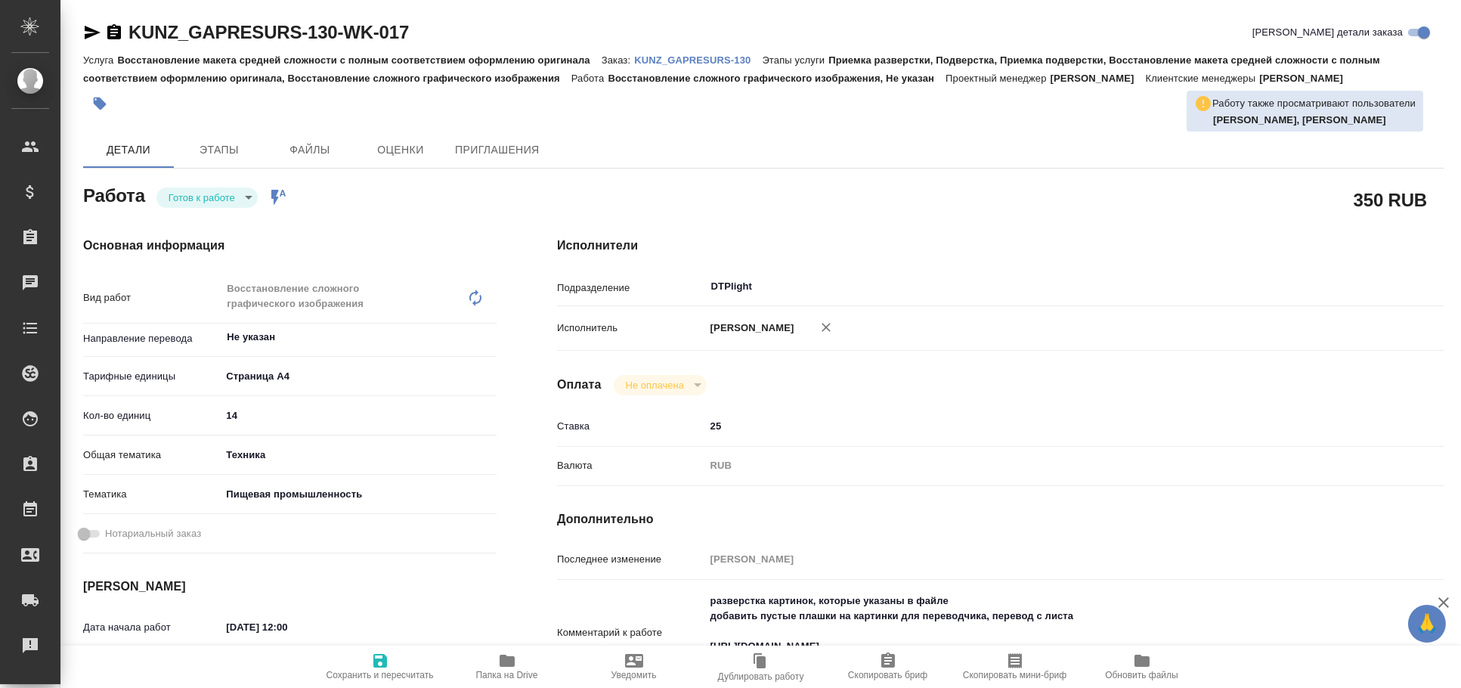
type textarea "x"
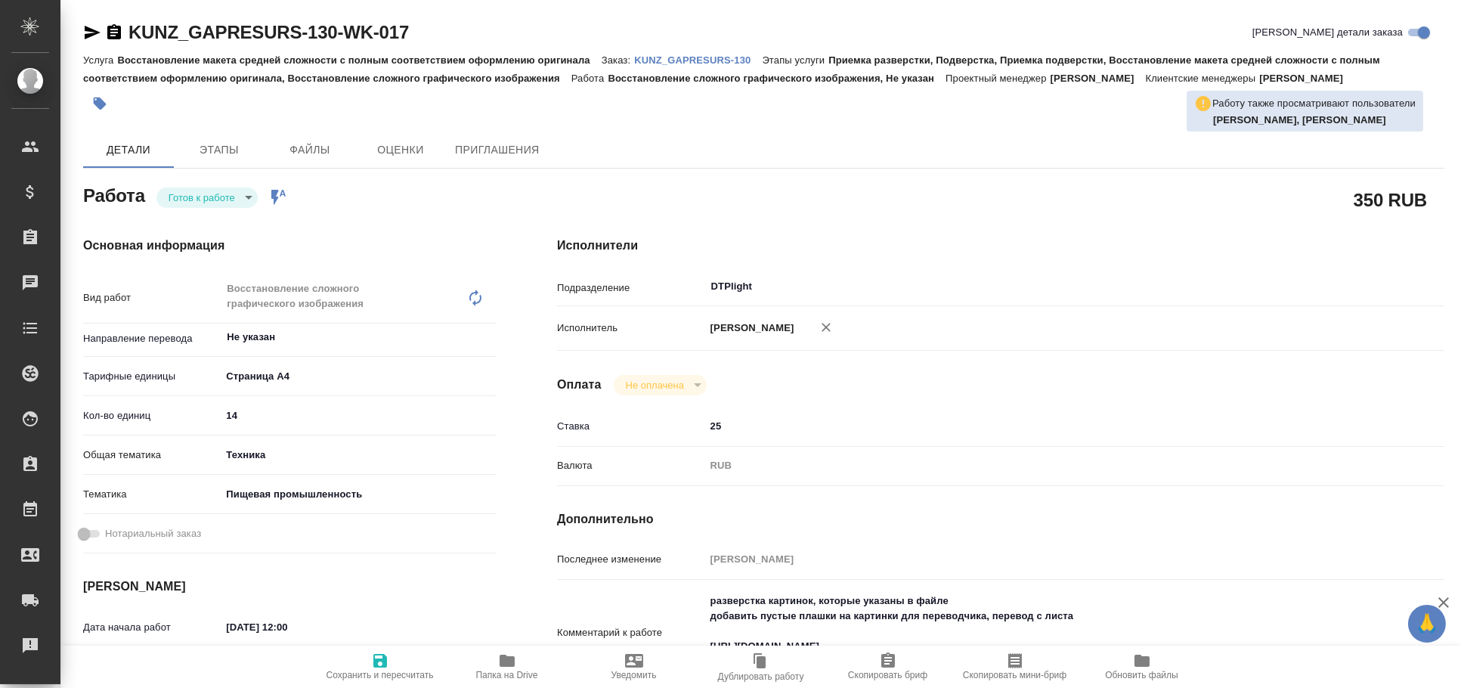
type textarea "x"
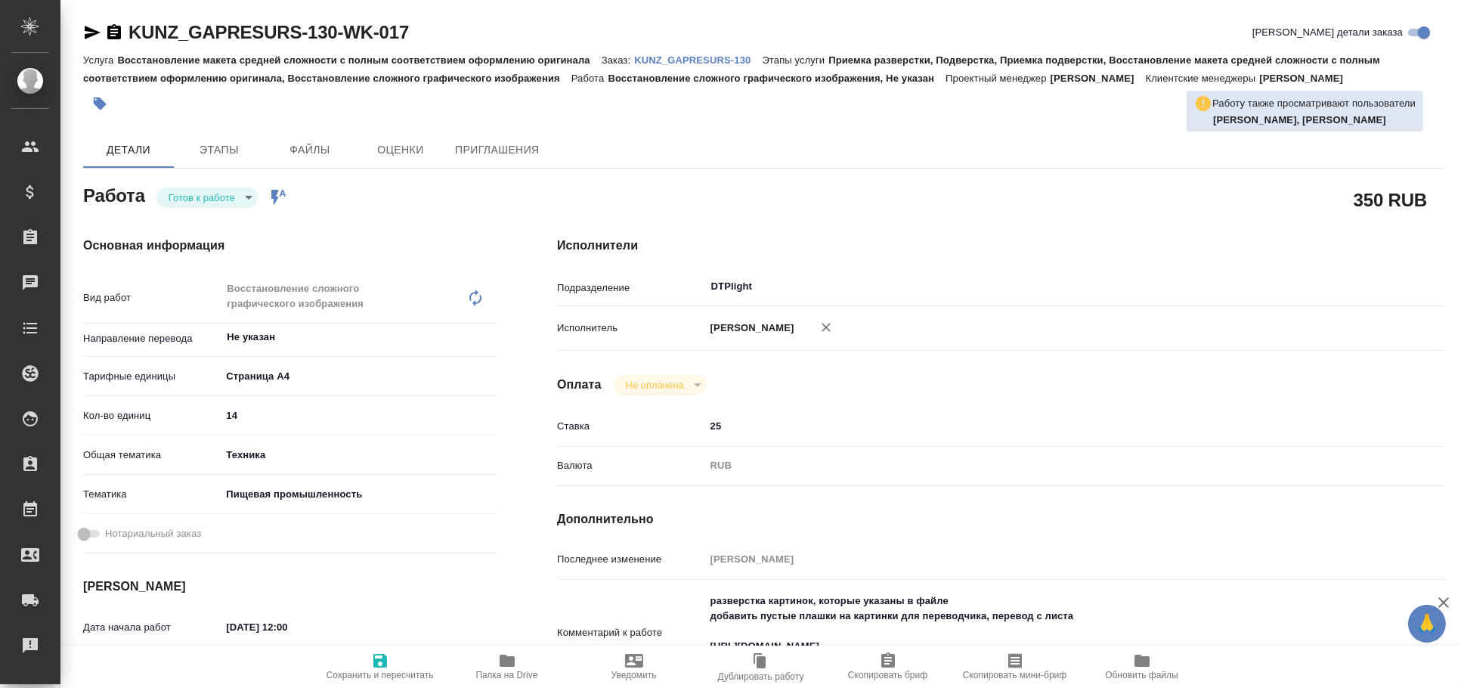
scroll to position [167, 0]
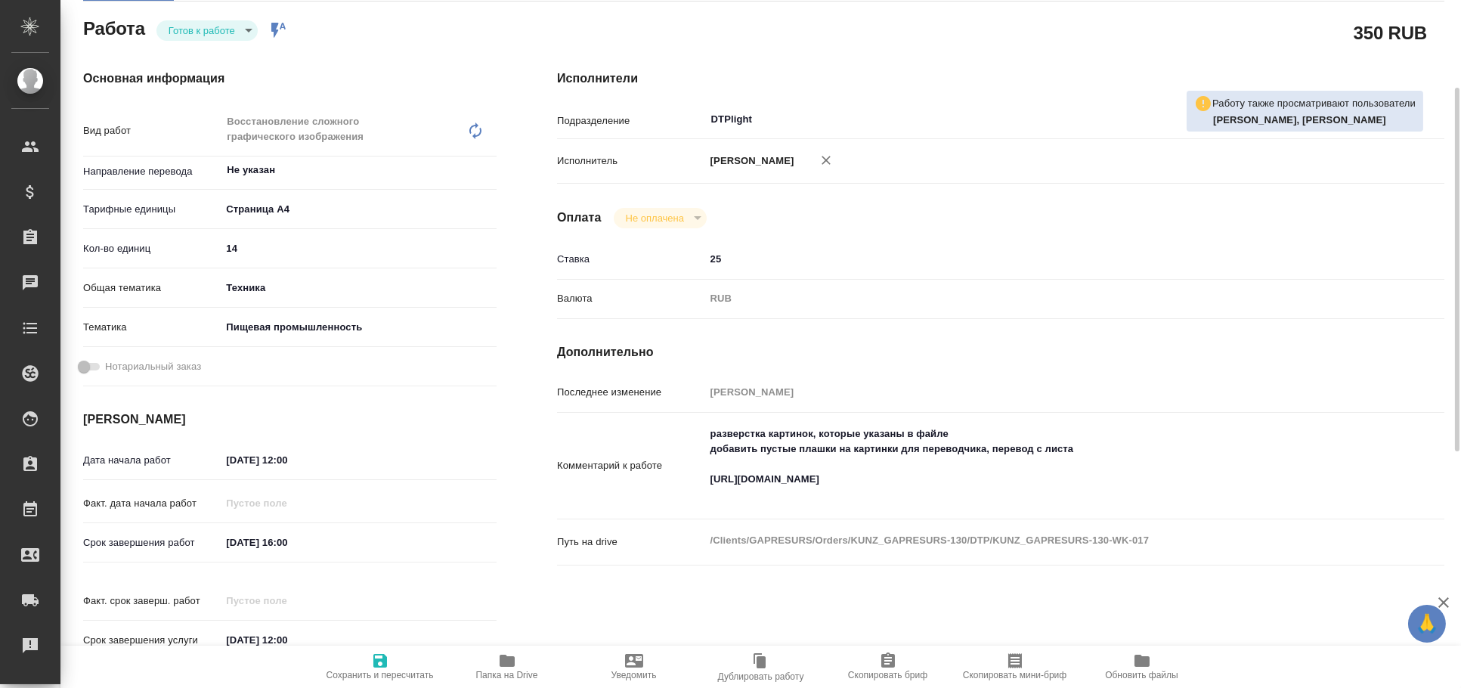
type textarea "x"
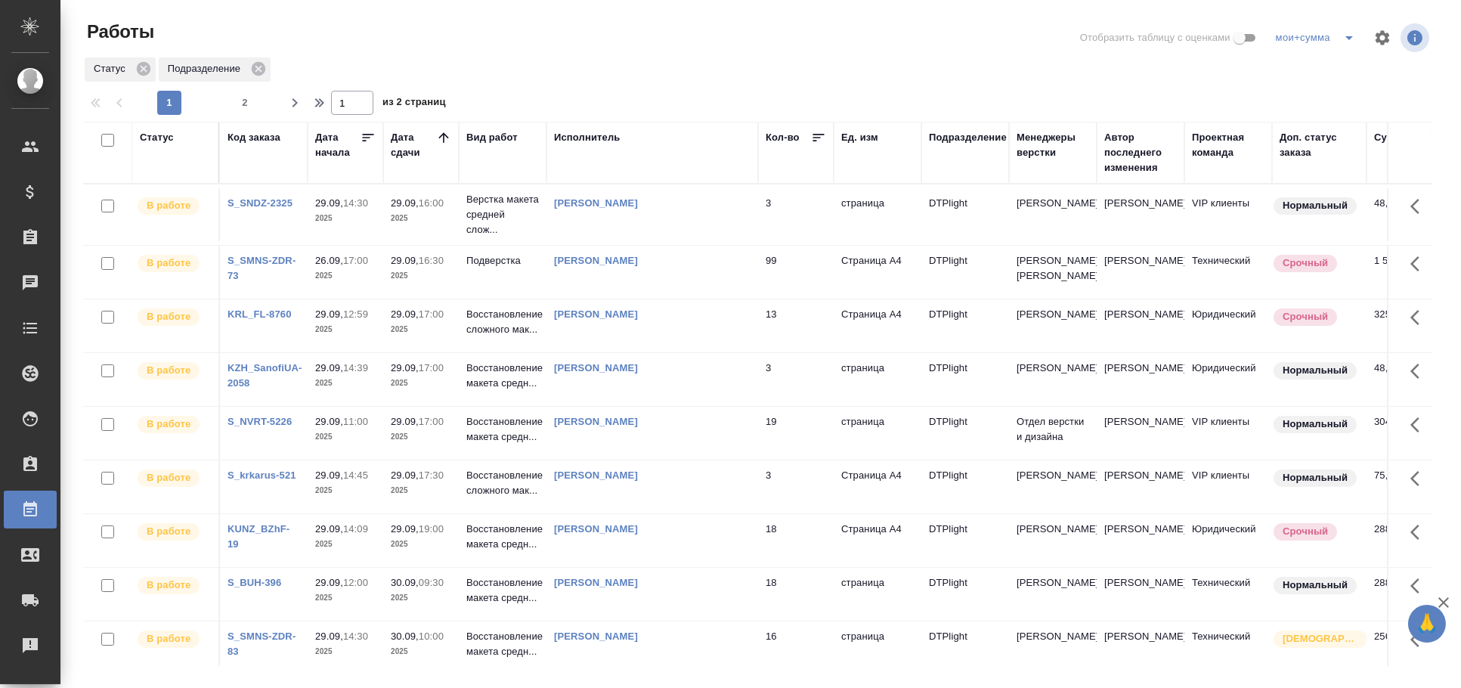
click at [156, 134] on div "Статус" at bounding box center [157, 137] width 34 height 15
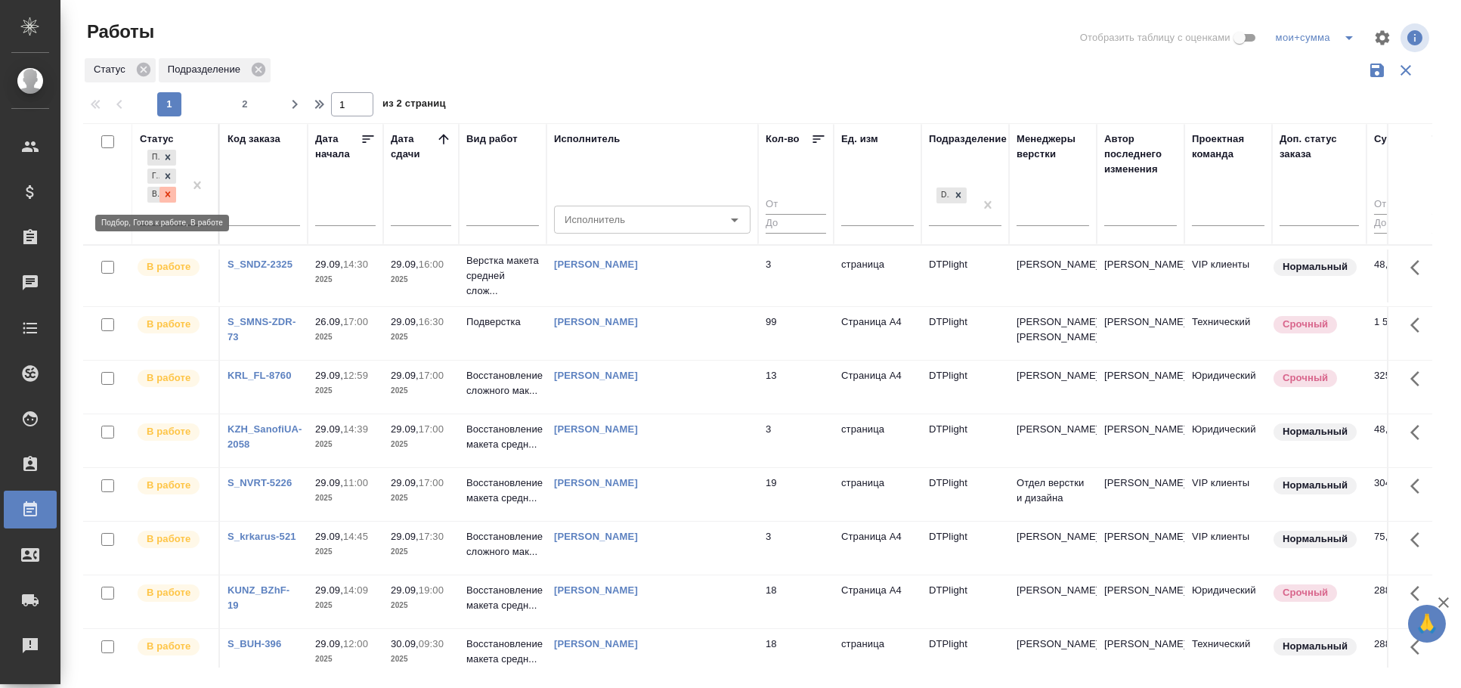
click at [171, 190] on icon at bounding box center [167, 194] width 11 height 11
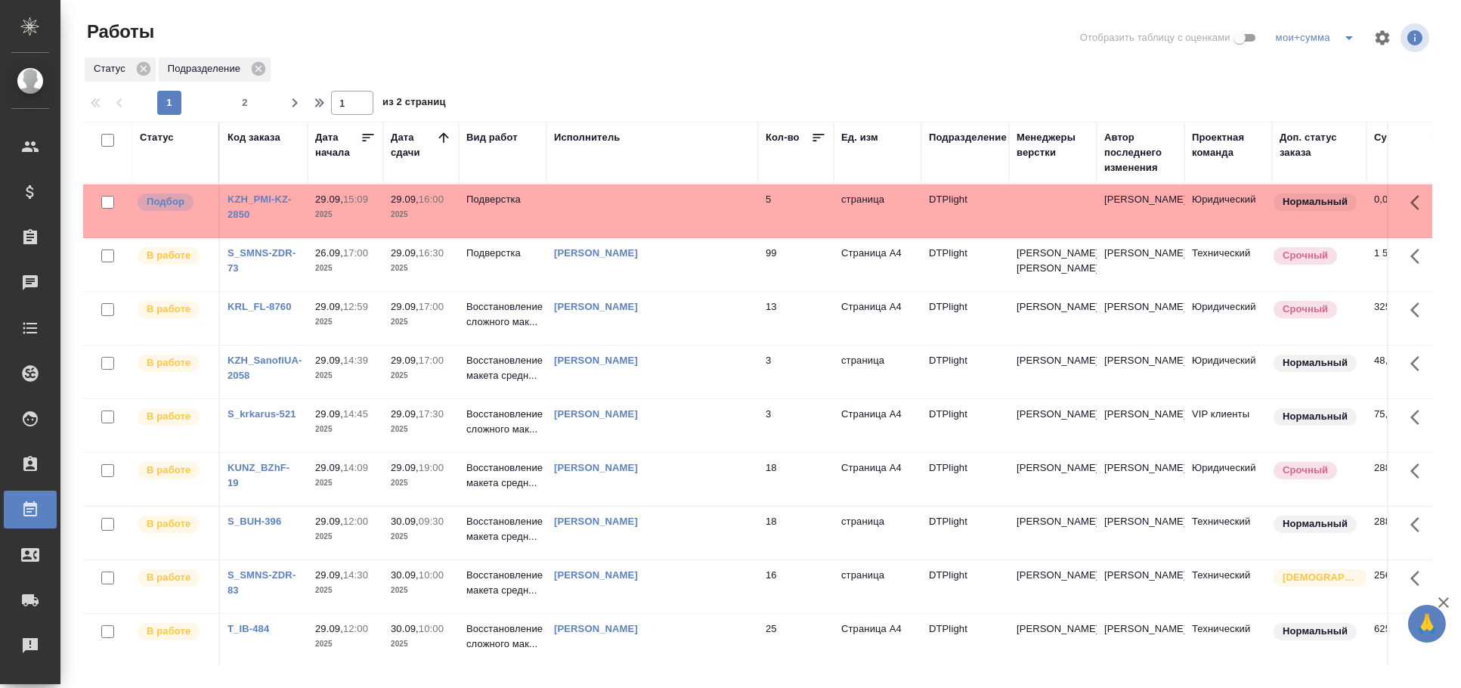
click at [608, 218] on td at bounding box center [652, 210] width 212 height 53
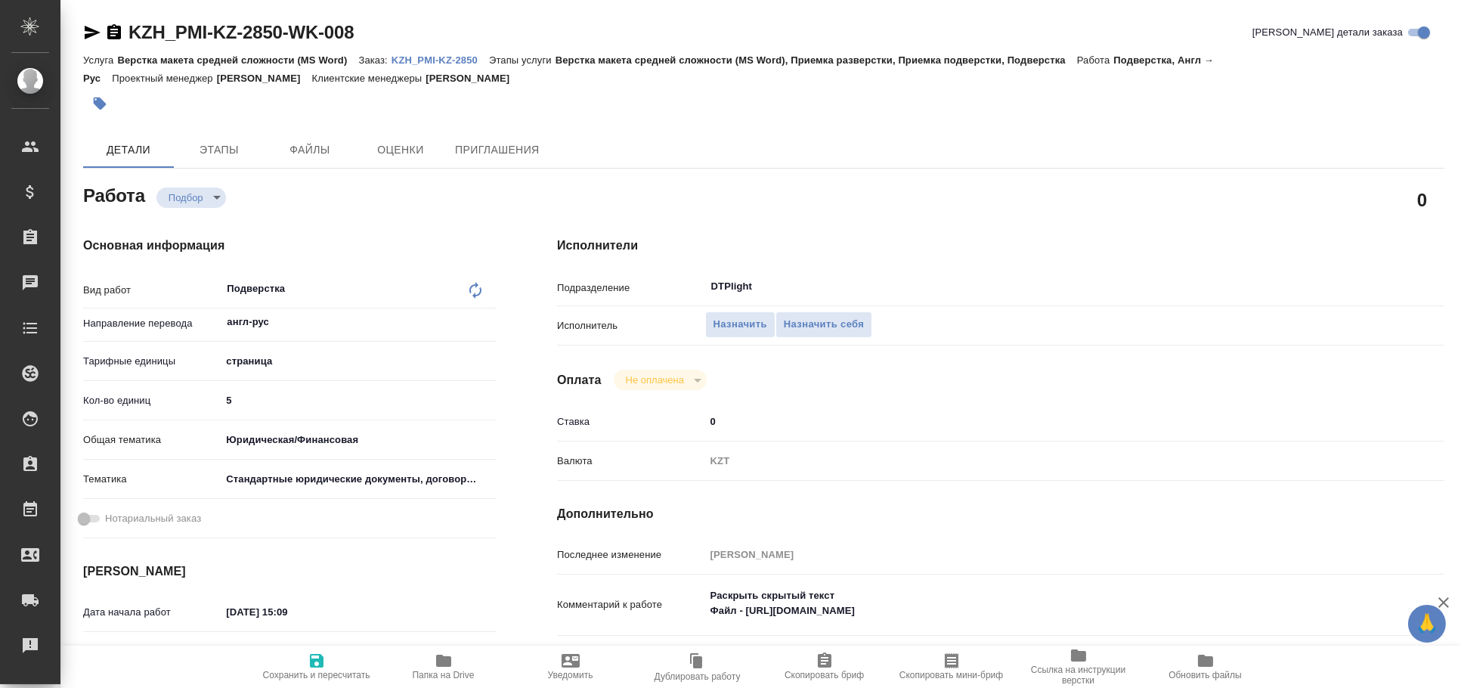
type textarea "x"
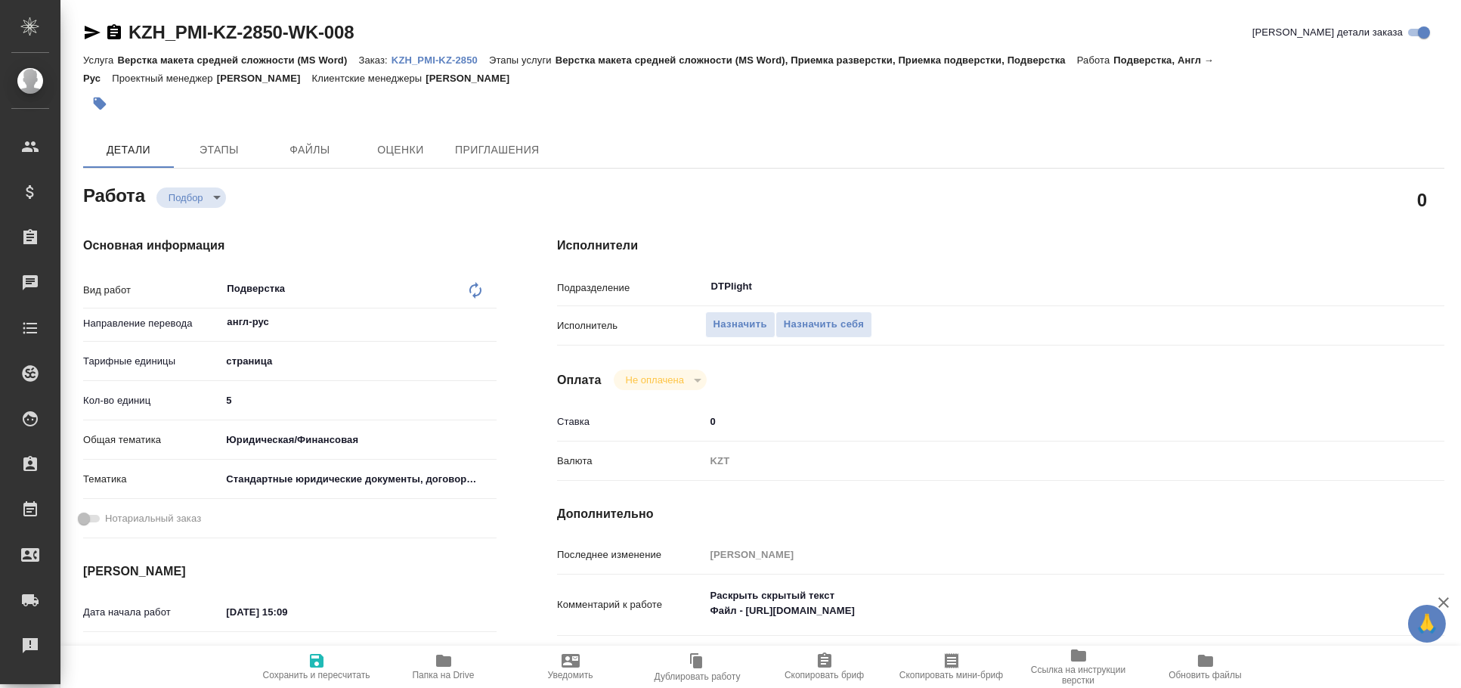
type textarea "x"
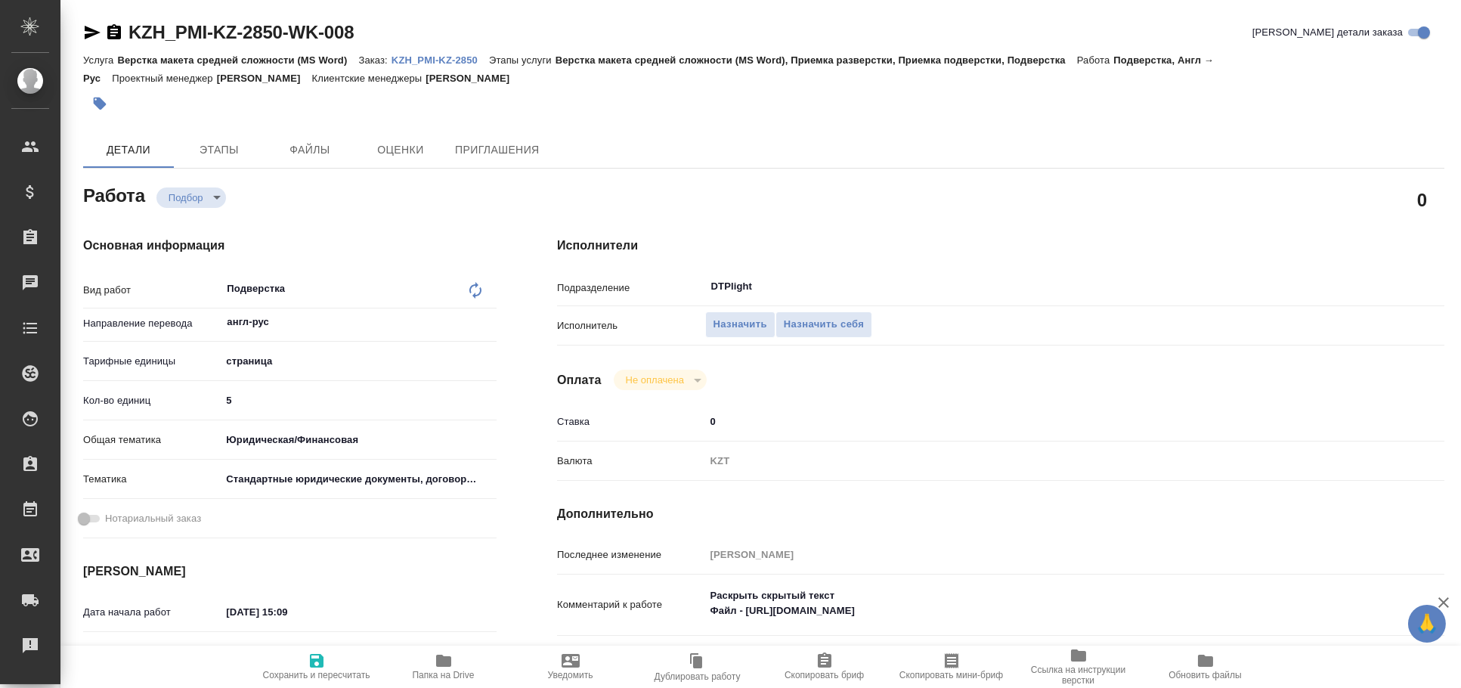
type textarea "x"
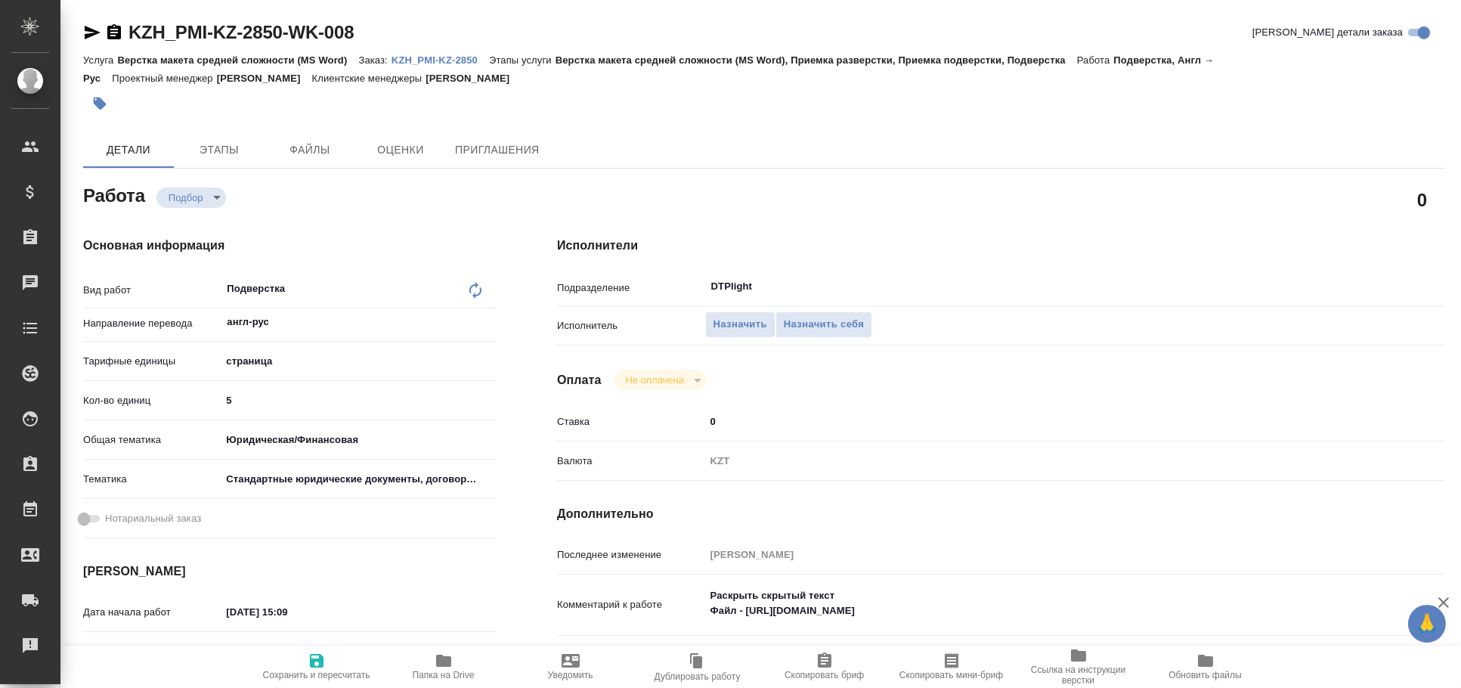
type textarea "x"
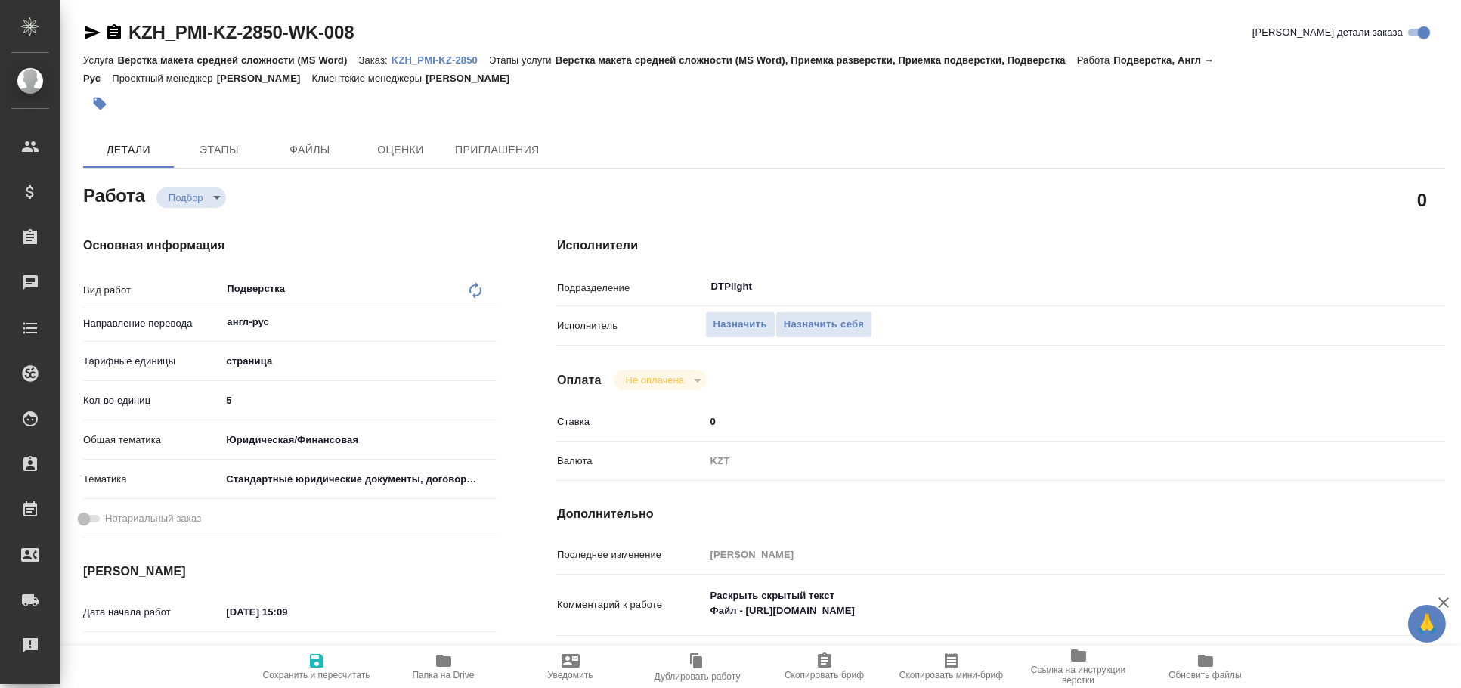
click at [91, 25] on icon "button" at bounding box center [92, 32] width 18 height 18
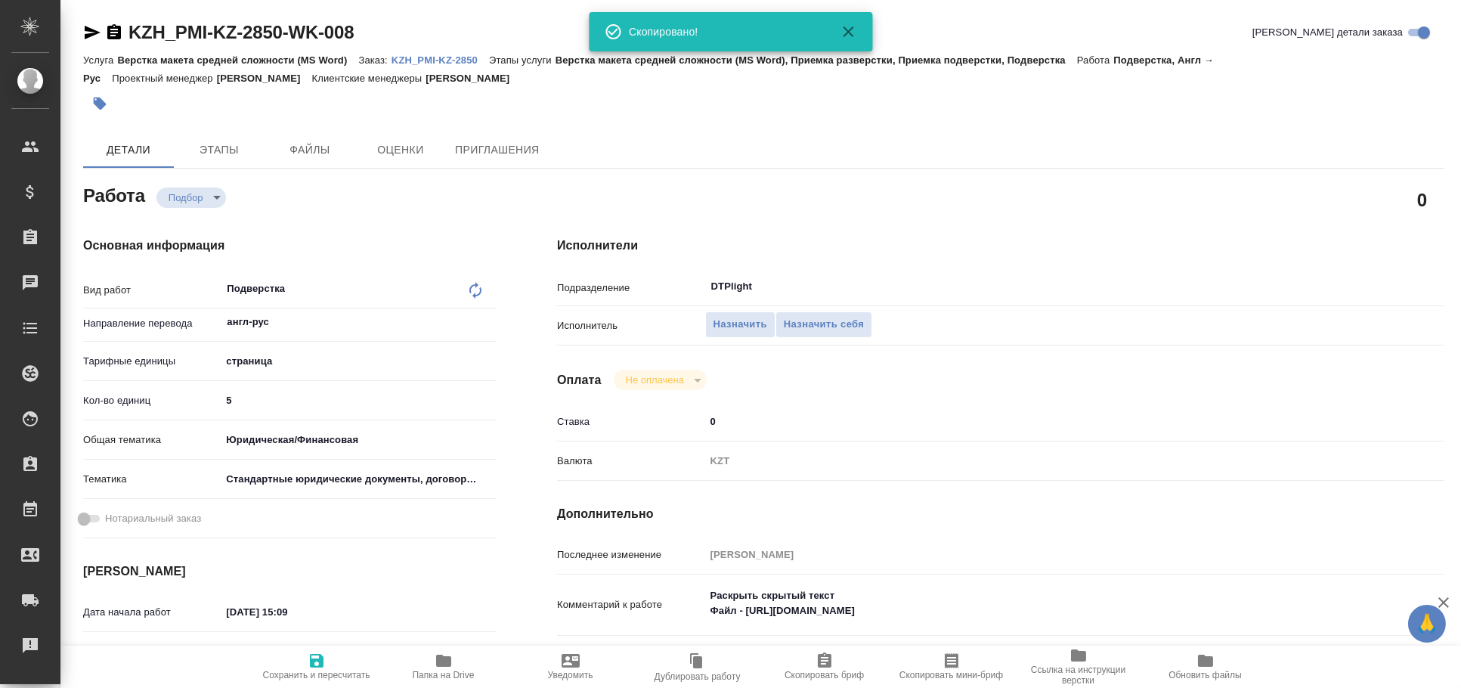
type textarea "x"
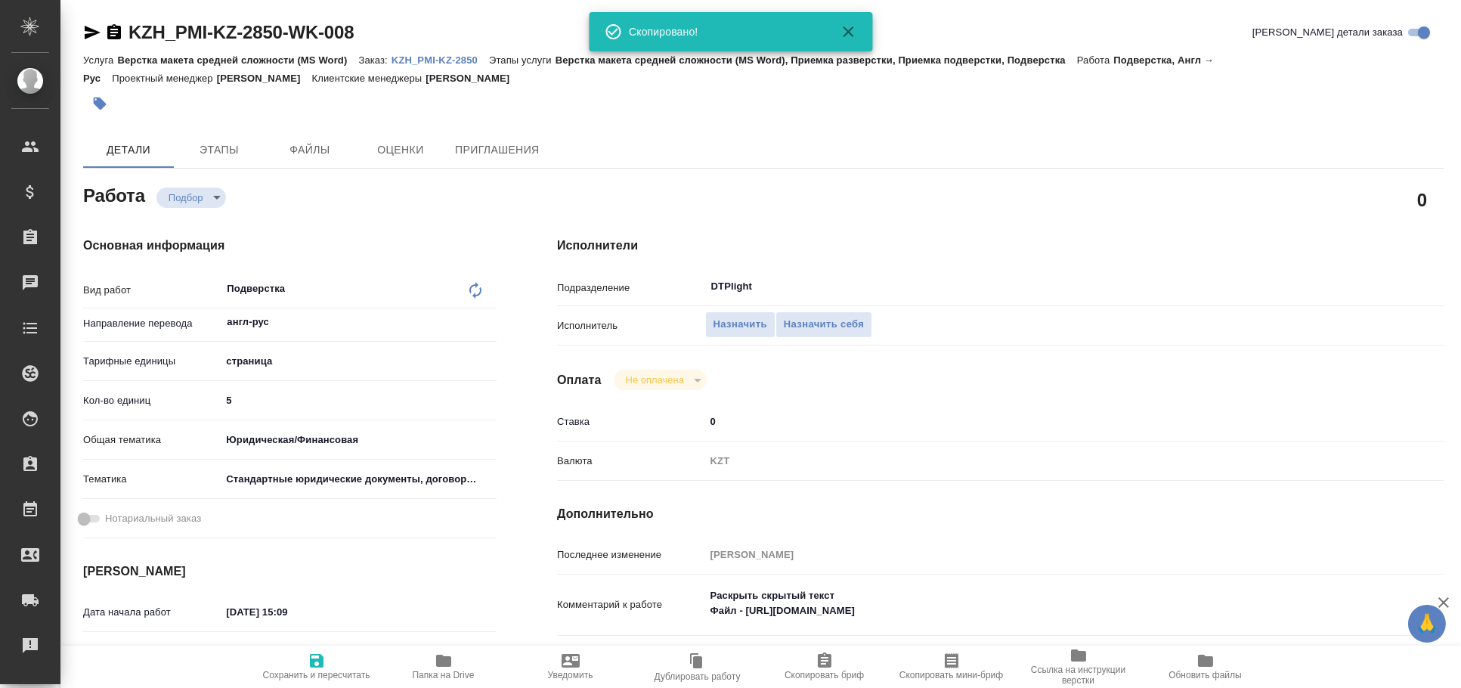
type textarea "x"
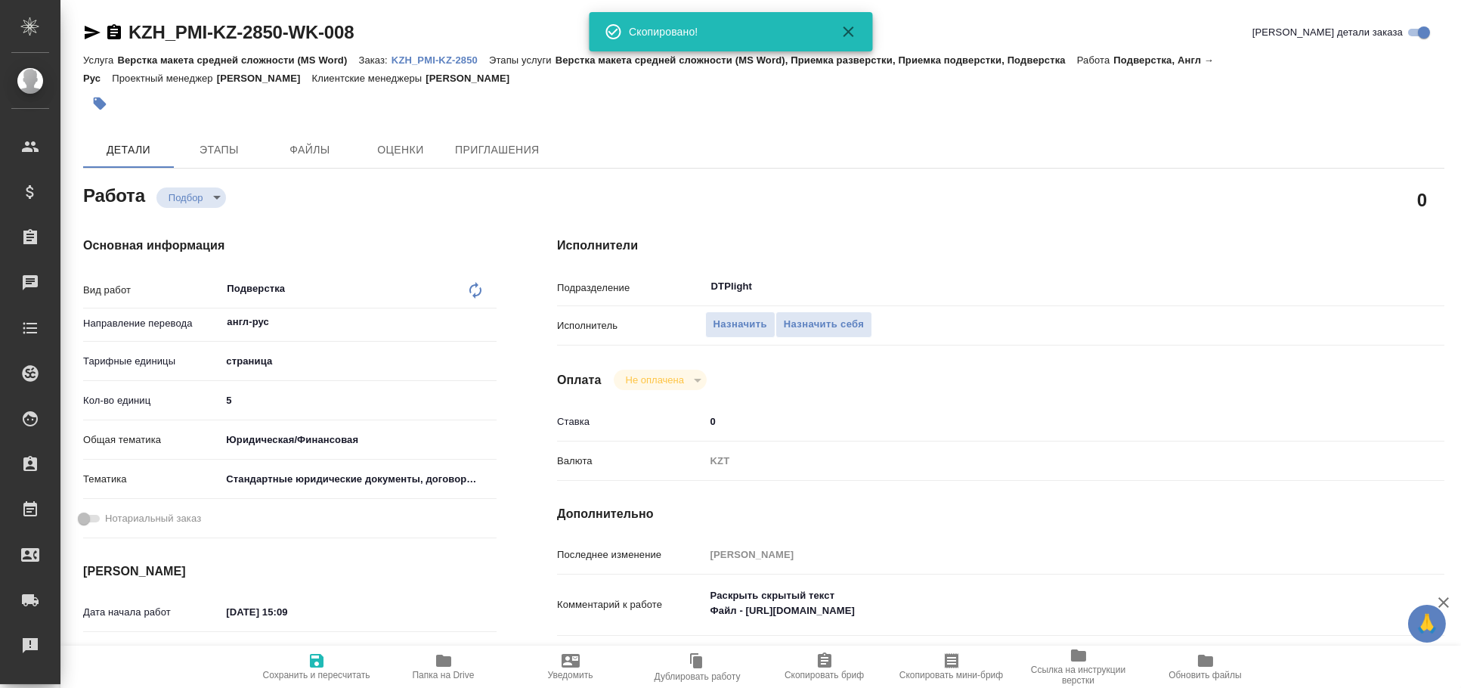
type textarea "x"
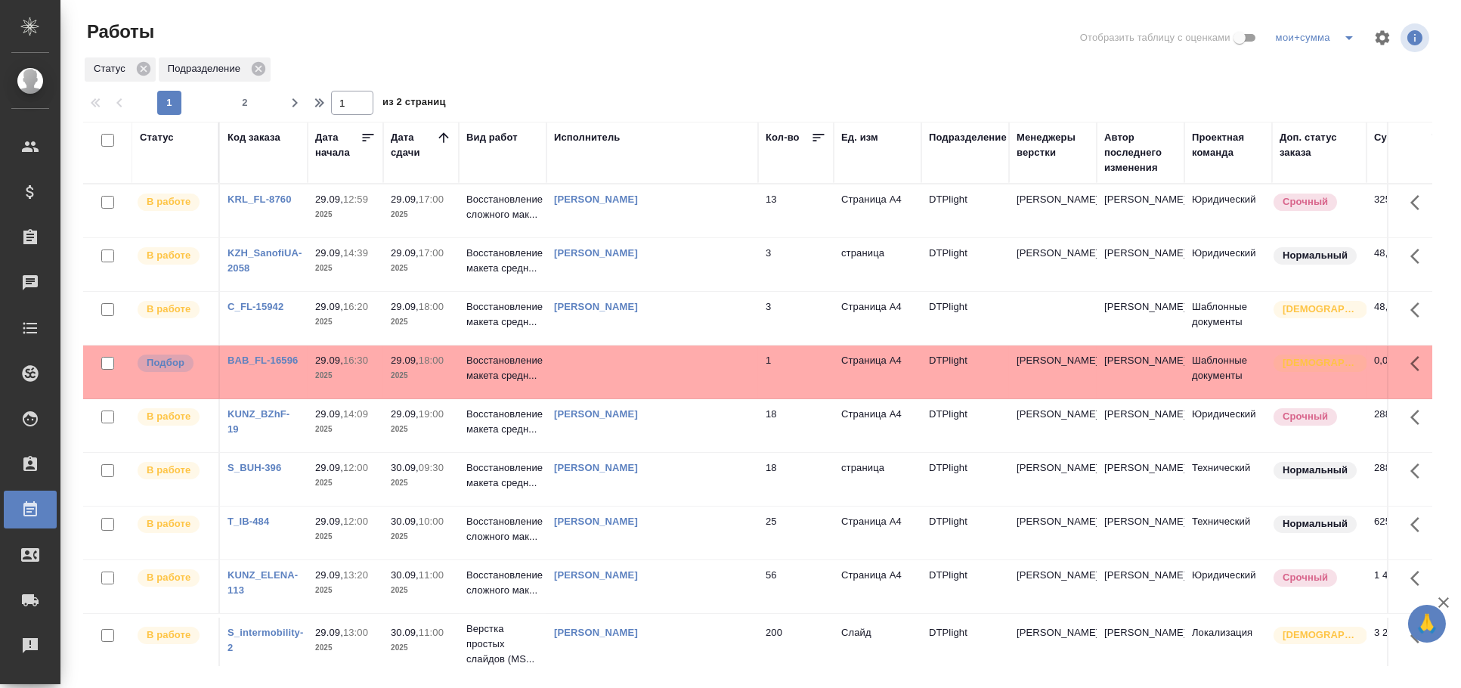
click at [602, 354] on td at bounding box center [652, 371] width 212 height 53
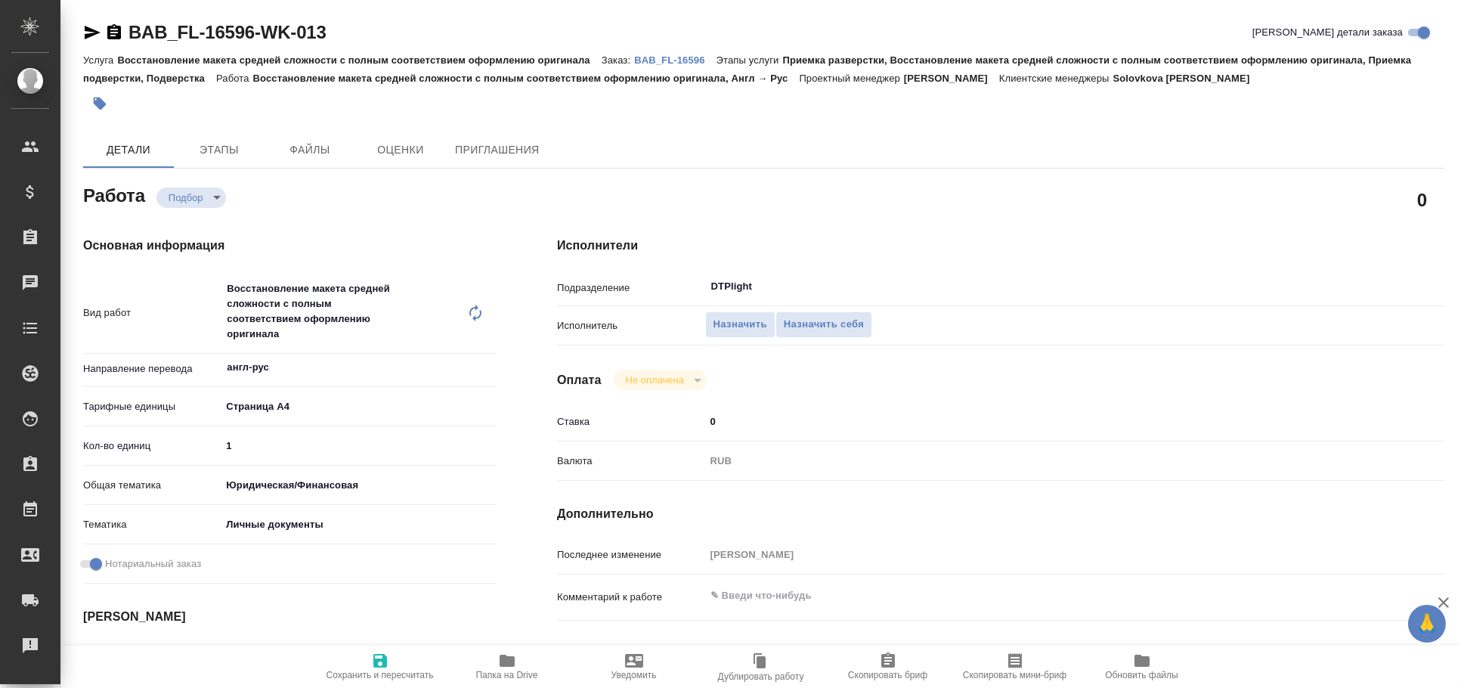
type textarea "x"
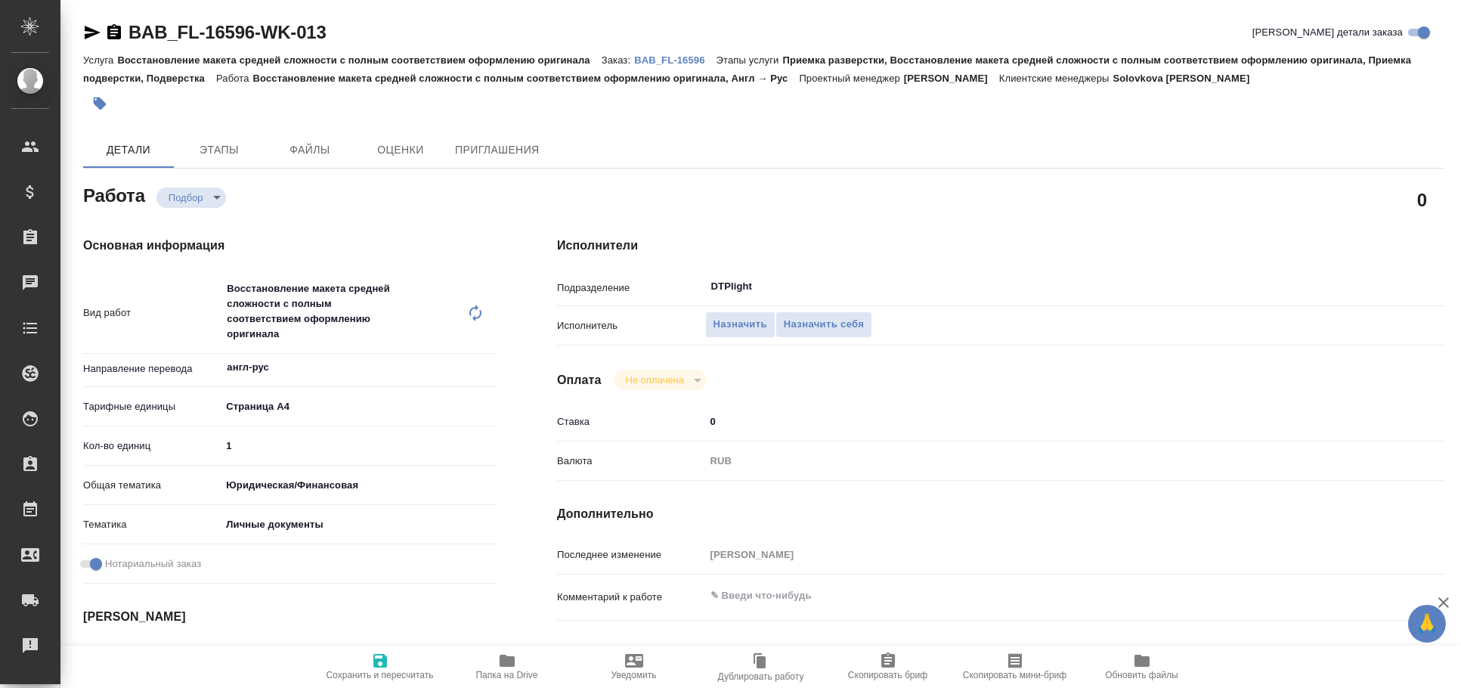
type textarea "x"
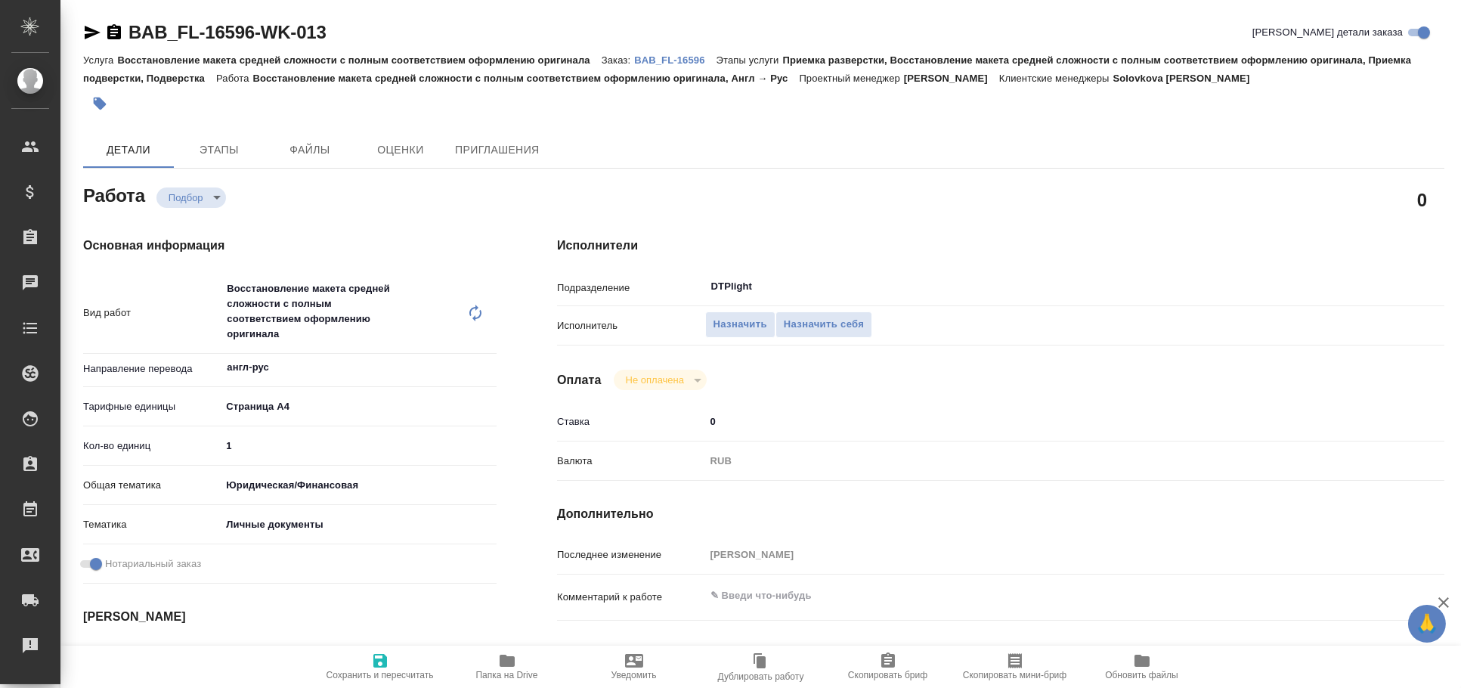
type textarea "x"
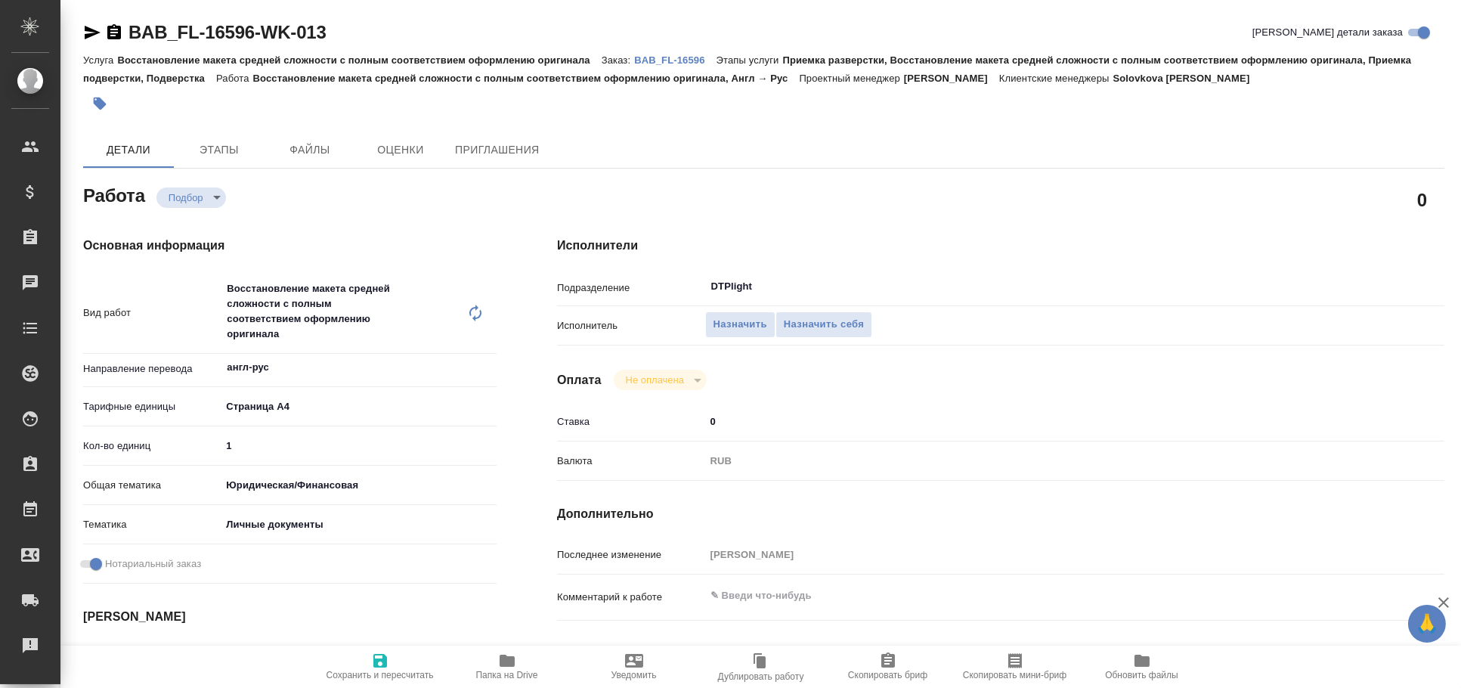
type textarea "x"
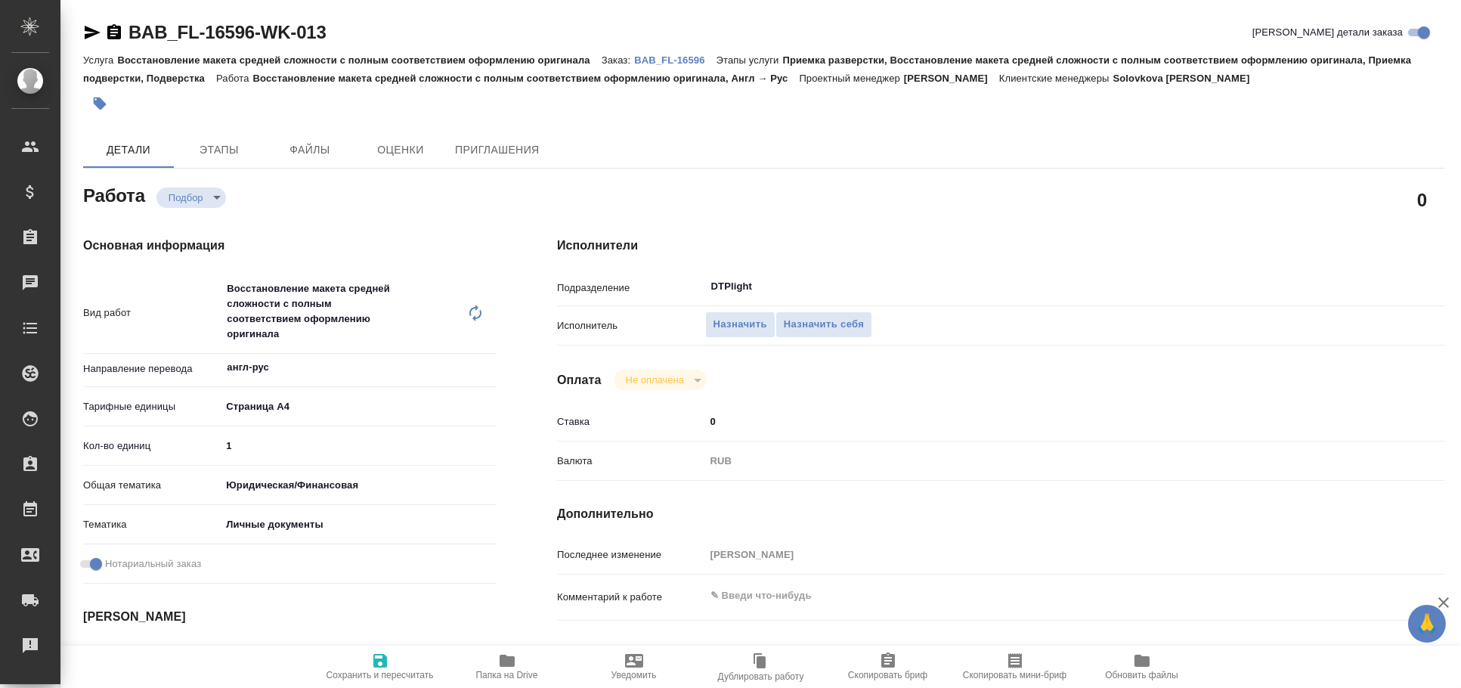
type textarea "x"
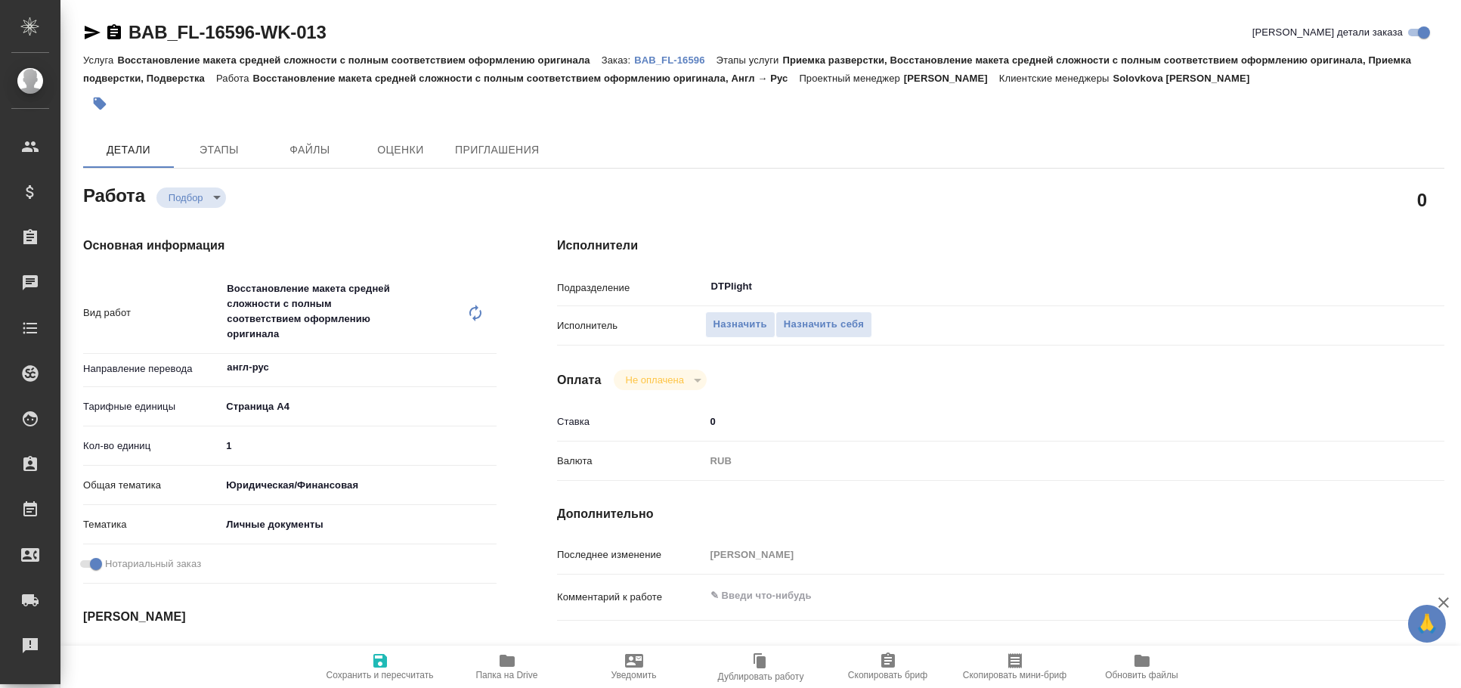
click at [502, 653] on icon "button" at bounding box center [507, 660] width 18 height 18
type textarea "x"
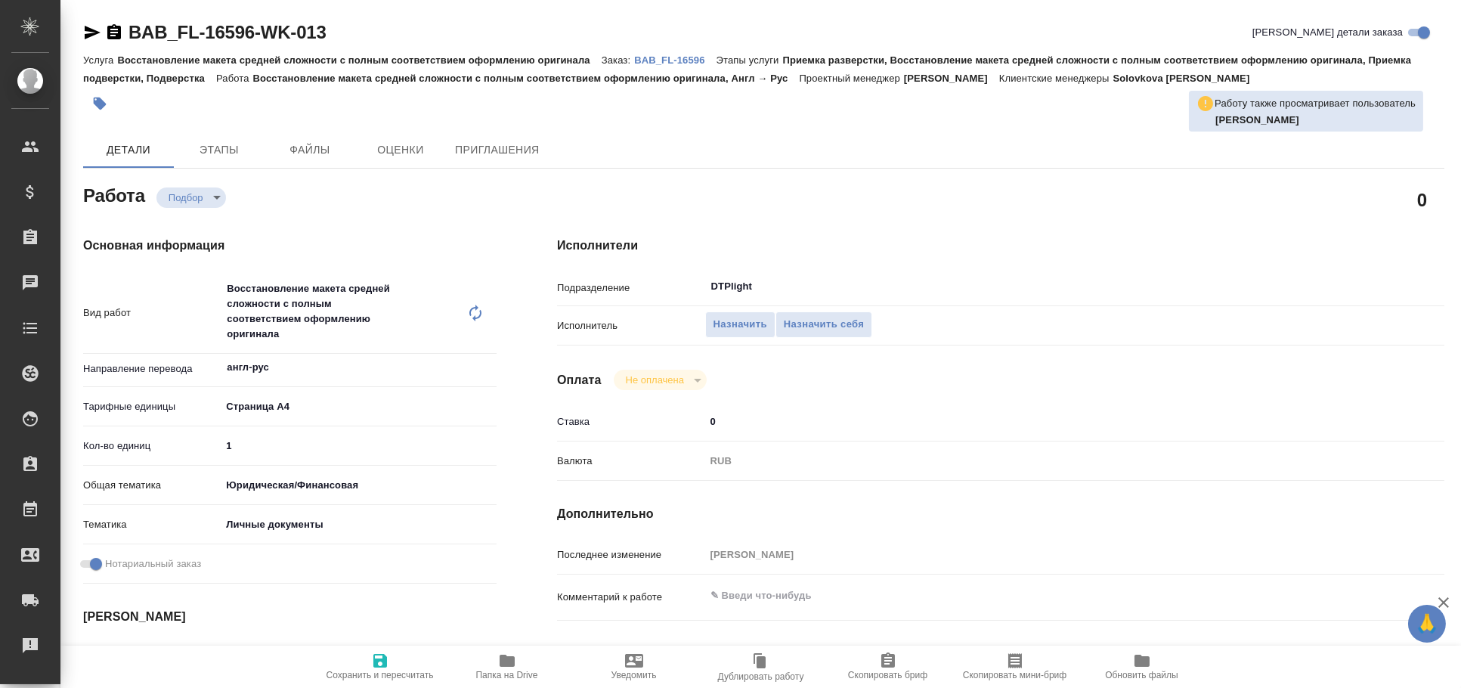
type textarea "x"
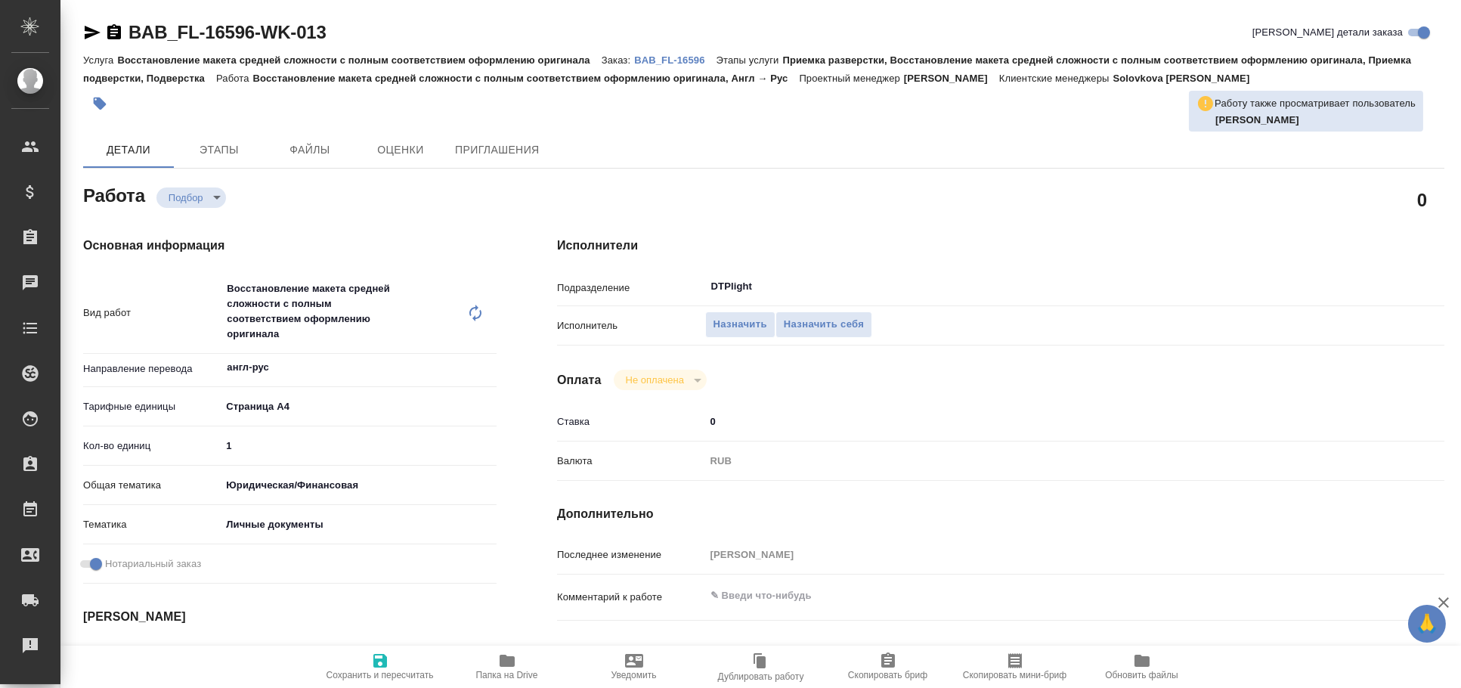
type textarea "x"
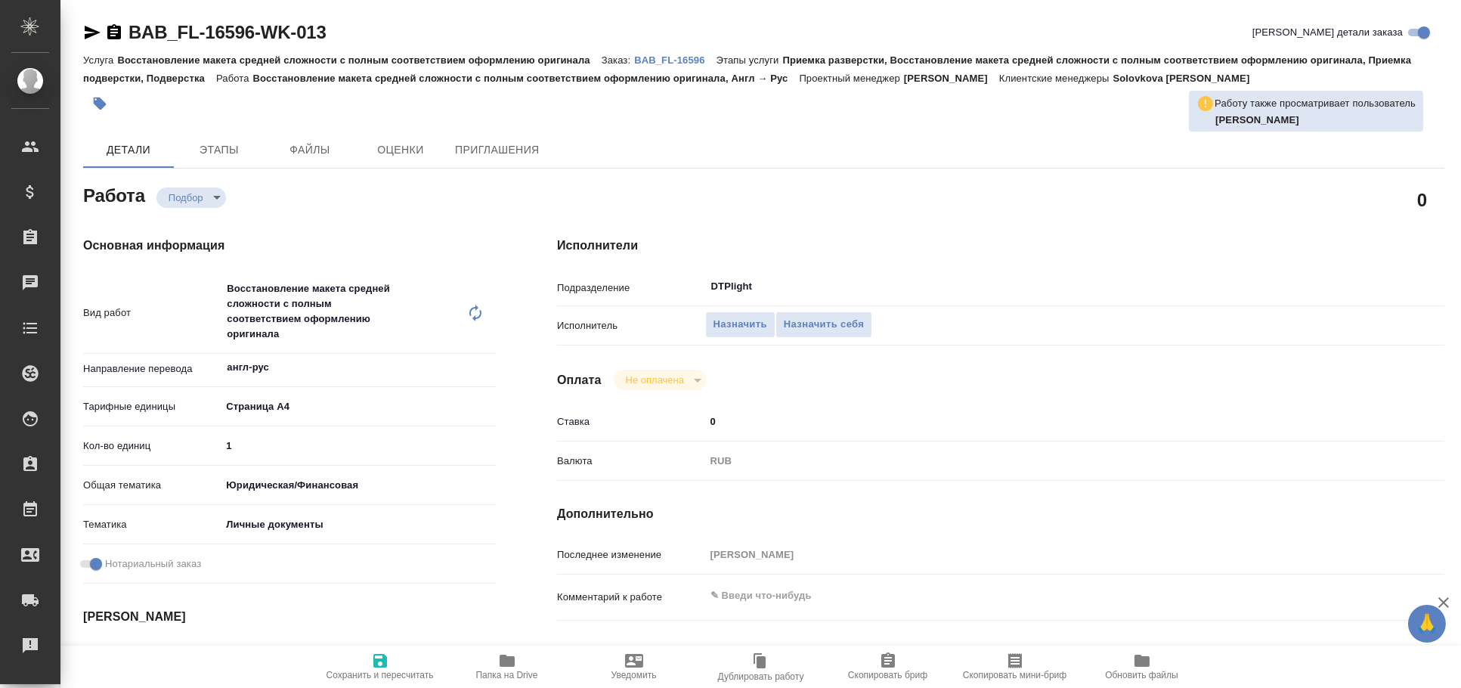
type textarea "x"
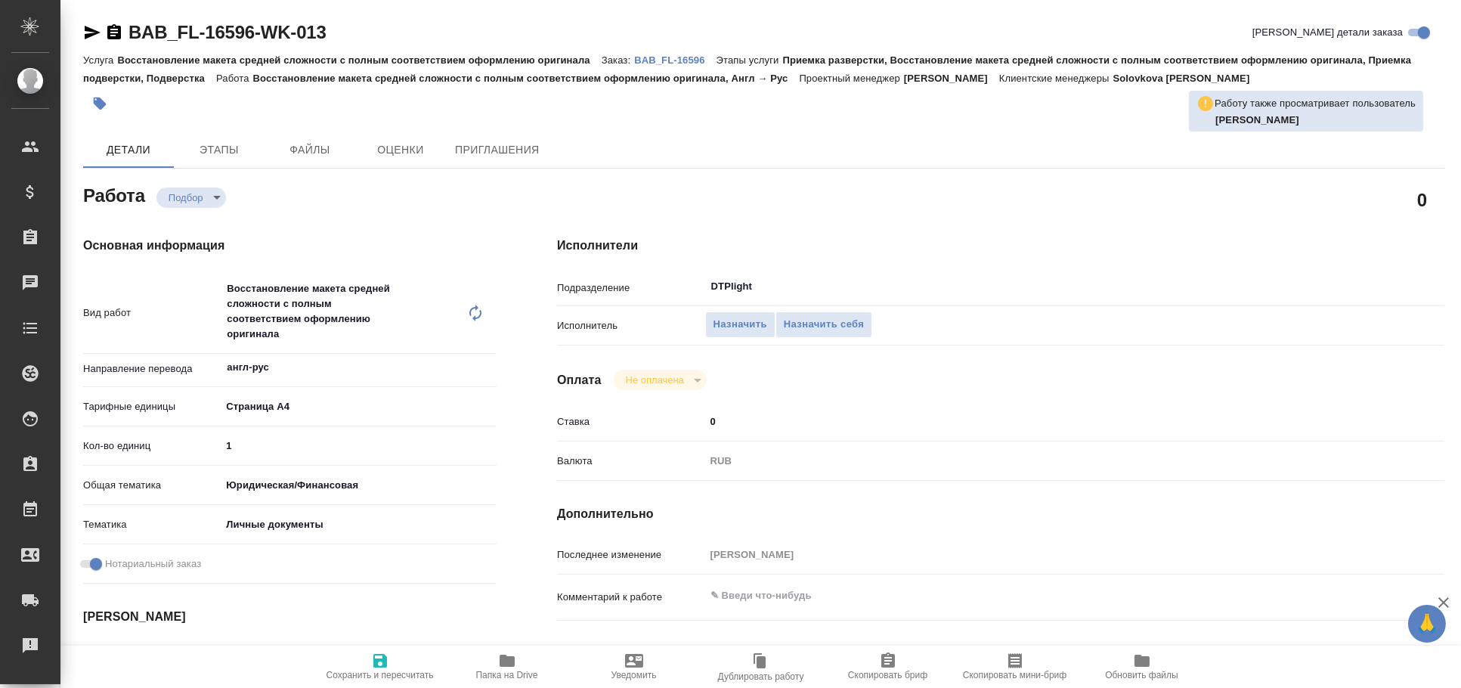
type textarea "x"
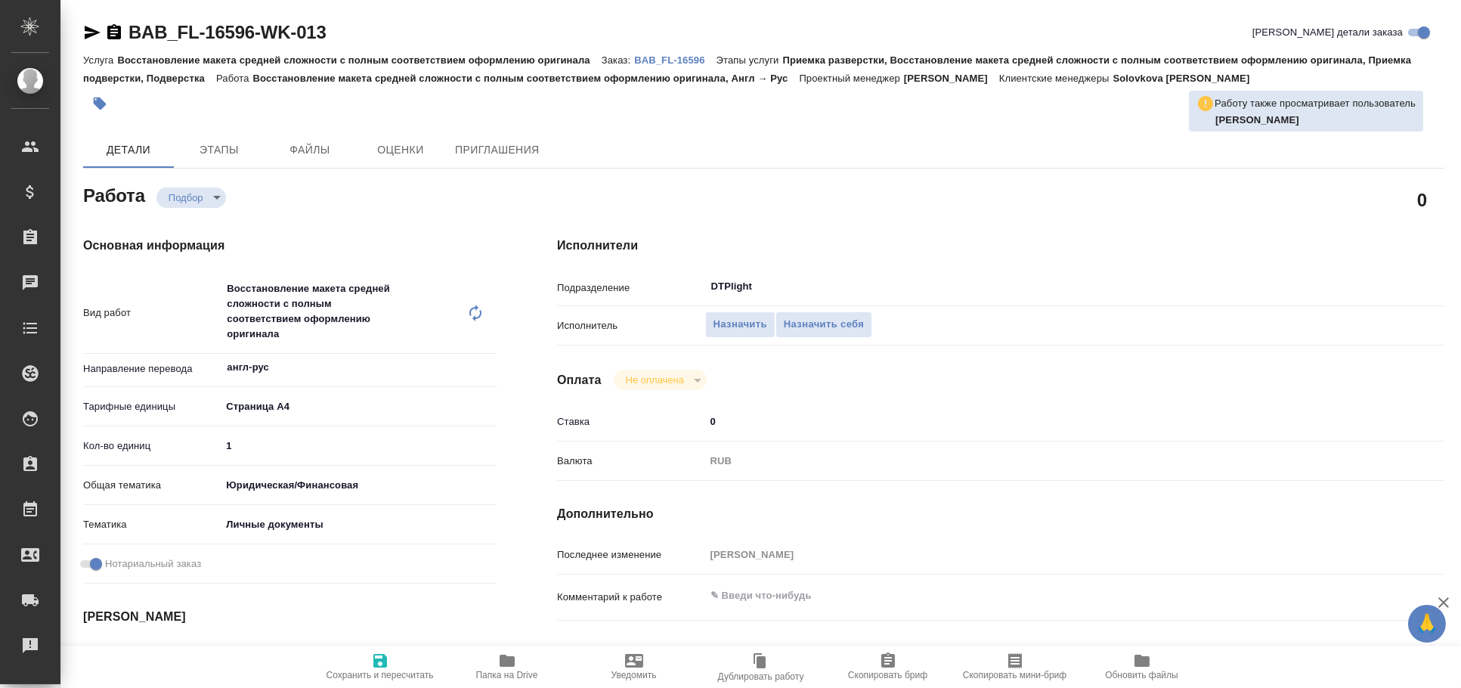
type textarea "x"
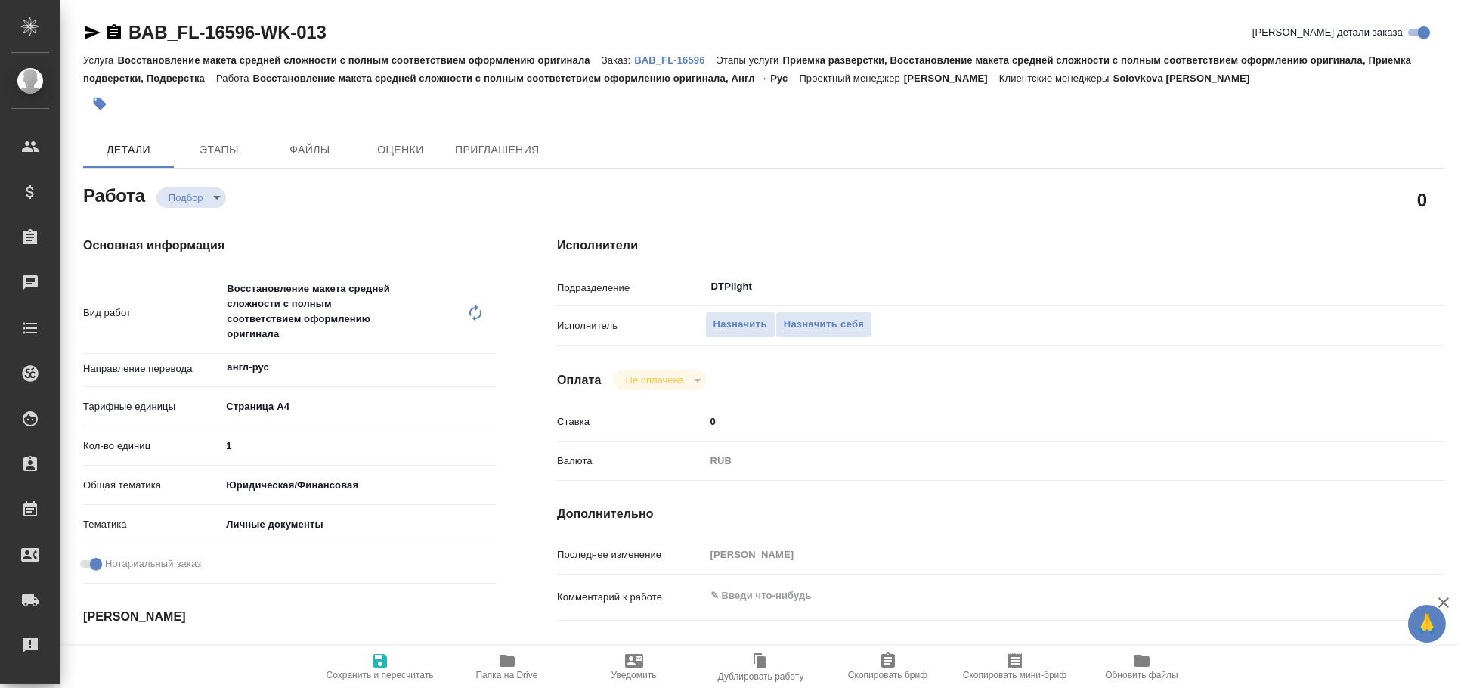
type textarea "x"
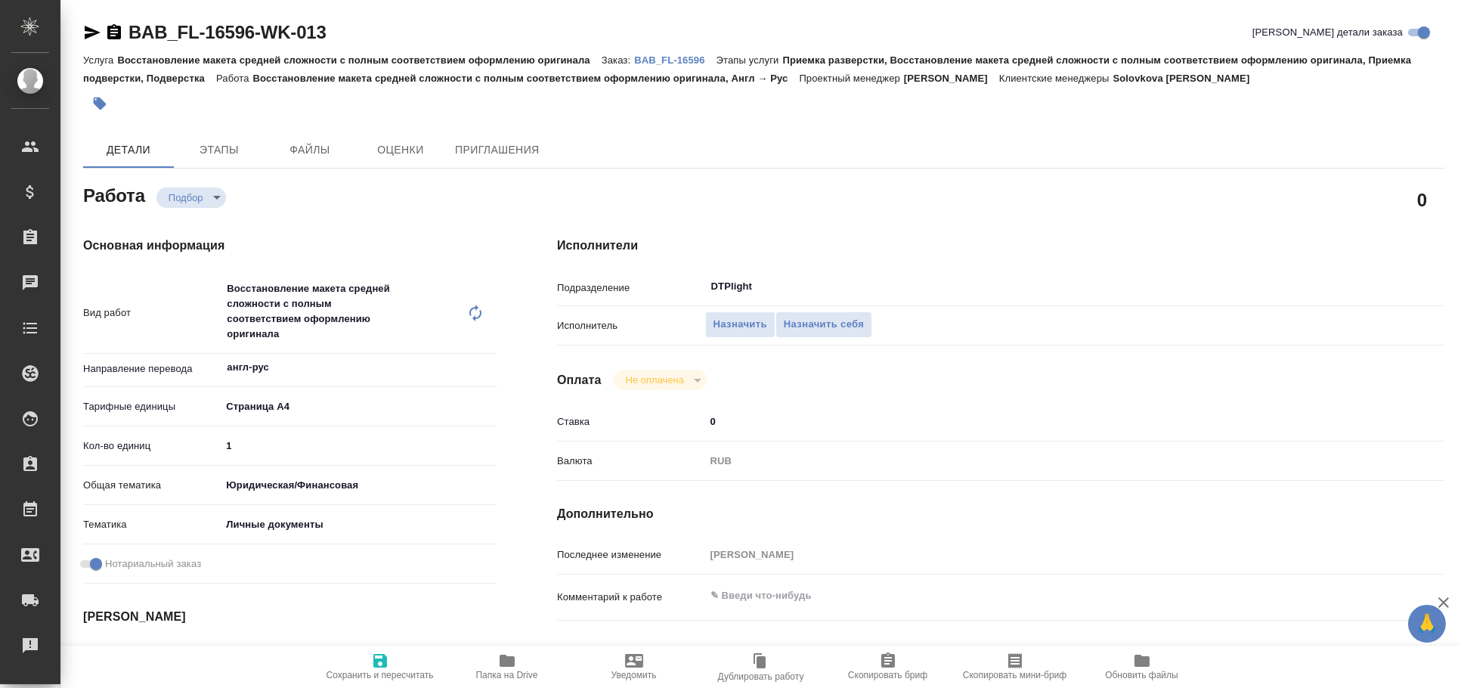
type textarea "x"
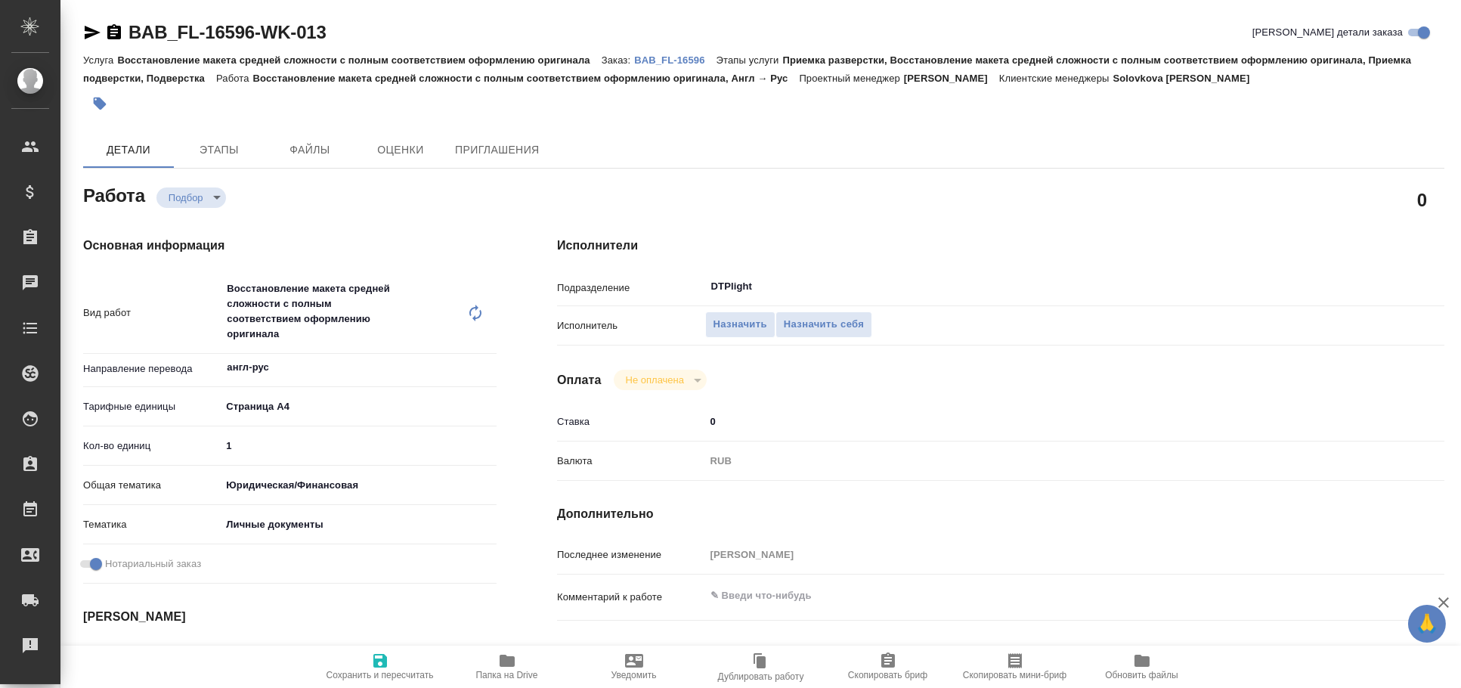
type textarea "x"
click at [91, 32] on icon "button" at bounding box center [92, 32] width 18 height 18
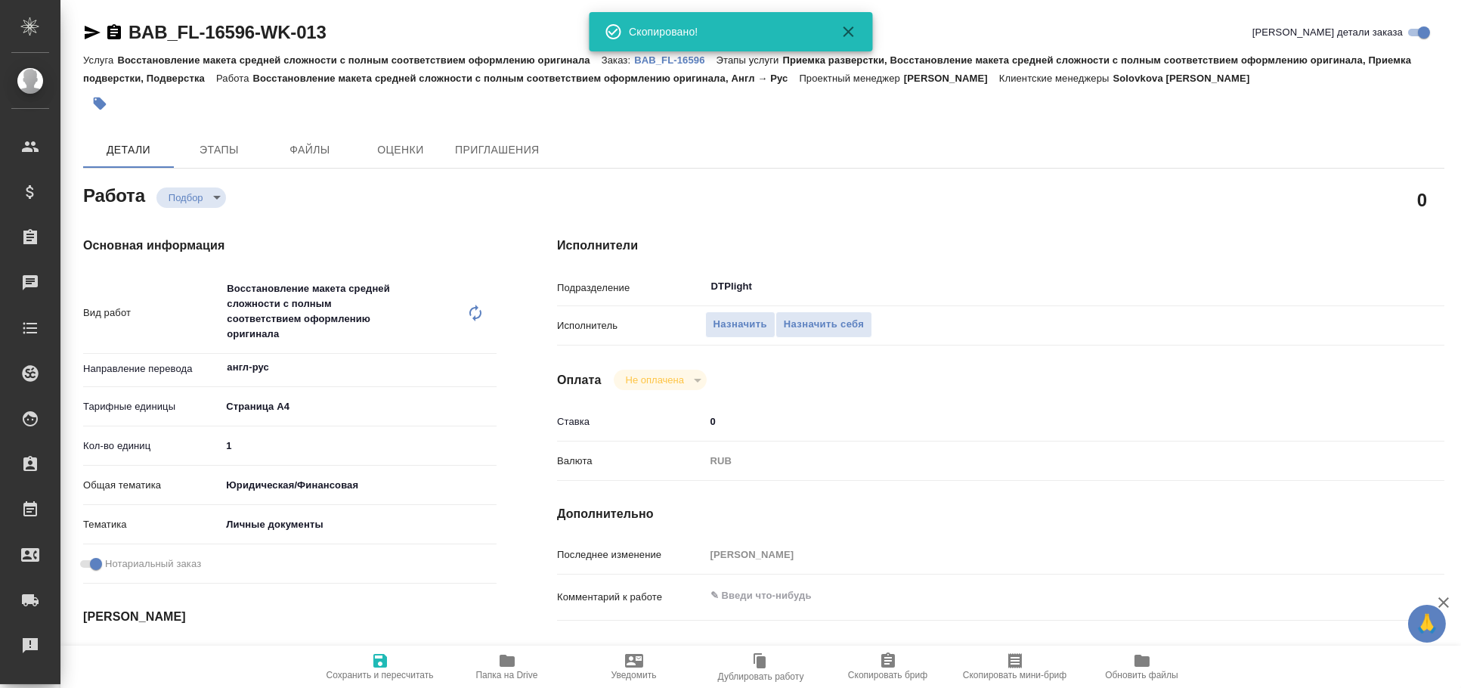
type textarea "x"
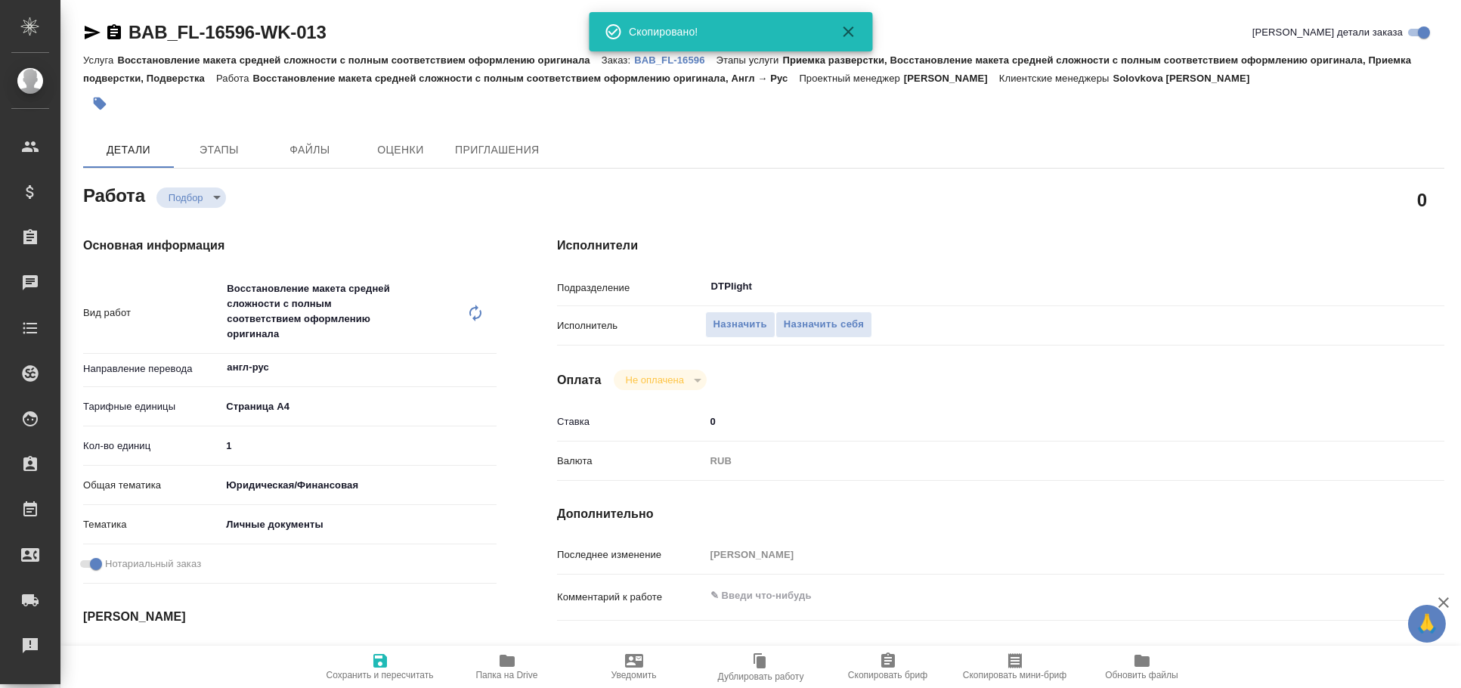
type textarea "x"
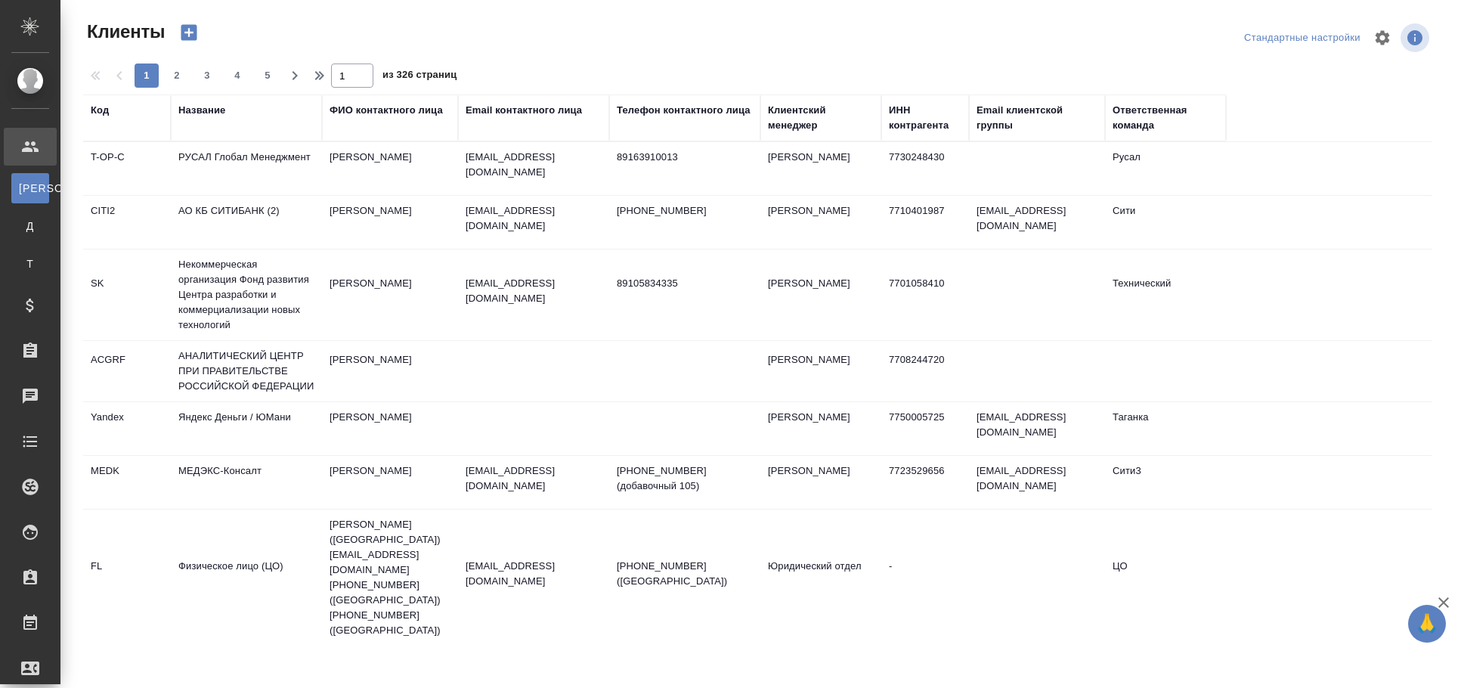
select select "RU"
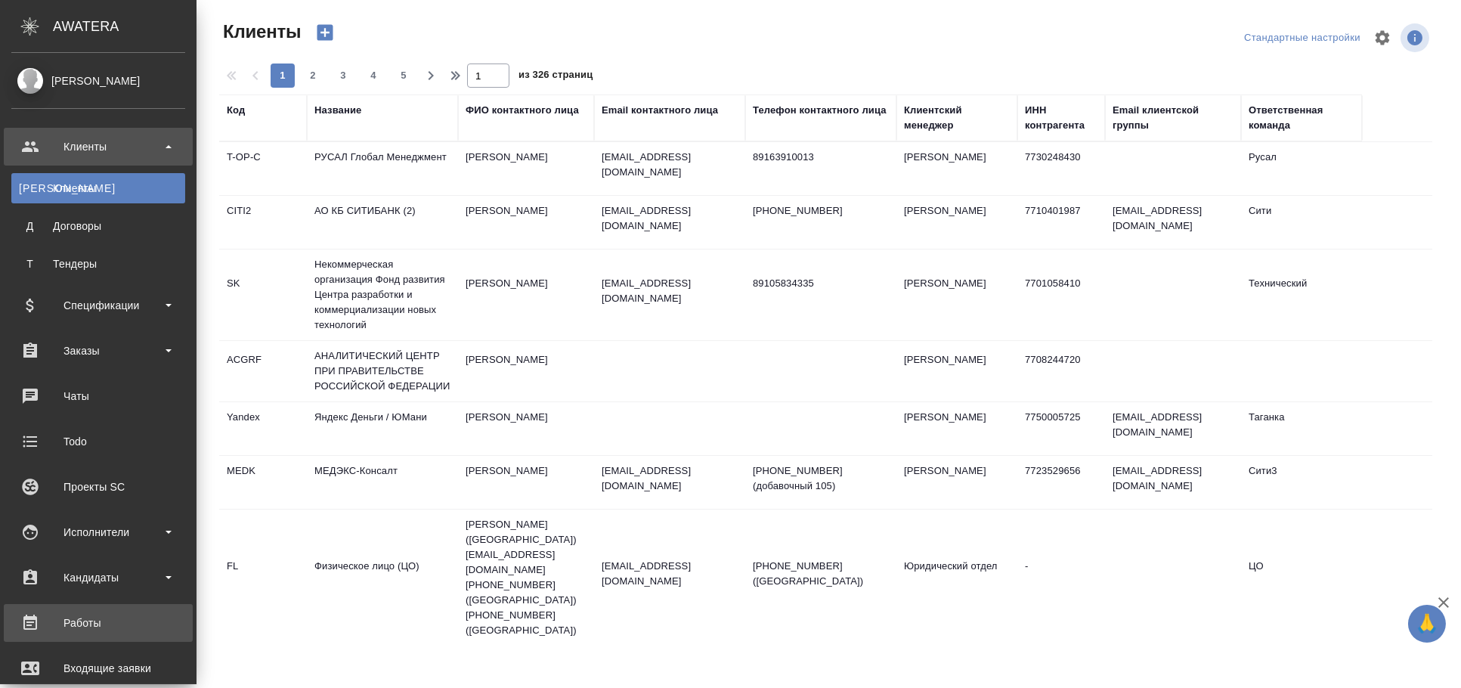
click at [75, 622] on div "Работы" at bounding box center [98, 622] width 174 height 23
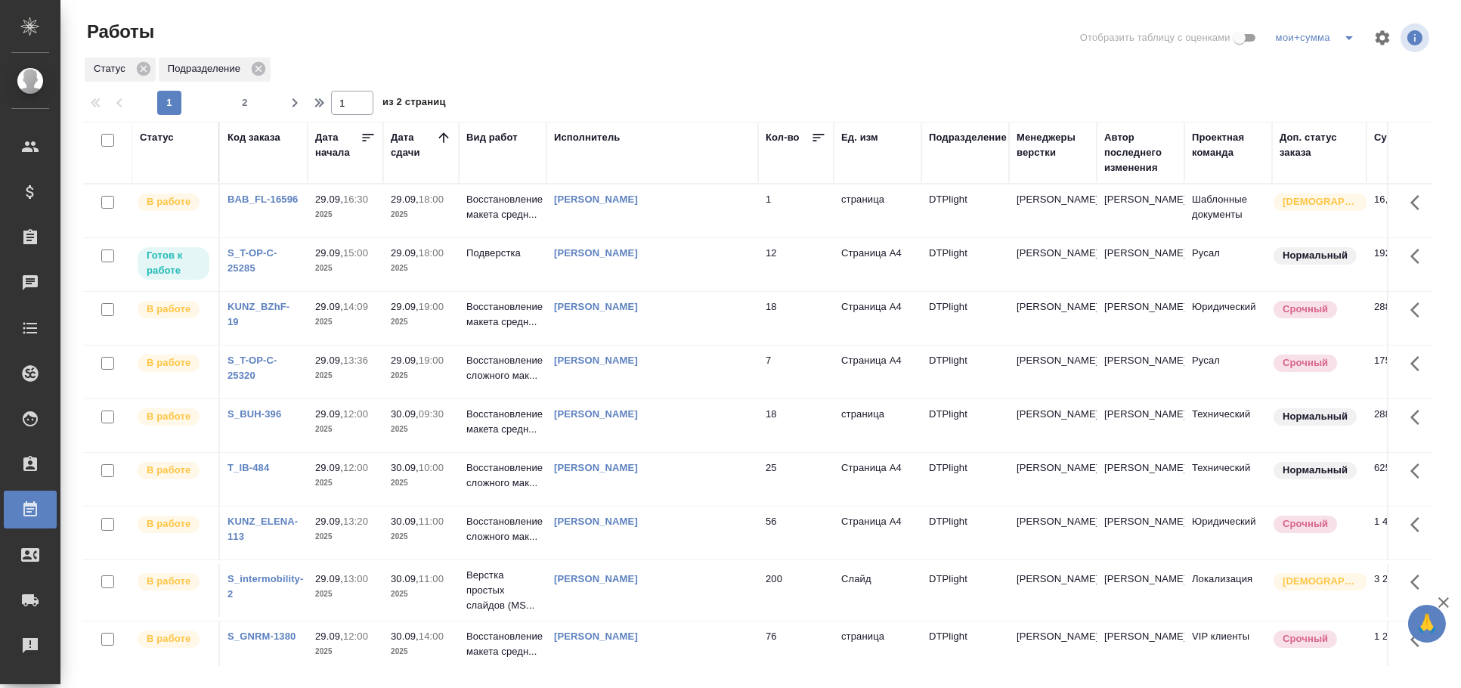
click at [679, 291] on td "[PERSON_NAME]" at bounding box center [652, 264] width 212 height 53
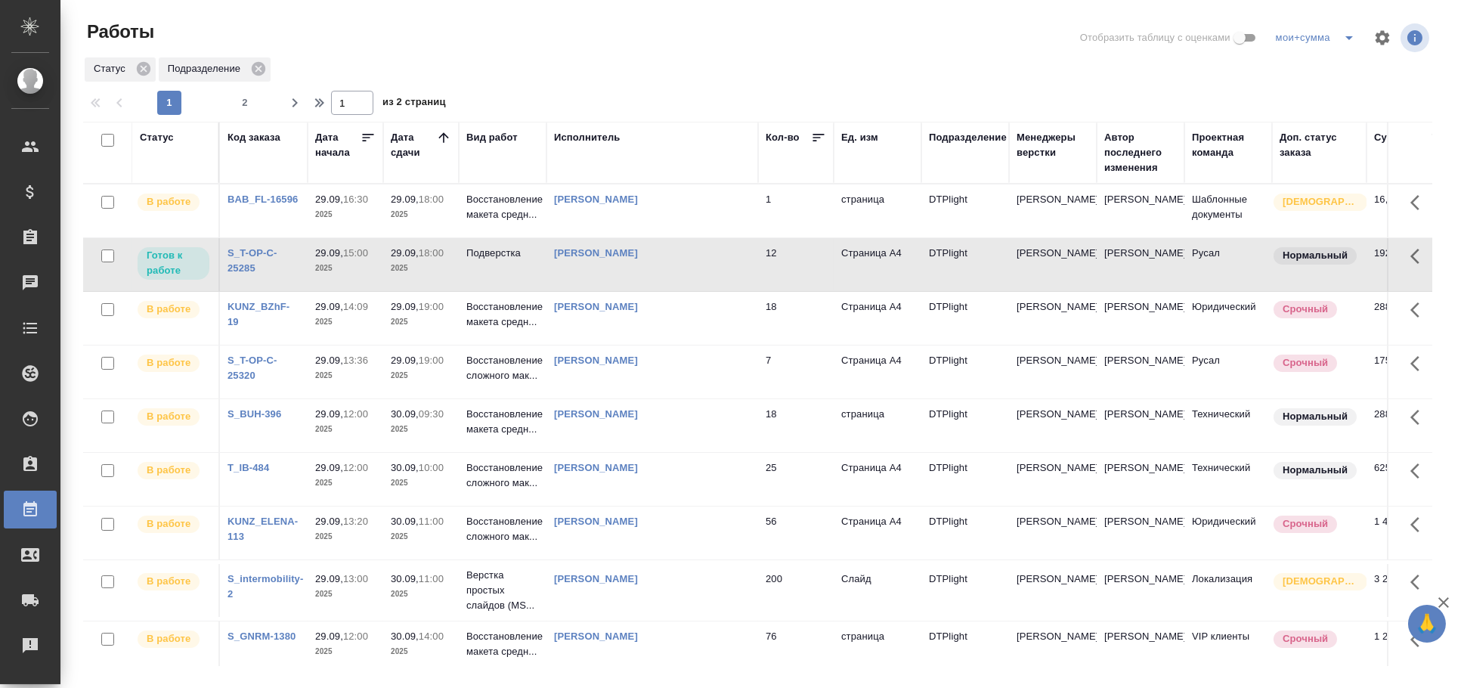
click at [679, 291] on td "[PERSON_NAME]" at bounding box center [652, 264] width 212 height 53
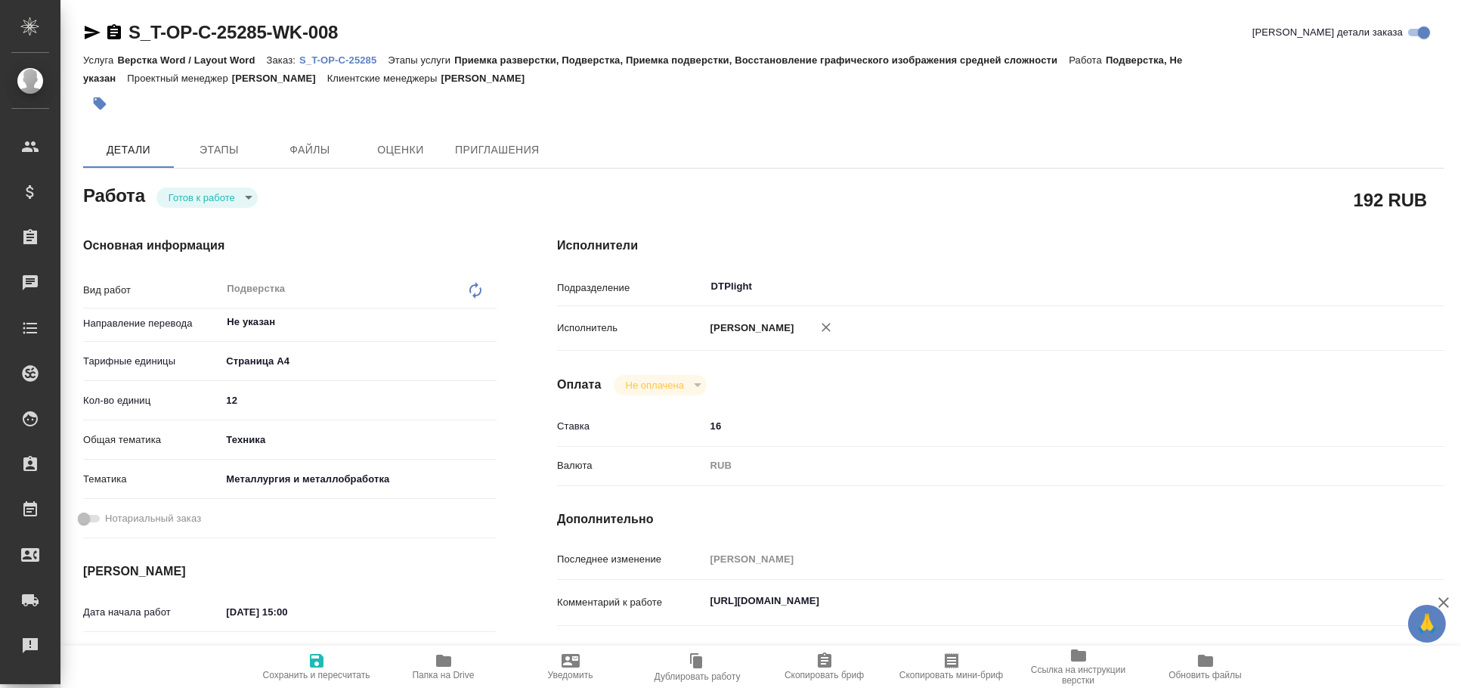
type textarea "x"
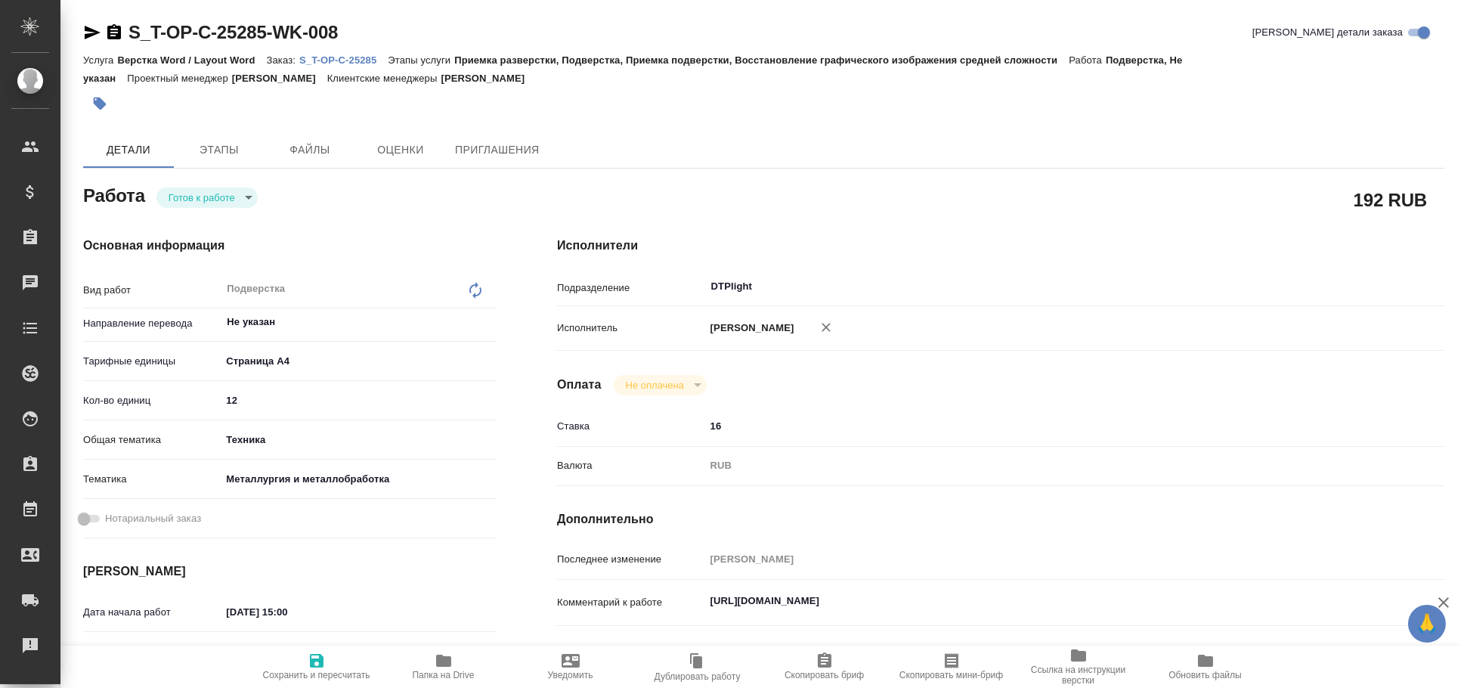
type textarea "x"
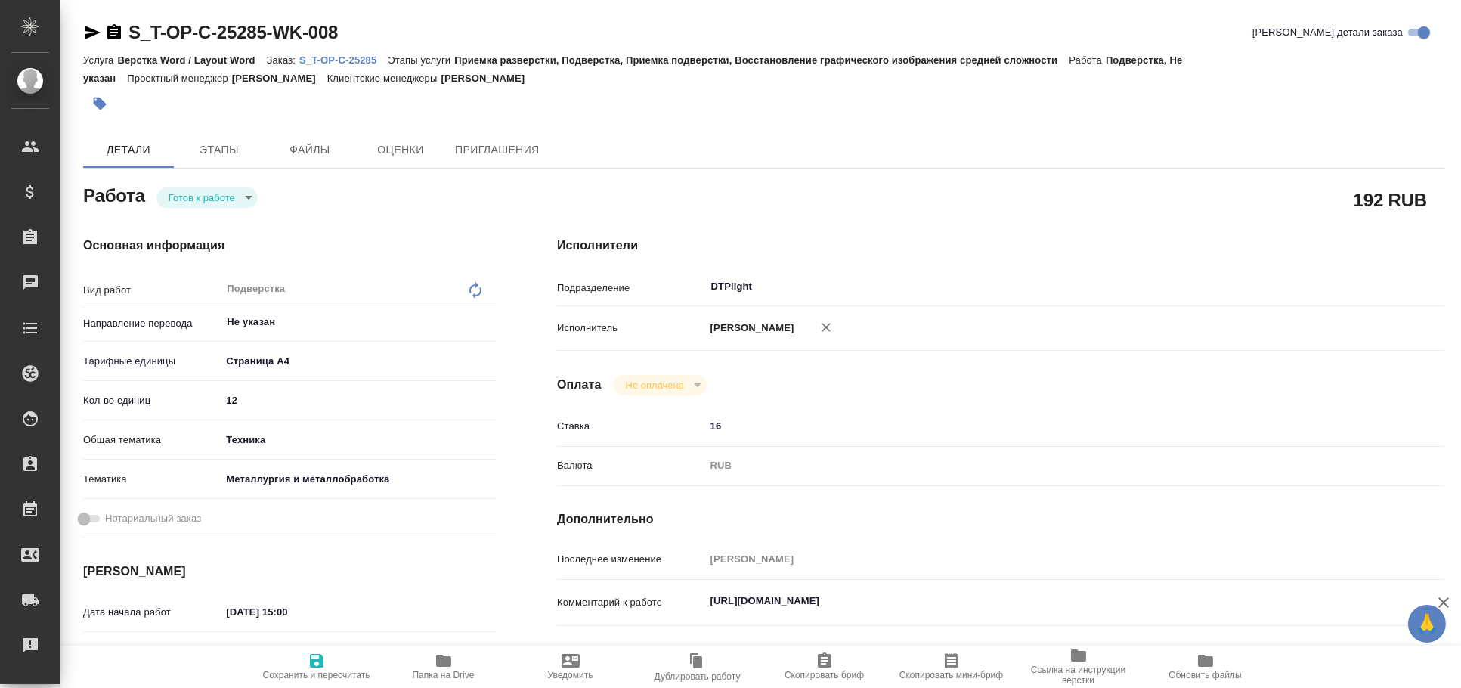
type textarea "x"
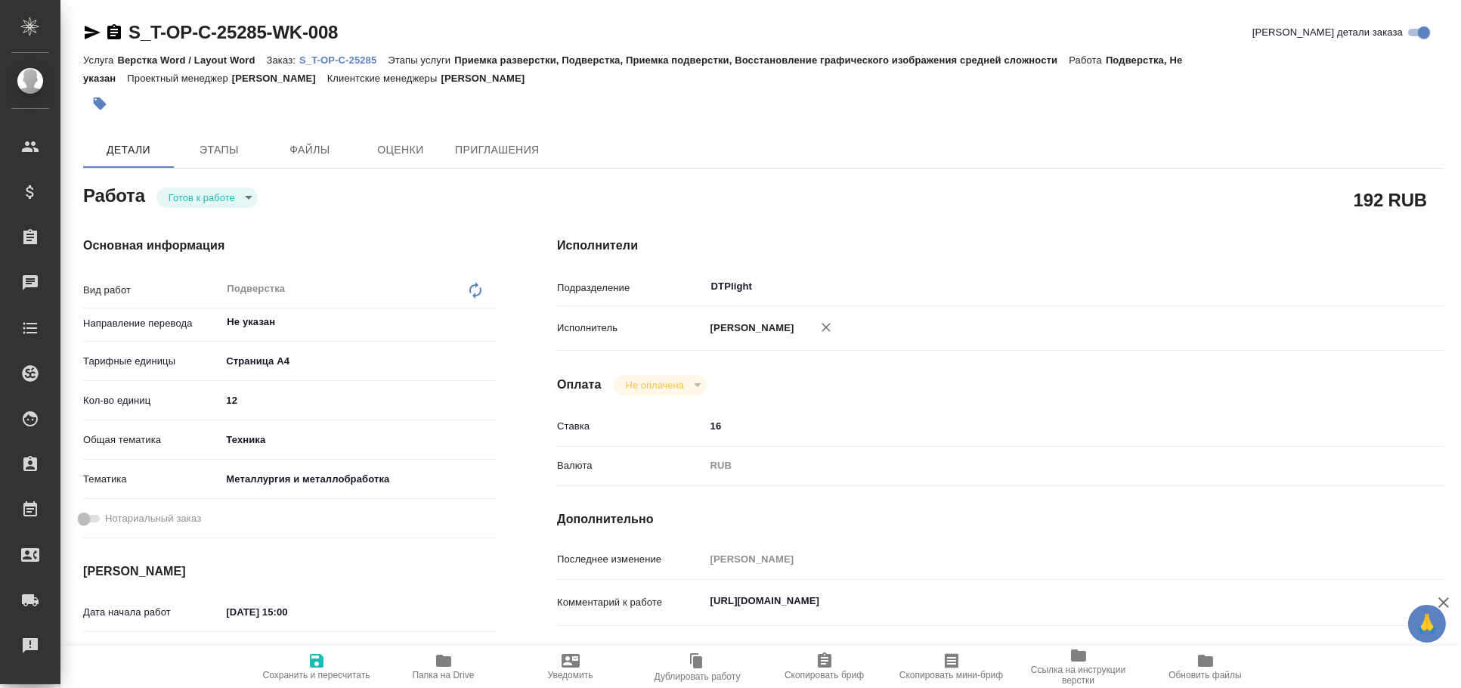
type textarea "x"
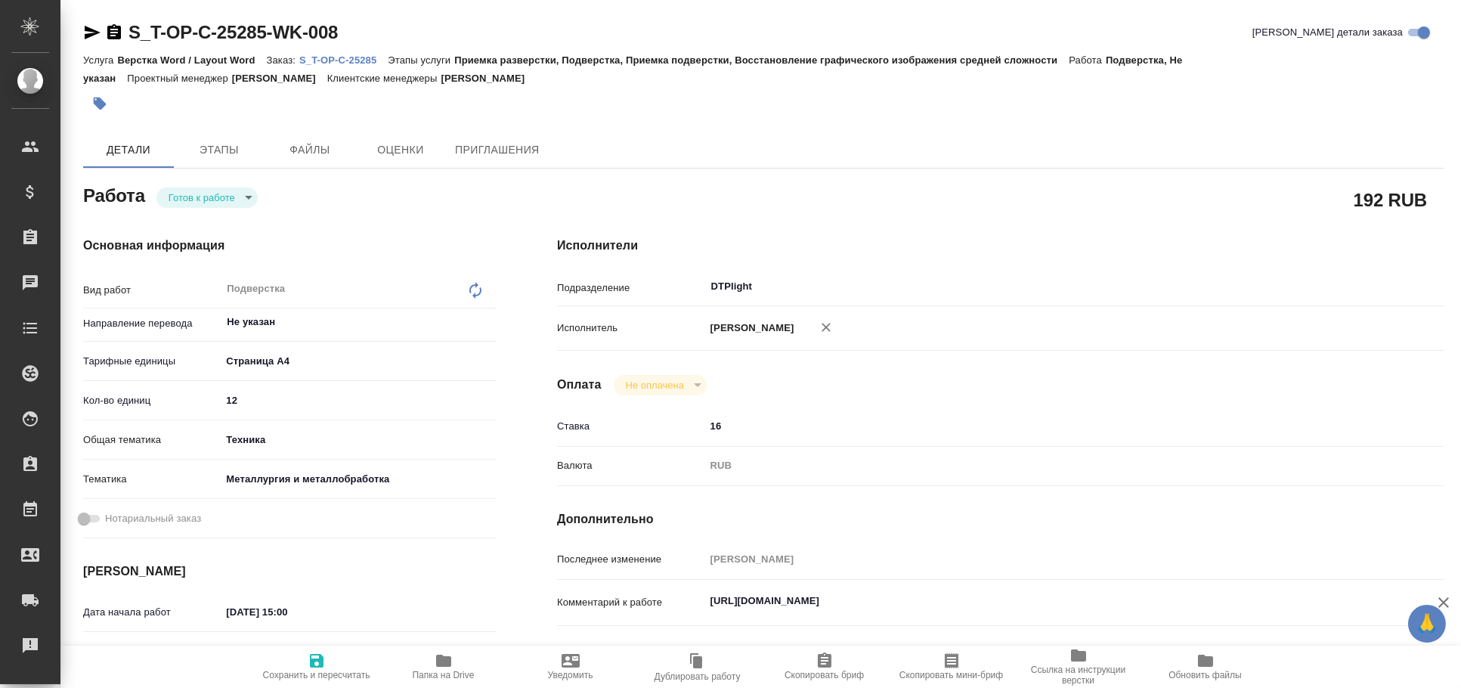
type textarea "x"
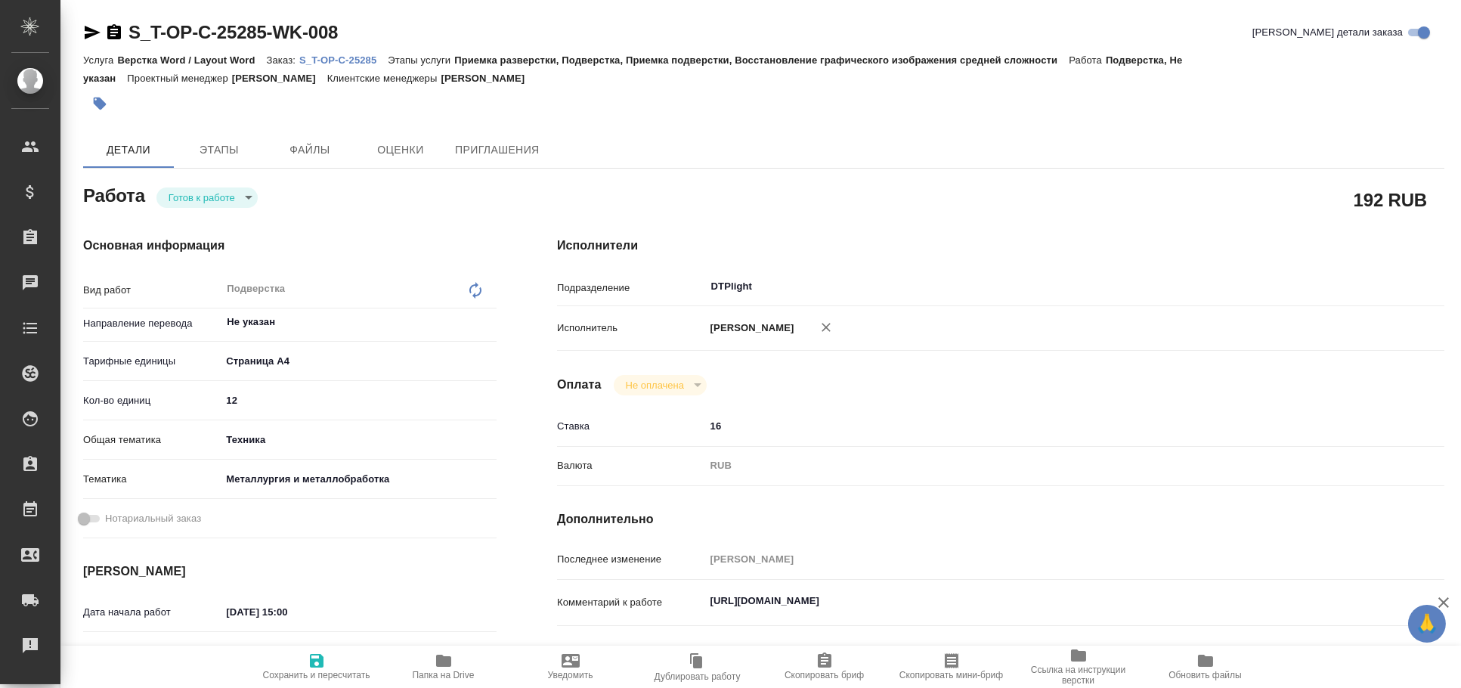
click at [90, 35] on icon "button" at bounding box center [93, 33] width 16 height 14
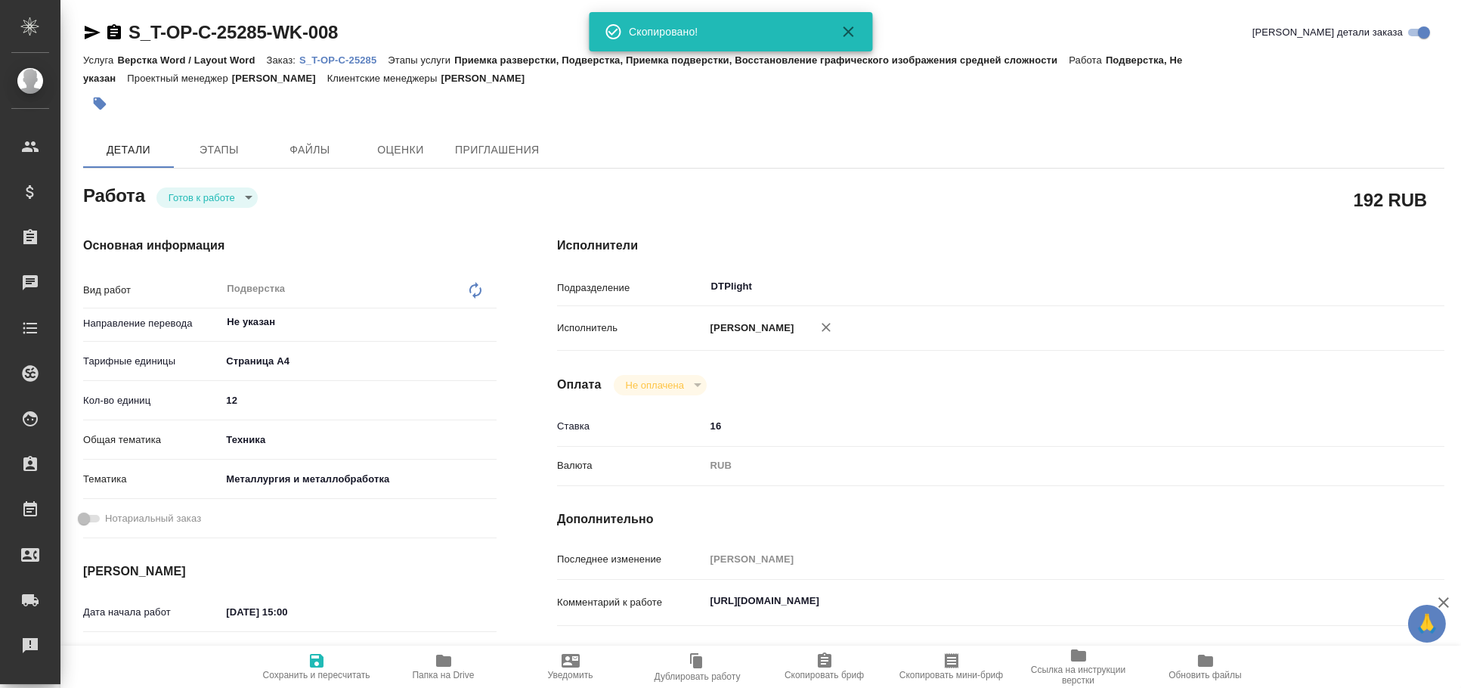
type textarea "x"
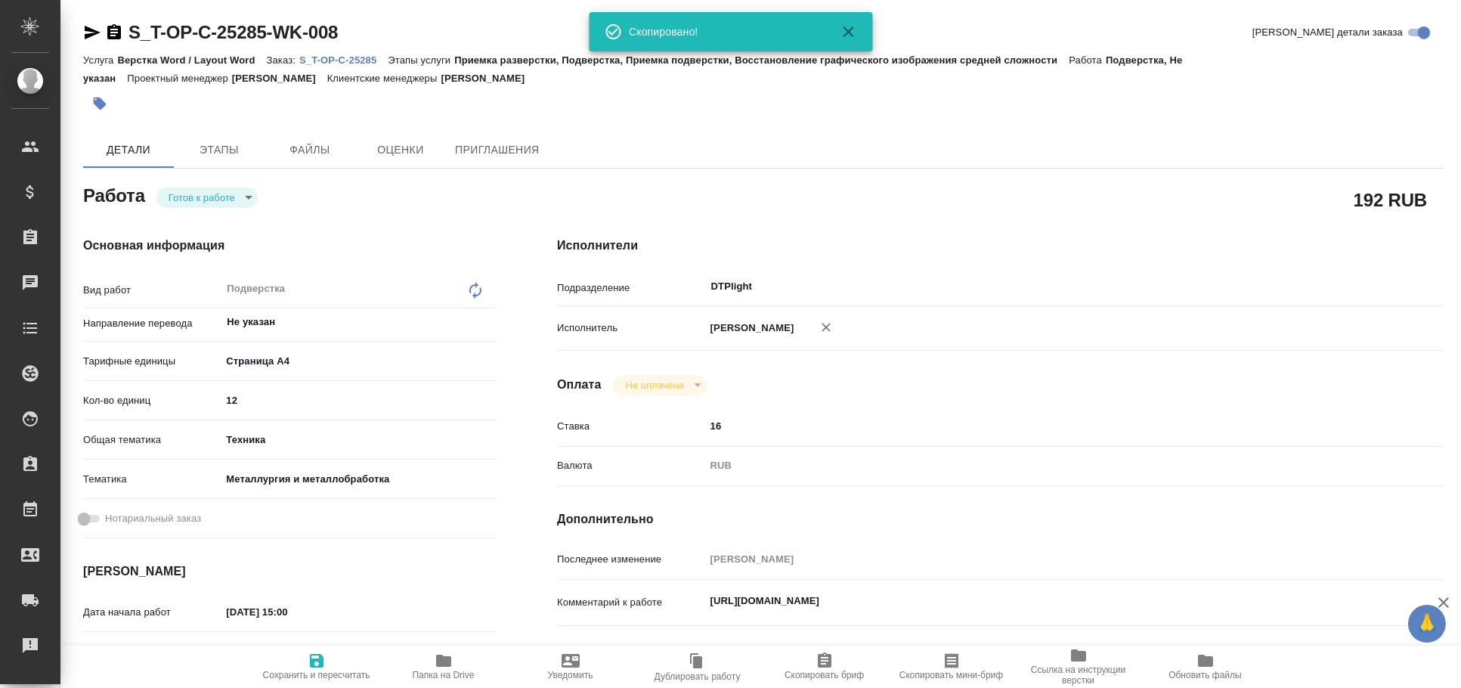
type textarea "x"
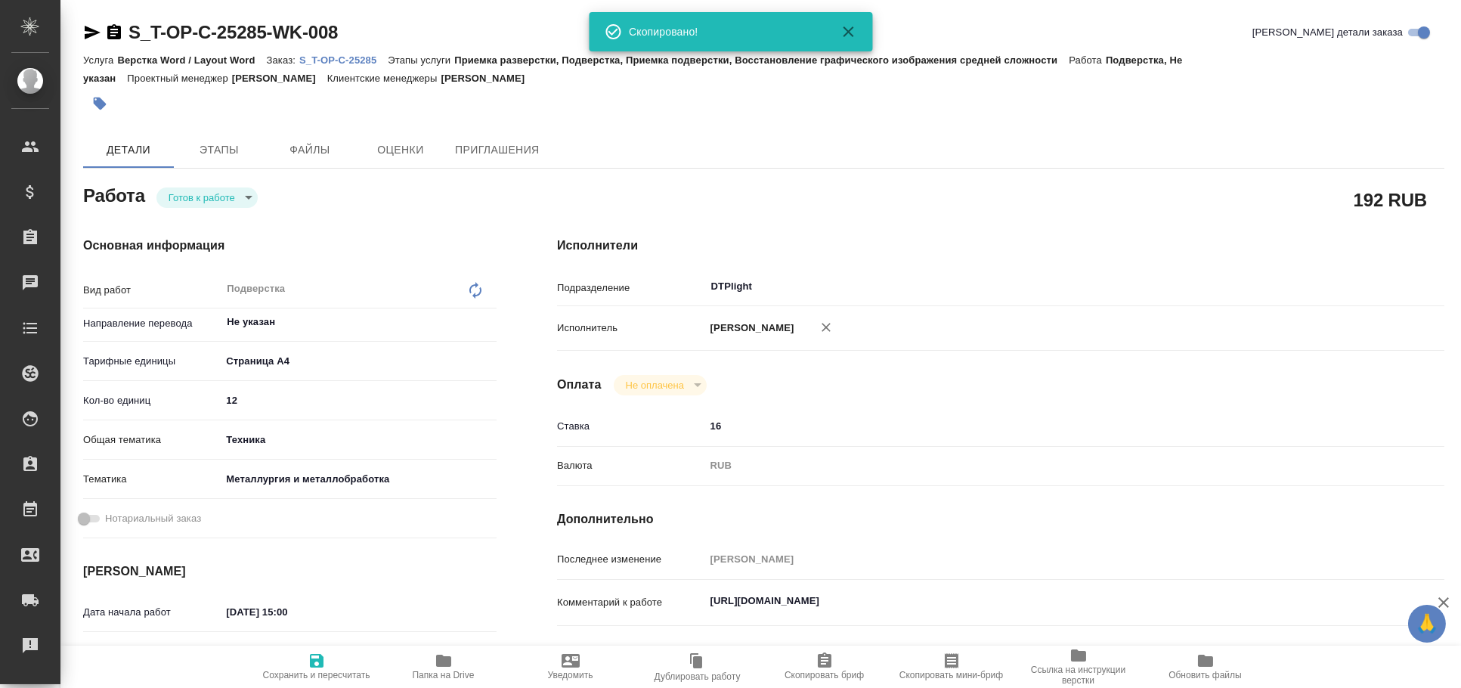
type textarea "x"
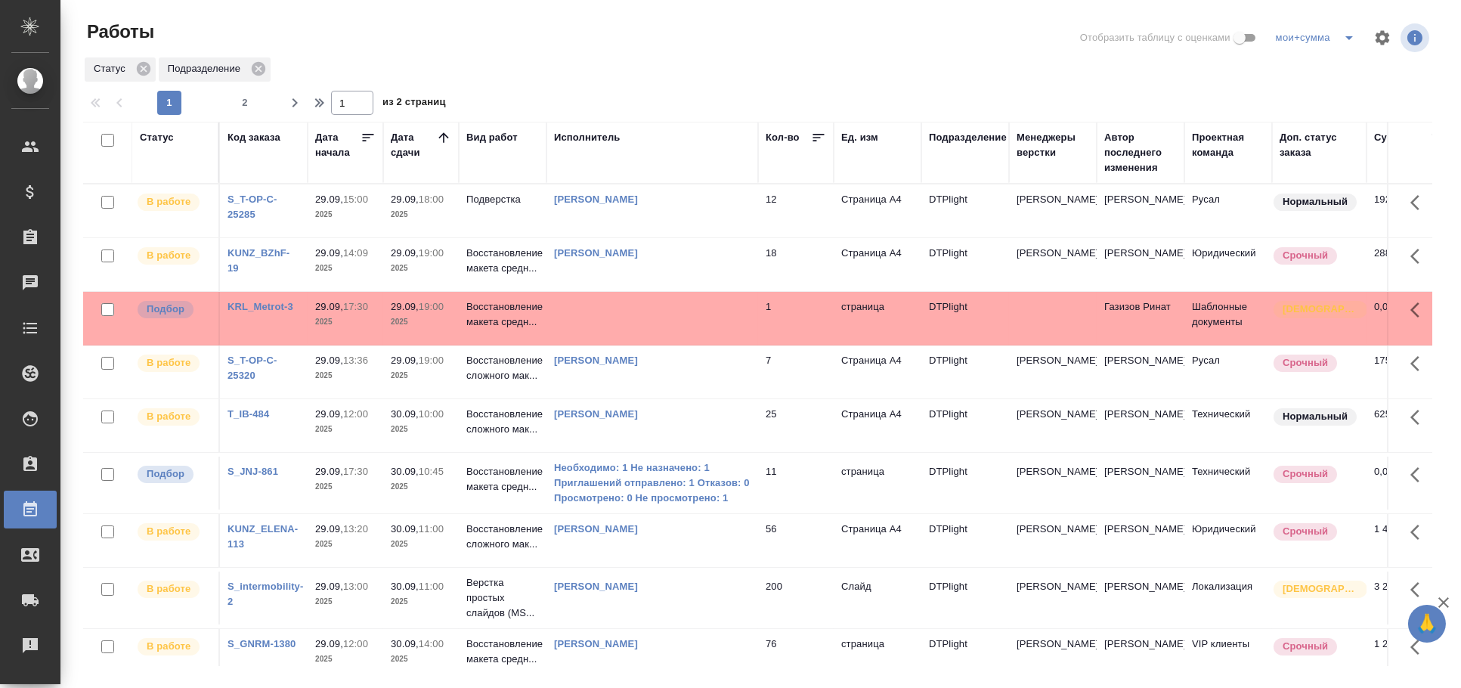
click at [698, 345] on td at bounding box center [652, 318] width 212 height 53
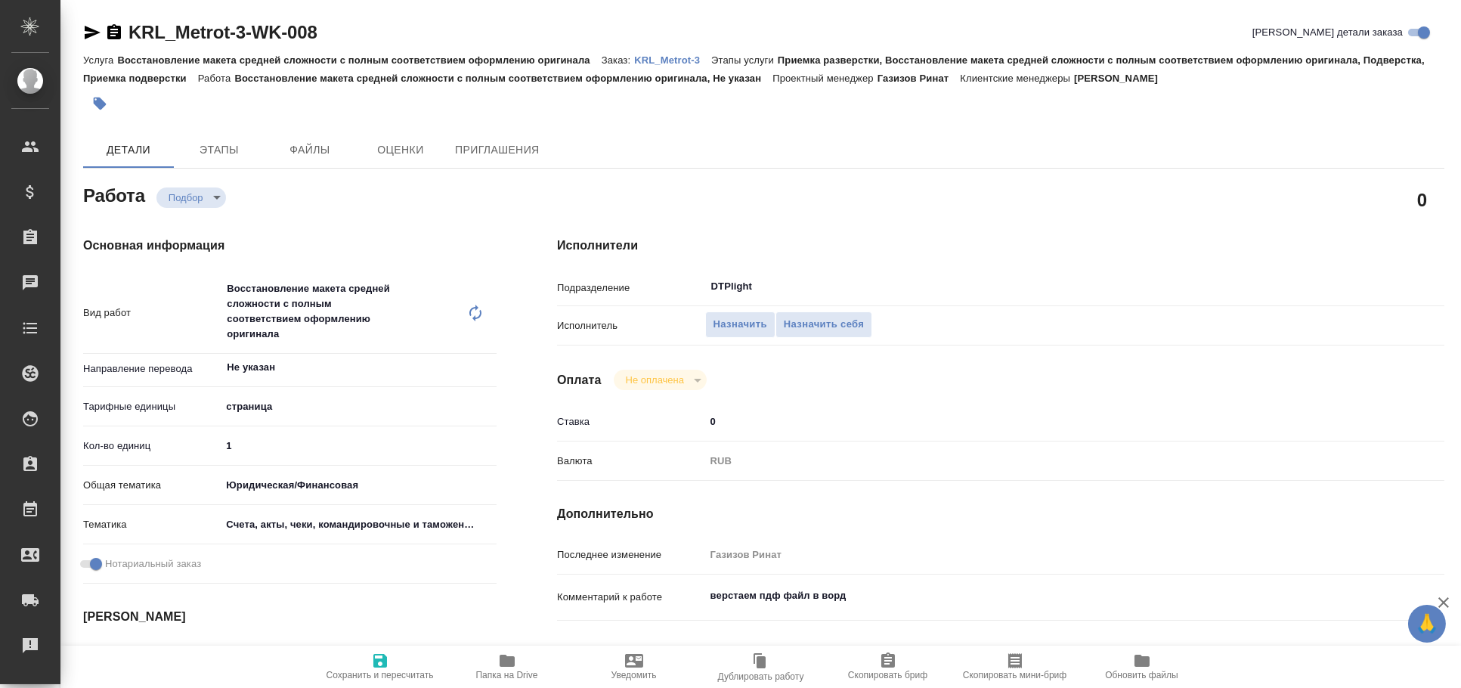
type textarea "x"
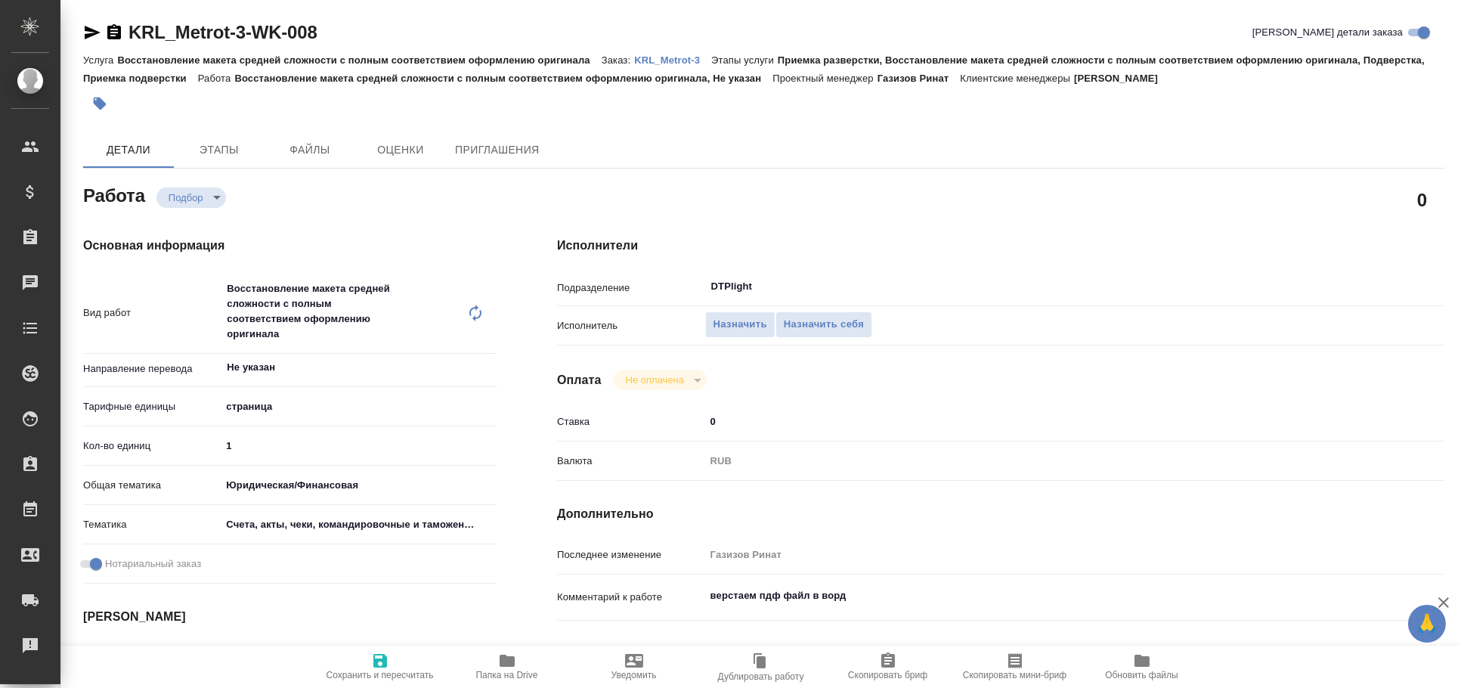
type textarea "x"
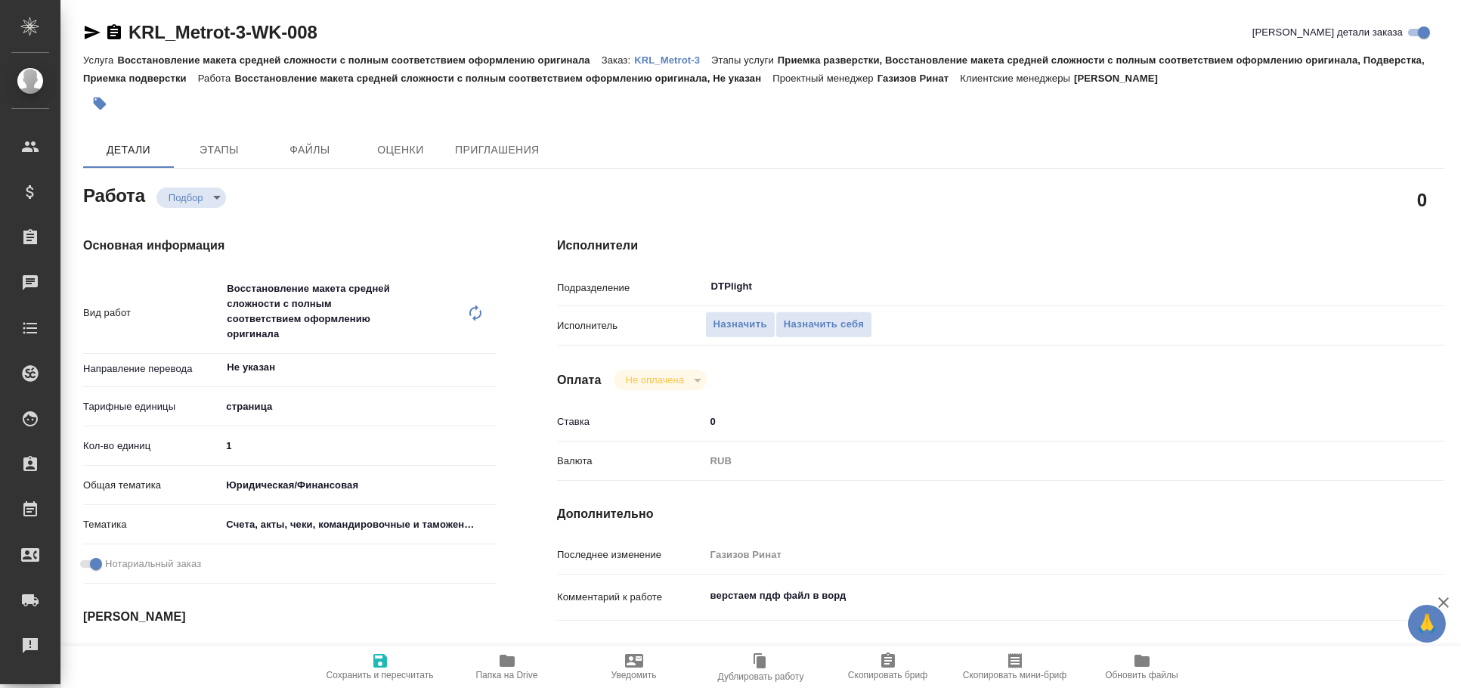
type textarea "x"
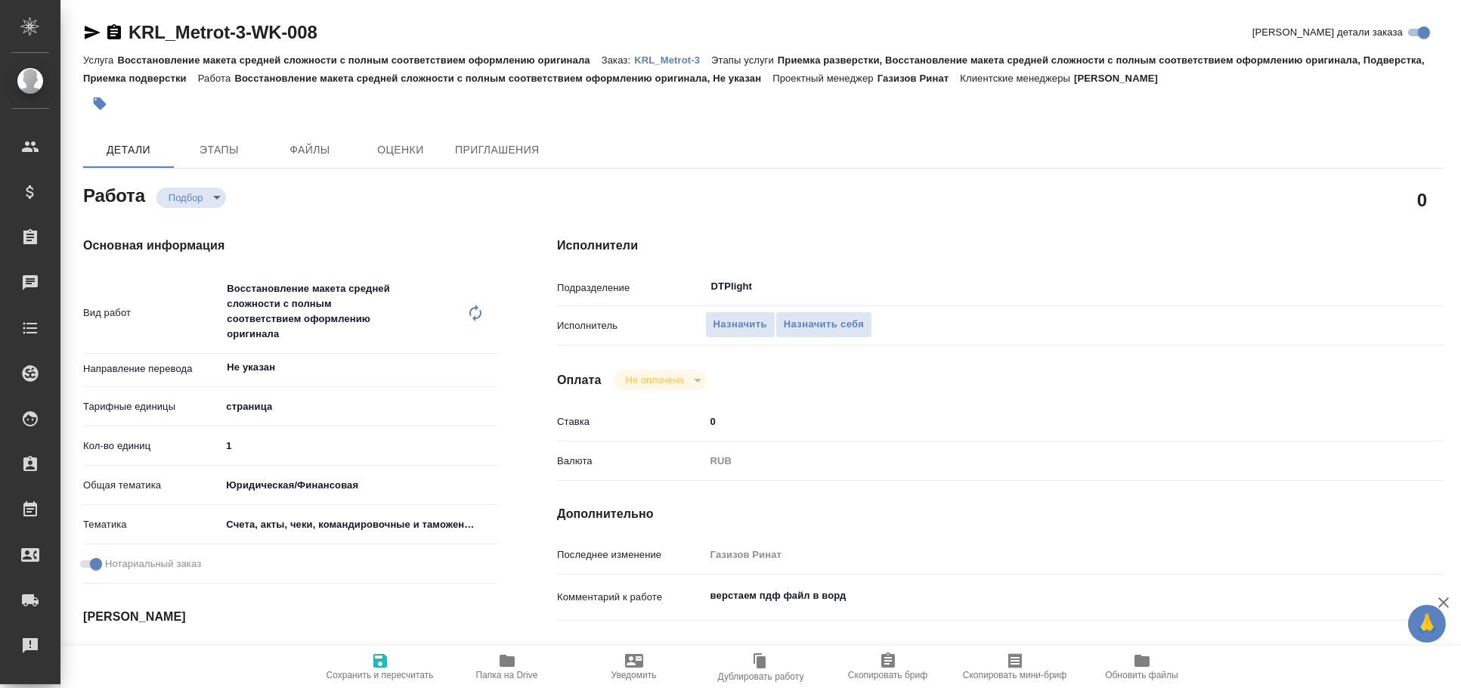
type textarea "x"
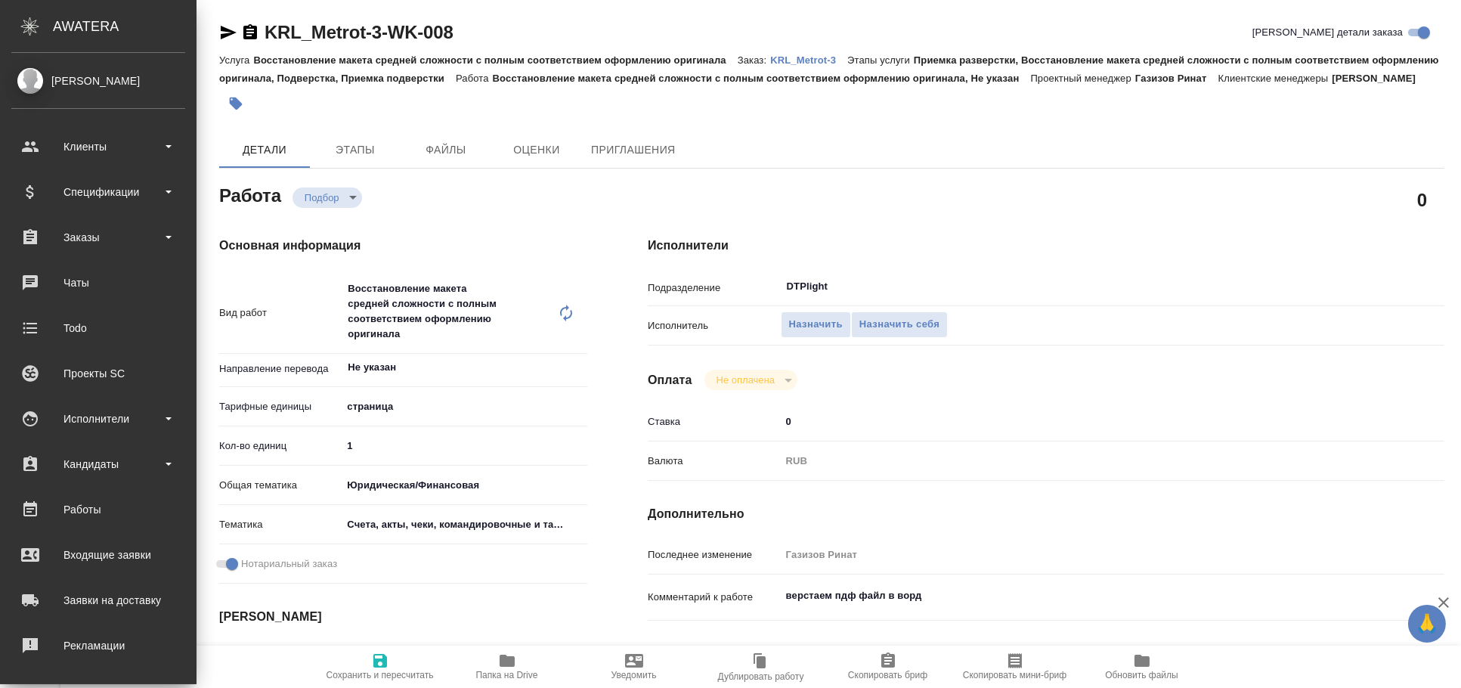
type textarea "x"
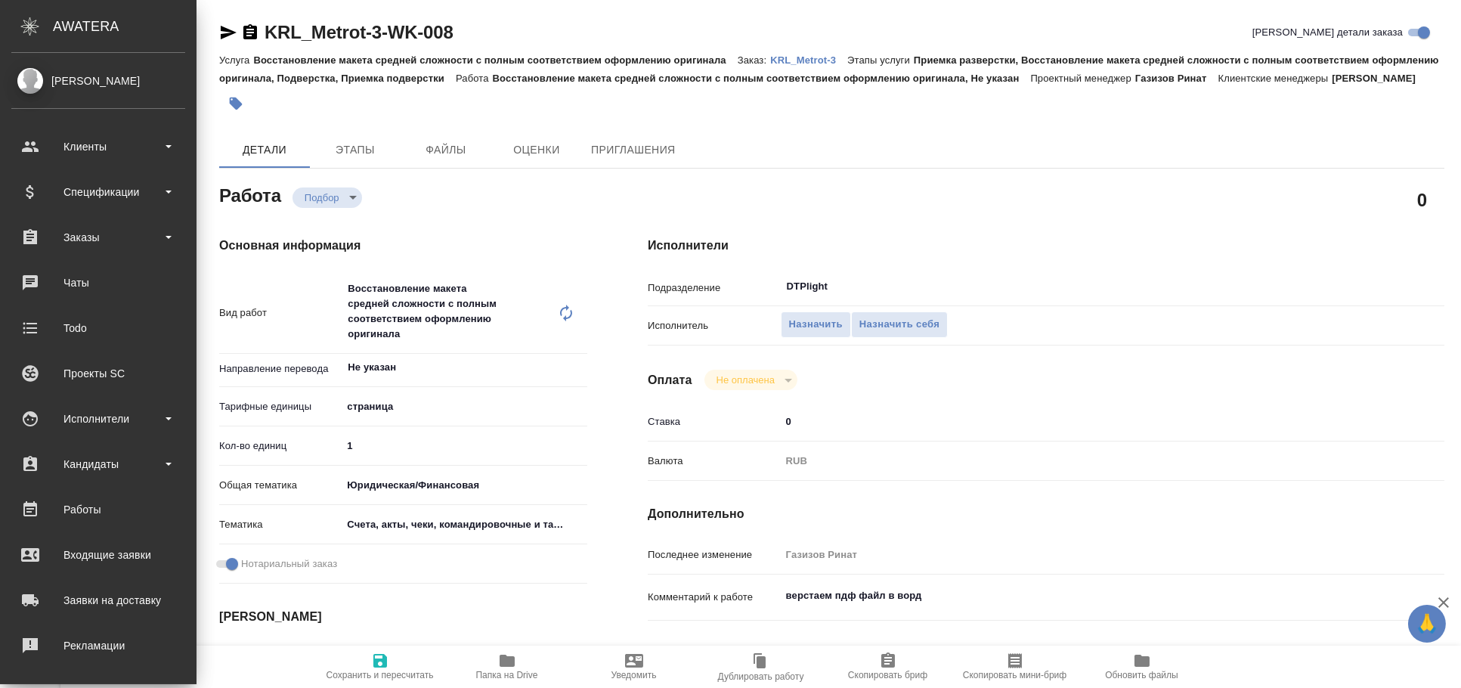
type textarea "x"
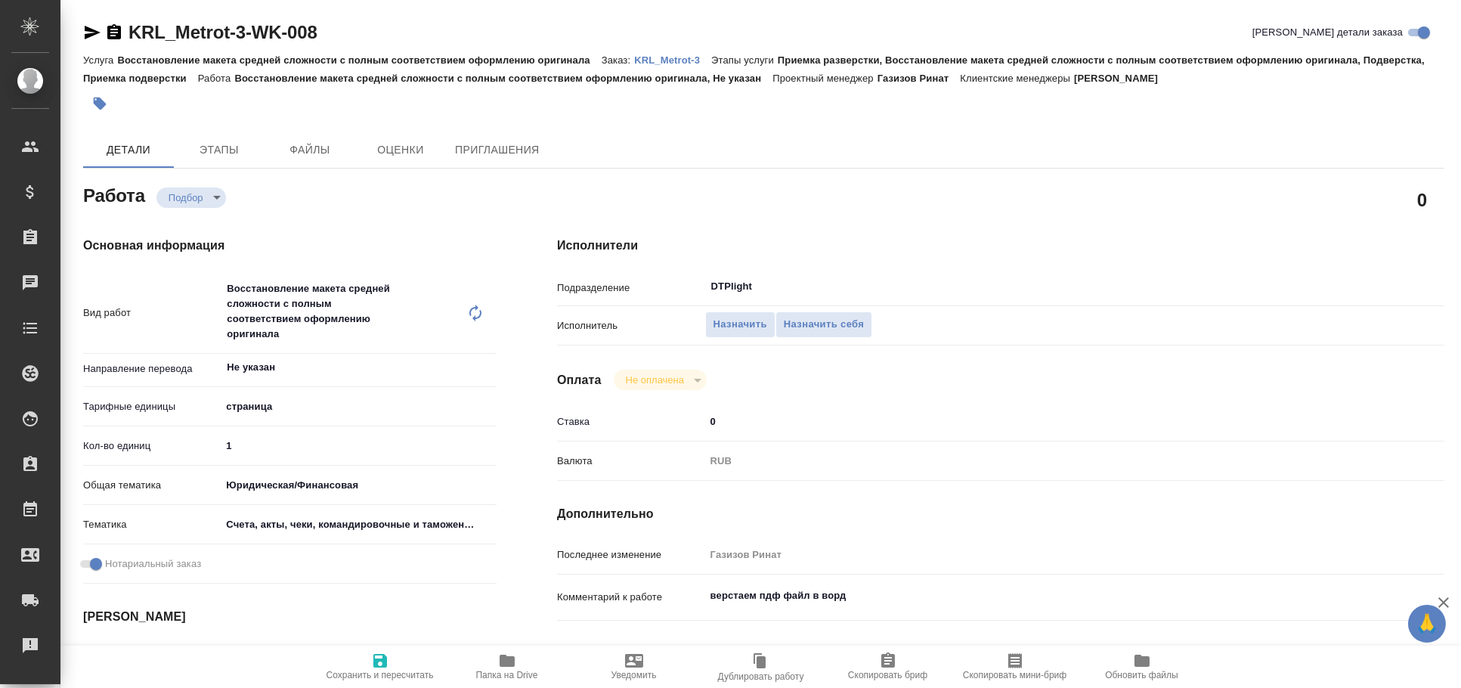
type textarea "x"
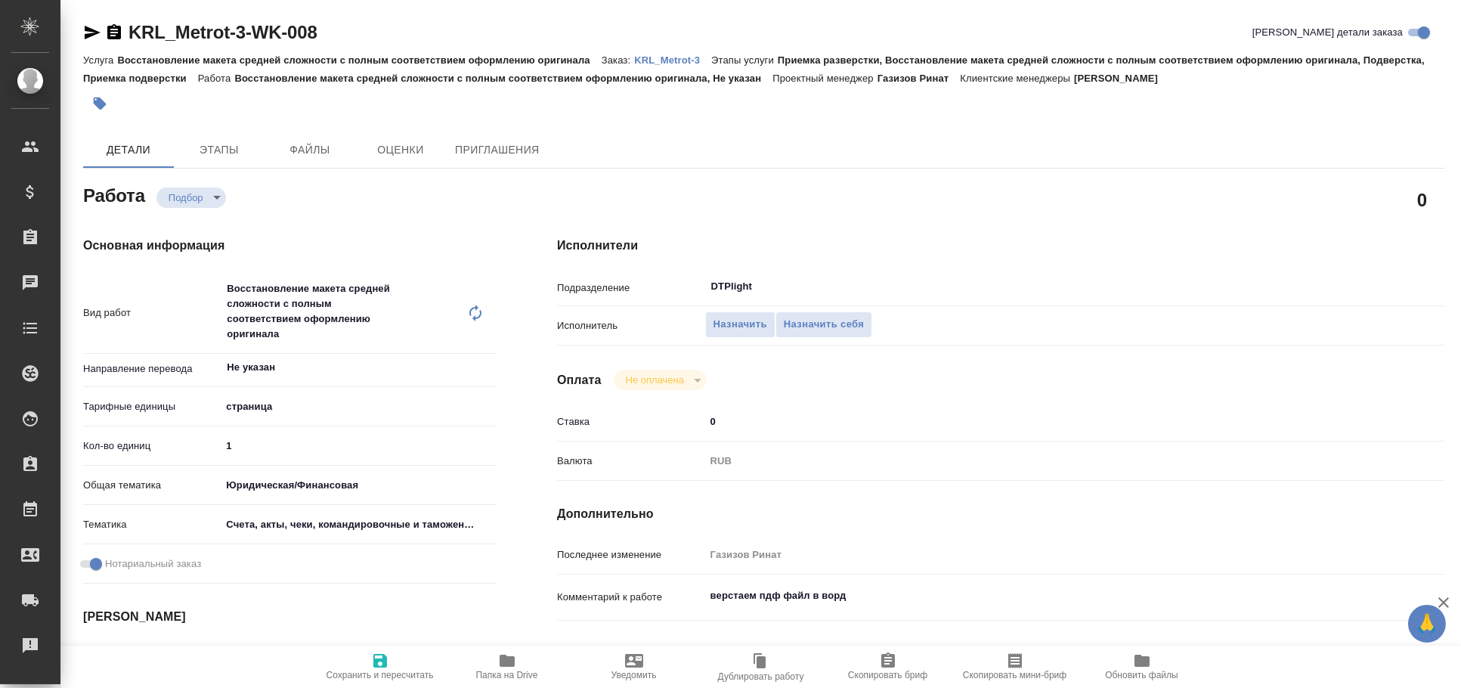
type textarea "x"
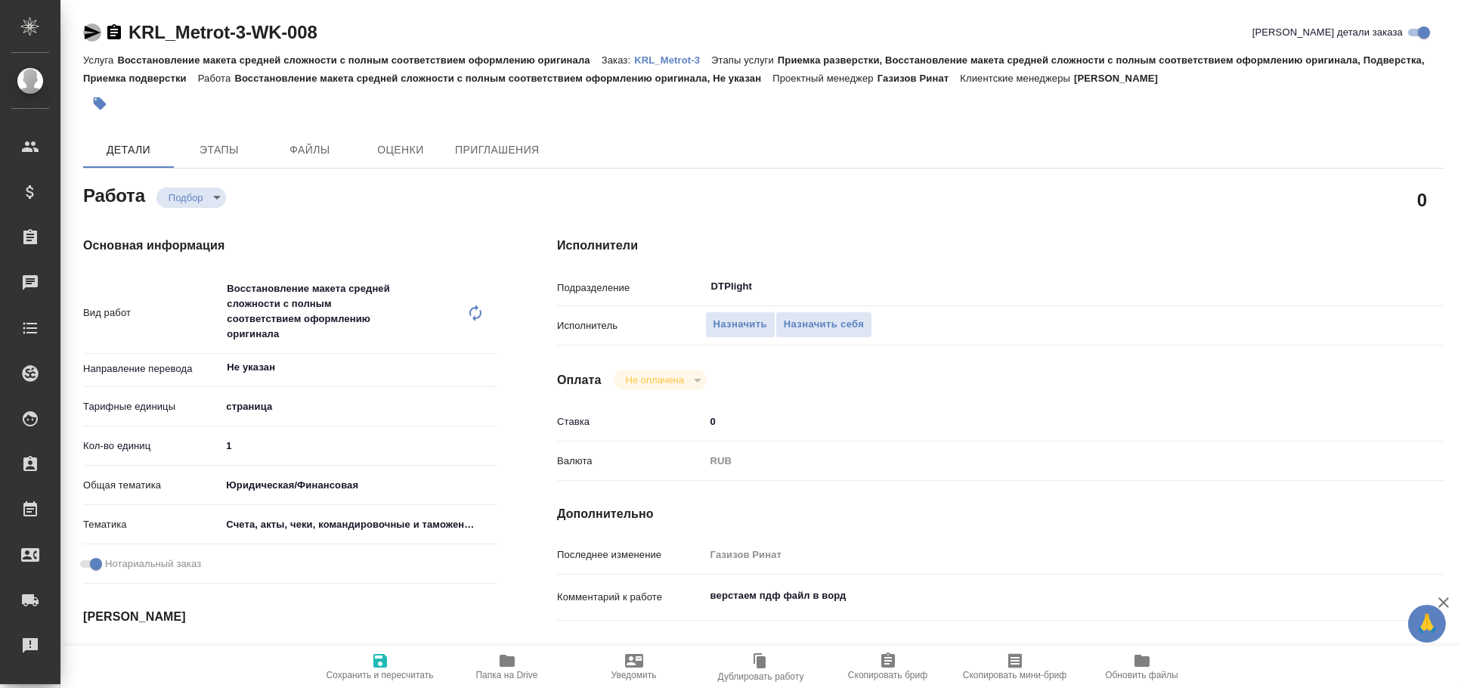
click at [94, 40] on icon "button" at bounding box center [92, 32] width 18 height 18
type textarea "x"
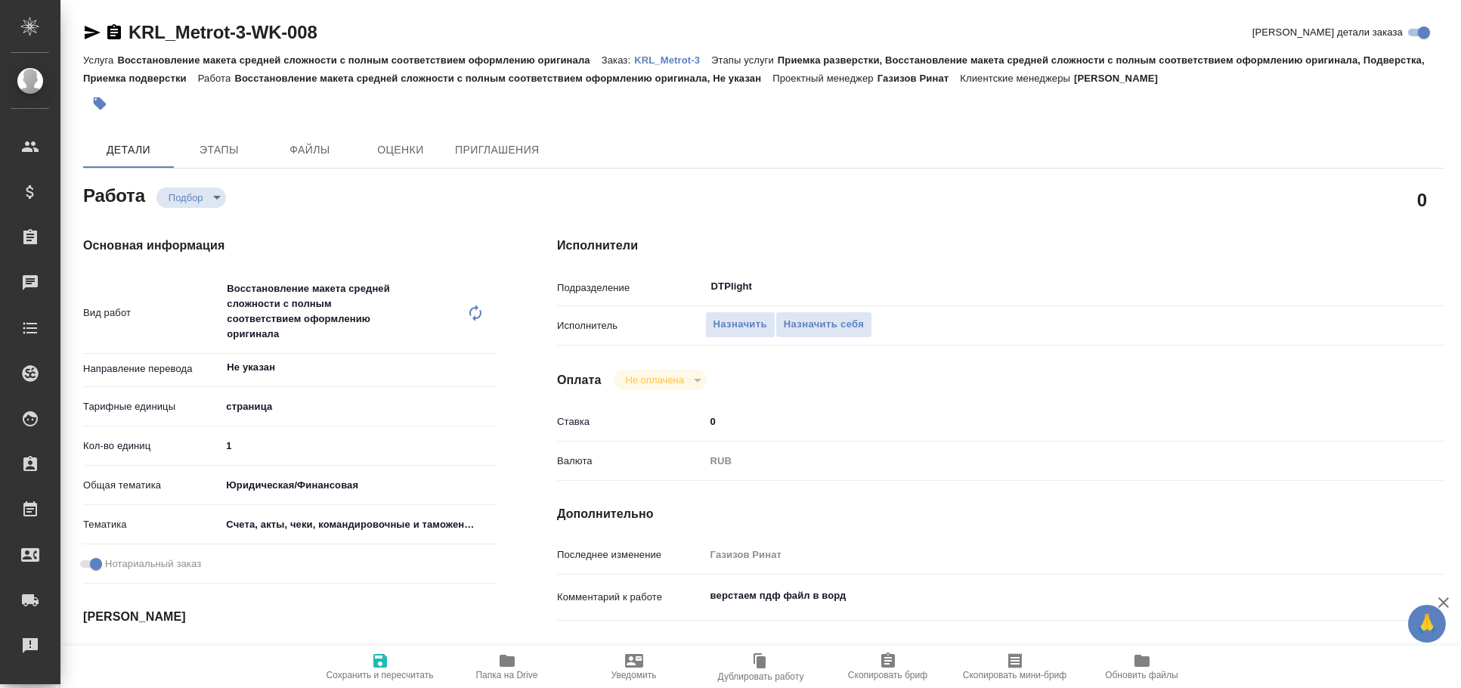
type textarea "x"
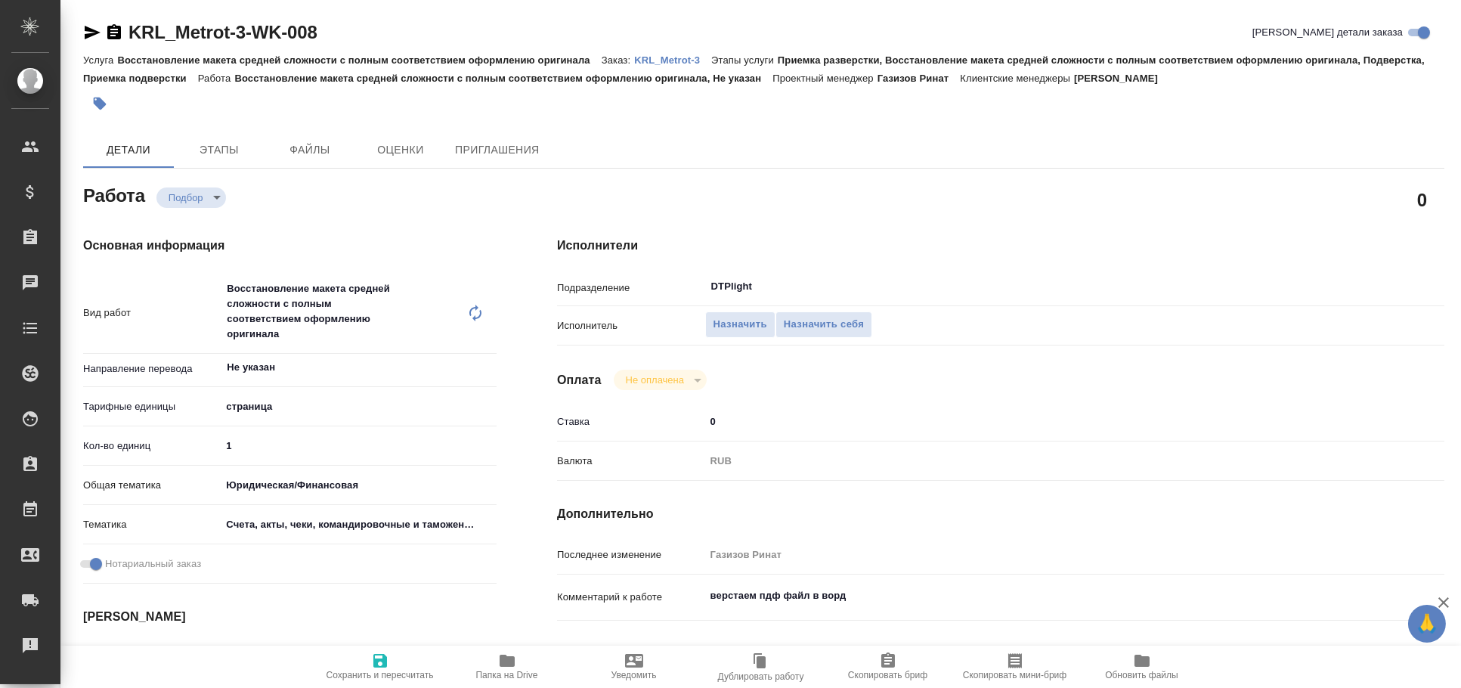
type textarea "x"
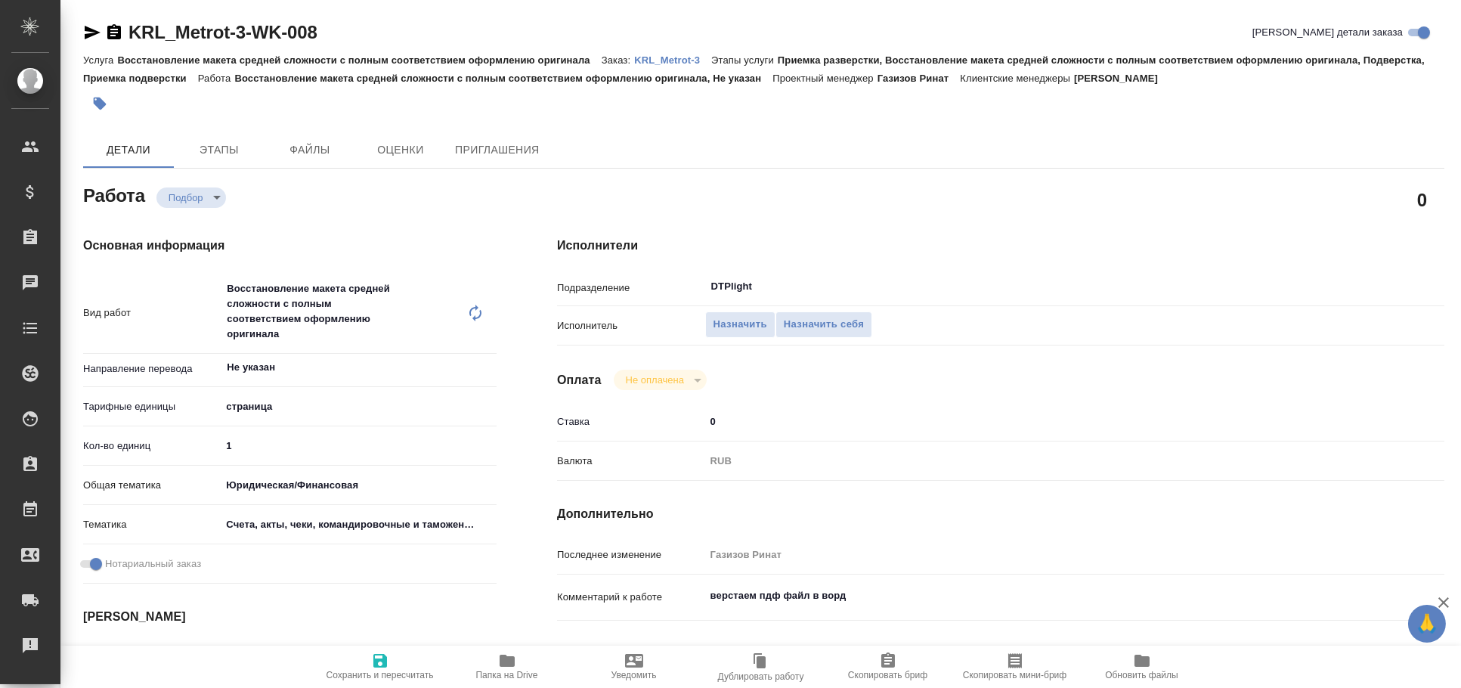
type textarea "x"
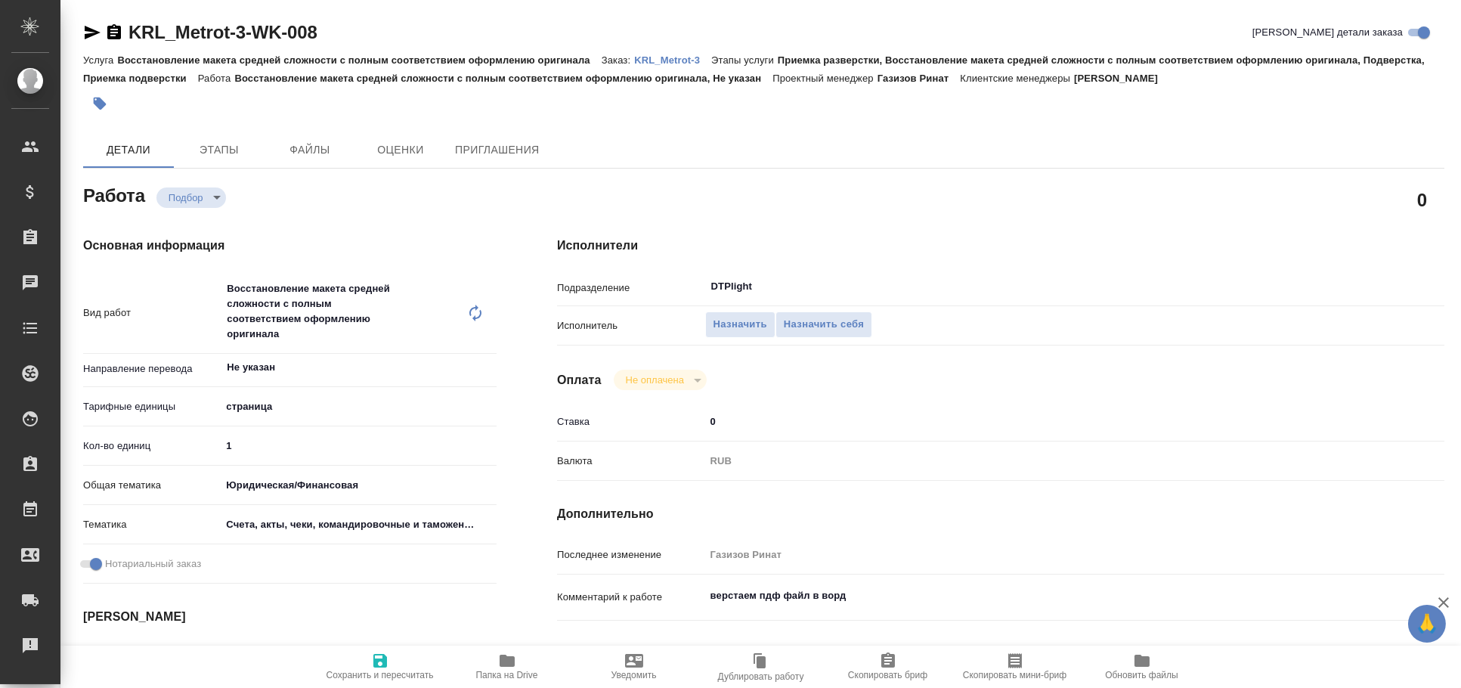
type textarea "x"
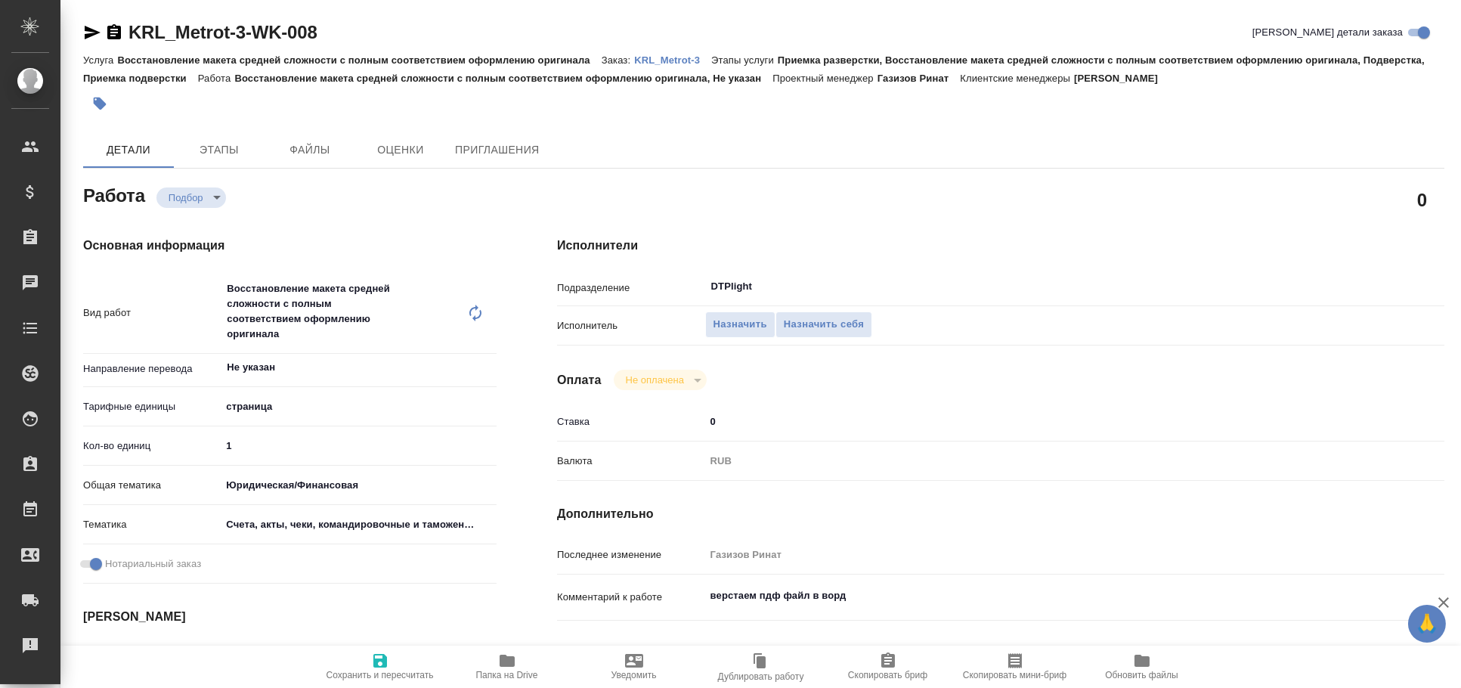
type textarea "x"
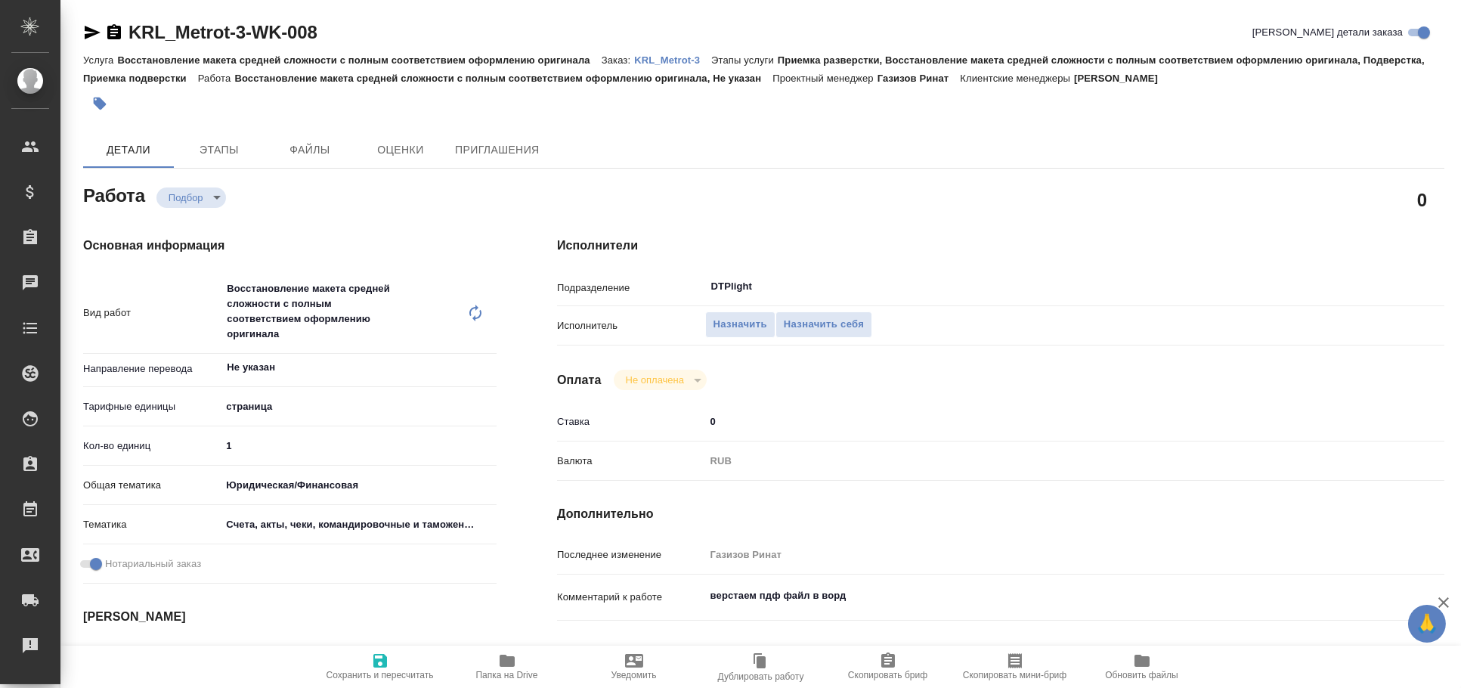
type textarea "x"
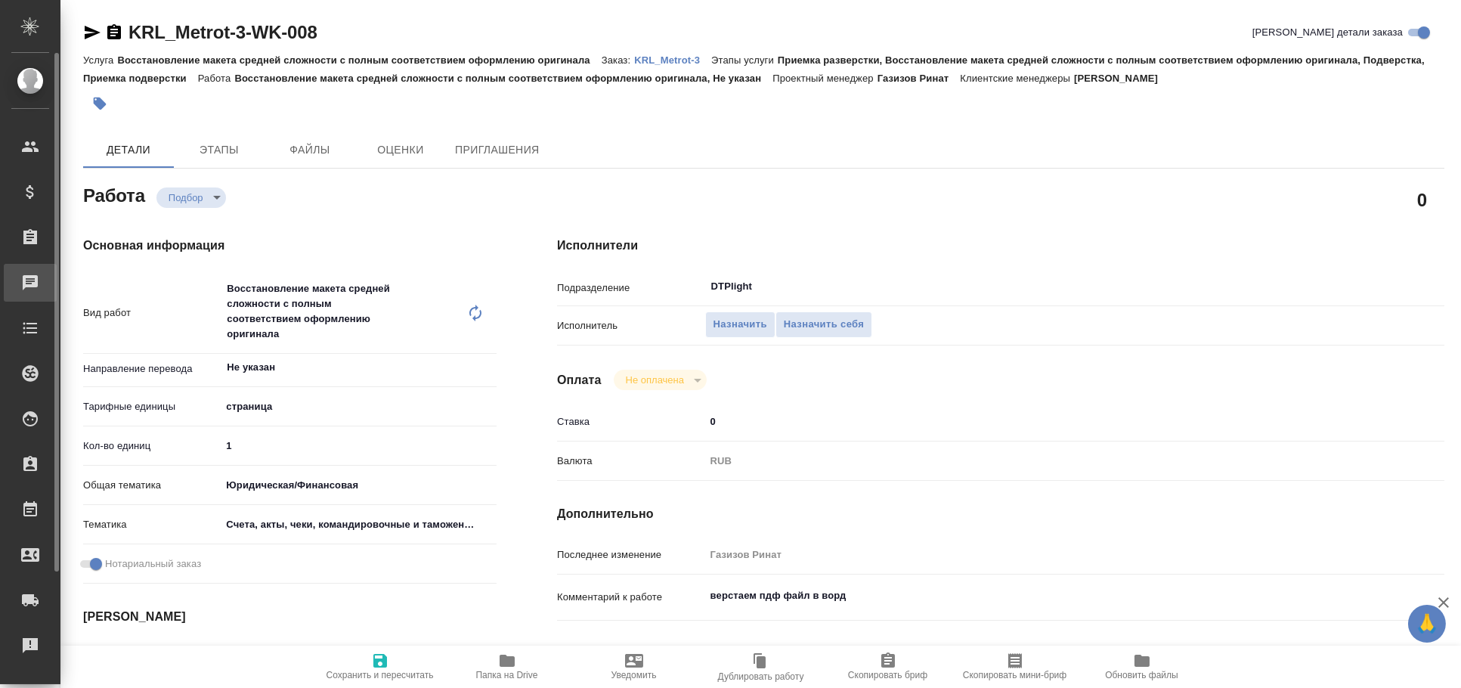
type textarea "x"
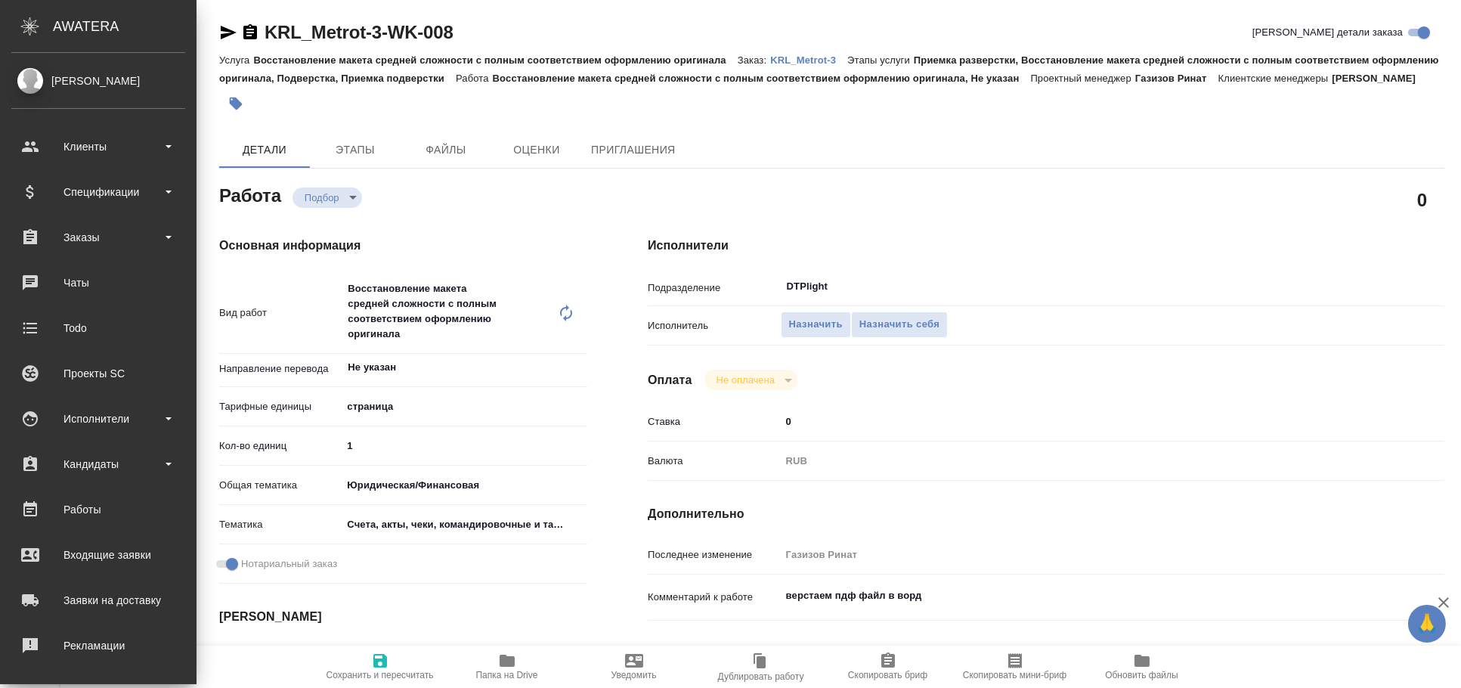
type textarea "x"
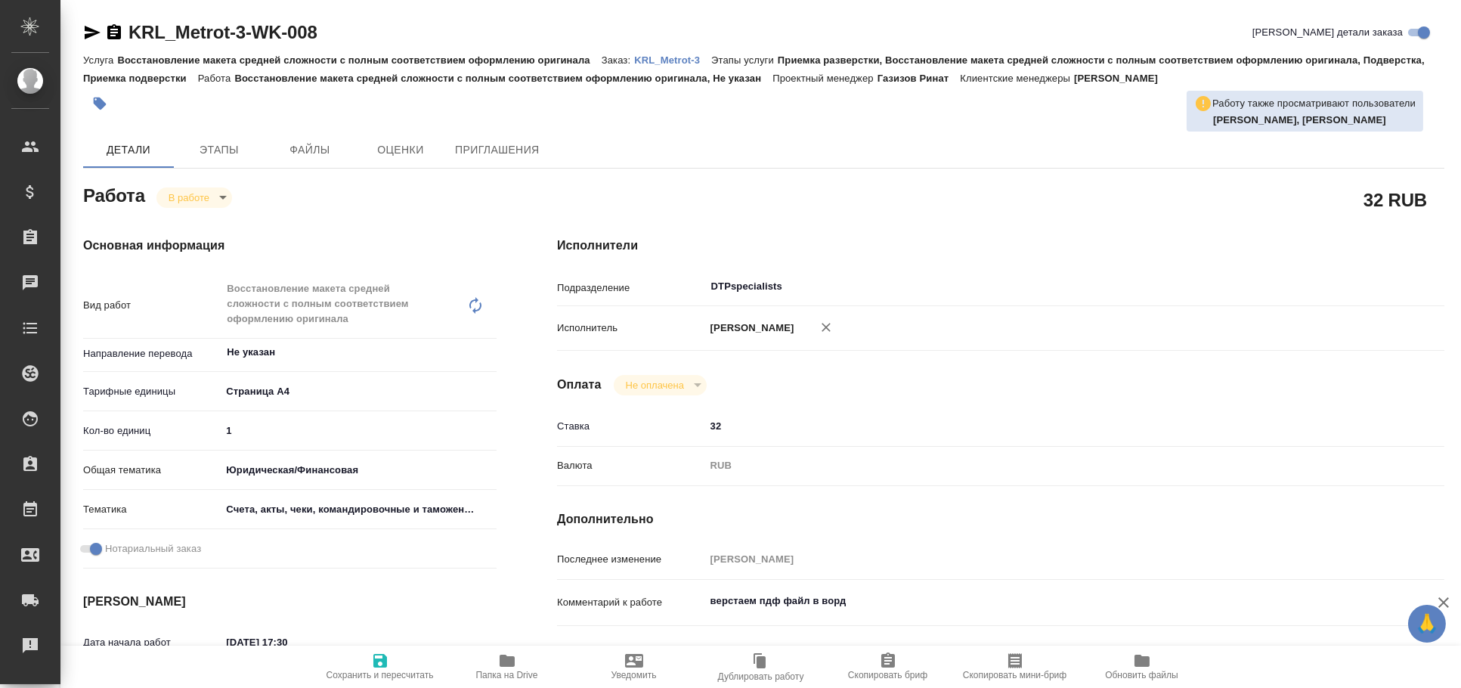
type textarea "x"
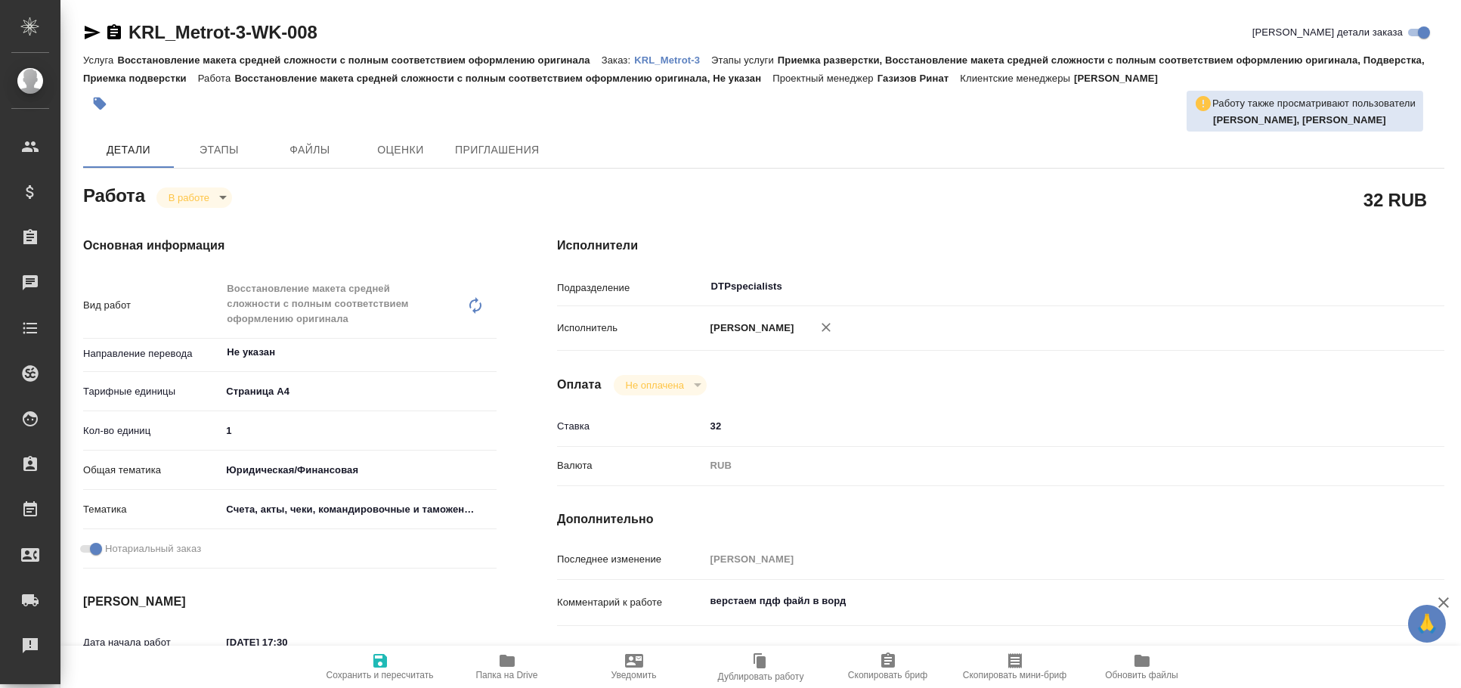
type textarea "x"
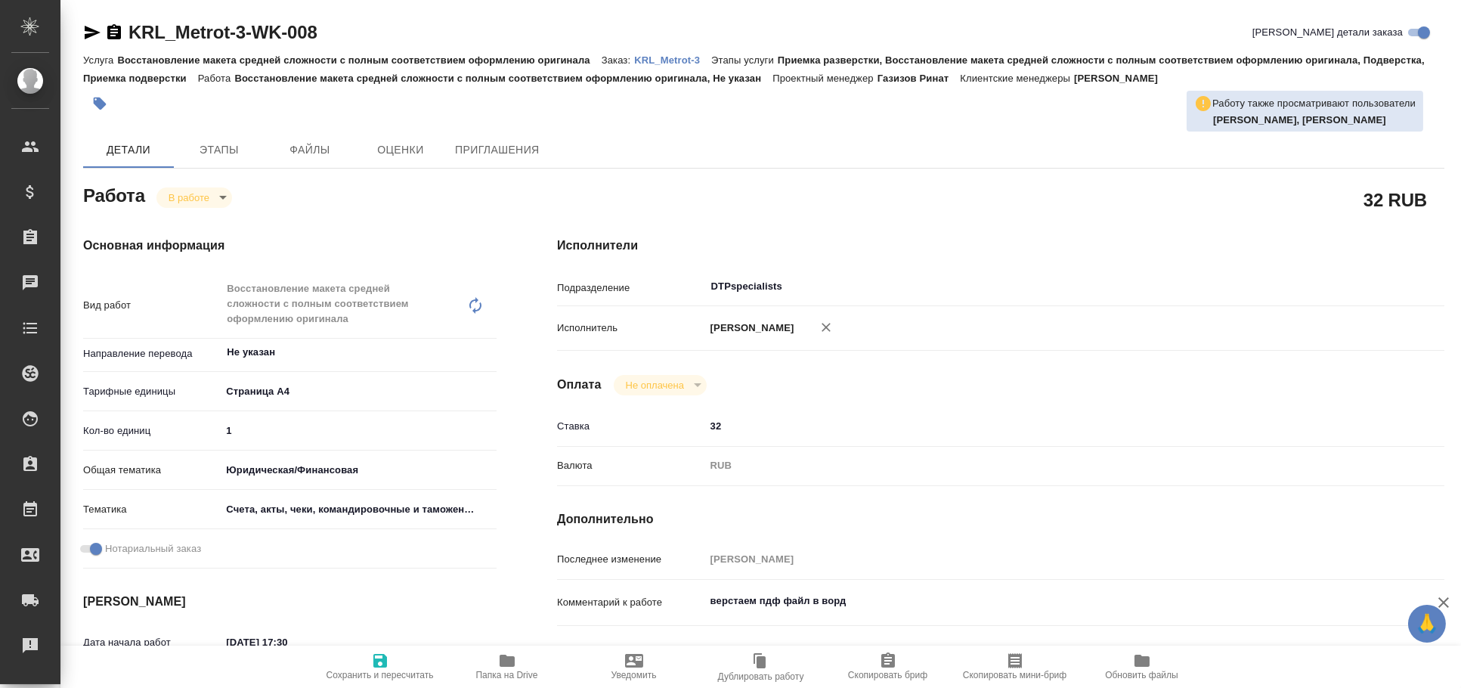
type textarea "x"
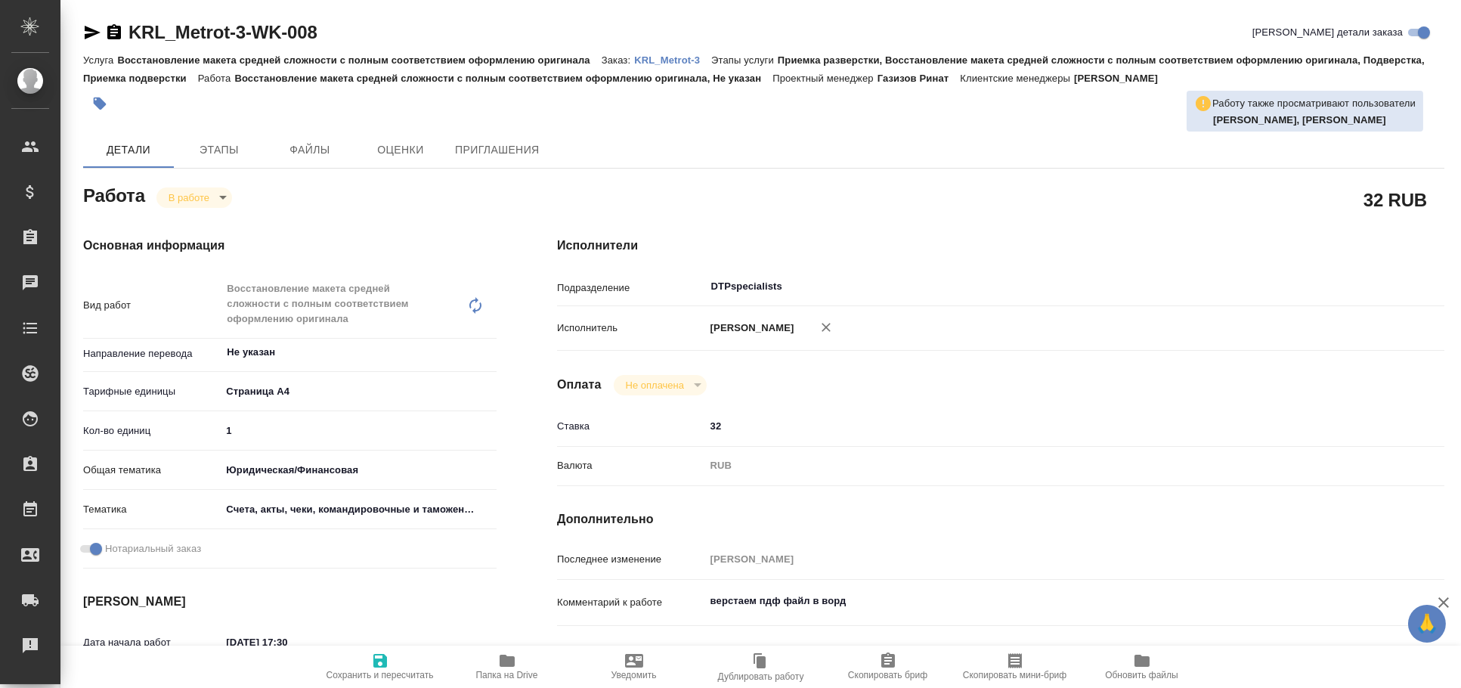
type textarea "x"
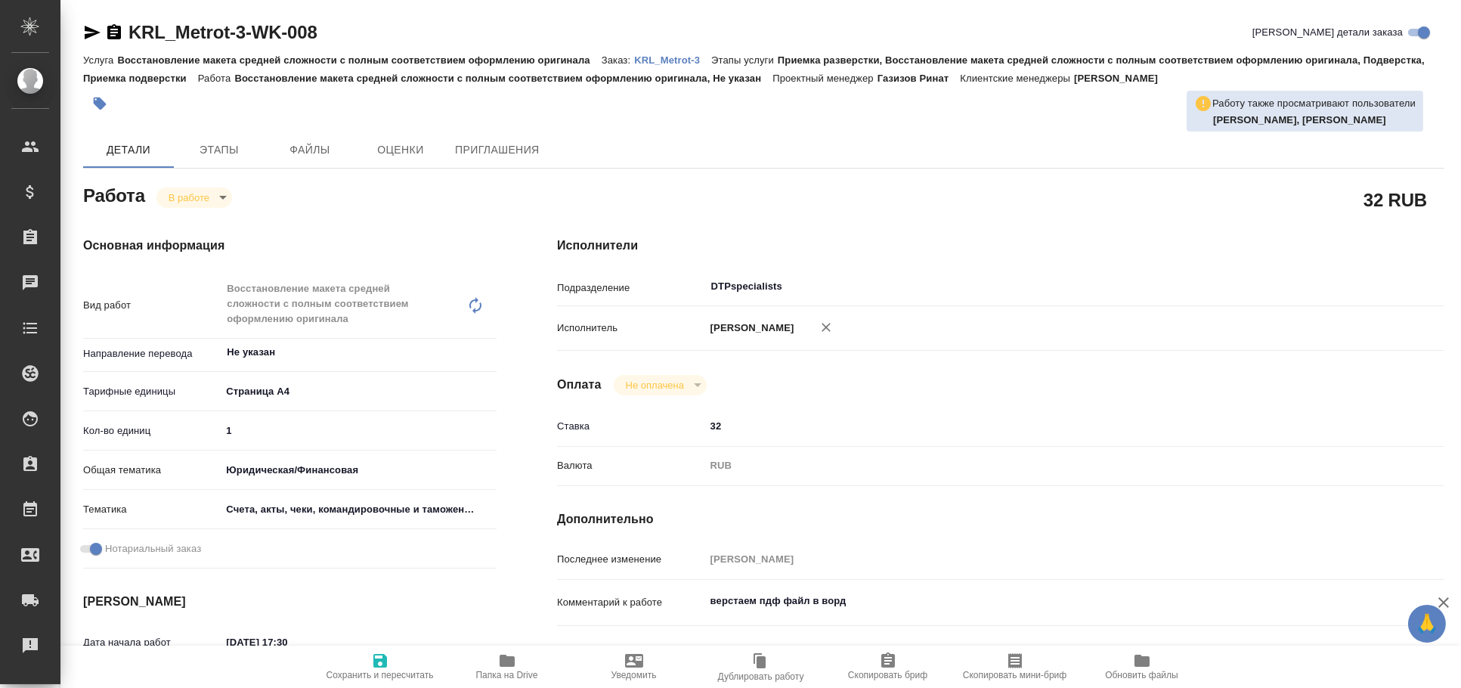
type textarea "x"
